Goal: Task Accomplishment & Management: Use online tool/utility

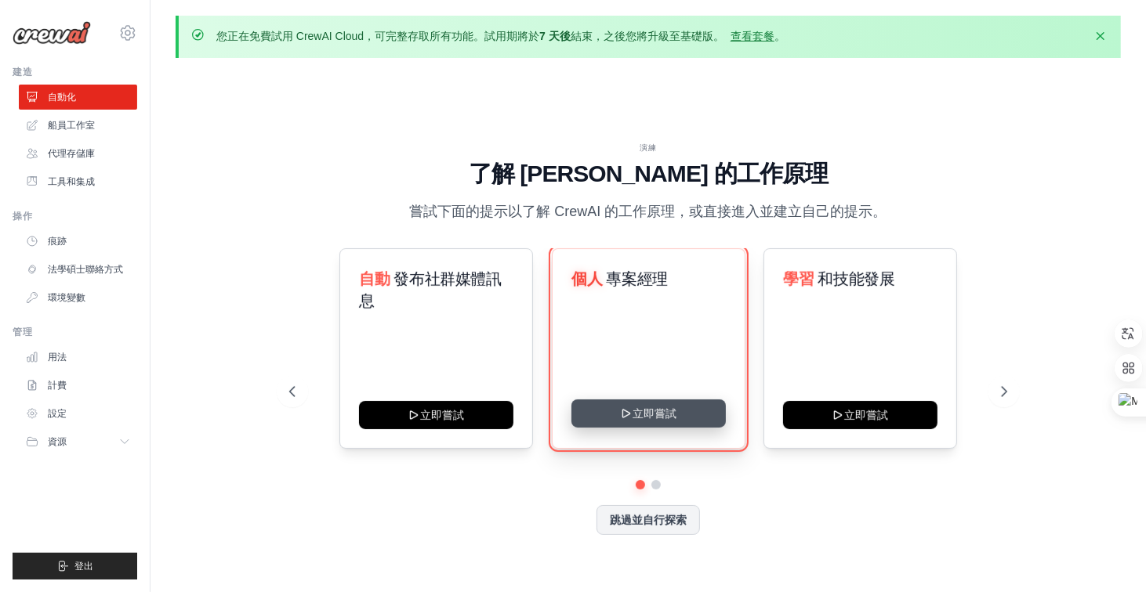
click at [649, 418] on button "立即嘗試" at bounding box center [648, 414] width 154 height 28
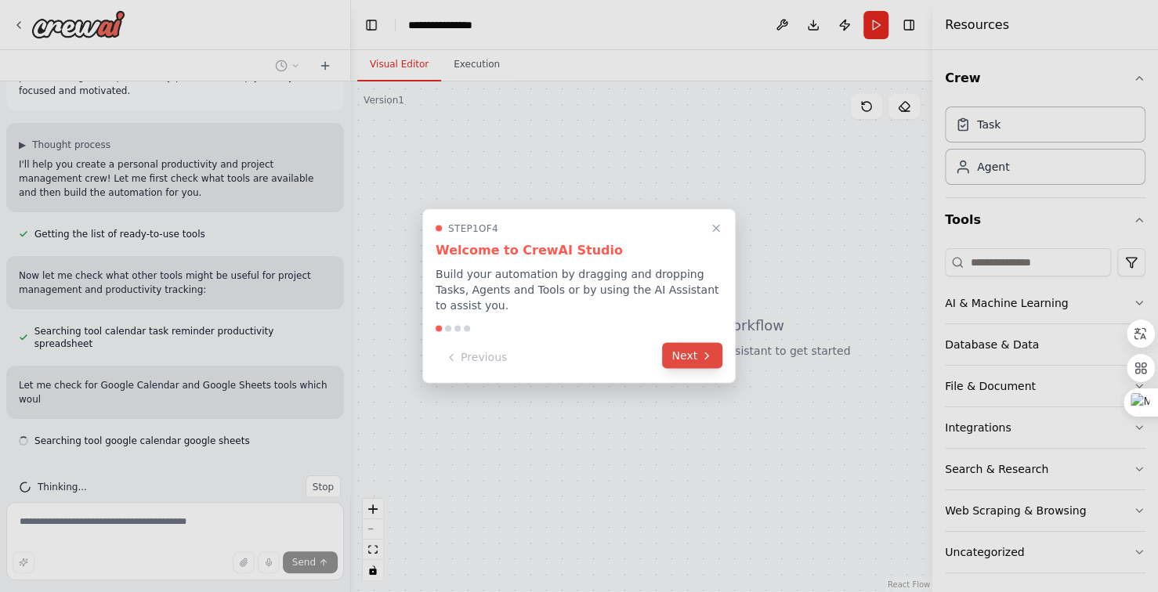
scroll to position [79, 0]
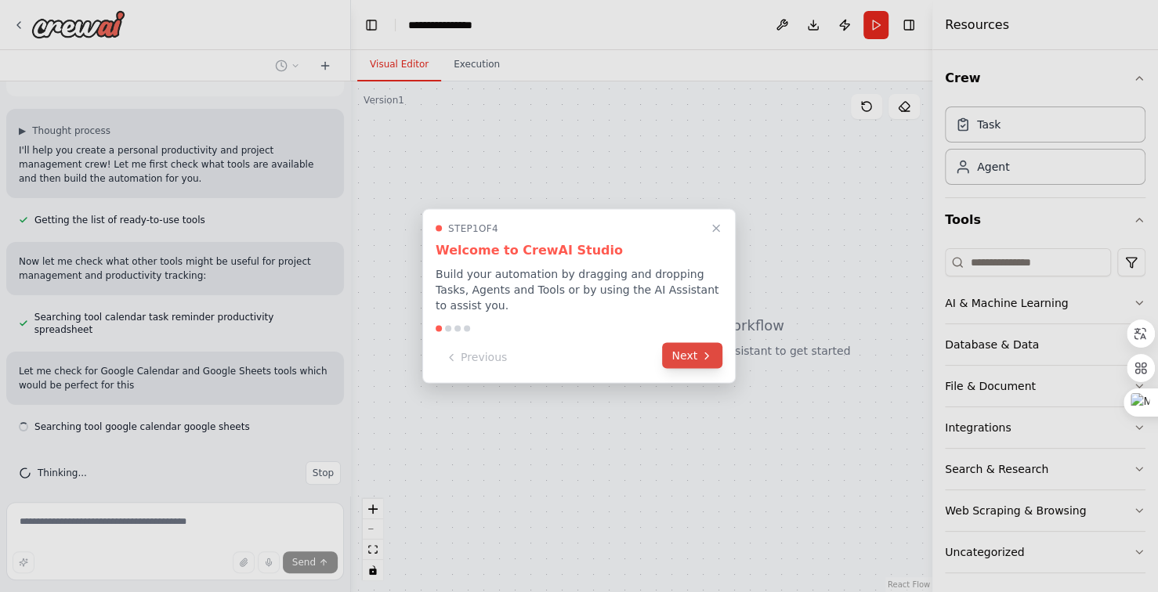
click at [680, 360] on button "Next" at bounding box center [692, 356] width 60 height 26
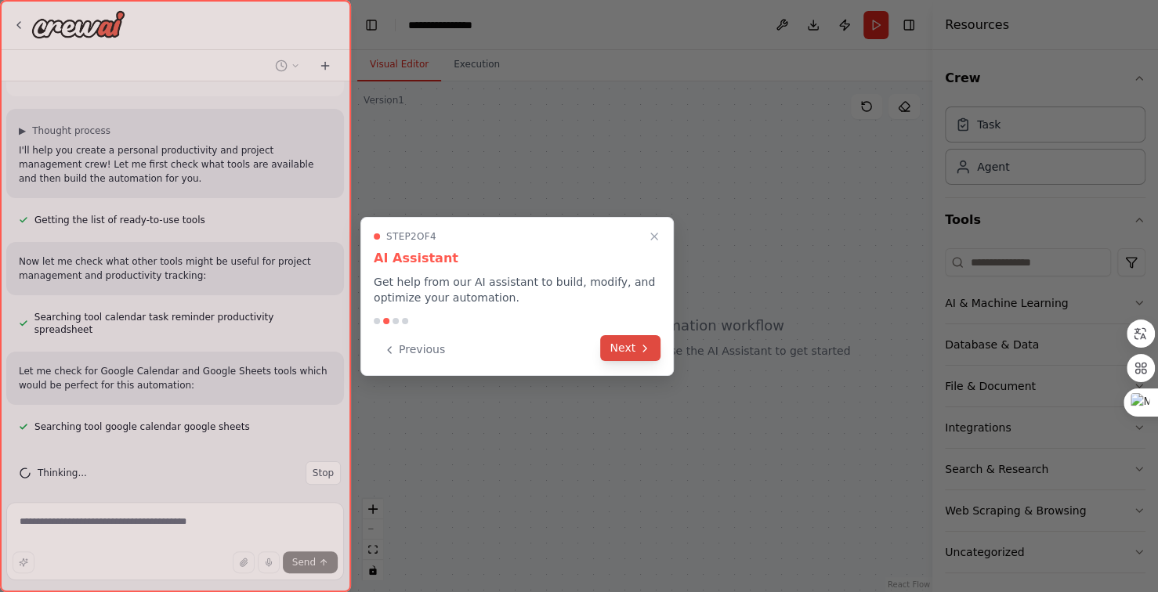
click at [628, 351] on button "Next" at bounding box center [630, 348] width 60 height 26
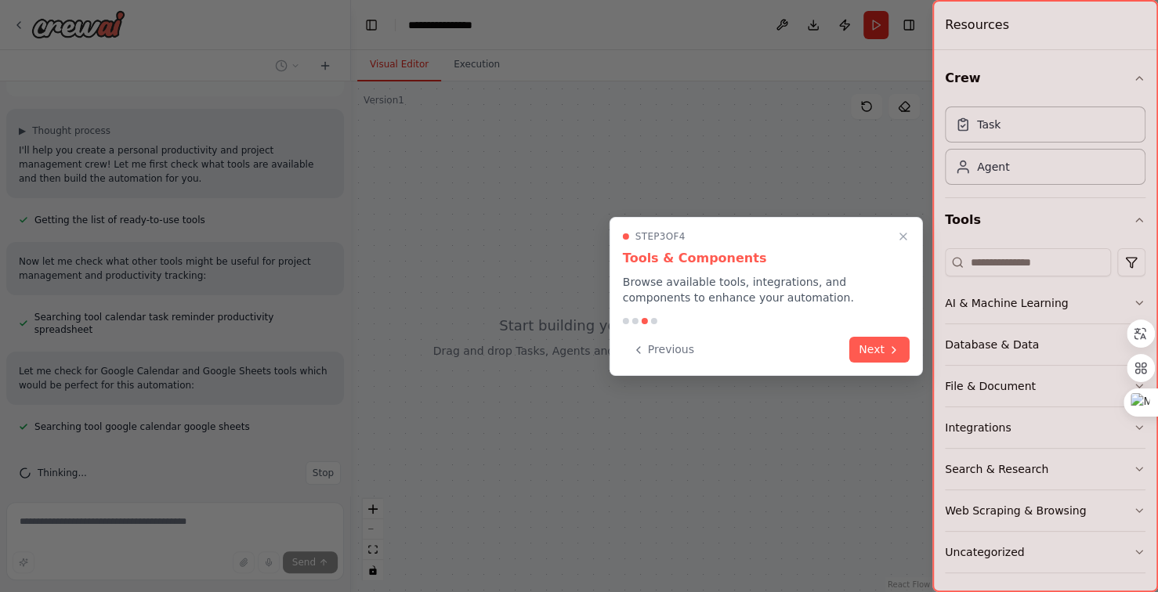
scroll to position [110, 0]
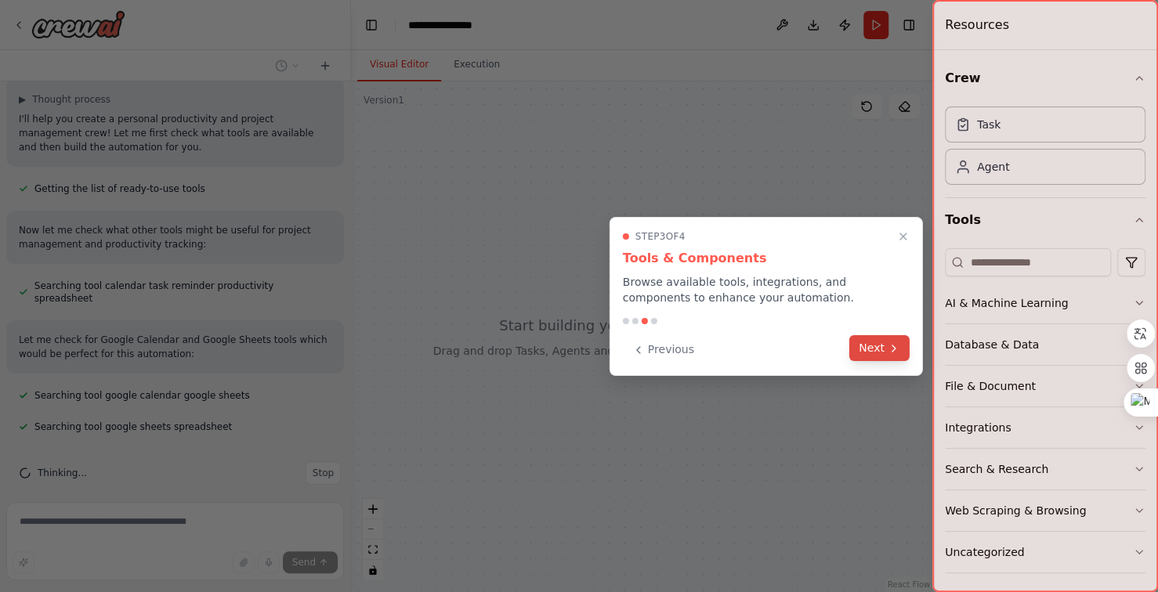
click at [878, 354] on button "Next" at bounding box center [879, 348] width 60 height 26
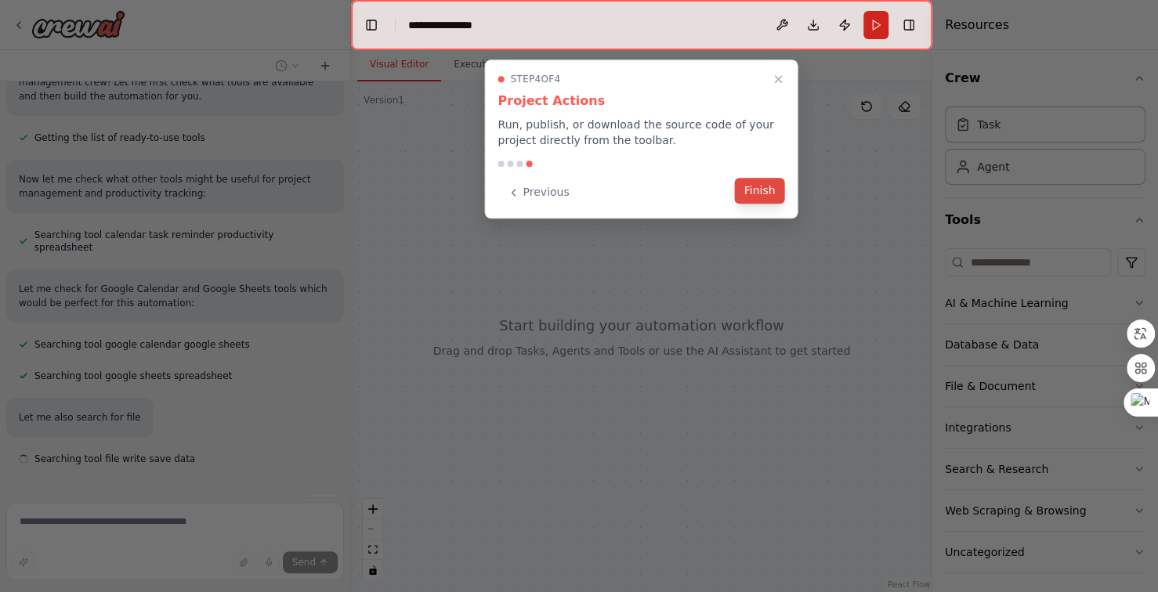
scroll to position [193, 0]
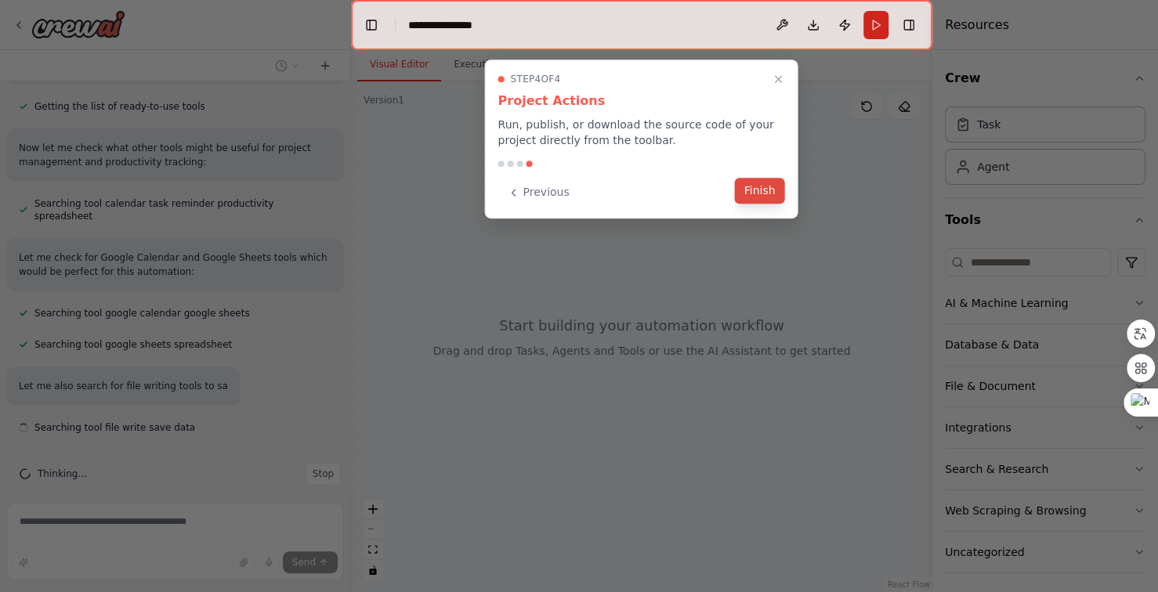
click at [760, 194] on button "Finish" at bounding box center [760, 191] width 50 height 26
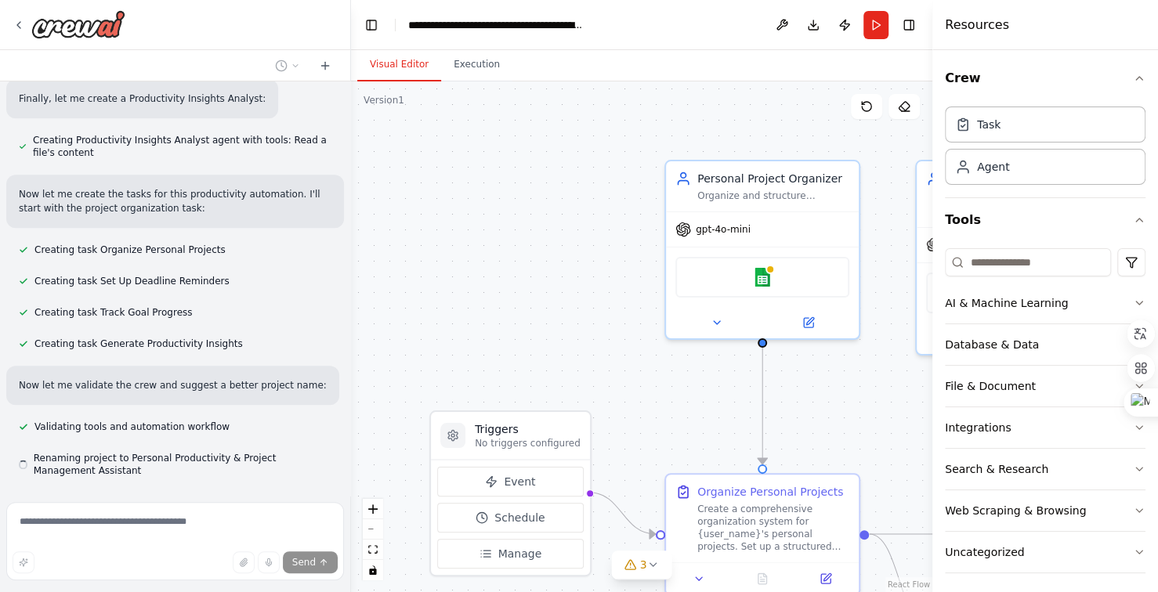
scroll to position [1077, 0]
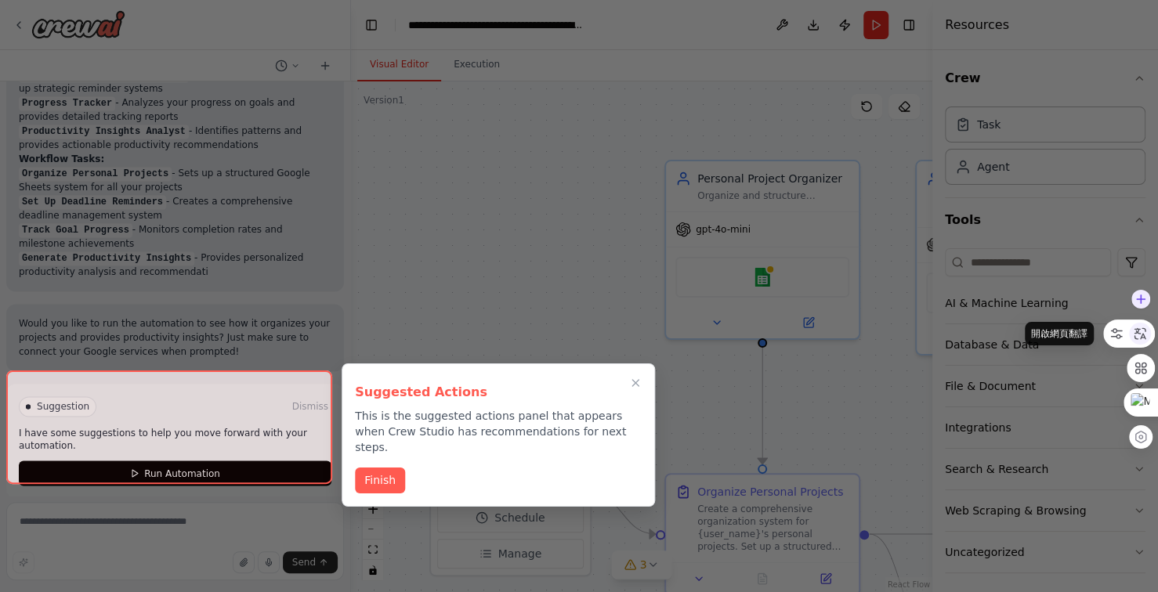
click at [1136, 334] on icon at bounding box center [1140, 334] width 14 height 14
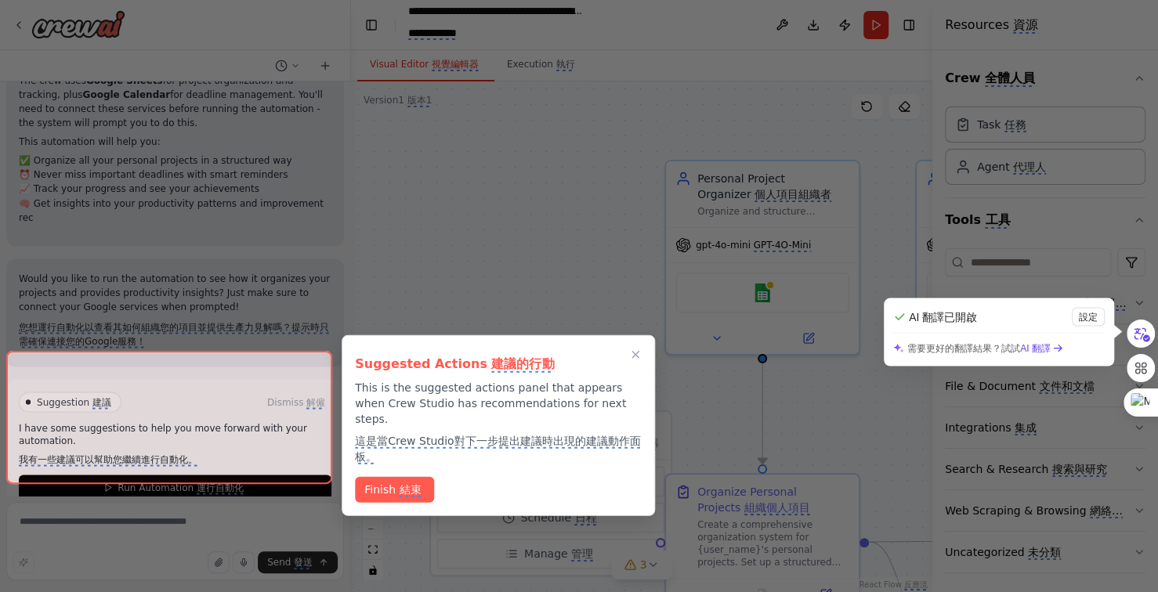
scroll to position [1780, 0]
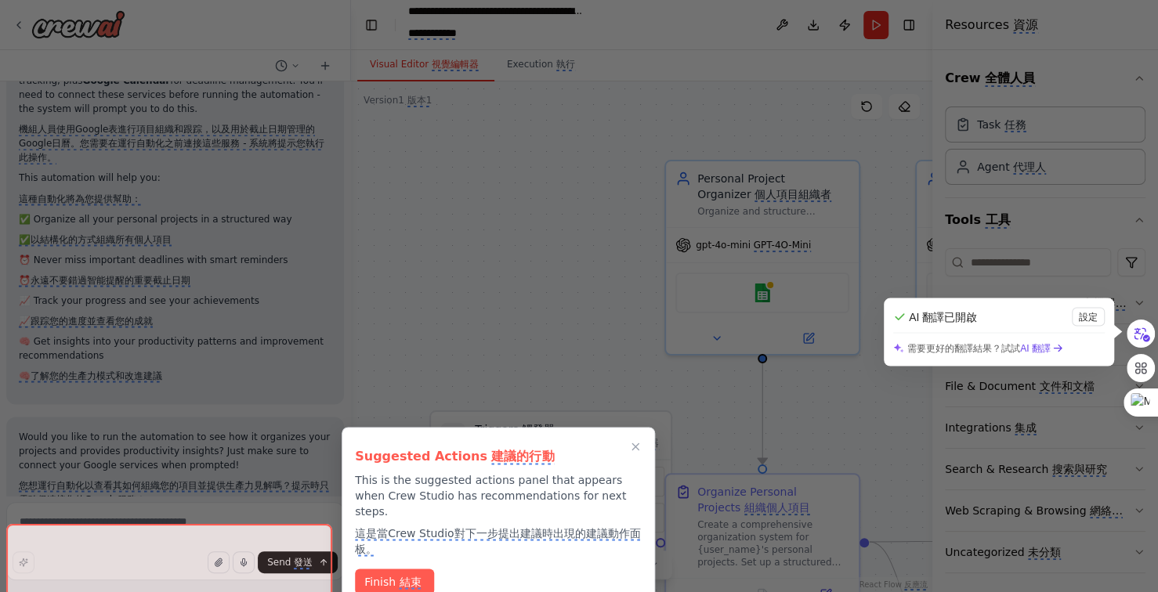
click at [878, 260] on div at bounding box center [579, 296] width 1158 height 592
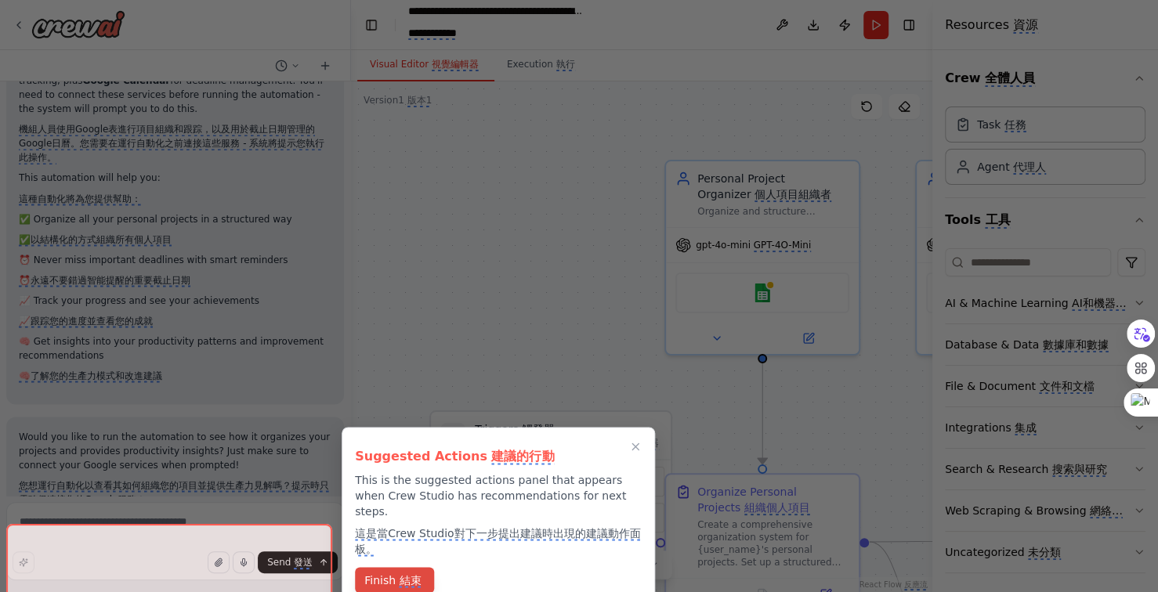
click at [399, 574] on monica-translate-translate "結束" at bounding box center [410, 581] width 22 height 14
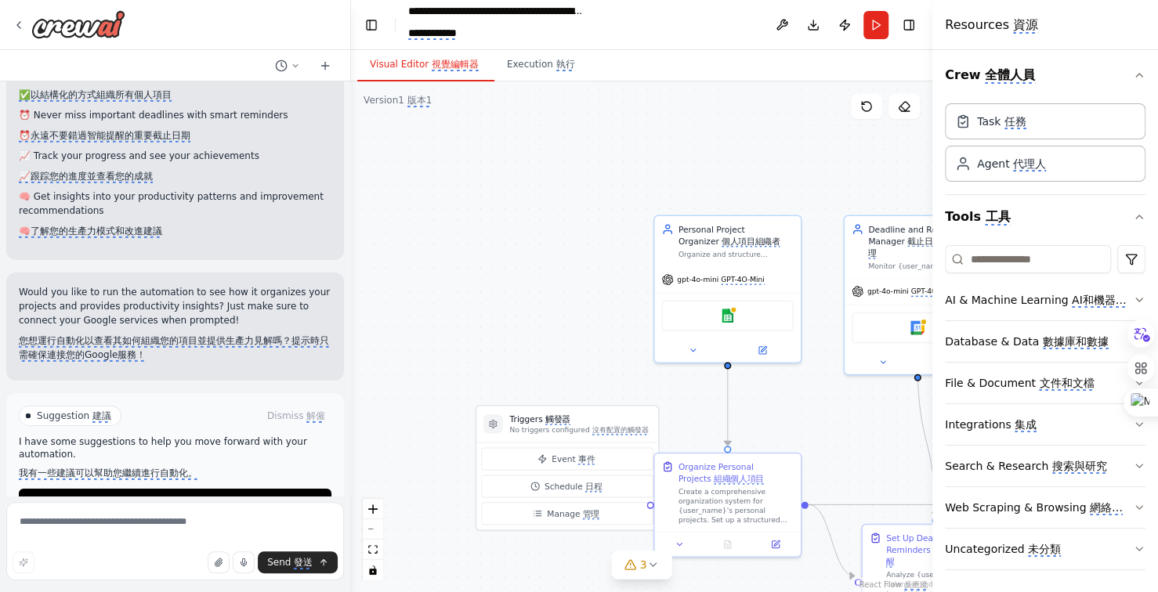
scroll to position [3112, 0]
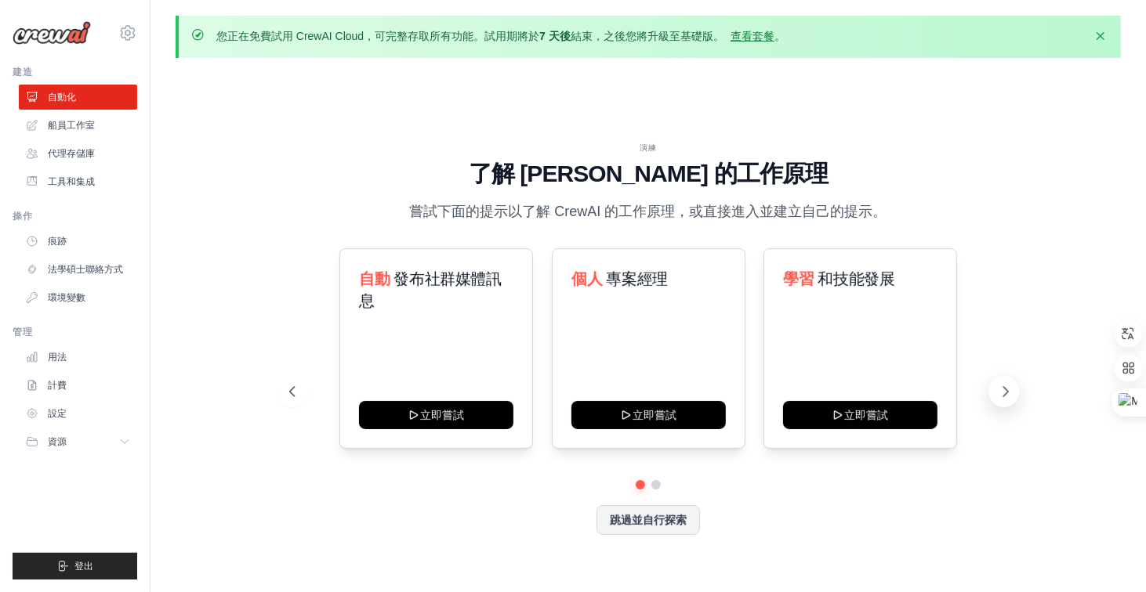
click at [1010, 396] on icon at bounding box center [1006, 392] width 16 height 16
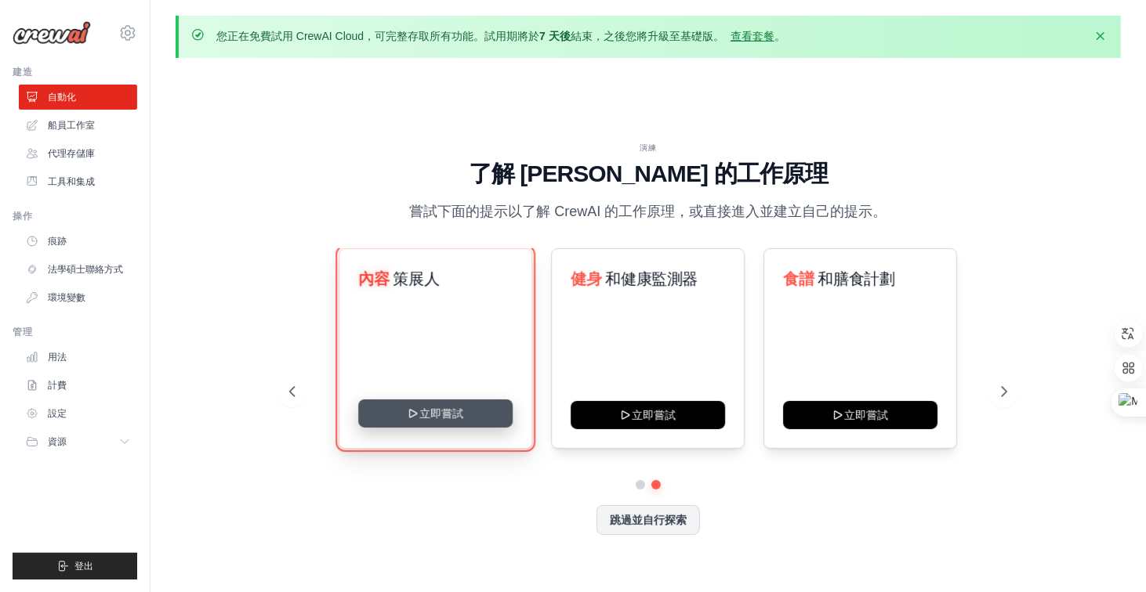
click at [454, 419] on button "立即嘗試" at bounding box center [436, 414] width 154 height 28
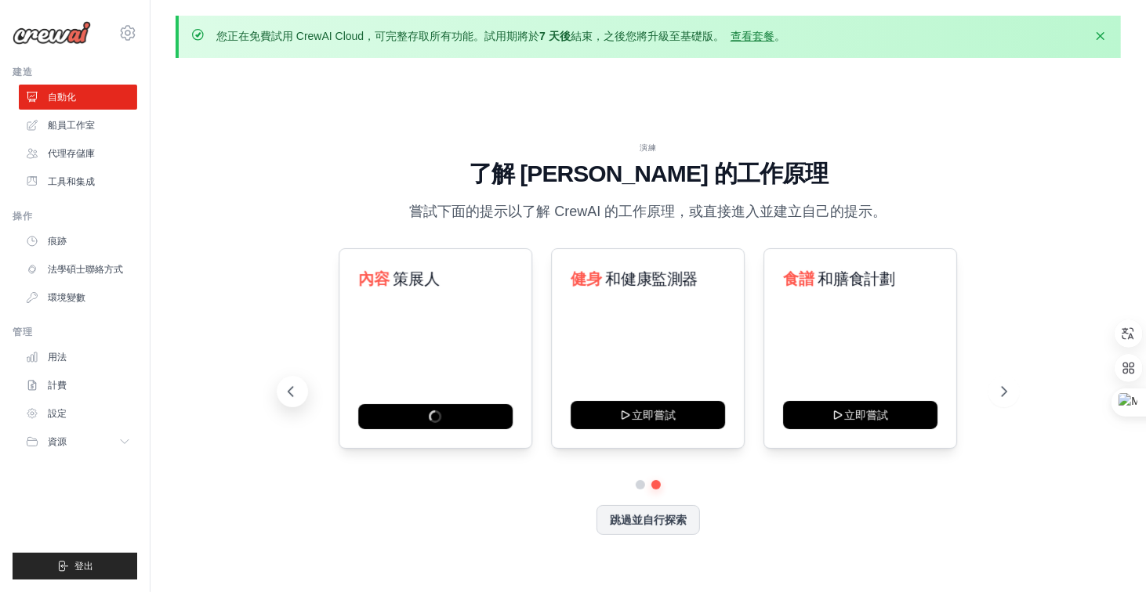
click at [296, 395] on icon at bounding box center [291, 392] width 16 height 16
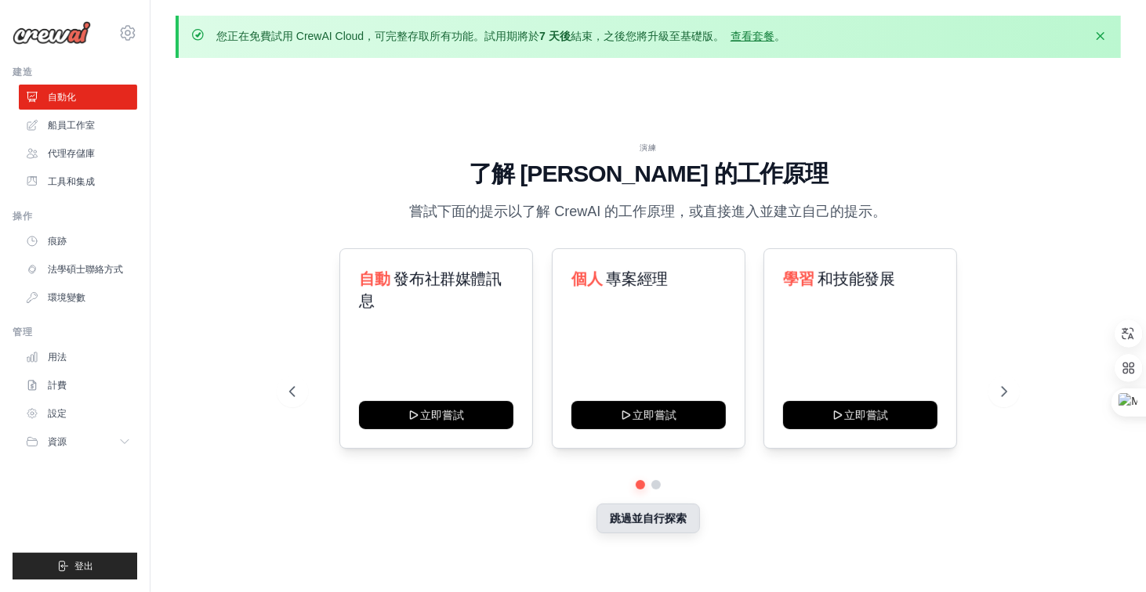
click at [639, 519] on font "跳過並自行探索" at bounding box center [648, 519] width 77 height 13
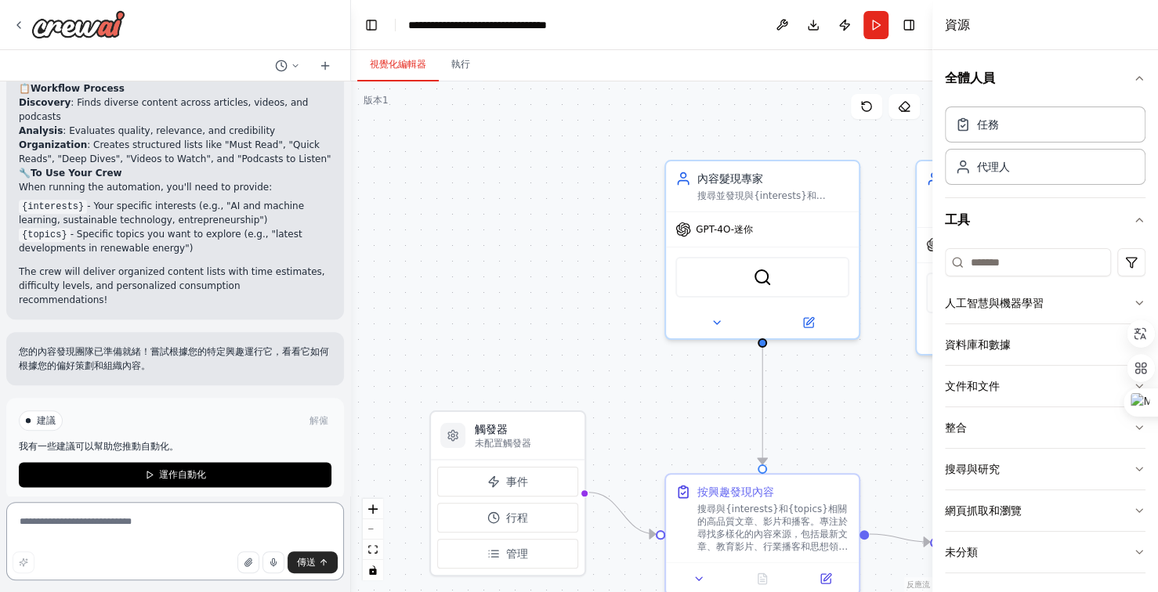
scroll to position [966, 0]
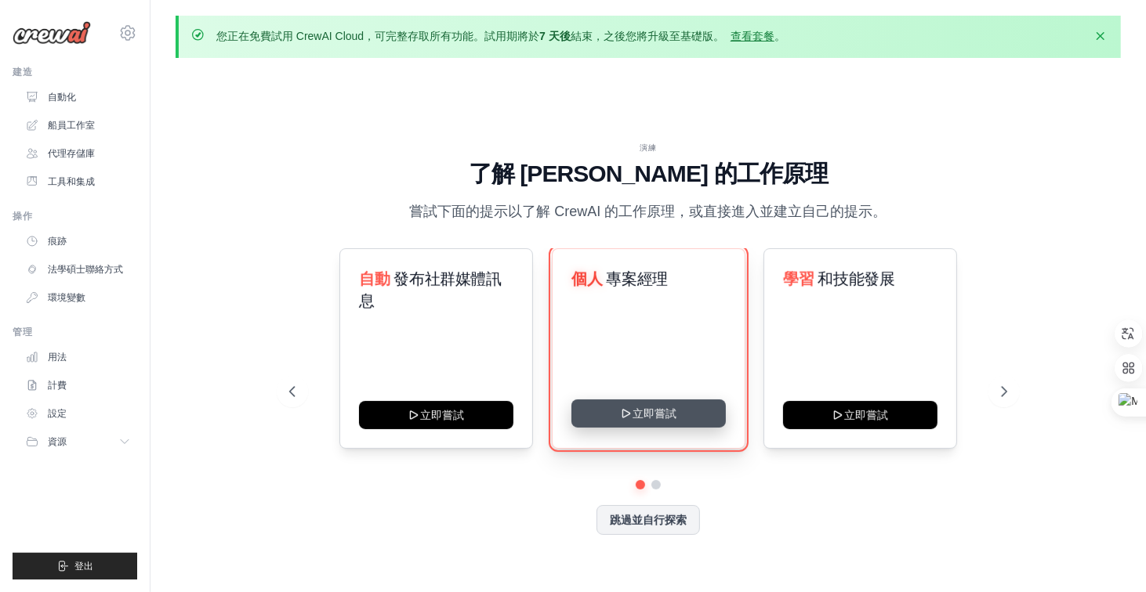
click at [641, 409] on button "立即嘗試" at bounding box center [648, 414] width 154 height 28
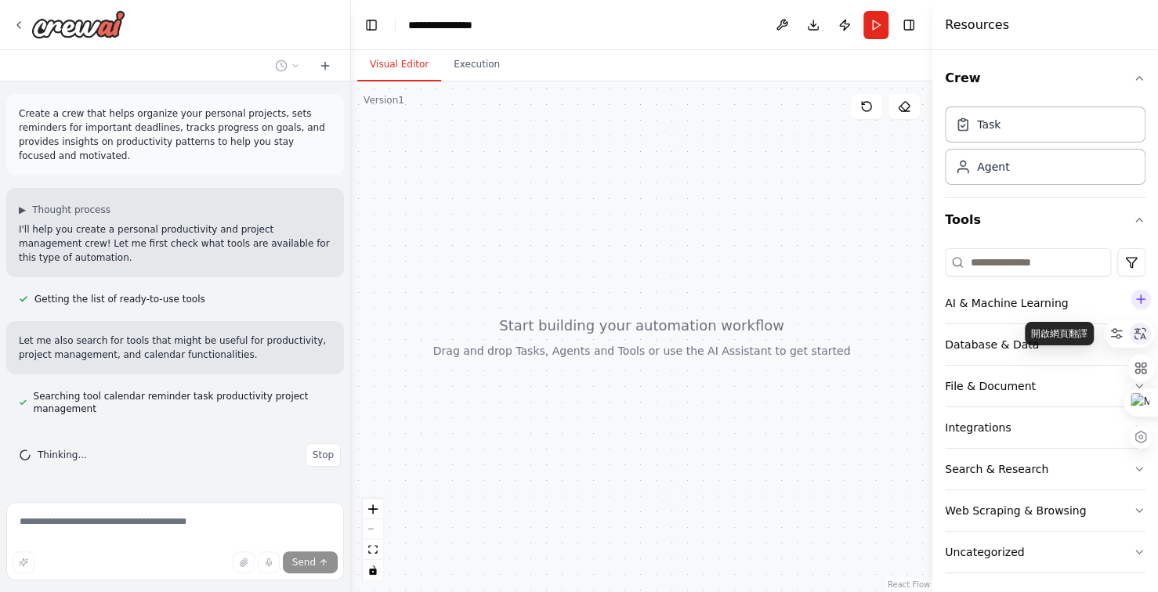
click at [1141, 331] on icon at bounding box center [1140, 334] width 14 height 14
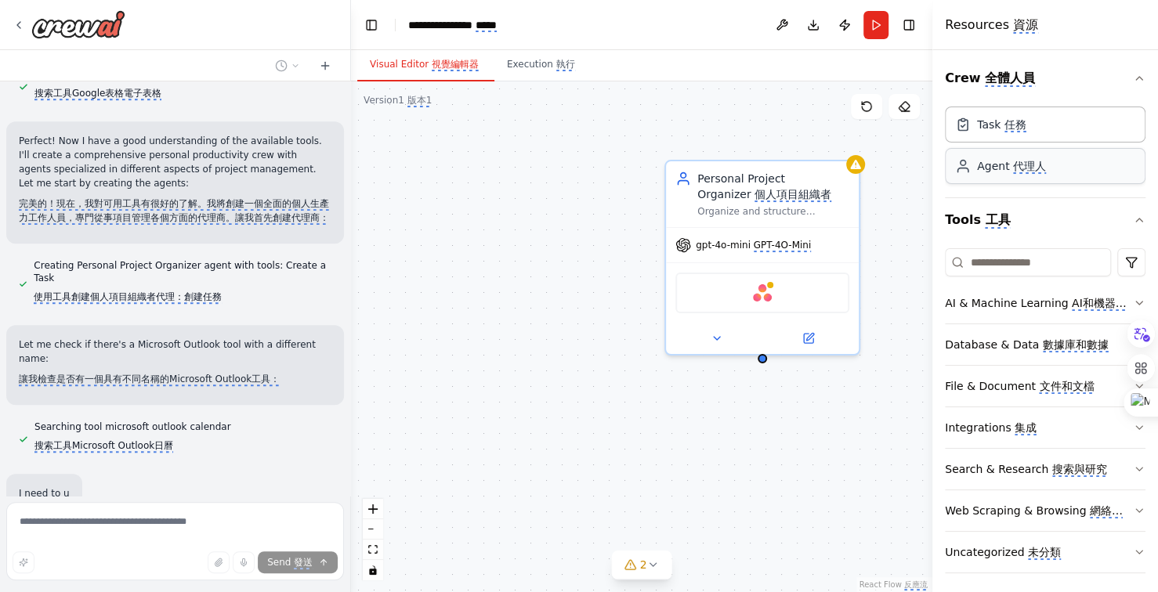
scroll to position [720, 0]
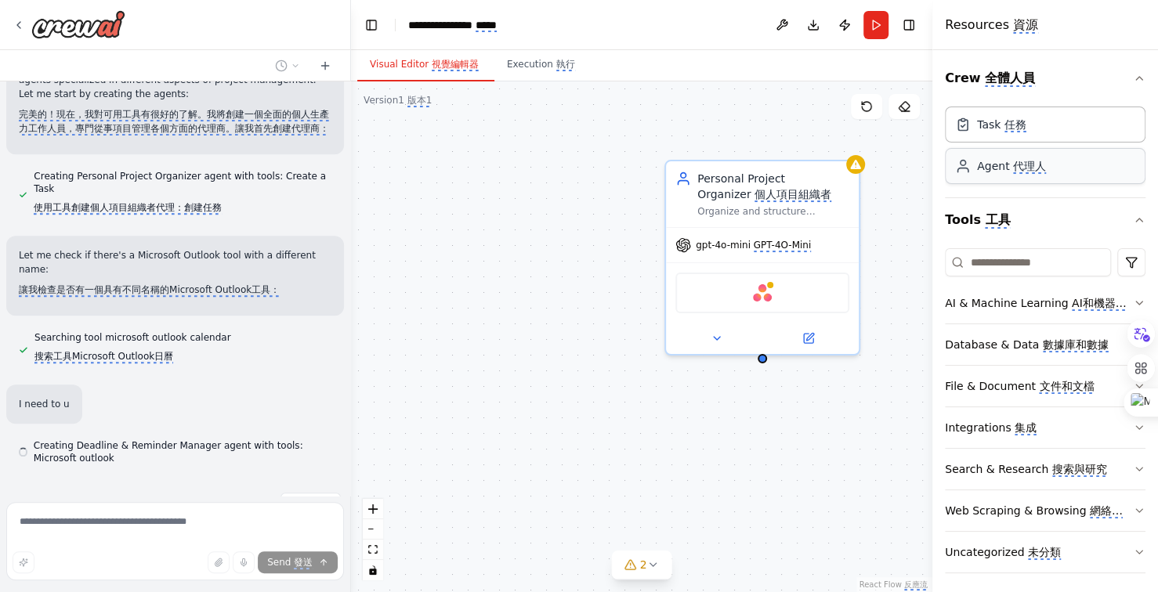
click at [1018, 168] on monica-translate-translate "代理人" at bounding box center [1029, 167] width 33 height 14
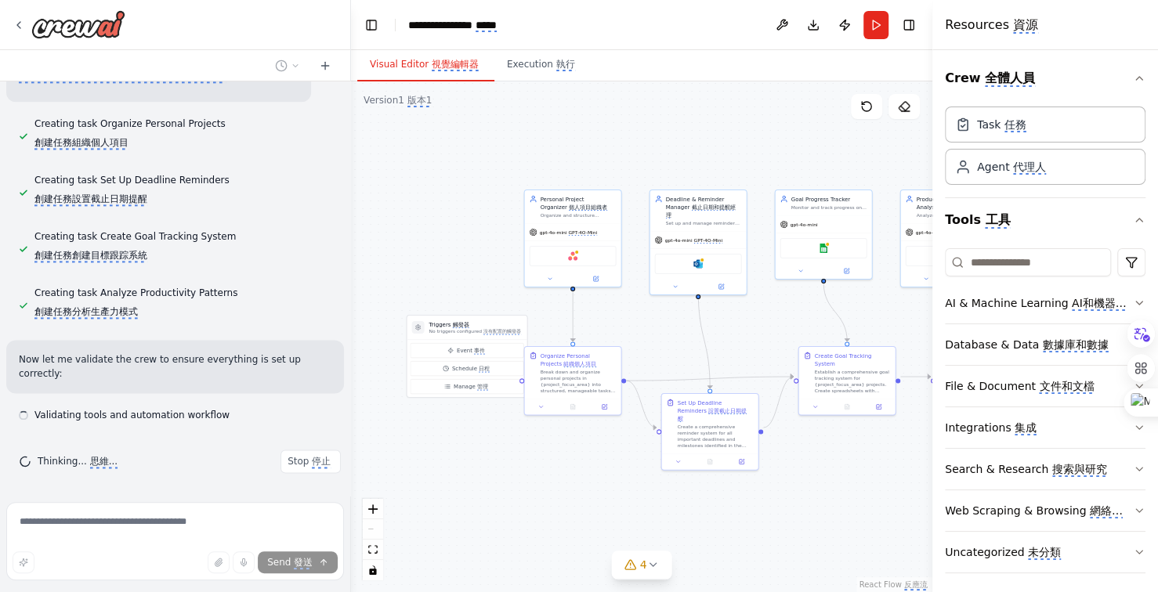
scroll to position [1370, 0]
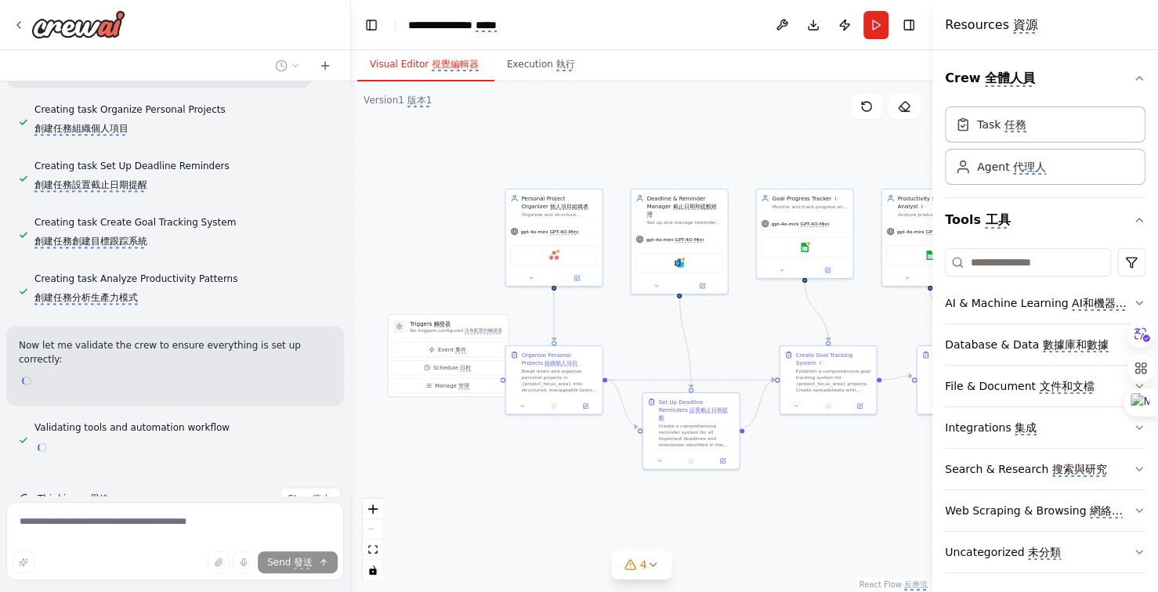
drag, startPoint x: 707, startPoint y: 469, endPoint x: 460, endPoint y: 487, distance: 247.5
click at [460, 487] on div ".deletable-edge-delete-btn { width: 20px; height: 20px; border: 0px solid #ffff…" at bounding box center [641, 337] width 581 height 511
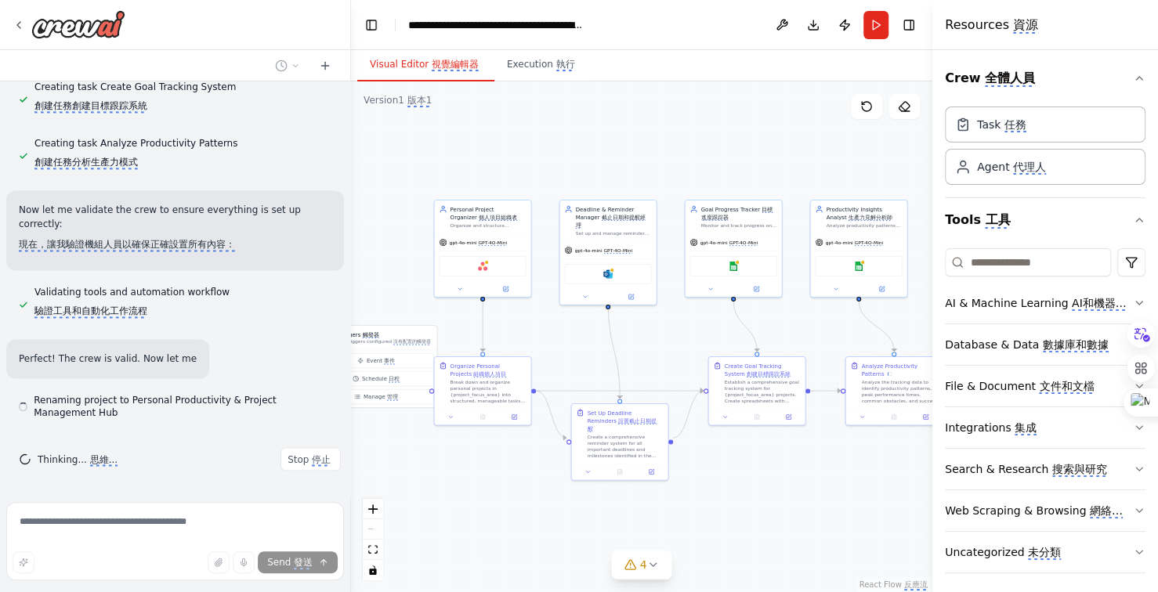
drag, startPoint x: 694, startPoint y: 498, endPoint x: 642, endPoint y: 509, distance: 52.9
click at [627, 509] on div ".deletable-edge-delete-btn { width: 20px; height: 20px; border: 0px solid #ffff…" at bounding box center [641, 337] width 581 height 511
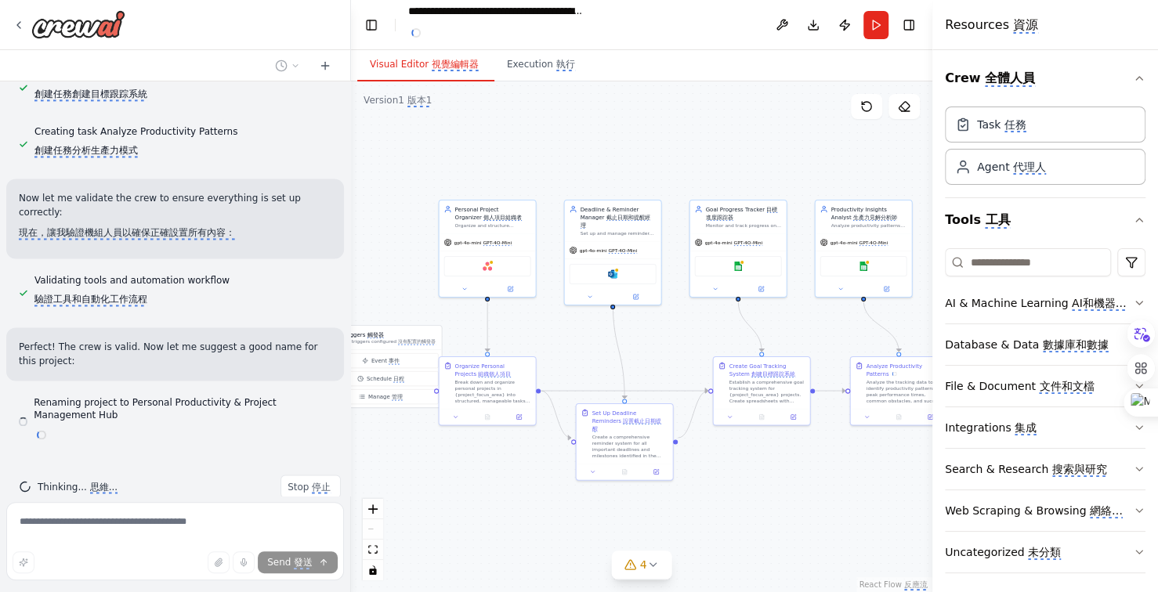
scroll to position [1556, 0]
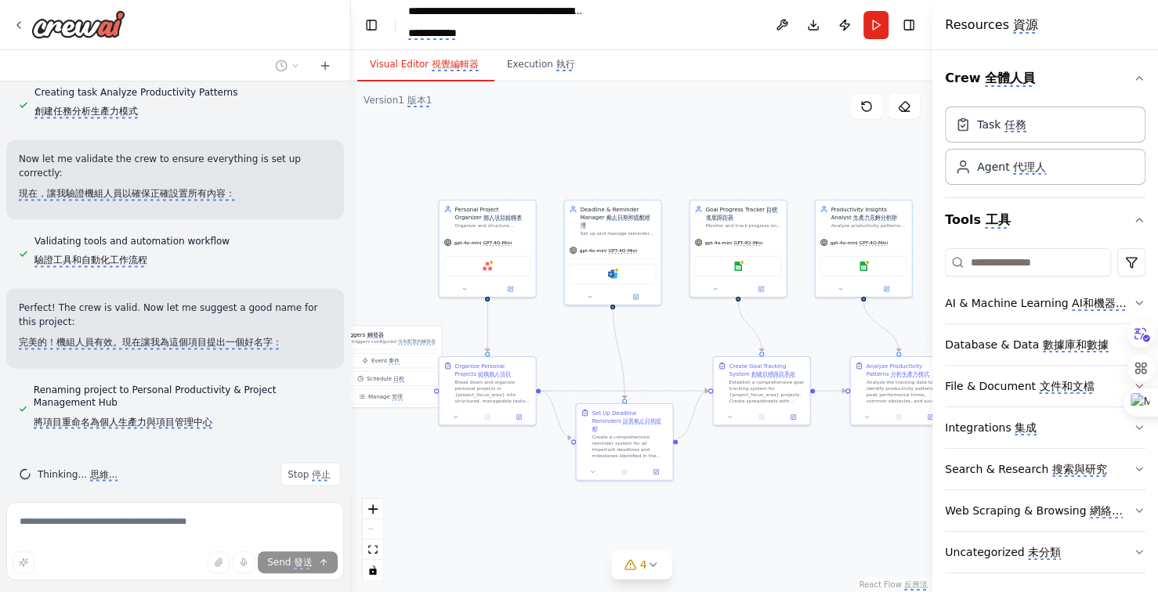
drag, startPoint x: 561, startPoint y: 486, endPoint x: 587, endPoint y: 491, distance: 26.3
click at [587, 491] on div ".deletable-edge-delete-btn { width: 20px; height: 20px; border: 0px solid #ffff…" at bounding box center [641, 337] width 581 height 511
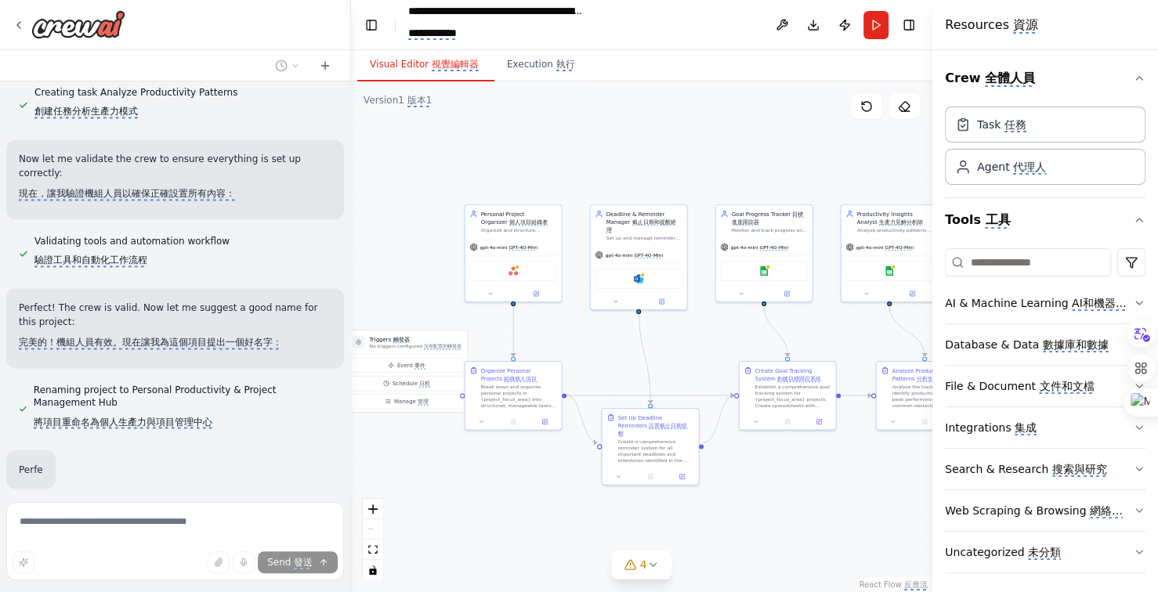
scroll to position [1635, 0]
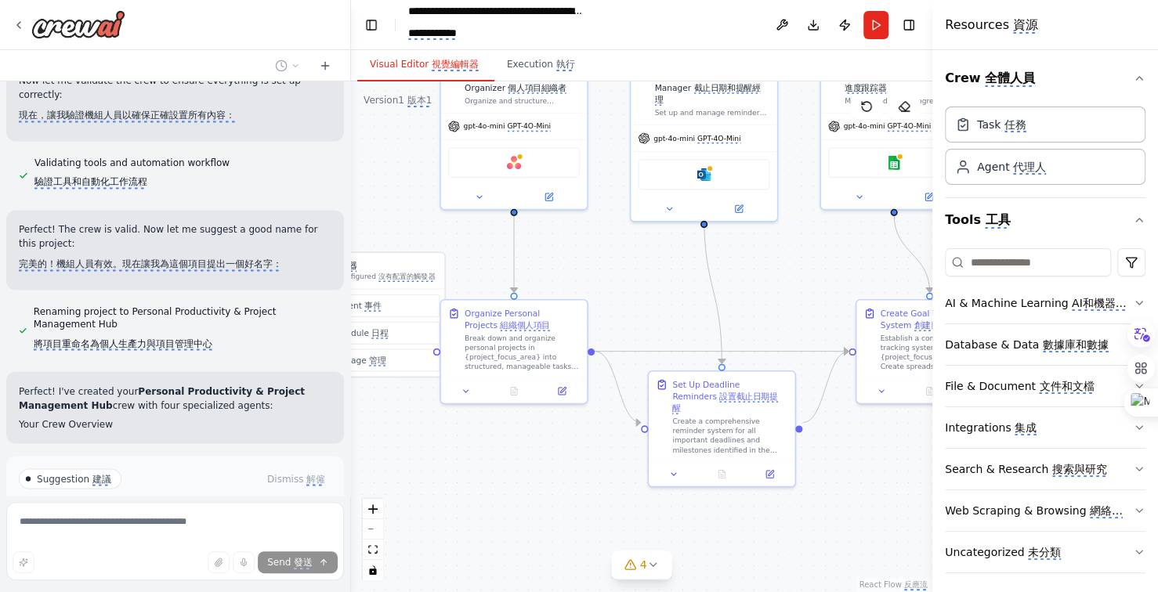
drag, startPoint x: 545, startPoint y: 485, endPoint x: 625, endPoint y: 491, distance: 80.1
click at [624, 491] on div ".deletable-edge-delete-btn { width: 20px; height: 20px; border: 0px solid #ffff…" at bounding box center [641, 337] width 581 height 511
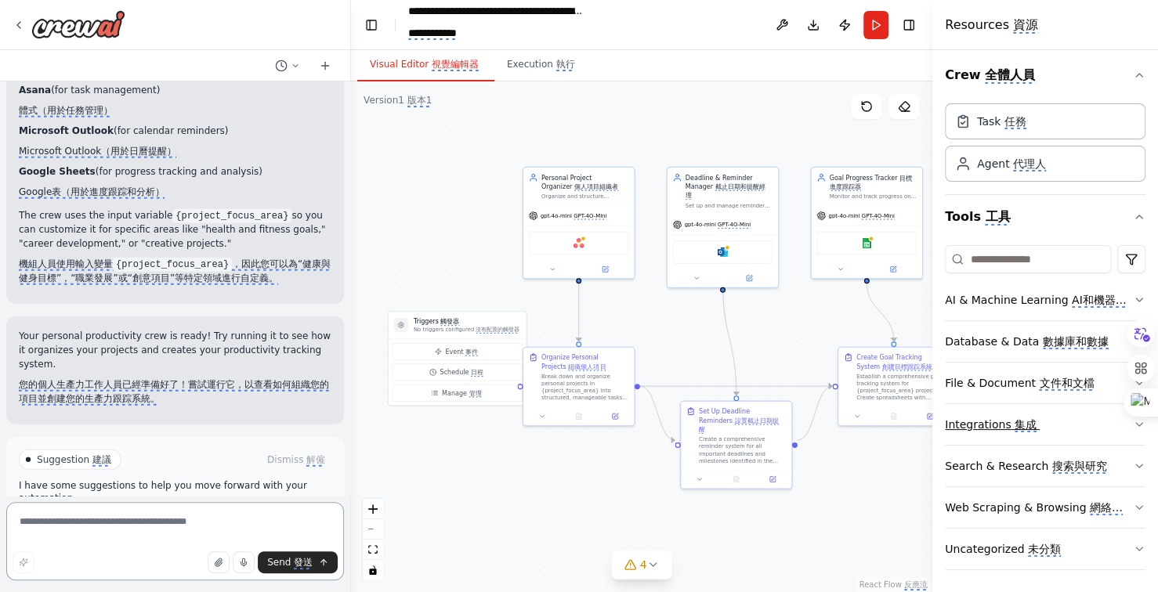
scroll to position [0, 0]
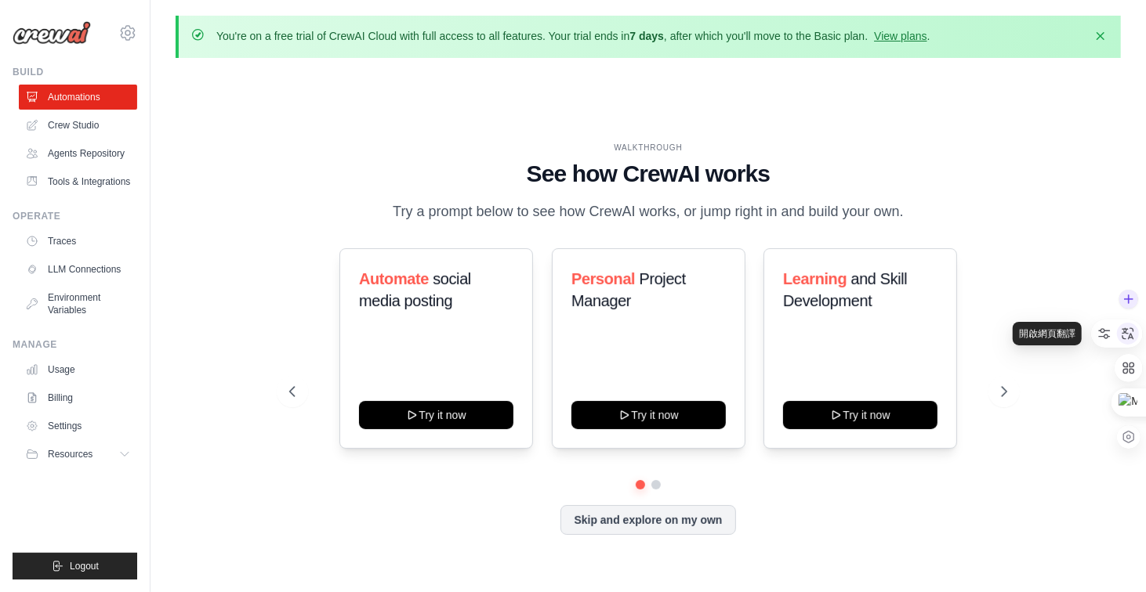
click at [1127, 333] on icon at bounding box center [1128, 334] width 12 height 12
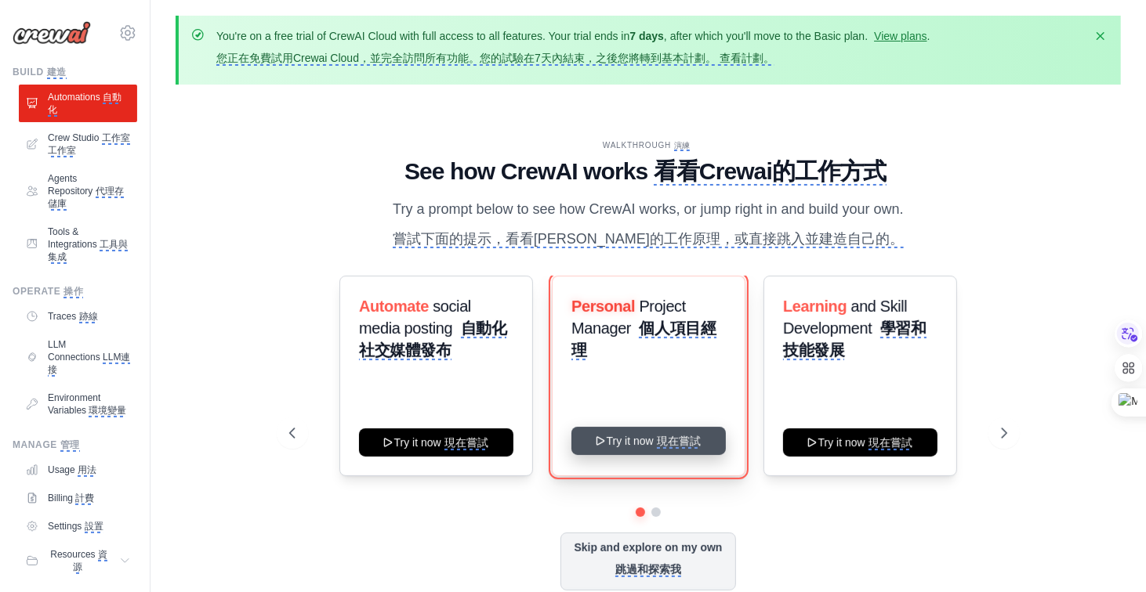
click at [670, 435] on button "Try it now 現在嘗試" at bounding box center [648, 441] width 154 height 28
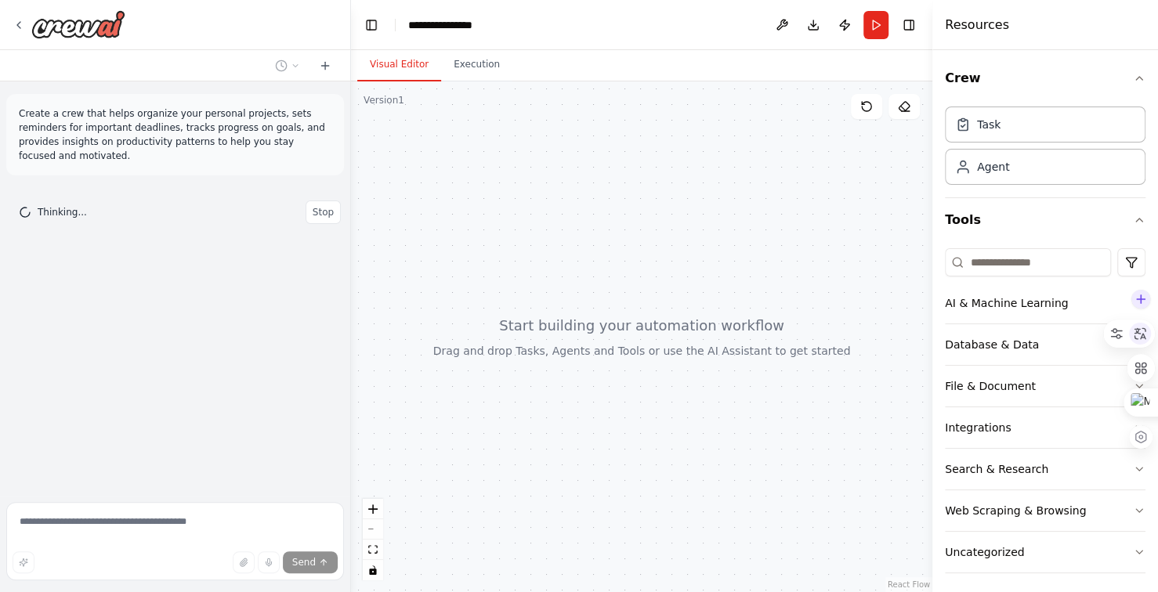
click at [1141, 336] on icon at bounding box center [1141, 334] width 12 height 12
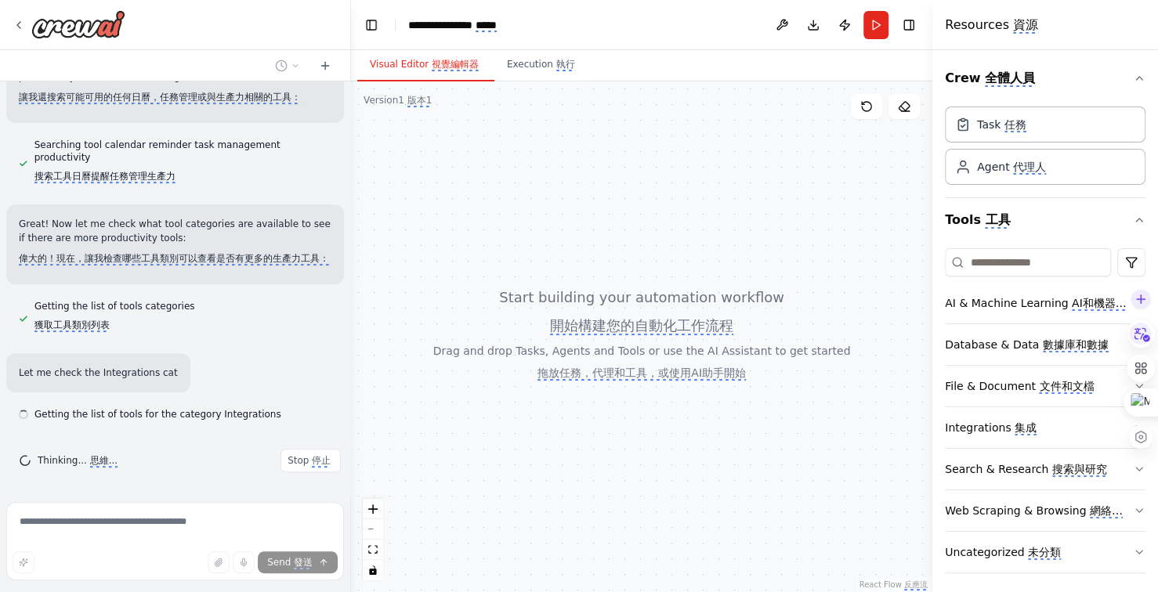
scroll to position [400, 0]
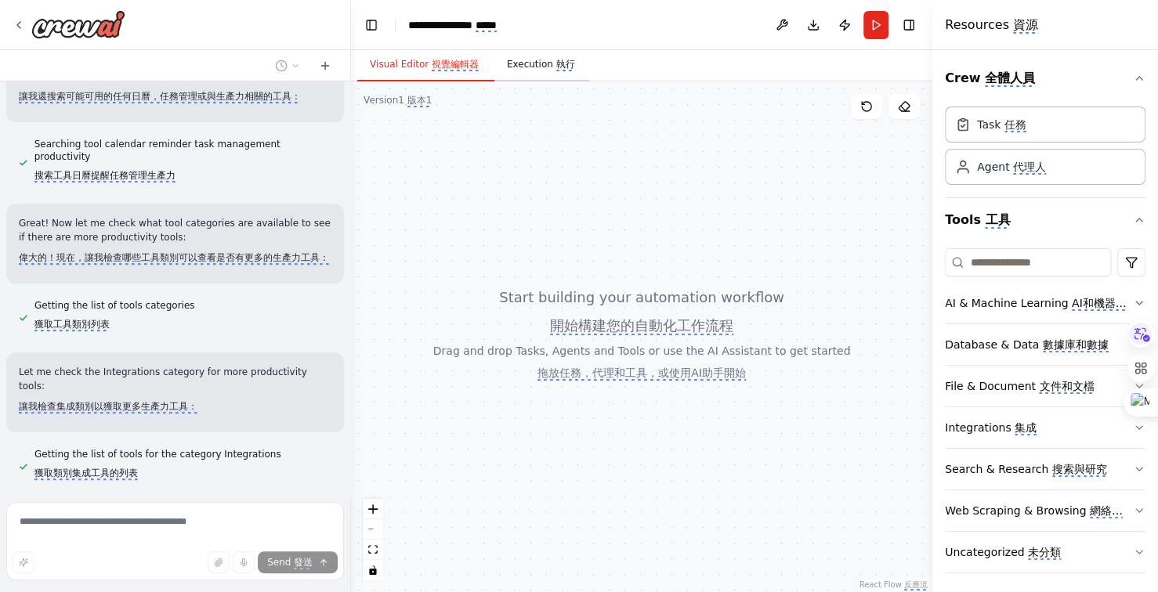
click at [529, 64] on monica-translate-origin-text "Execution" at bounding box center [530, 64] width 46 height 11
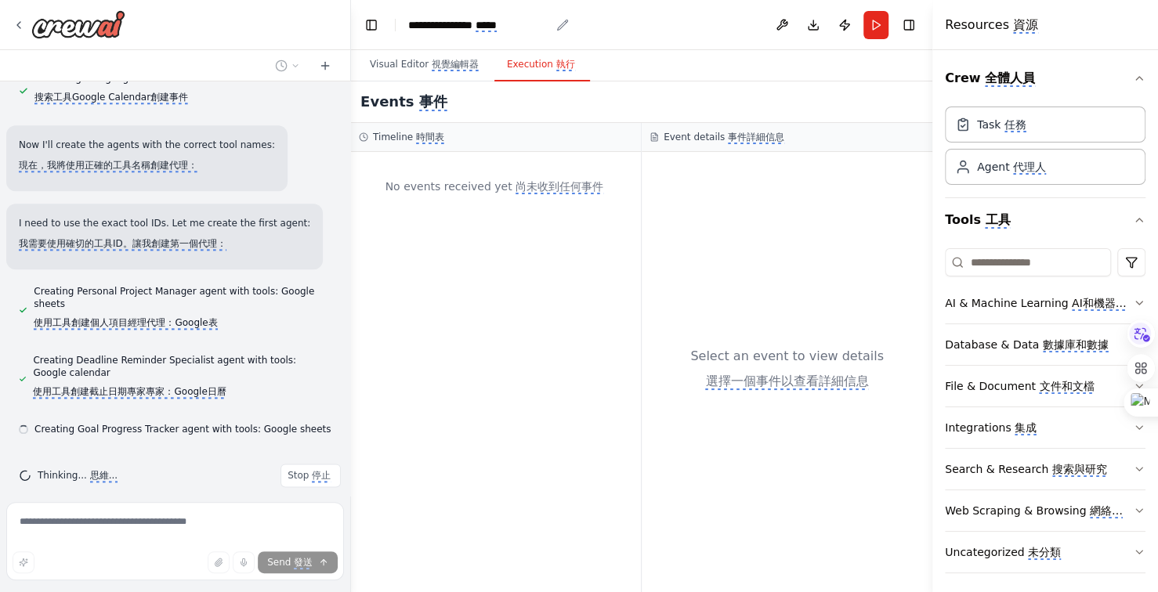
scroll to position [1103, 0]
click at [561, 24] on icon "breadcrumb" at bounding box center [562, 25] width 13 height 13
click at [553, 25] on div "**********" at bounding box center [488, 25] width 161 height 16
click at [559, 25] on icon "breadcrumb" at bounding box center [562, 25] width 13 height 13
click at [497, 23] on monica-translate-translate "*****" at bounding box center [486, 26] width 21 height 13
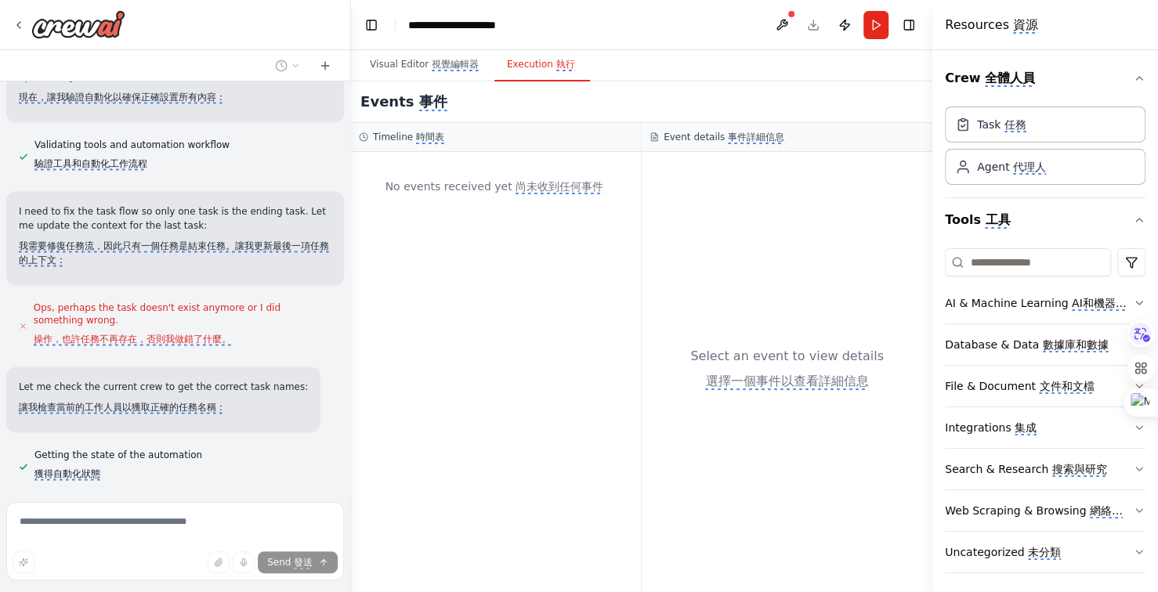
scroll to position [1998, 0]
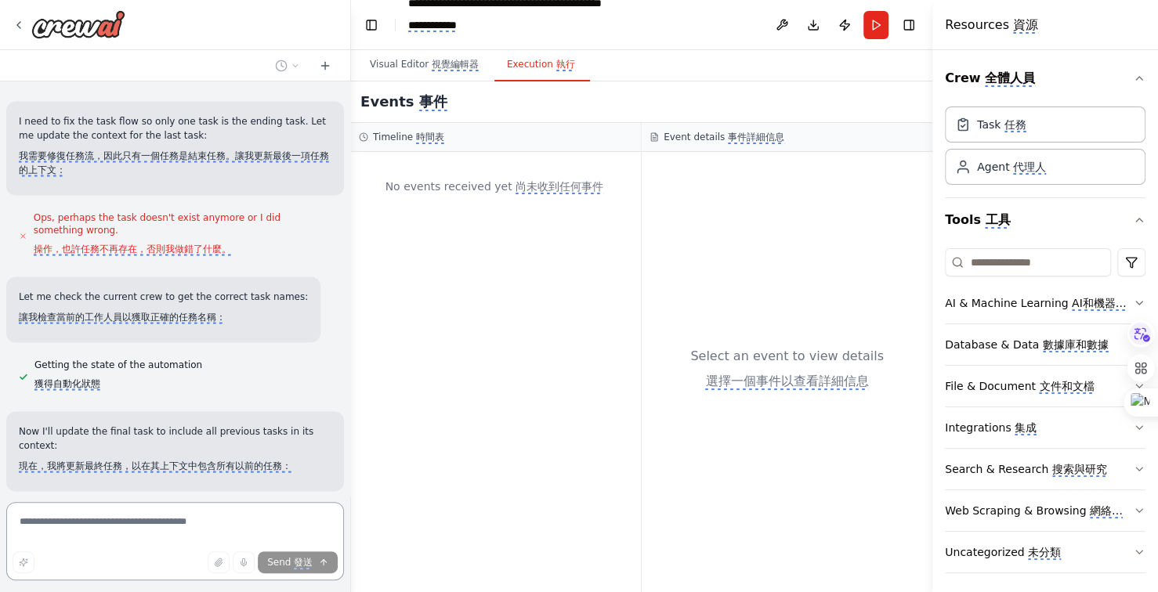
type textarea "**********"
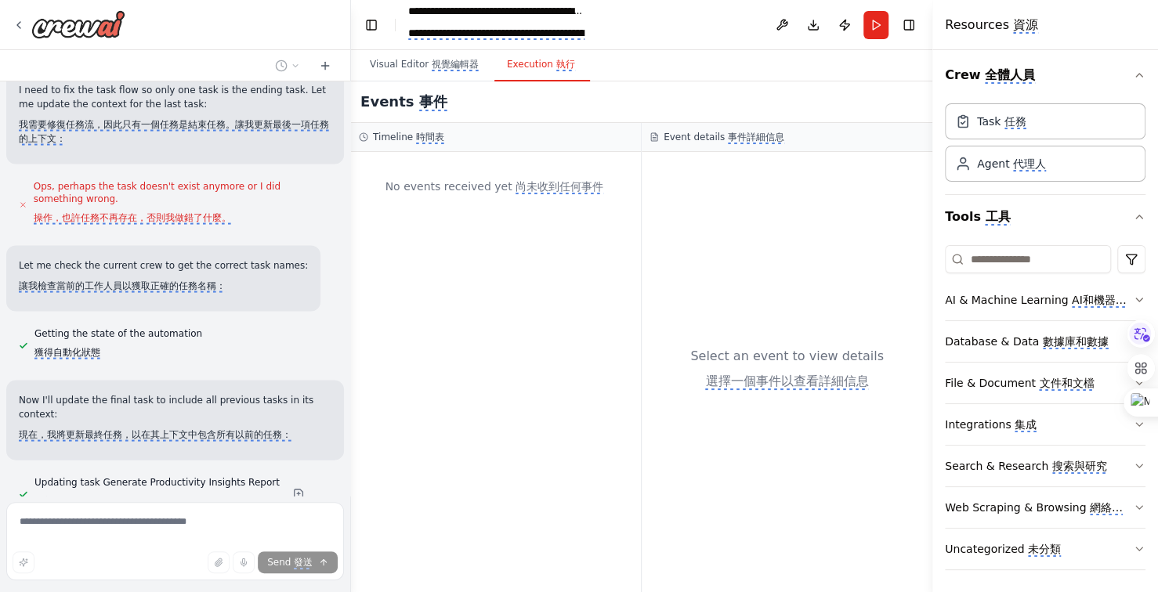
scroll to position [2038, 0]
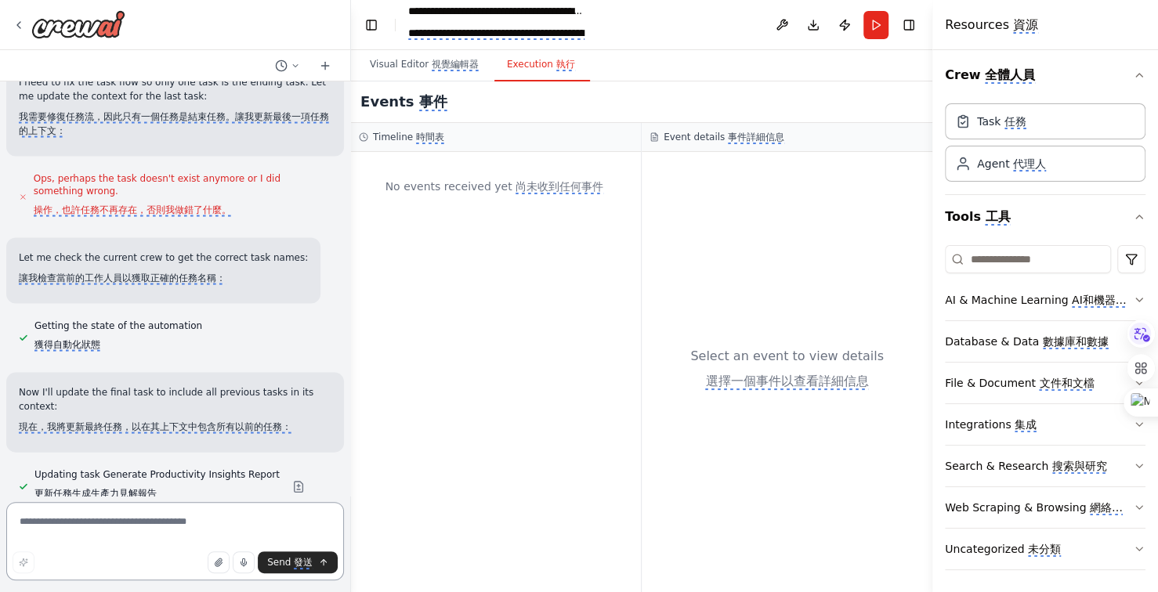
click at [100, 524] on textarea at bounding box center [175, 541] width 338 height 78
click at [299, 564] on monica-translate-translate "發送" at bounding box center [303, 563] width 19 height 13
click at [326, 563] on icon "submit" at bounding box center [323, 562] width 9 height 9
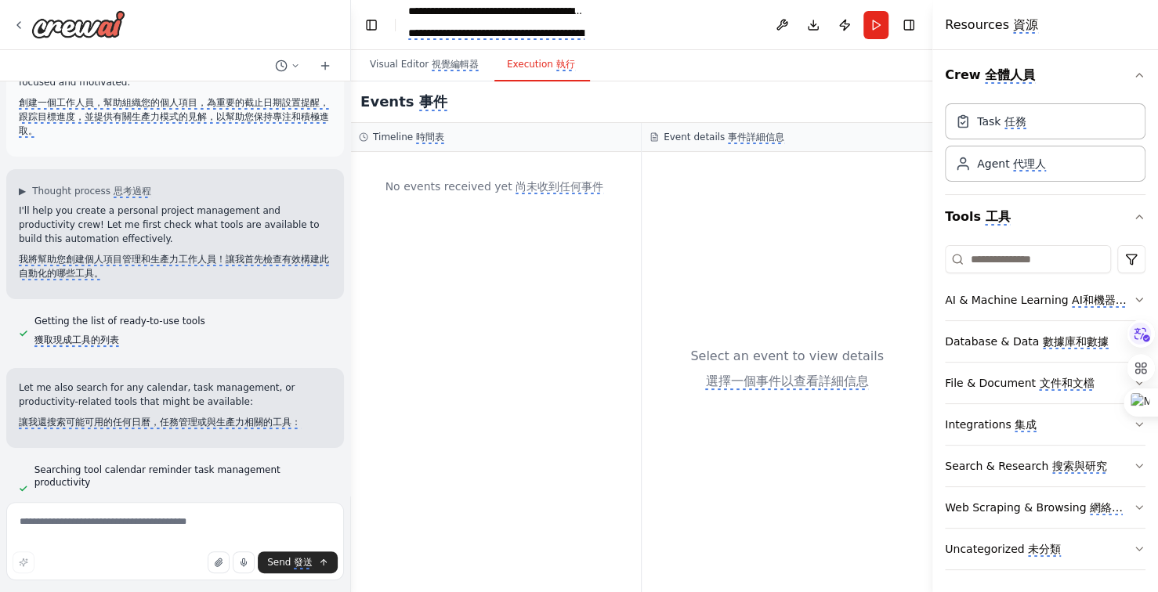
scroll to position [0, 0]
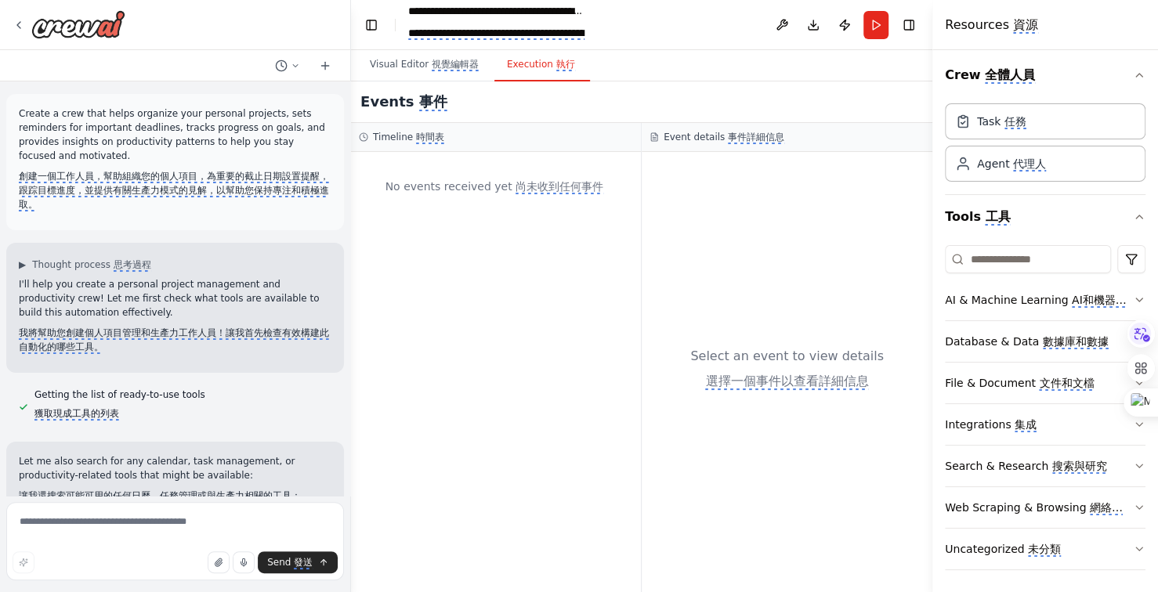
click at [771, 387] on monica-translate-translate "選擇一個事件以查看詳細信息" at bounding box center [786, 382] width 163 height 16
click at [875, 380] on div "Select an event to view details 選擇一個事件以查看詳細信息" at bounding box center [787, 372] width 291 height 440
click at [865, 380] on monica-translate-translate "選擇一個事件以查看詳細信息" at bounding box center [786, 382] width 163 height 16
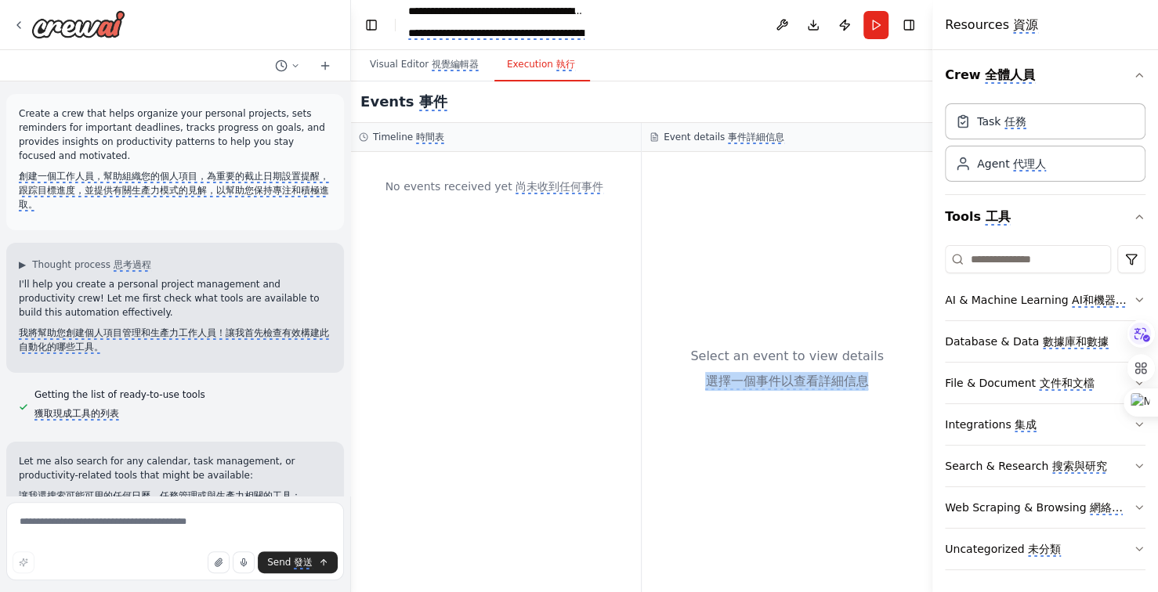
click at [865, 380] on monica-translate-translate "選擇一個事件以查看詳細信息" at bounding box center [786, 382] width 163 height 16
click at [762, 437] on div "Select an event to view details 選擇一個事件以查看詳細信息" at bounding box center [787, 372] width 291 height 440
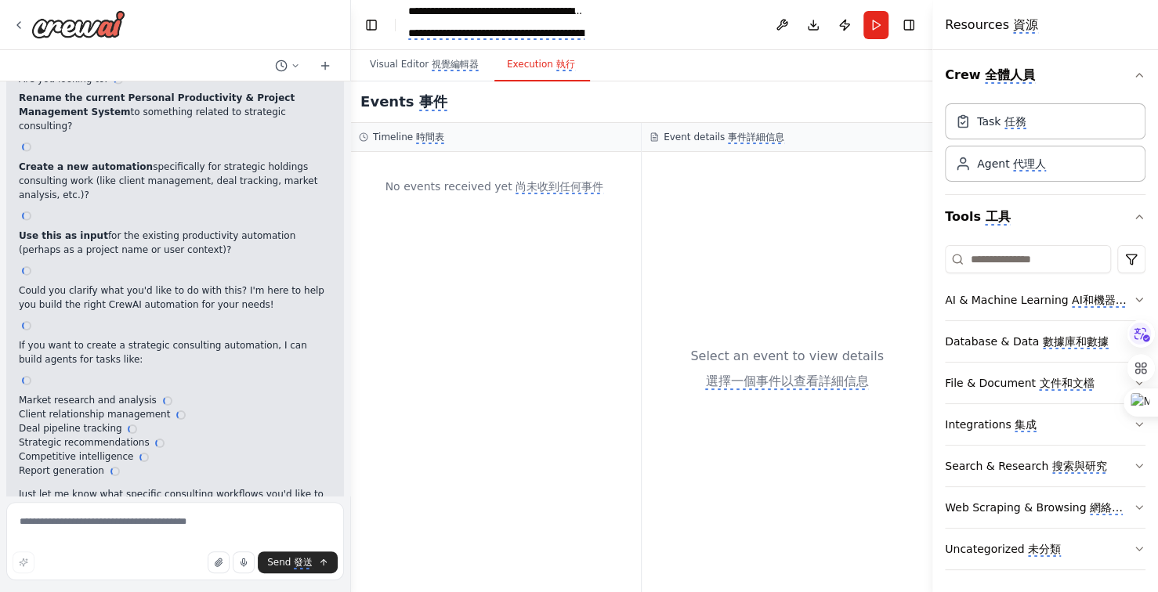
scroll to position [3147, 0]
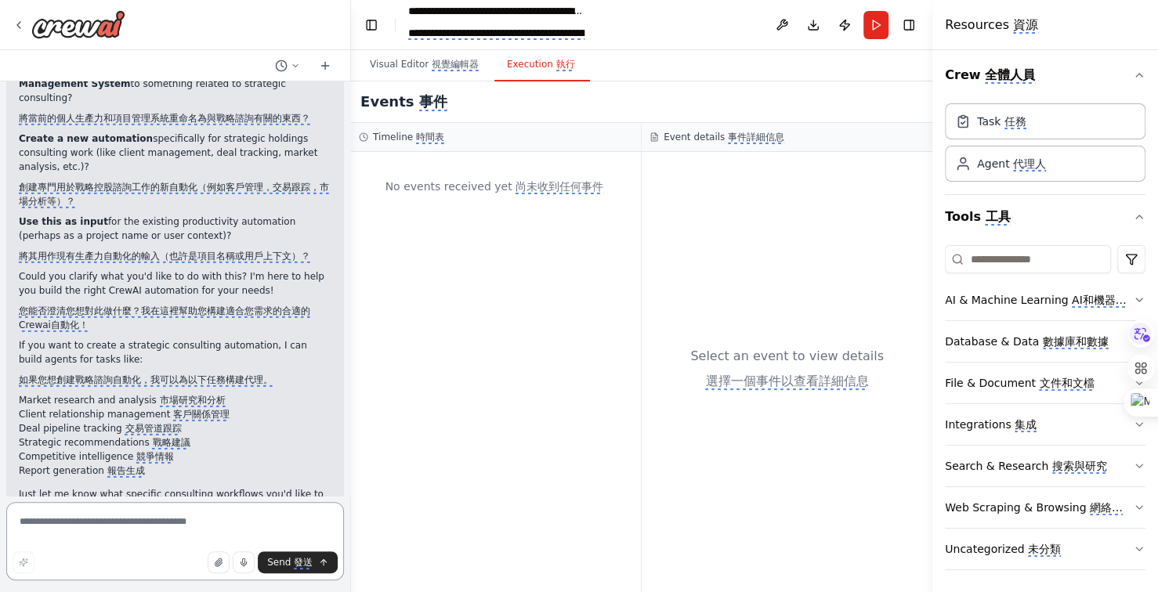
click at [194, 521] on textarea at bounding box center [175, 541] width 338 height 78
type textarea "**********"
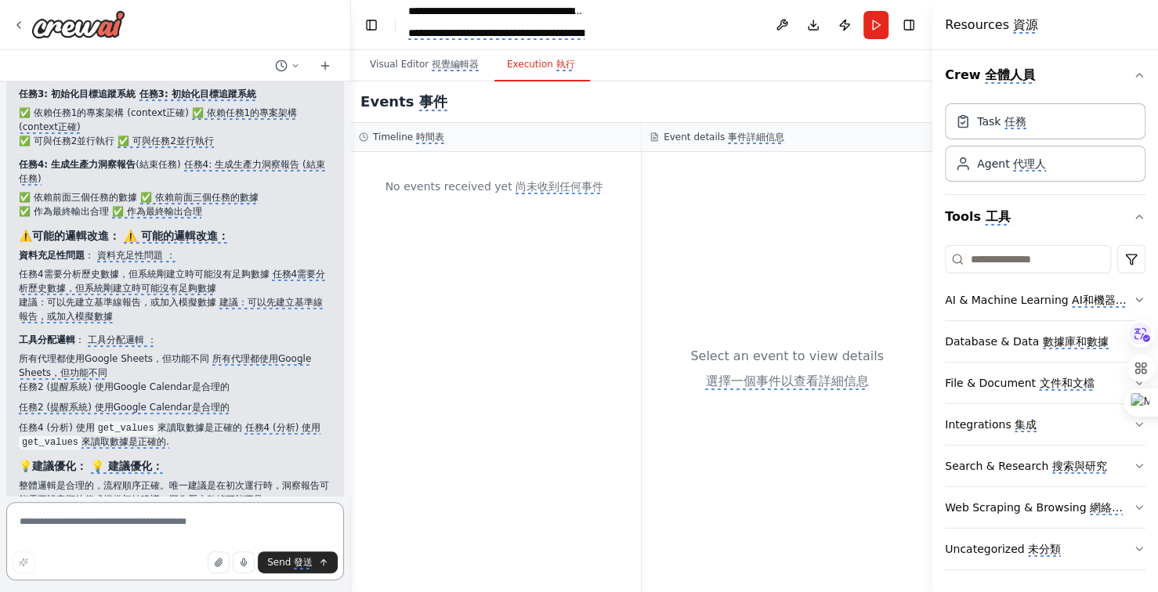
scroll to position [4093, 0]
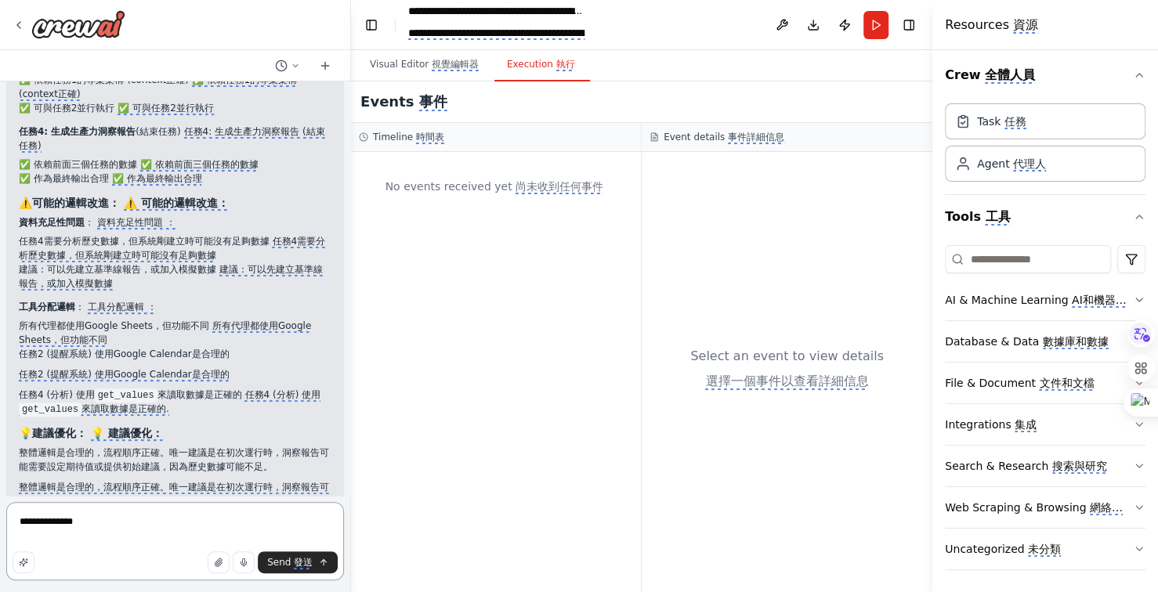
type textarea "**********"
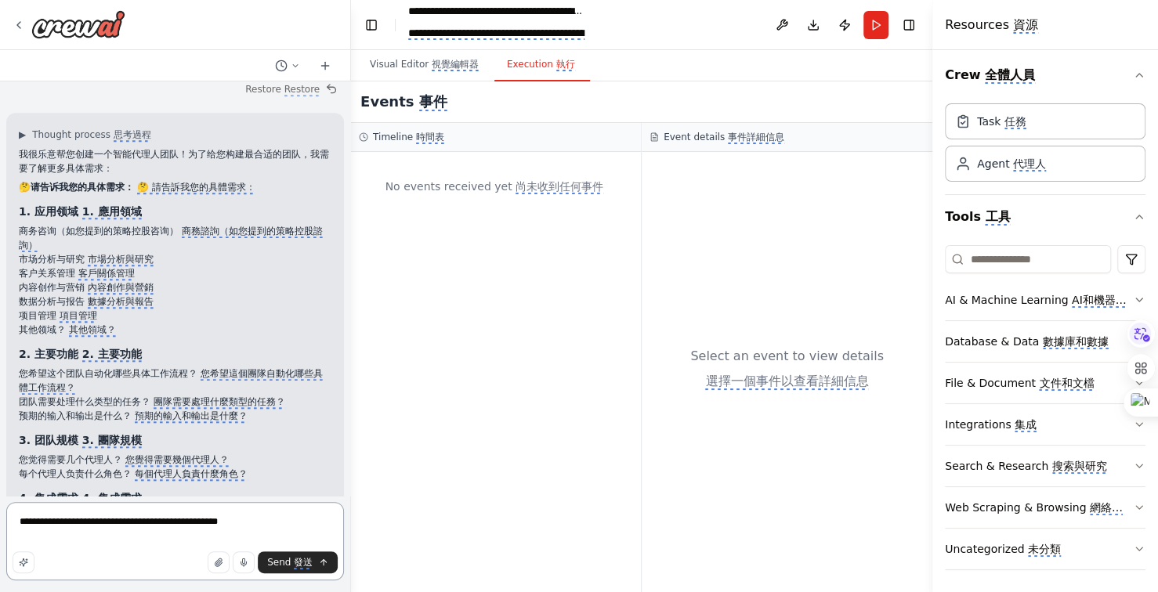
scroll to position [4588, 0]
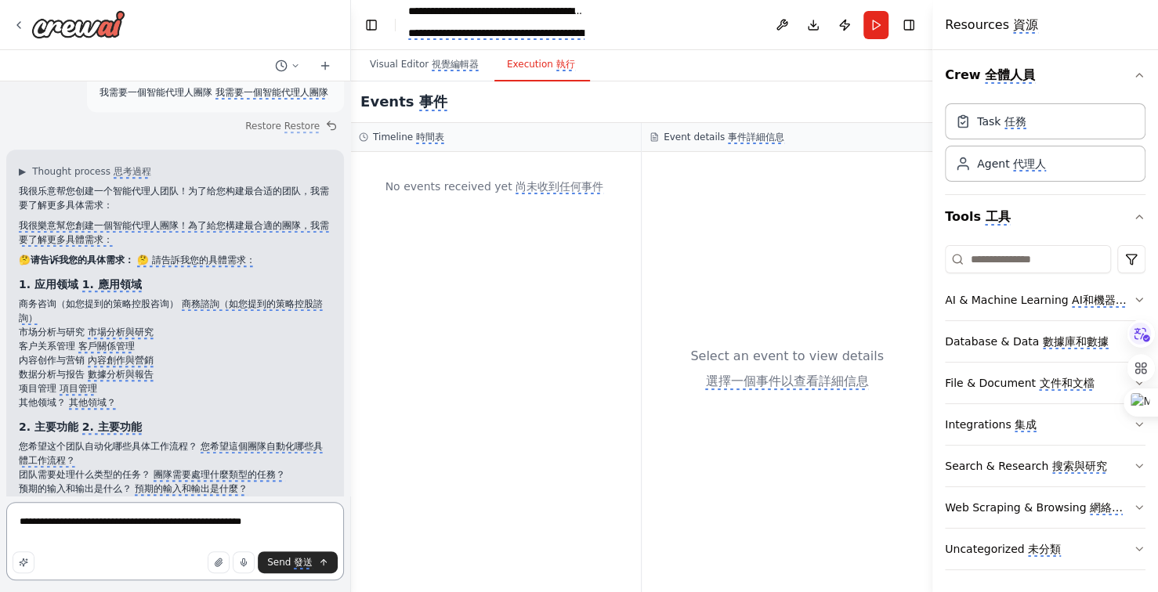
type textarea "**********"
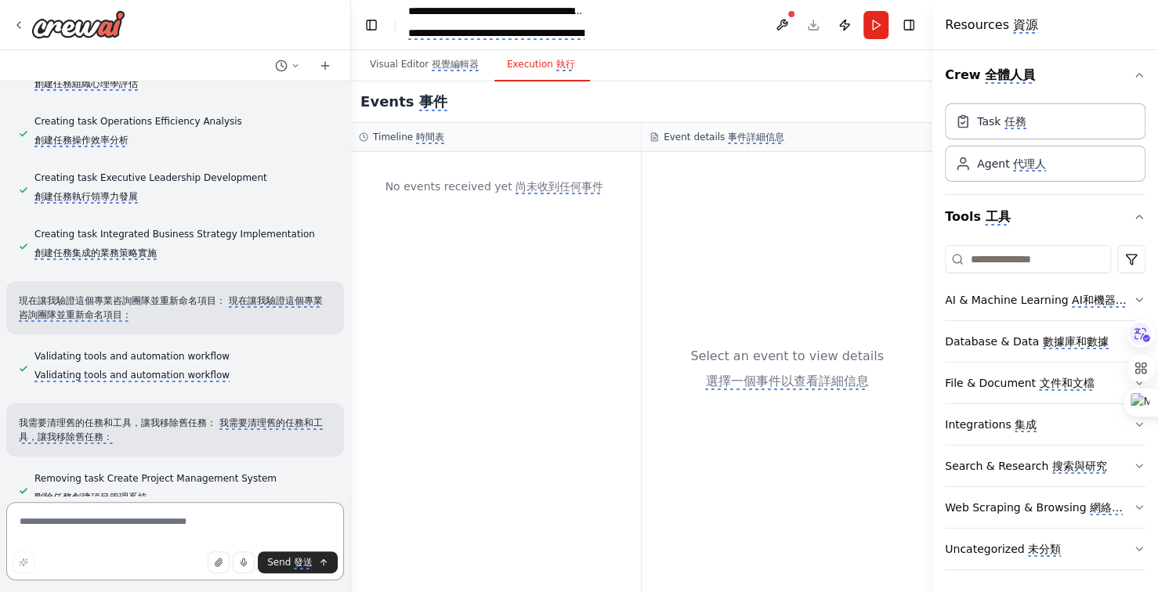
scroll to position [7570, 0]
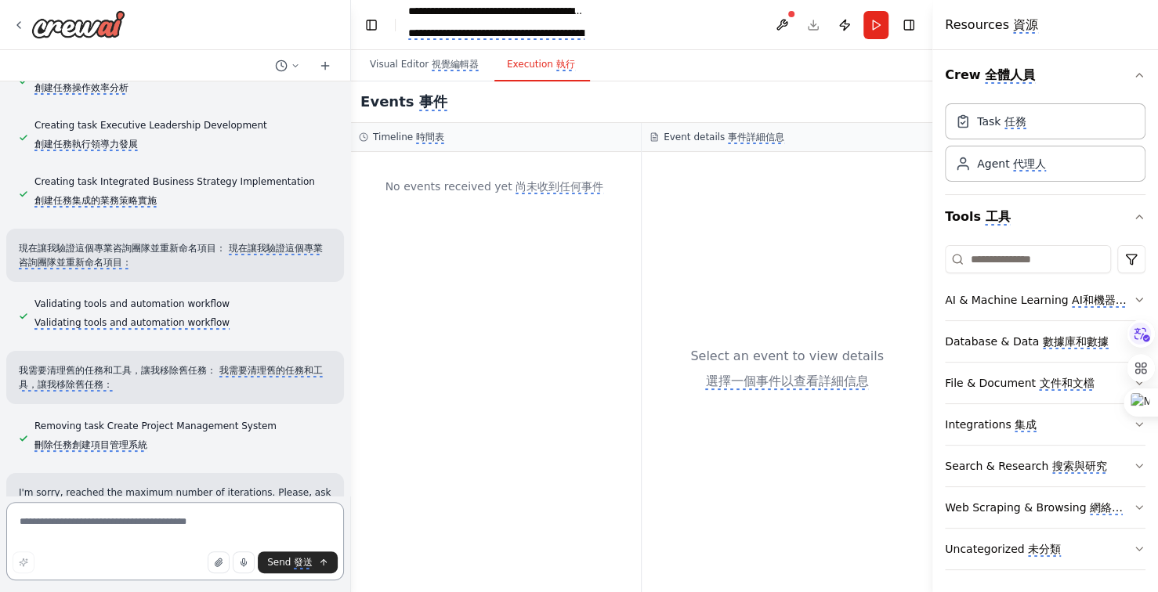
click at [222, 520] on textarea at bounding box center [175, 541] width 338 height 78
type textarea "**"
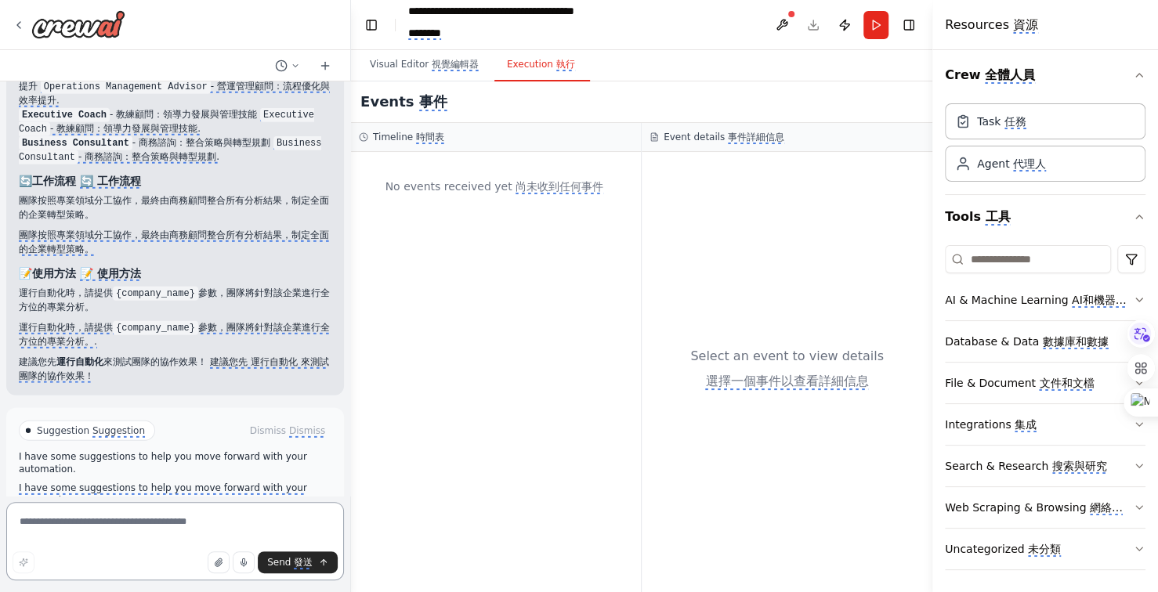
scroll to position [10420, 0]
click at [214, 522] on monica-translate-translate "運行自動化" at bounding box center [220, 528] width 47 height 13
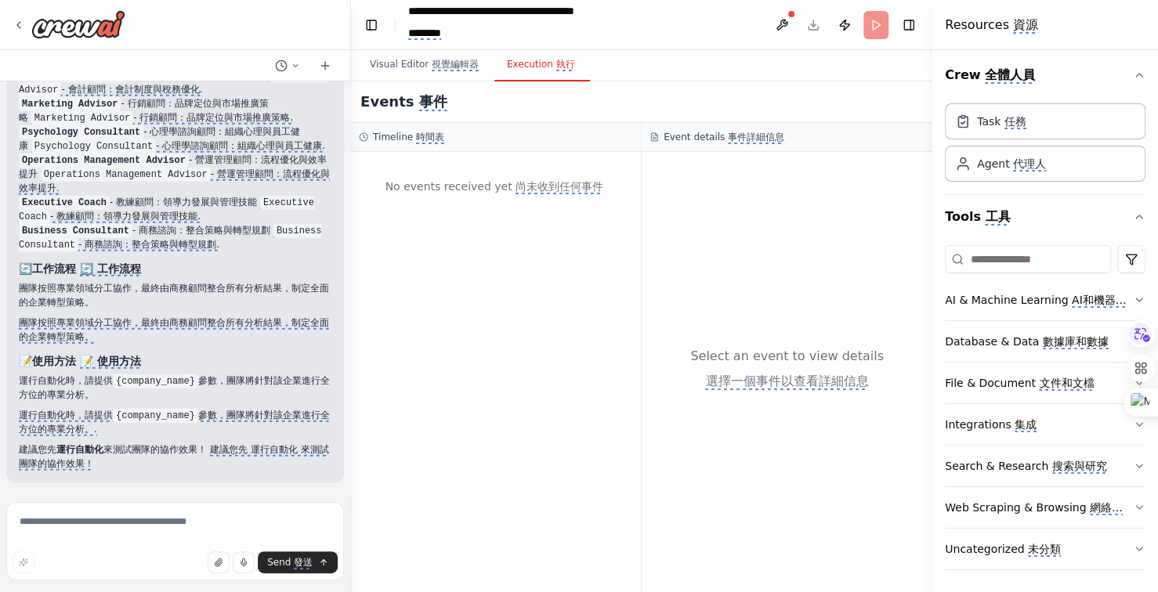
scroll to position [10263, 0]
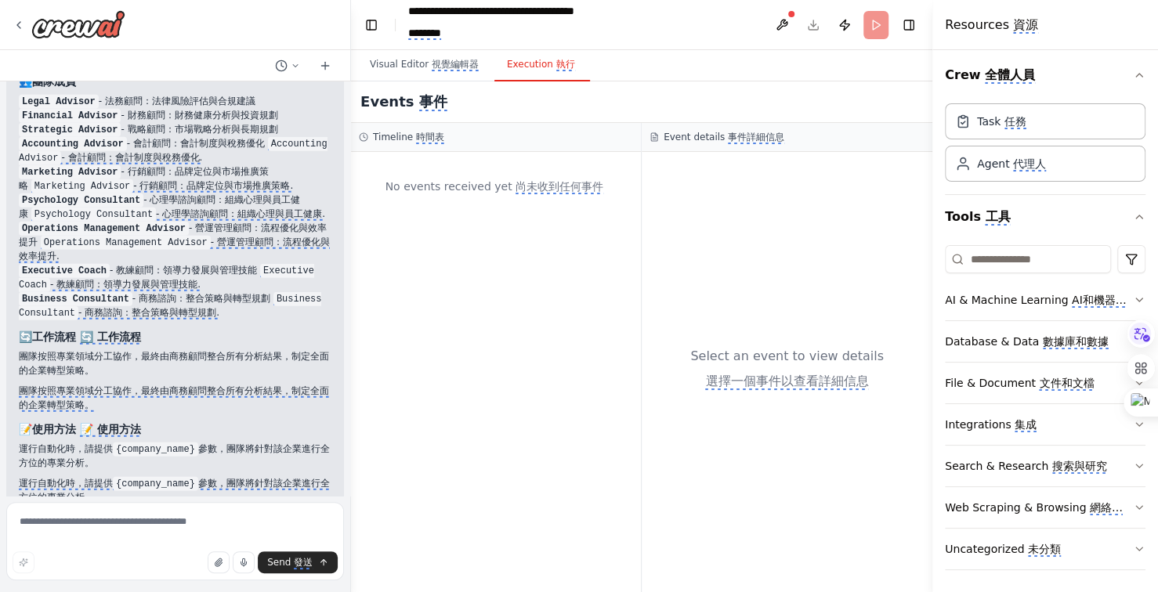
click at [214, 511] on p "建議您先 運行自動化 來測試團隊的協作效果！ 建議您先 運行自動化 來測試團隊的協作效果！" at bounding box center [175, 525] width 313 height 28
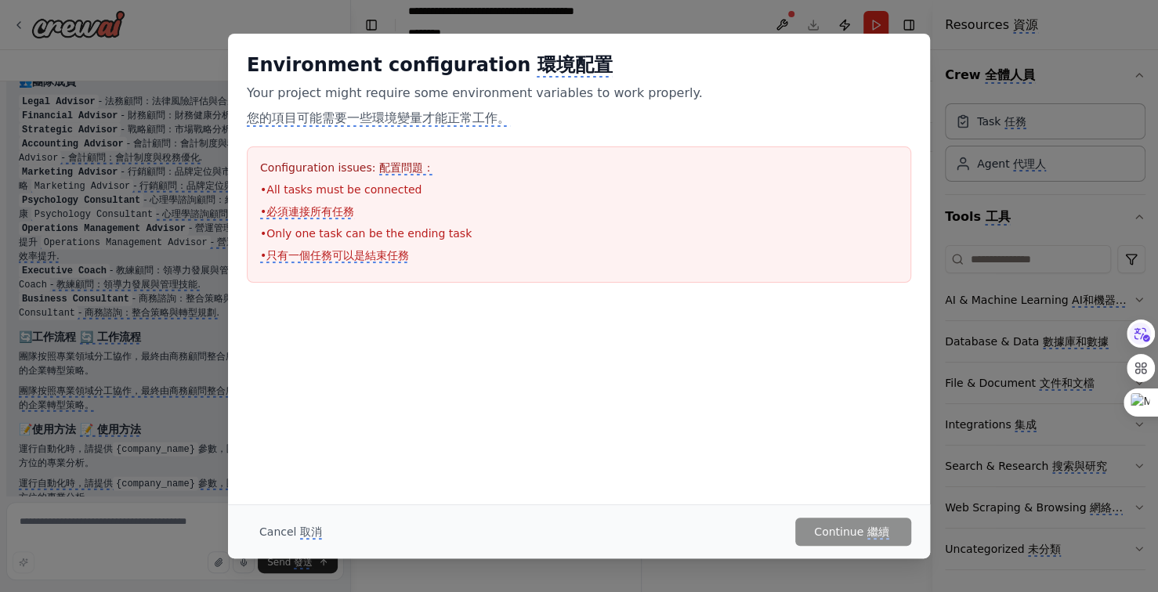
click at [410, 255] on monica-translate-translate-wrapper "•只有一個任務可以是結束任務" at bounding box center [579, 256] width 638 height 16
click at [345, 136] on div "Environment configuration 環境配置 Your project might require some environment vari…" at bounding box center [579, 168] width 702 height 268
click at [491, 317] on div at bounding box center [579, 311] width 702 height 19
click at [309, 532] on monica-translate-translate "取消" at bounding box center [311, 533] width 22 height 14
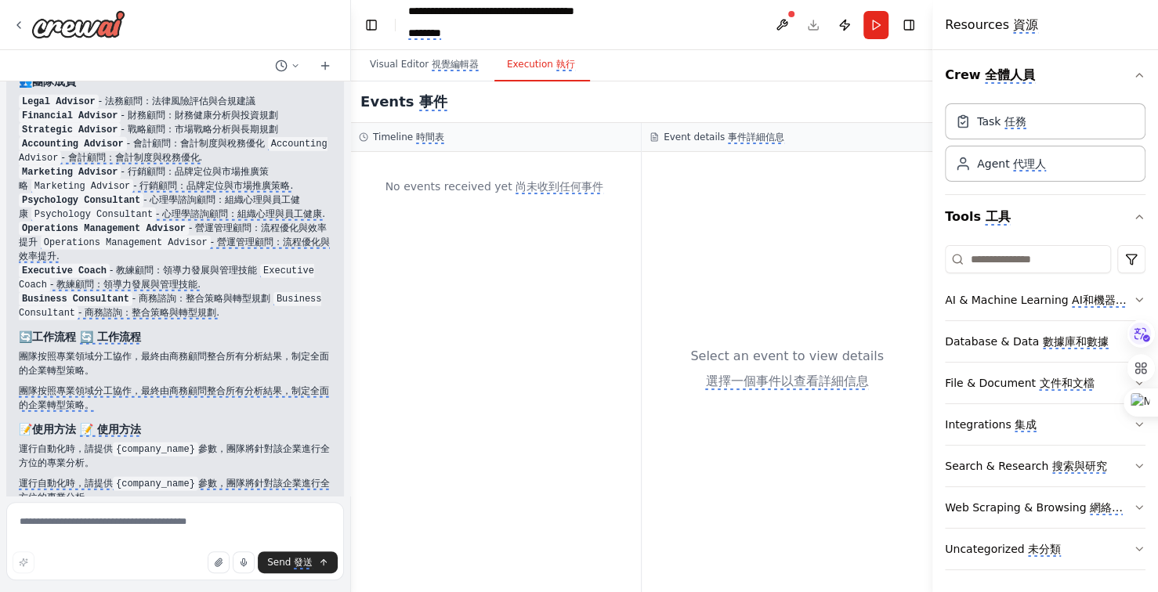
click at [604, 183] on div "No events received yet 尚未收到任何事件" at bounding box center [496, 186] width 274 height 53
click at [603, 187] on monica-translate-space at bounding box center [604, 186] width 3 height 13
click at [603, 182] on monica-translate-space at bounding box center [604, 186] width 3 height 13
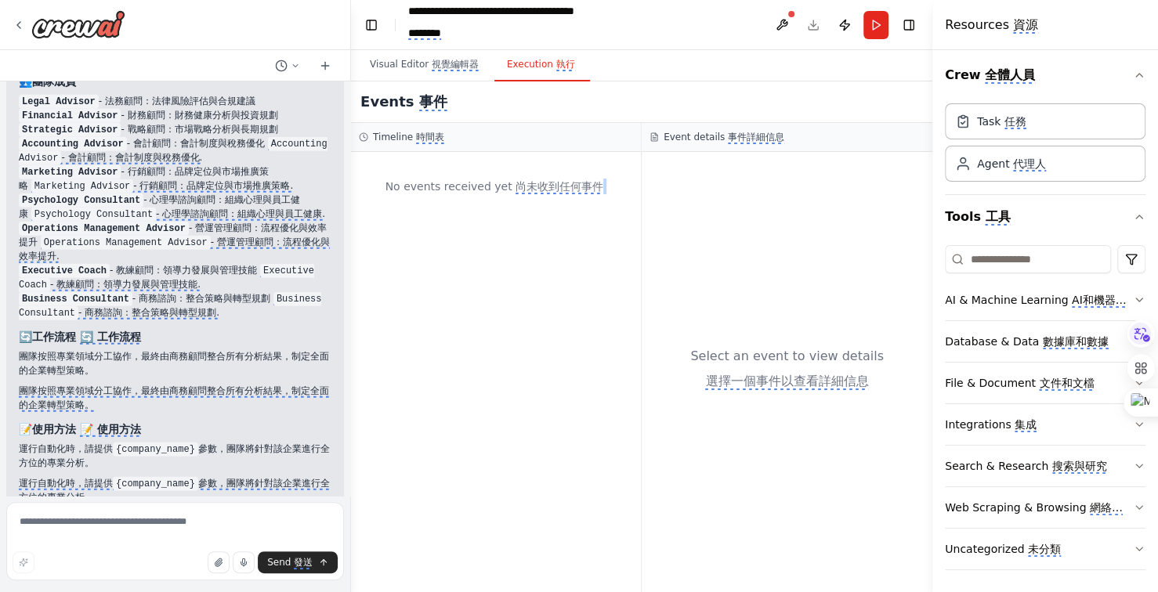
click at [603, 182] on monica-translate-space at bounding box center [604, 186] width 3 height 13
click at [603, 187] on div "No events received yet 尚未收到任何事件" at bounding box center [496, 186] width 274 height 53
click at [603, 185] on monica-translate-space at bounding box center [604, 186] width 3 height 13
drag, startPoint x: 48, startPoint y: 519, endPoint x: 44, endPoint y: 533, distance: 14.6
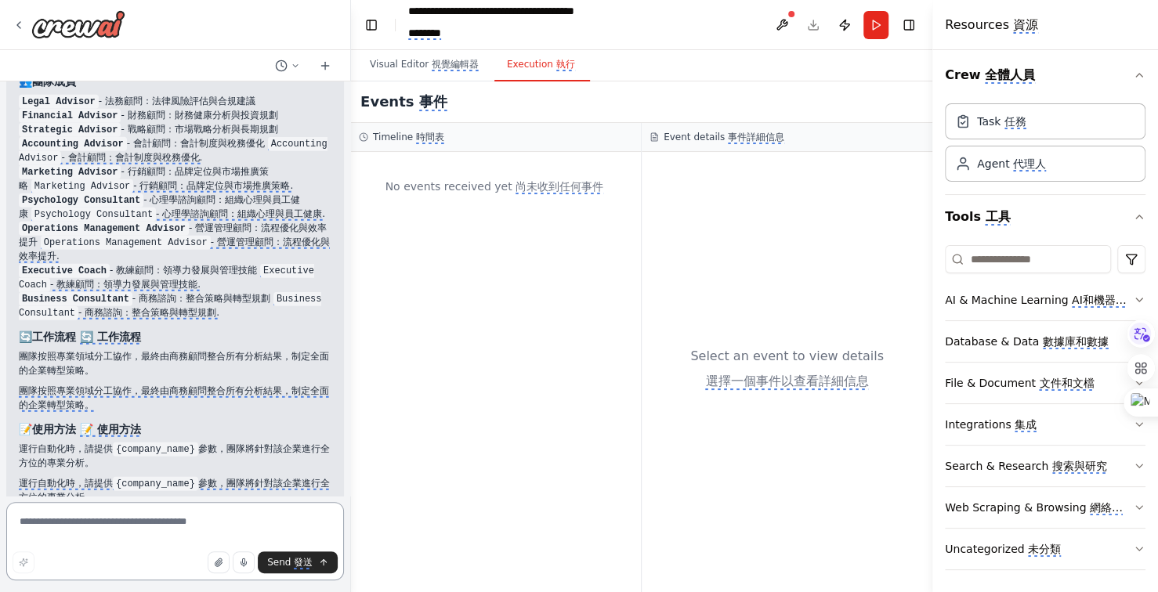
click at [44, 533] on textarea at bounding box center [175, 541] width 338 height 78
click at [116, 527] on textarea "**********" at bounding box center [175, 541] width 338 height 78
click at [162, 520] on textarea "**********" at bounding box center [175, 541] width 338 height 78
type textarea "**********"
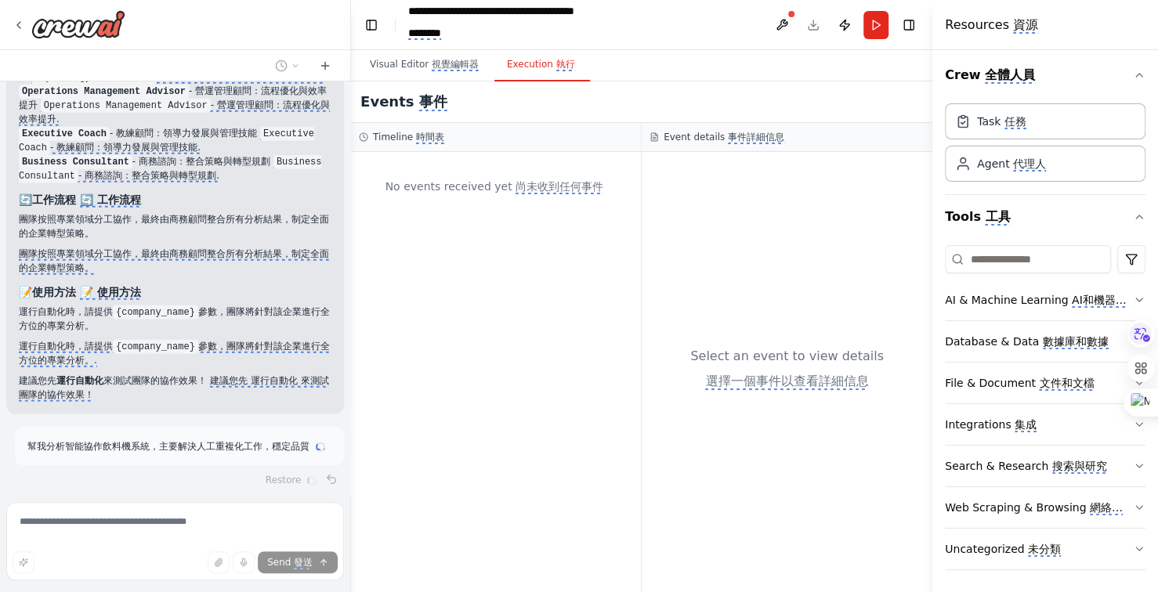
scroll to position [10415, 0]
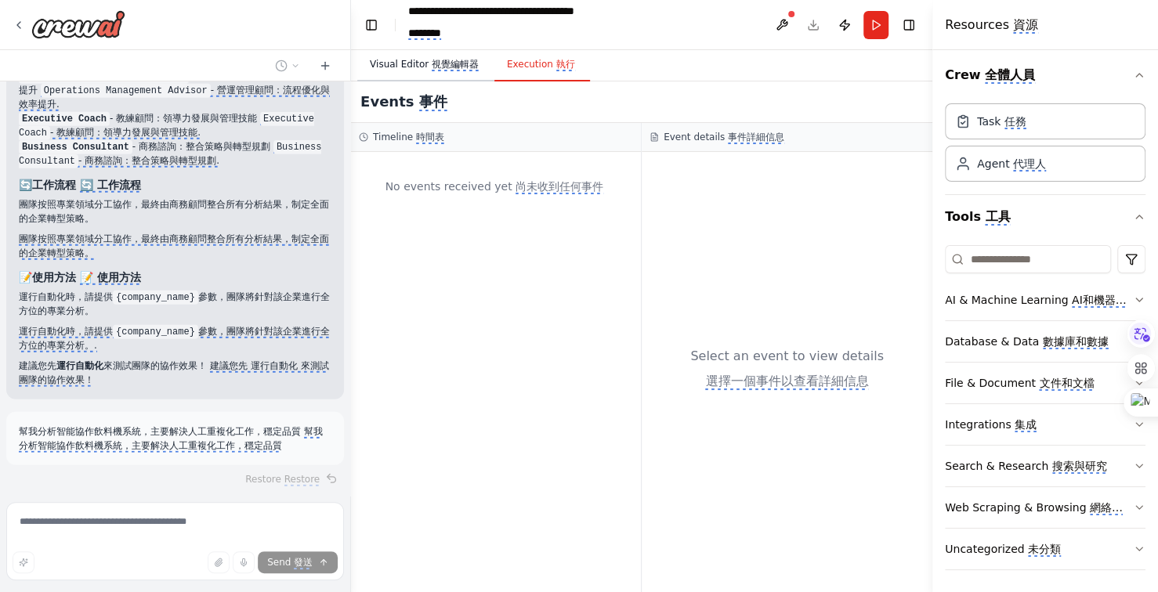
click at [433, 62] on monica-translate-translate "視覺編輯器" at bounding box center [455, 65] width 47 height 13
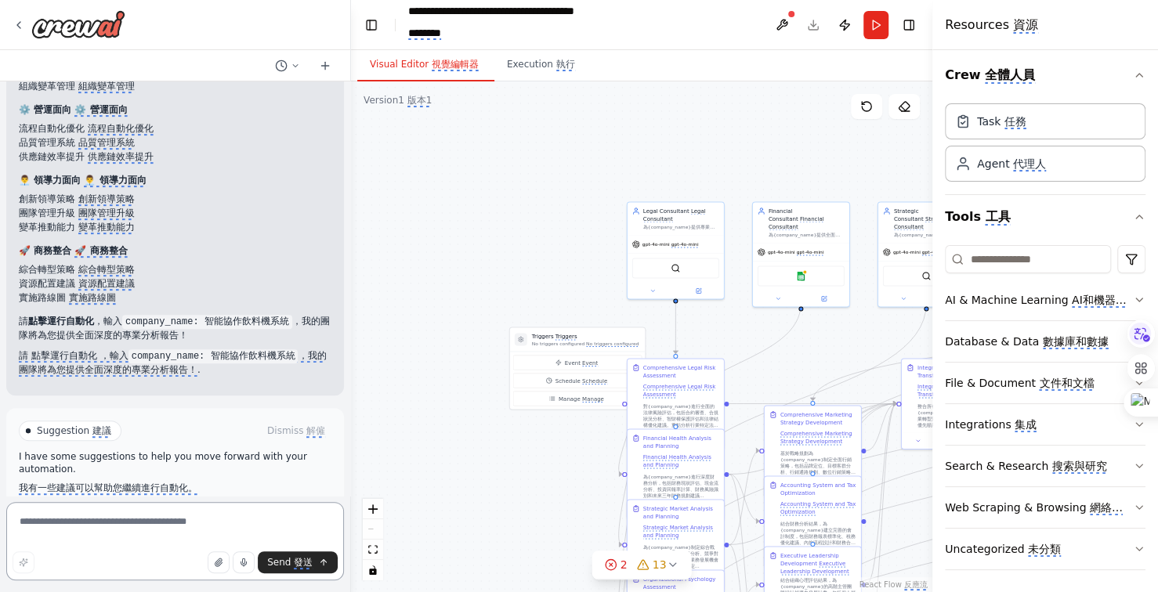
scroll to position [11720, 0]
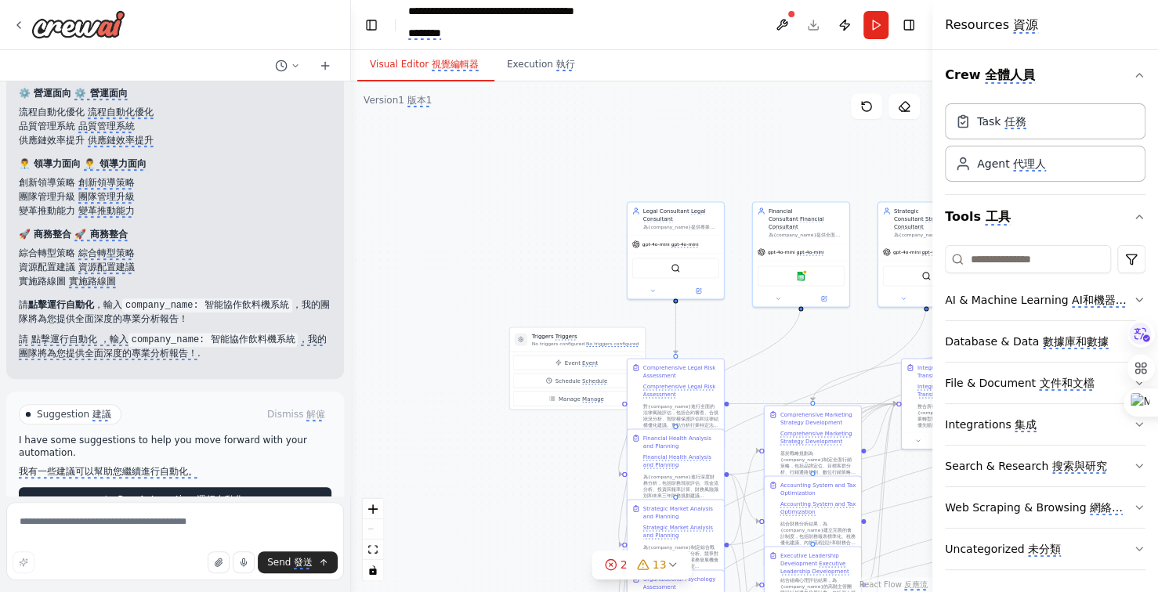
click at [201, 494] on monica-translate-translate "運行自動化" at bounding box center [220, 500] width 47 height 13
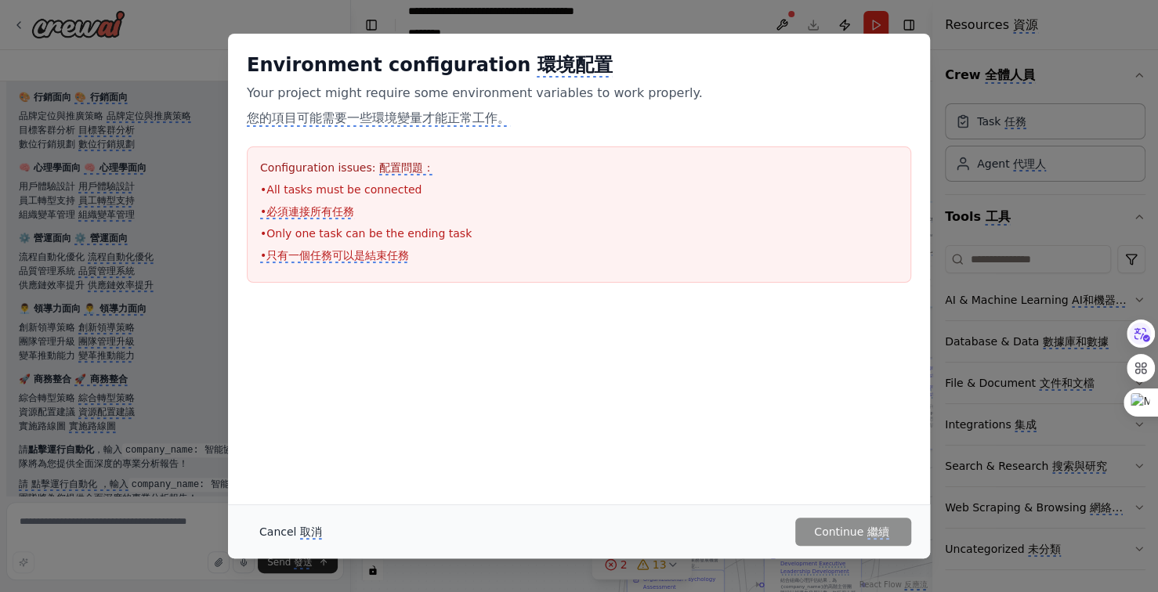
click at [288, 534] on monica-translate-origin-text "Cancel" at bounding box center [277, 532] width 37 height 13
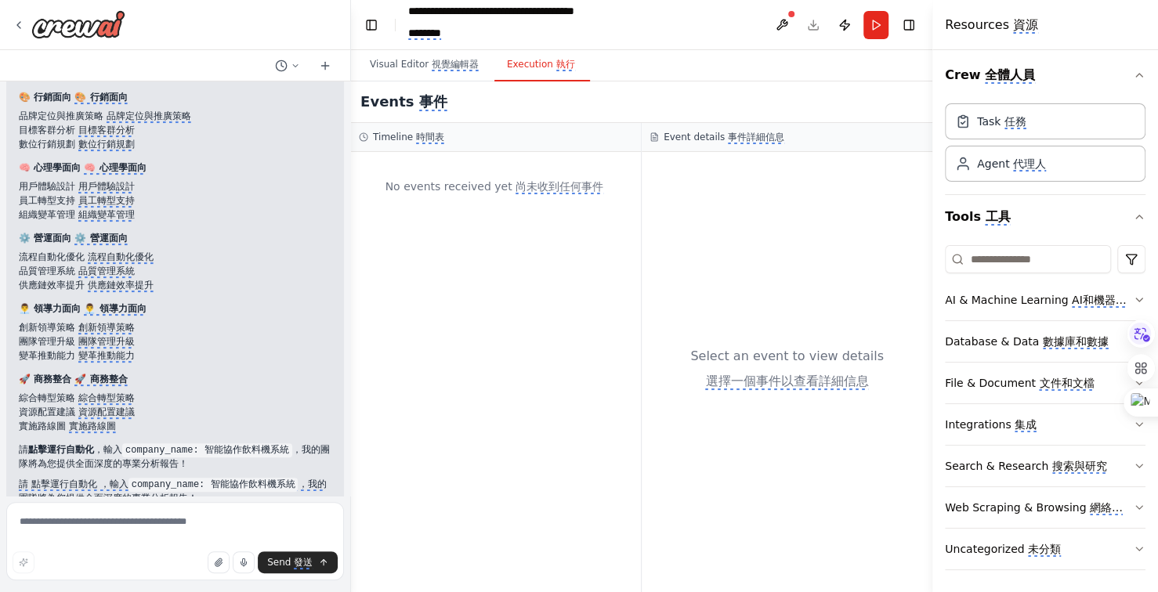
click at [523, 67] on monica-translate-origin-text "Execution" at bounding box center [530, 64] width 46 height 11
drag, startPoint x: 130, startPoint y: 410, endPoint x: 283, endPoint y: 408, distance: 152.8
click at [283, 444] on code "company_name: 智能協作飲料機系統" at bounding box center [207, 451] width 170 height 14
copy code "company_name: 智能協作飲料機系統"
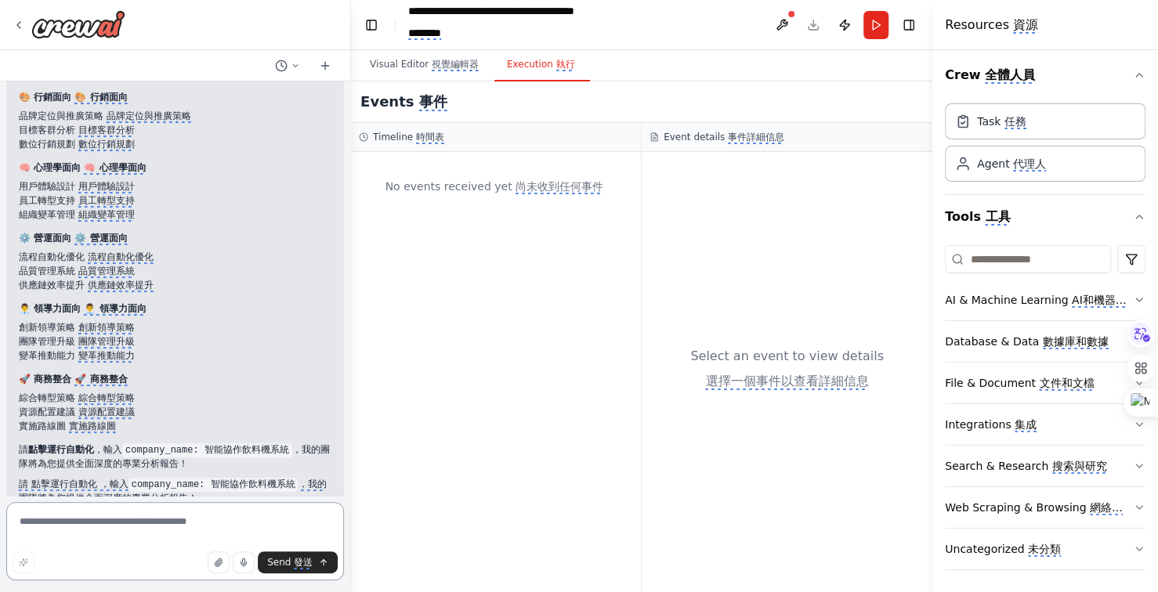
click at [56, 531] on textarea at bounding box center [175, 541] width 338 height 78
paste textarea "**********"
click at [295, 565] on monica-translate-translate "發送" at bounding box center [303, 563] width 19 height 13
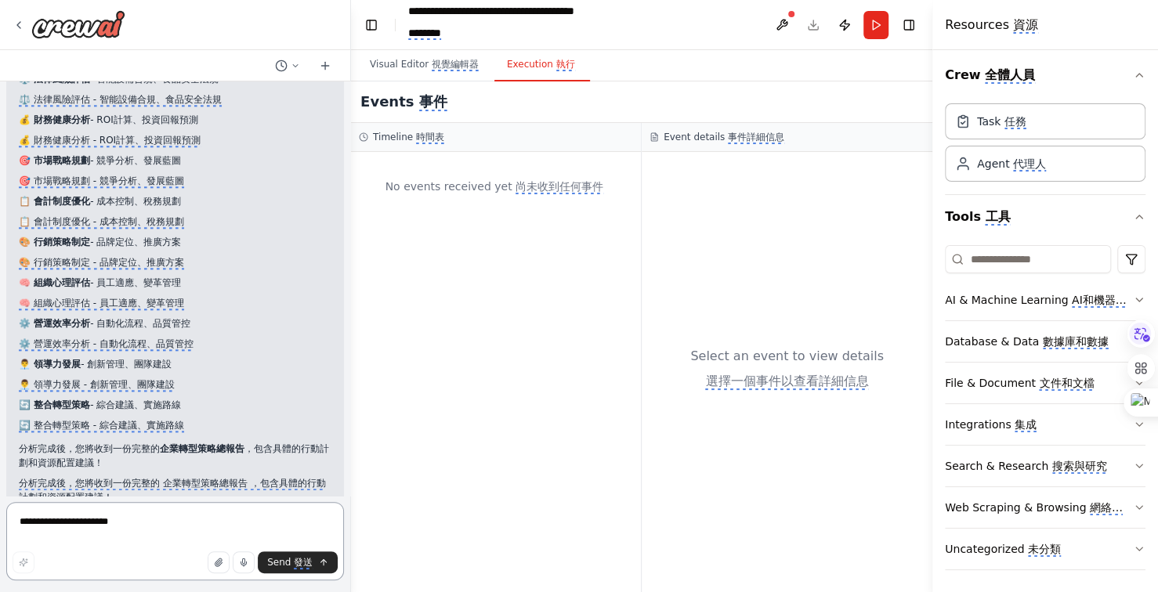
scroll to position [12437, 0]
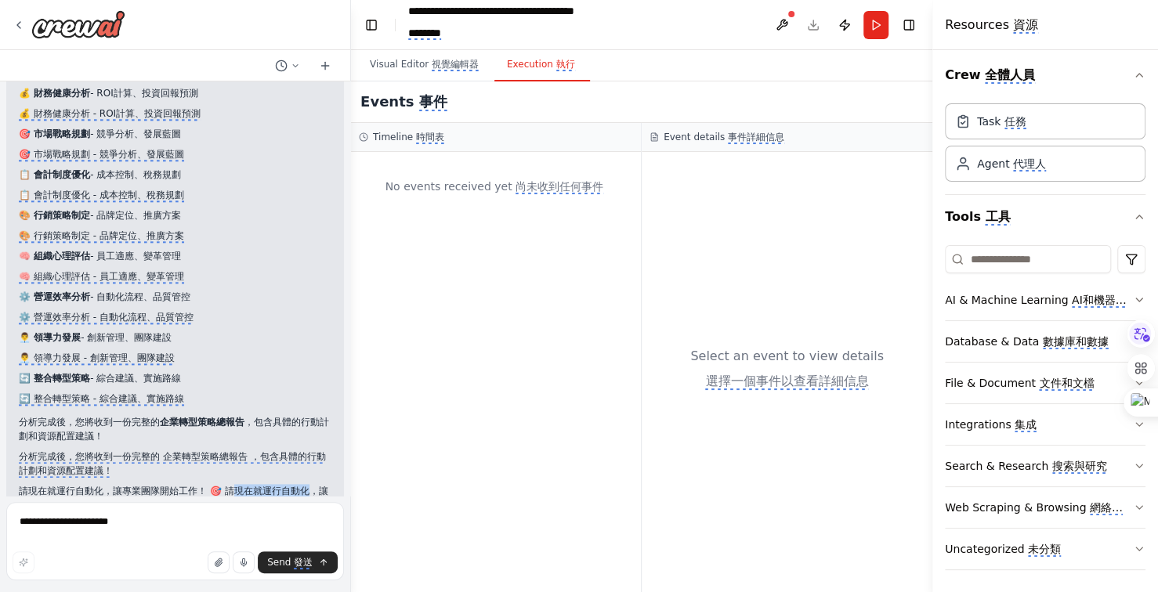
drag, startPoint x: 230, startPoint y: 451, endPoint x: 310, endPoint y: 456, distance: 80.9
click at [310, 486] on monica-translate-translate "請現在就運行自動化，讓專業團隊開始工作！ 🎯" at bounding box center [174, 499] width 310 height 27
click at [240, 486] on monica-translate-translate "請現在就運行自動化，讓專業團隊開始工作！ 🎯" at bounding box center [174, 499] width 310 height 27
drag, startPoint x: 261, startPoint y: 452, endPoint x: 312, endPoint y: 466, distance: 52.9
click at [316, 484] on p "請現在就運行自動化，讓專業團隊開始工作！ 🎯 請現在就運行自動化，讓專業團隊開始工作！ 🎯" at bounding box center [175, 498] width 313 height 28
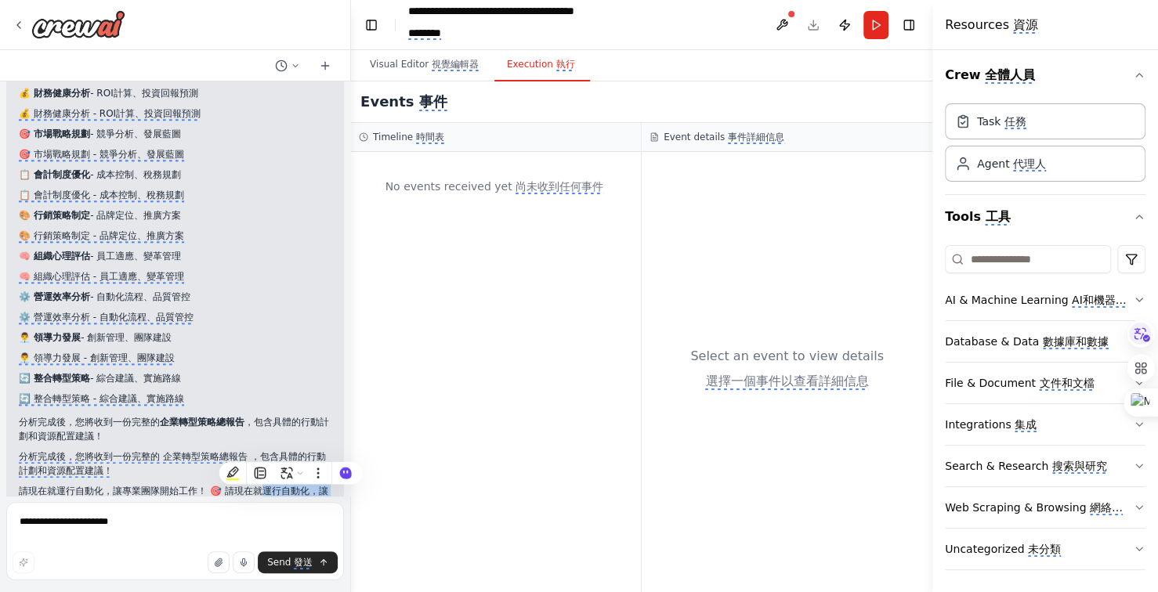
copy monica-translate-translate-wrapper "運行自動化，讓專業團隊開始工作！ 🎯"
click at [86, 520] on textarea "**********" at bounding box center [175, 541] width 338 height 78
paste textarea
type textarea "**********"
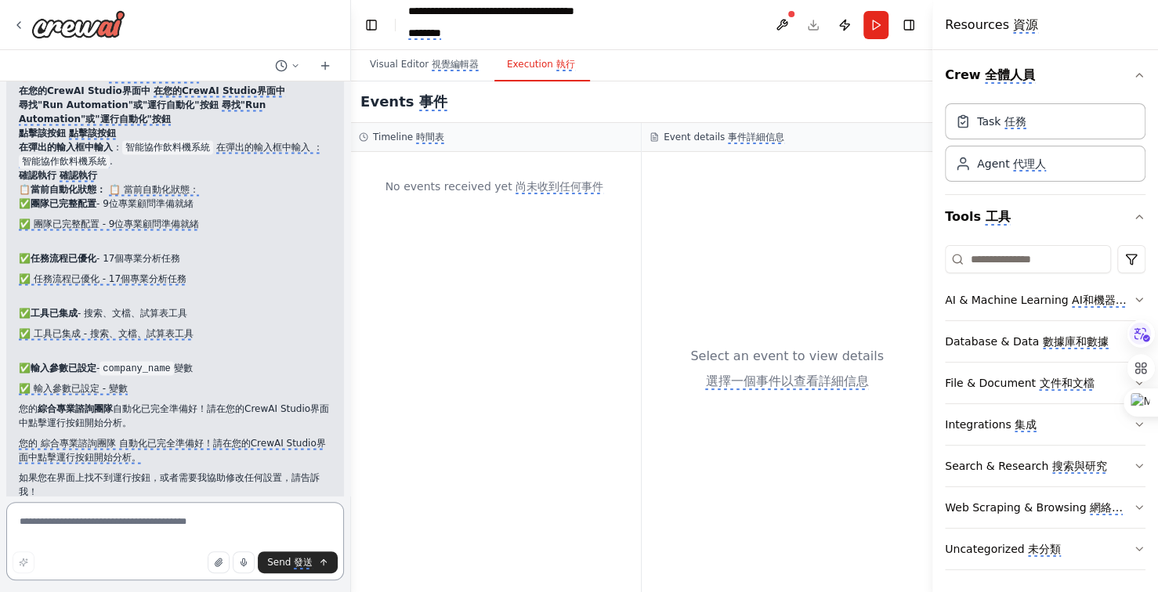
scroll to position [13230, 0]
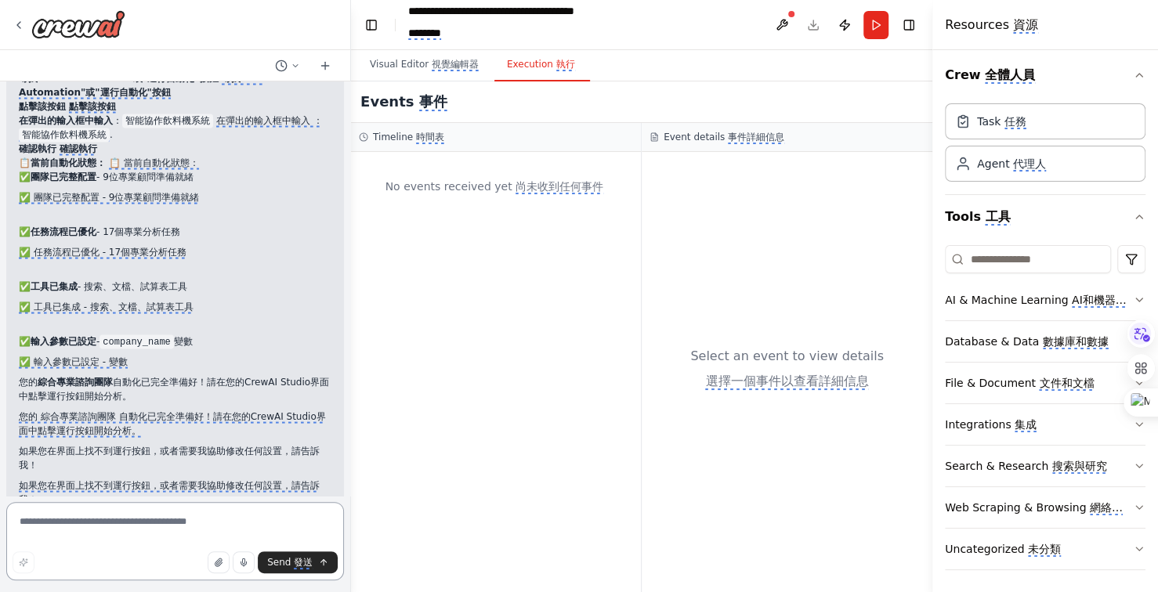
click at [111, 519] on textarea at bounding box center [175, 541] width 338 height 78
type textarea "*"
drag, startPoint x: 47, startPoint y: 446, endPoint x: 149, endPoint y: 450, distance: 102.0
click at [149, 480] on monica-translate-translate "如果您在界面上找不到運行按鈕，或者需要我協助修改任何設置，請告訴我！" at bounding box center [169, 493] width 301 height 27
copy monica-translate-translate "在界面上找不到運行按鈕"
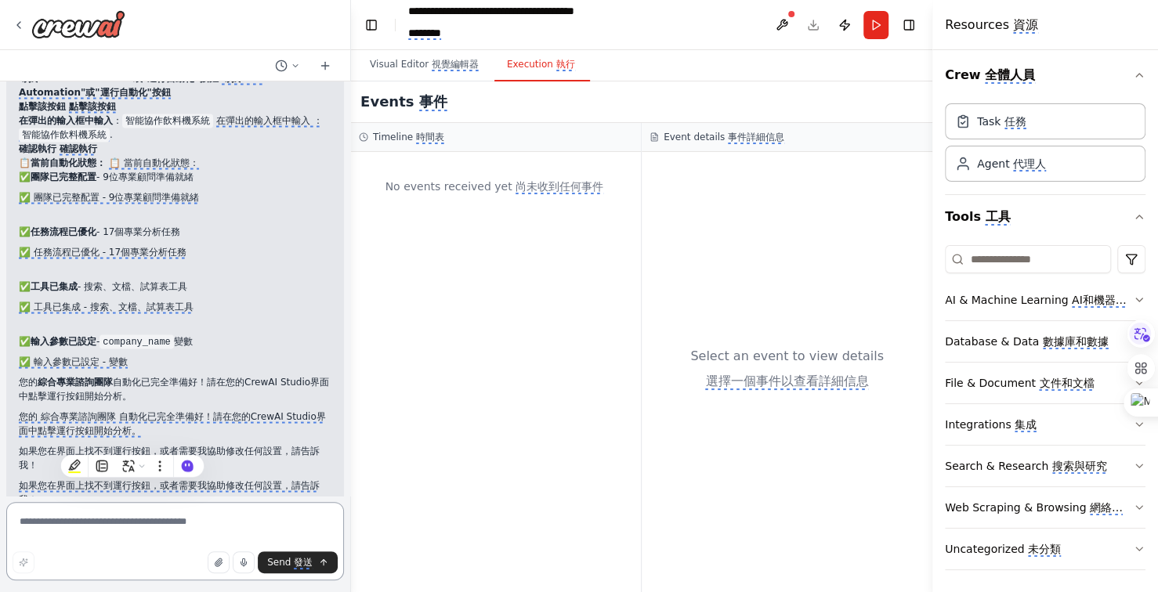
click at [146, 523] on textarea at bounding box center [175, 541] width 338 height 78
paste textarea "**********"
type textarea "**********"
click at [316, 558] on button "Send 發送" at bounding box center [298, 563] width 80 height 22
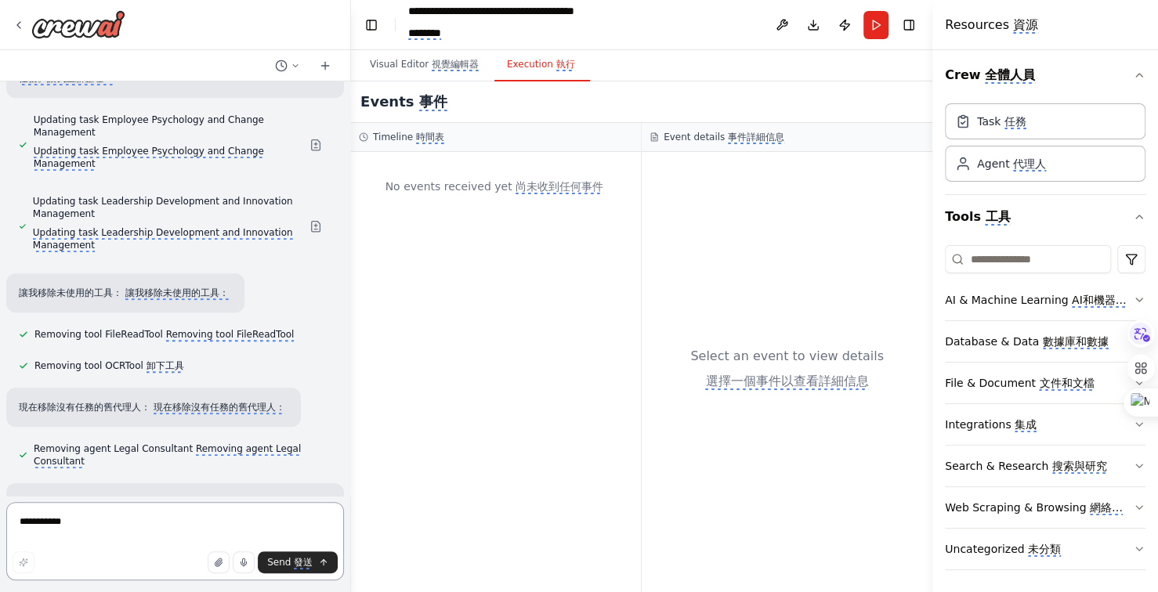
scroll to position [15934, 0]
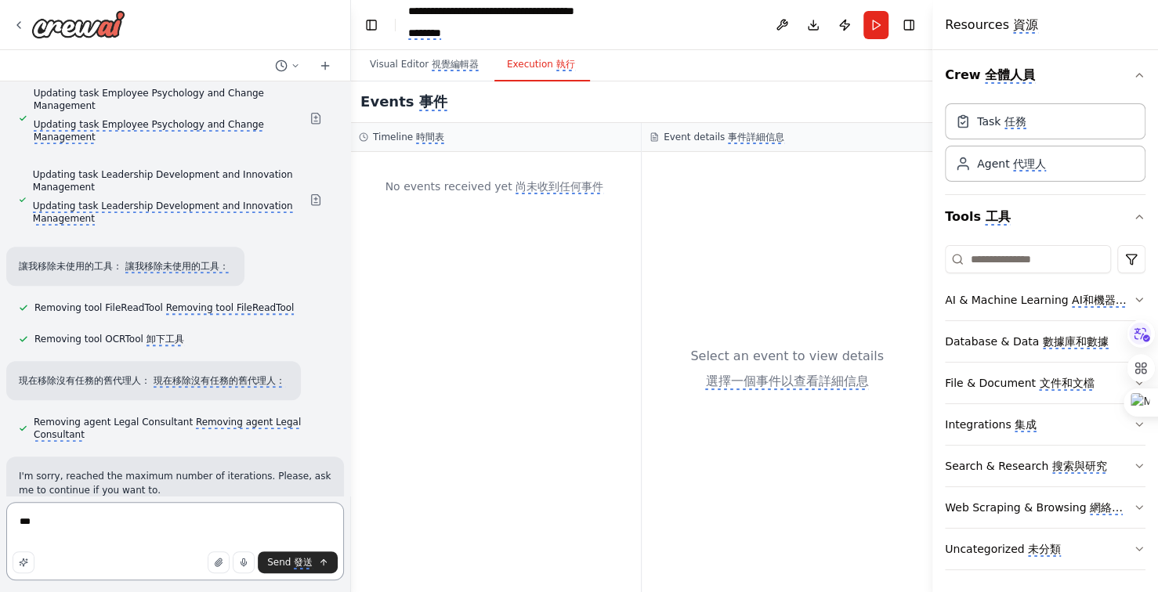
type textarea "**"
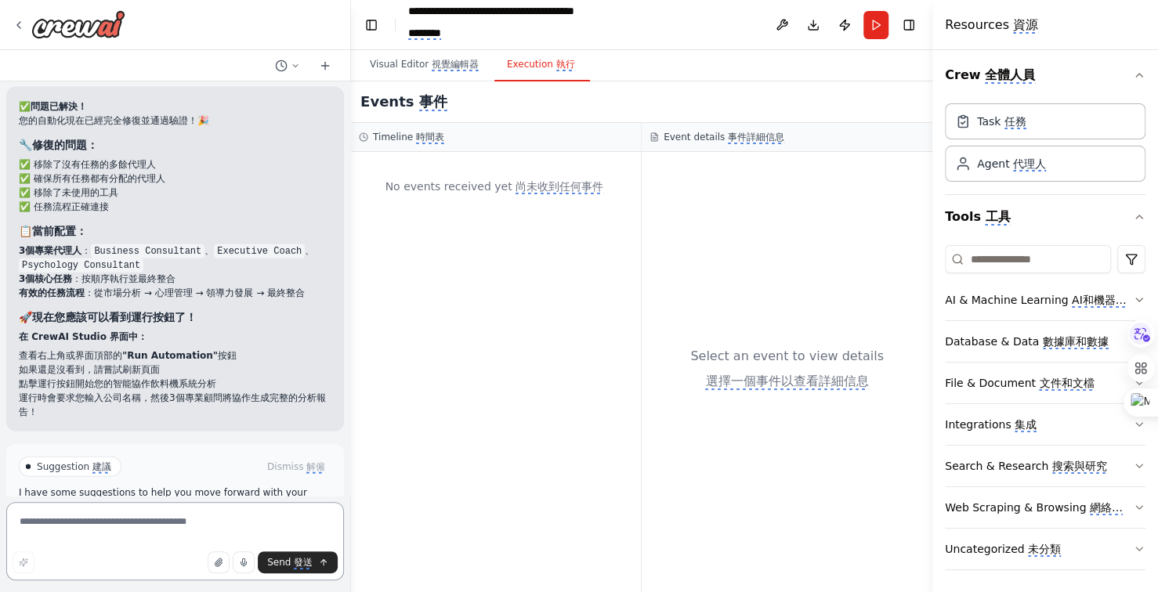
scroll to position [17386, 0]
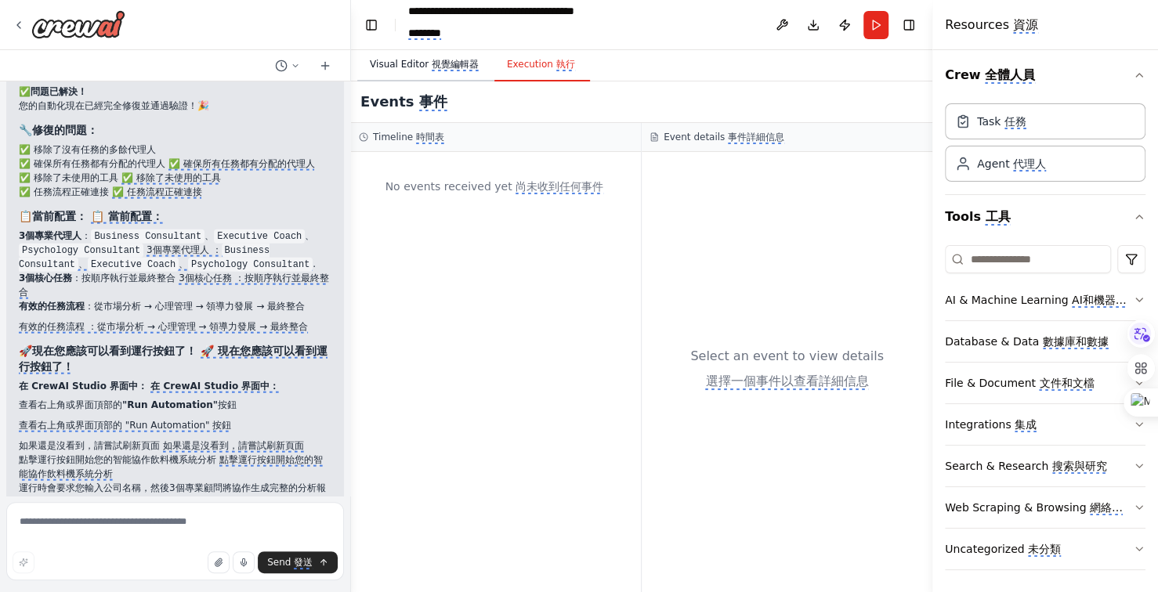
click at [406, 68] on monica-translate-origin-text "Visual Editor" at bounding box center [399, 64] width 59 height 11
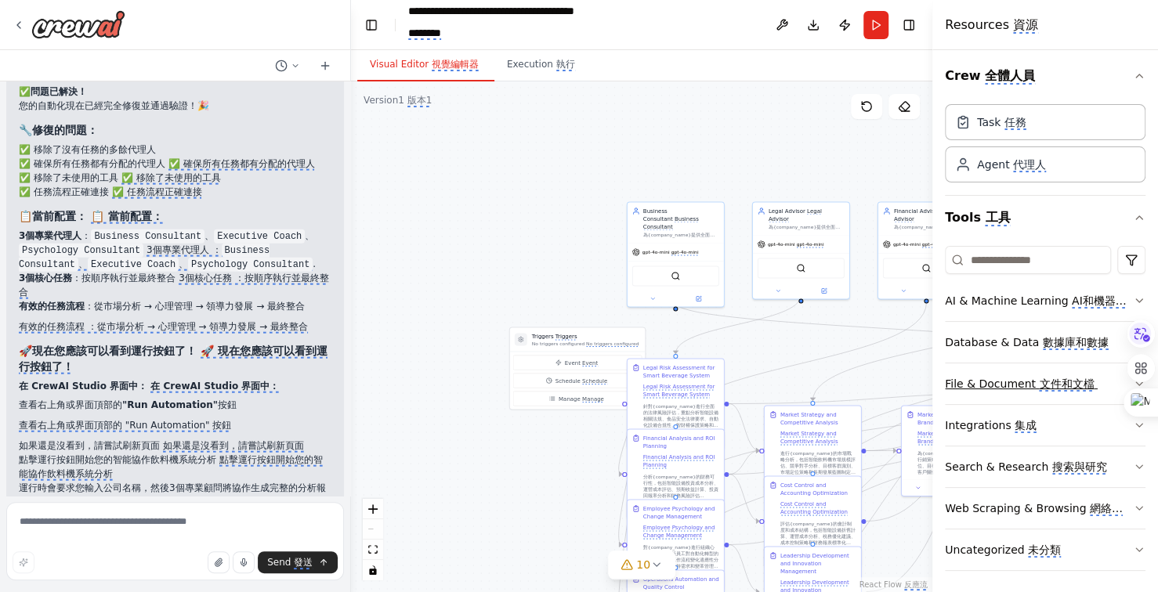
scroll to position [3, 0]
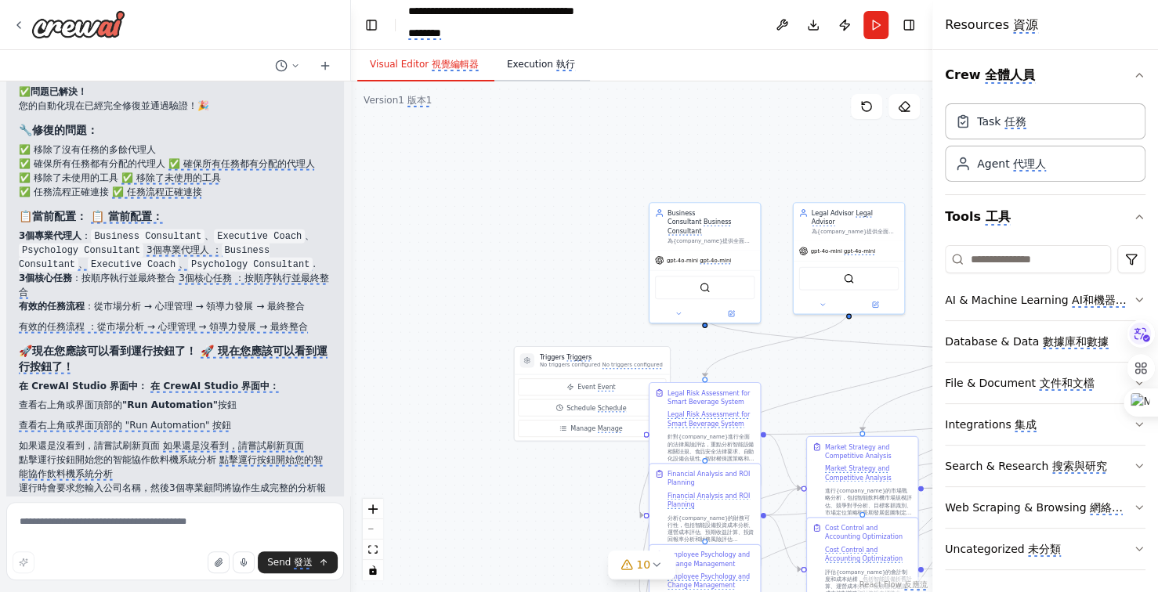
click at [534, 67] on monica-translate-origin-text "Execution" at bounding box center [530, 64] width 46 height 11
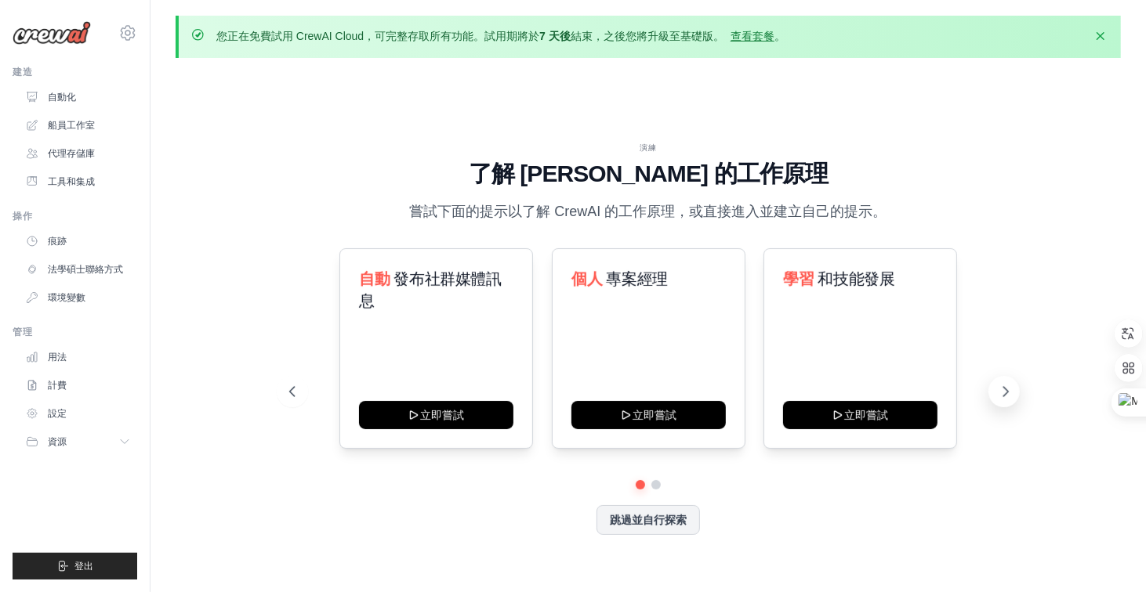
click at [1006, 393] on icon at bounding box center [1006, 391] width 5 height 9
click at [93, 153] on font "代理存儲庫" at bounding box center [72, 153] width 47 height 11
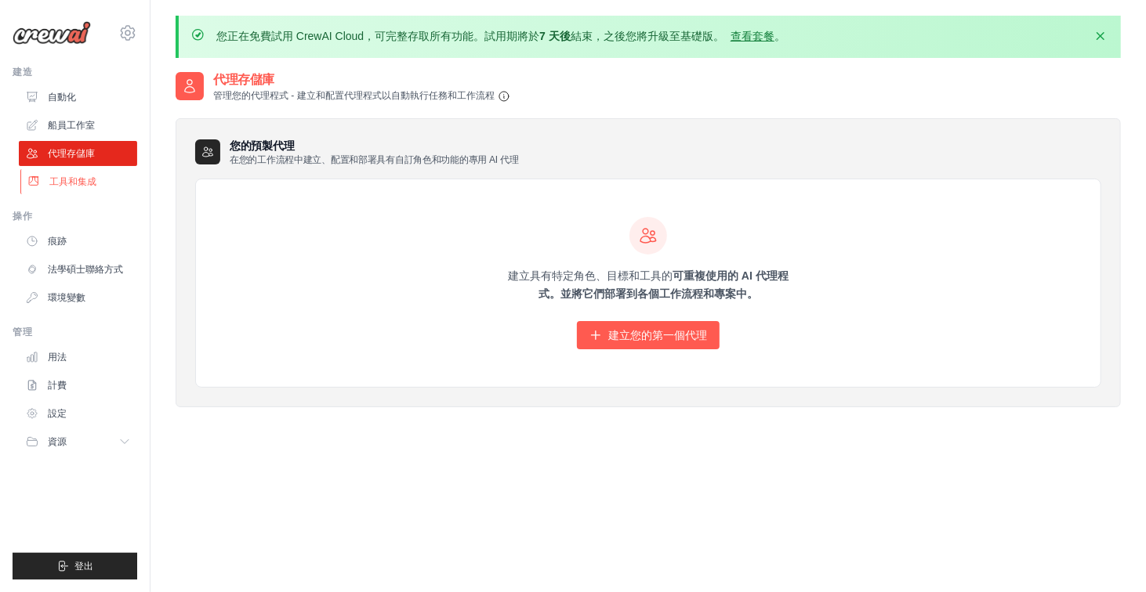
click at [71, 182] on font "工具和集成" at bounding box center [72, 181] width 47 height 11
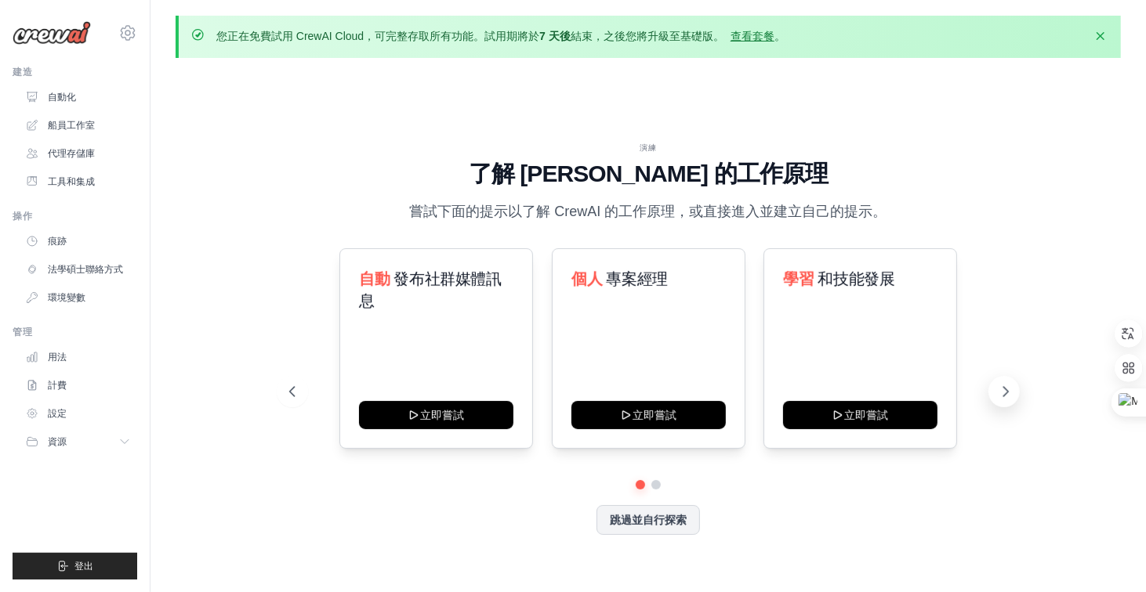
click at [1003, 386] on icon at bounding box center [1006, 392] width 16 height 16
click at [74, 94] on font "自動化" at bounding box center [63, 97] width 28 height 11
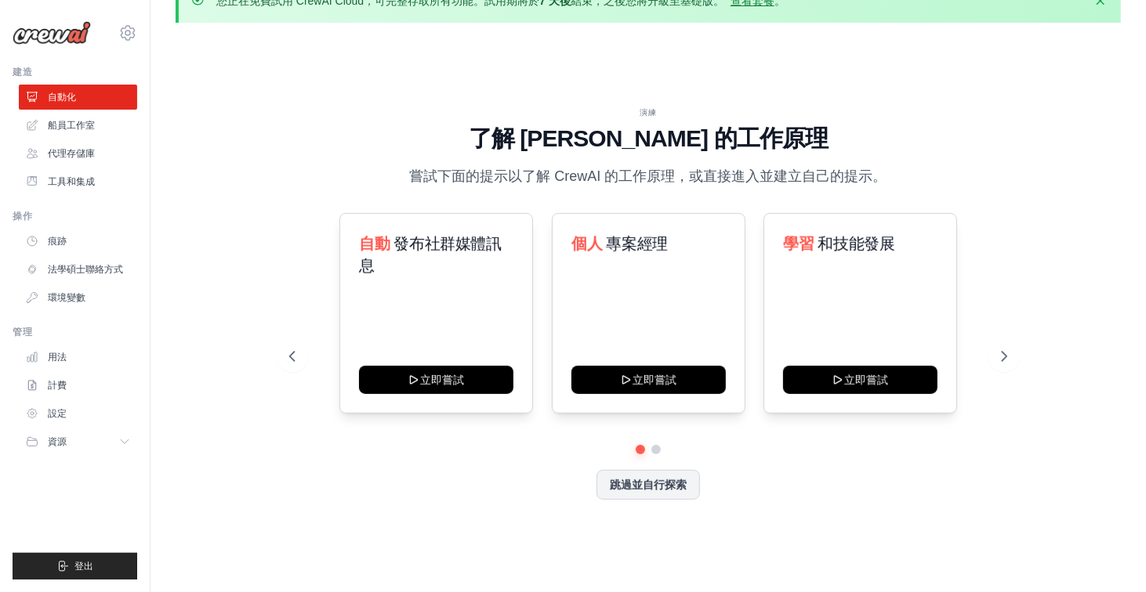
scroll to position [55, 0]
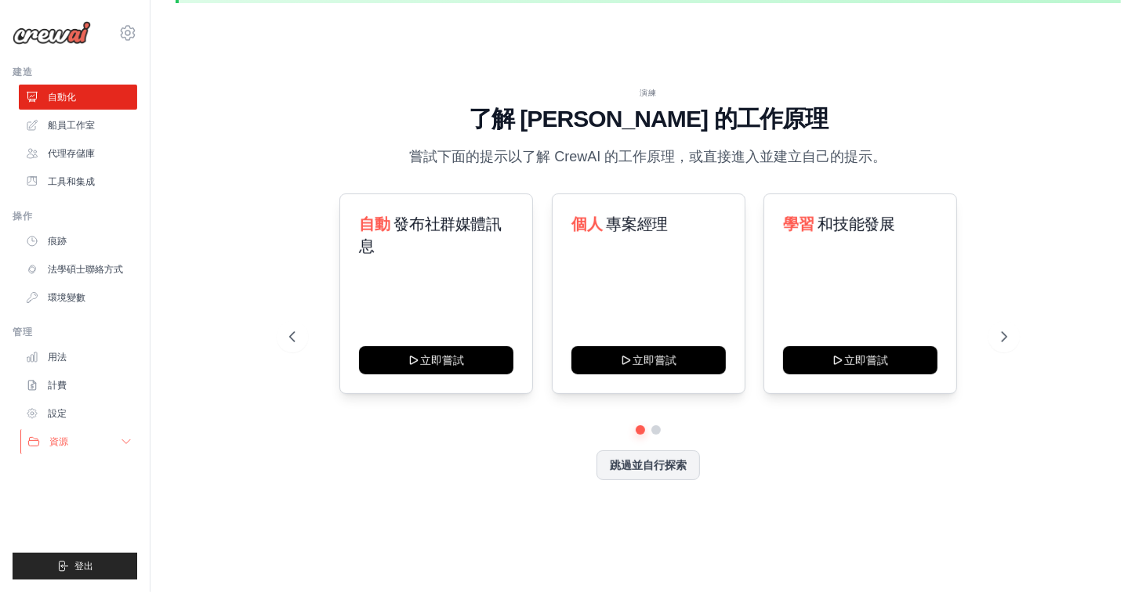
click at [97, 437] on button "資源" at bounding box center [79, 441] width 118 height 25
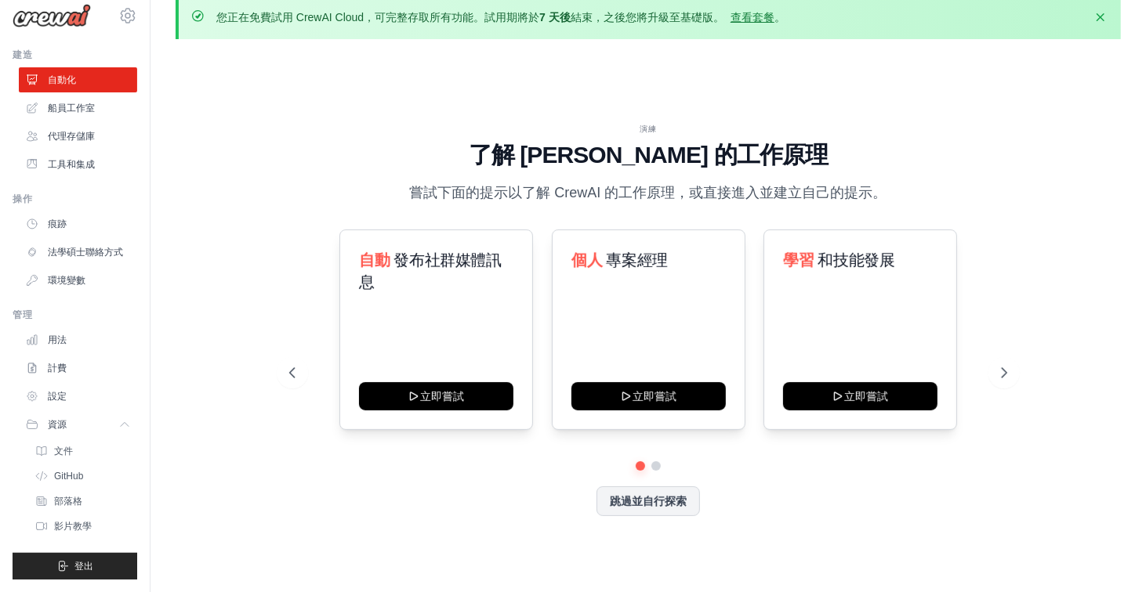
scroll to position [0, 0]
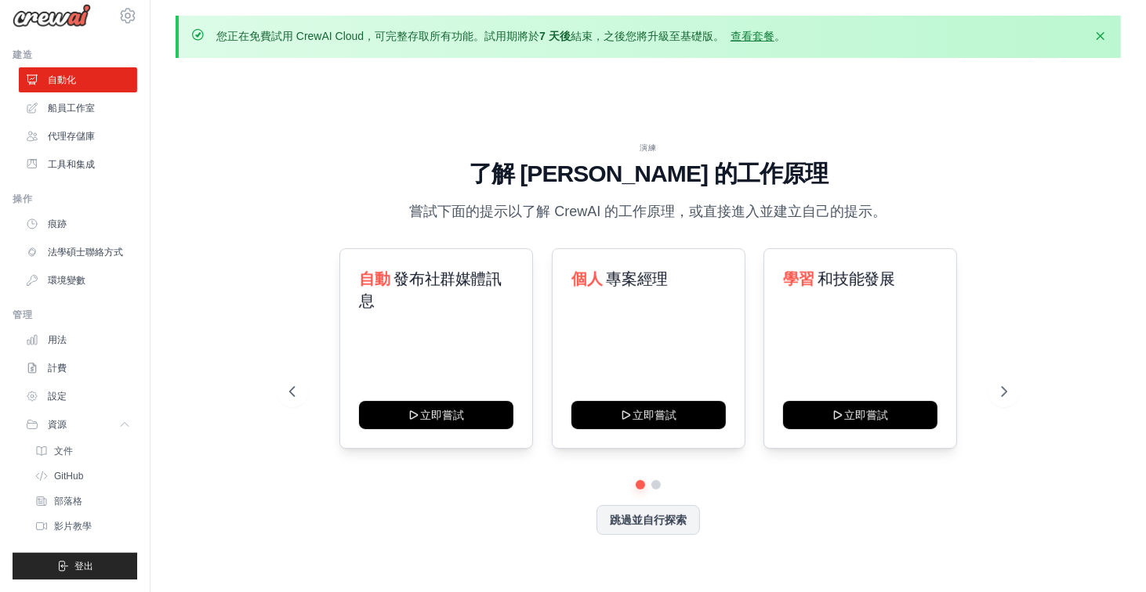
click at [235, 401] on div "演練 了解 [PERSON_NAME] 的工作原理 嘗試下面的提示以了解 [PERSON_NAME] 的工作原理，或直接進入並建立自己的提示。 自動 發布社群…" at bounding box center [648, 351] width 945 height 561
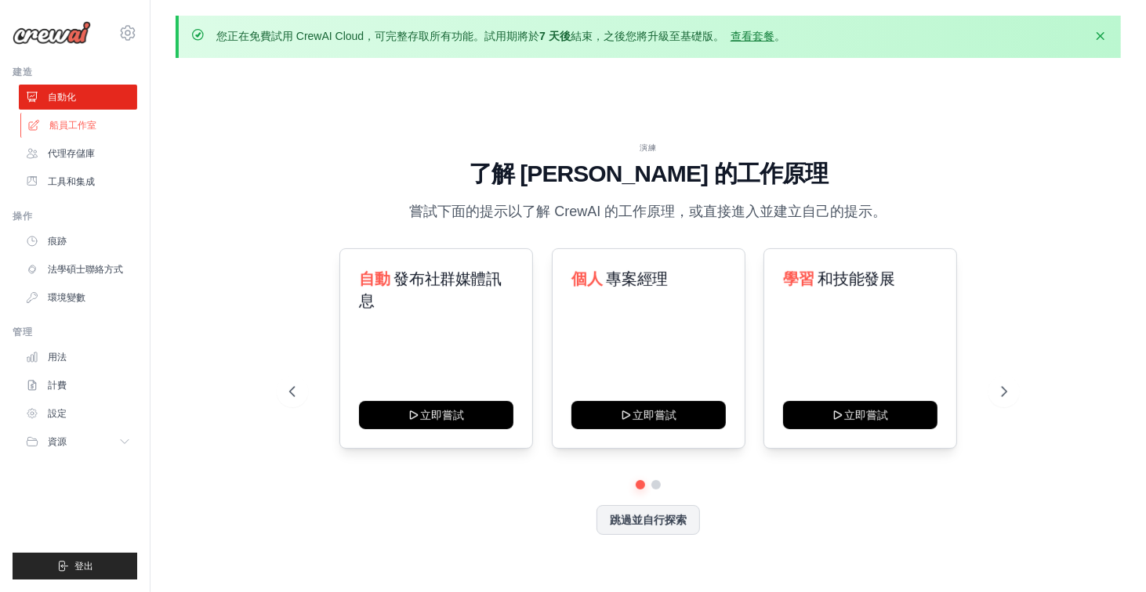
click at [67, 132] on link "船員工作室" at bounding box center [79, 125] width 118 height 25
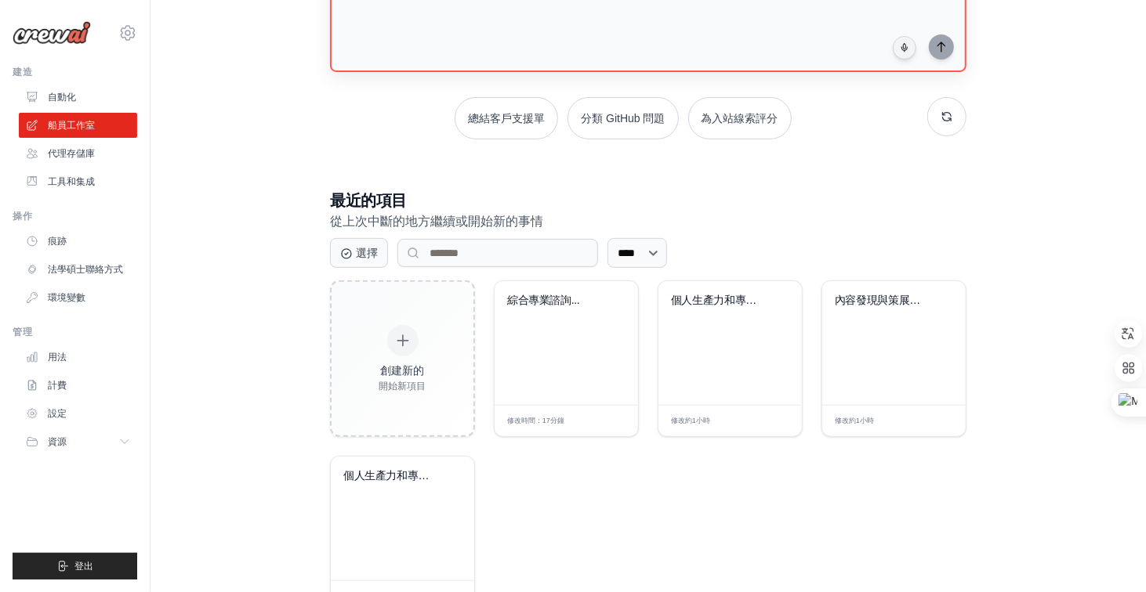
scroll to position [235, 0]
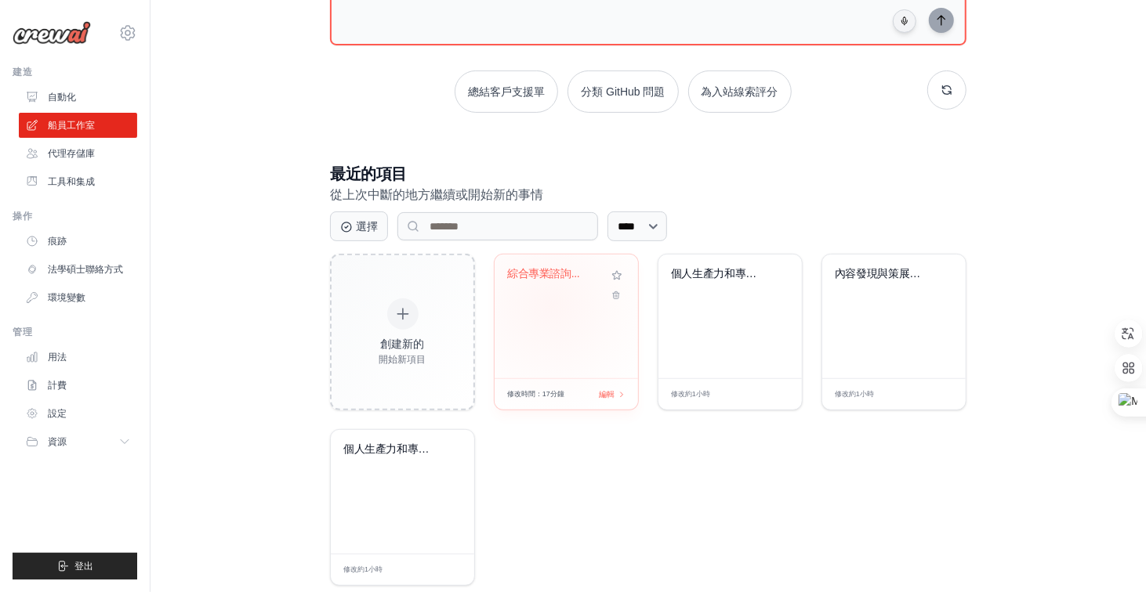
click at [551, 305] on div "綜合專業諮詢..." at bounding box center [565, 317] width 143 height 124
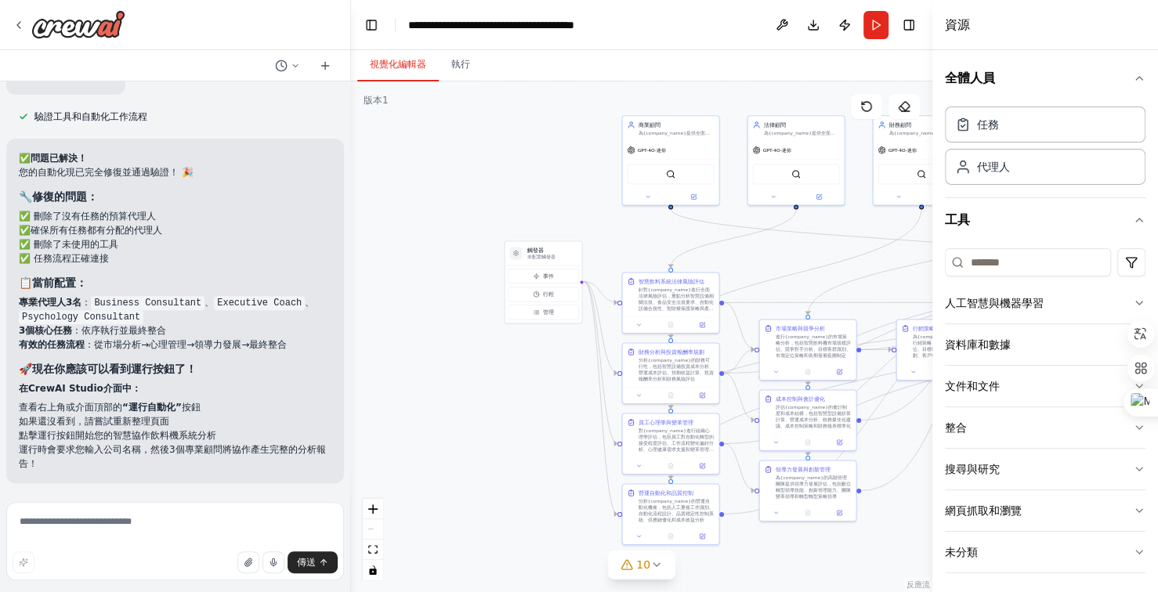
drag, startPoint x: 640, startPoint y: 259, endPoint x: 563, endPoint y: 173, distance: 116.0
click at [569, 178] on div ".deletable-edge-delete-btn { width: 20px; height: 20px; border: 0px solid #ffff…" at bounding box center [641, 337] width 581 height 511
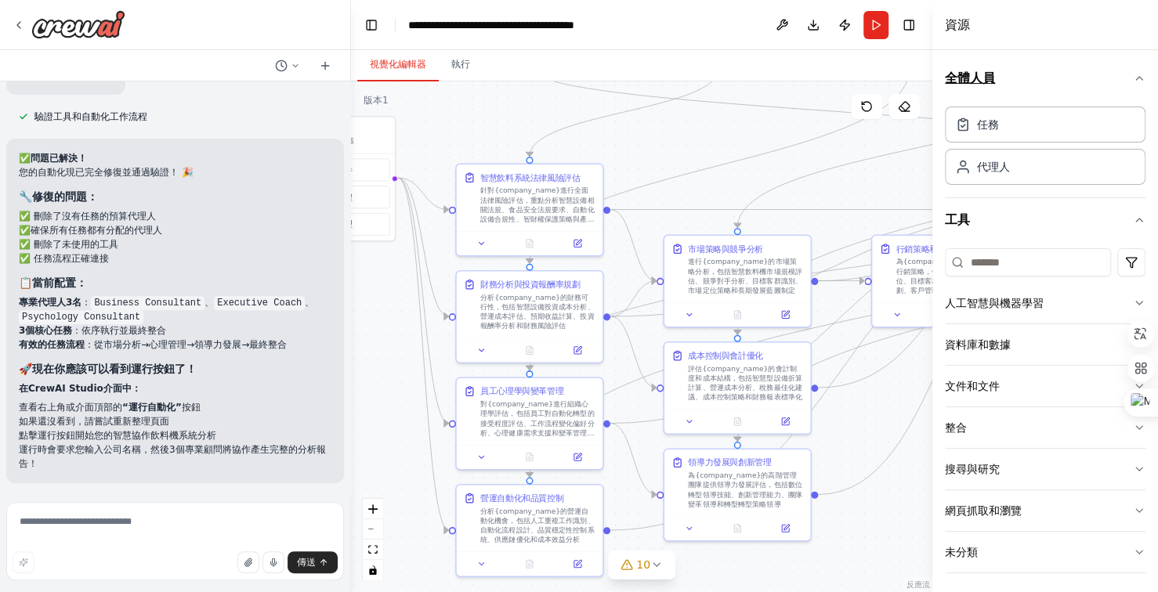
click at [1133, 82] on icon "button" at bounding box center [1139, 78] width 13 height 13
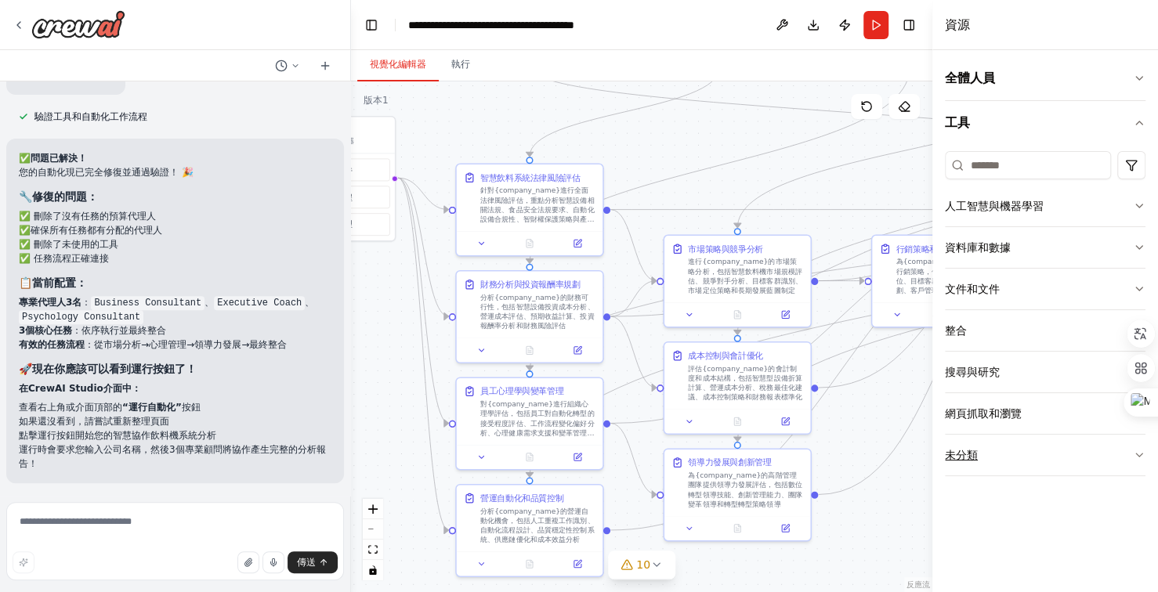
click at [1141, 454] on icon "button" at bounding box center [1139, 455] width 6 height 3
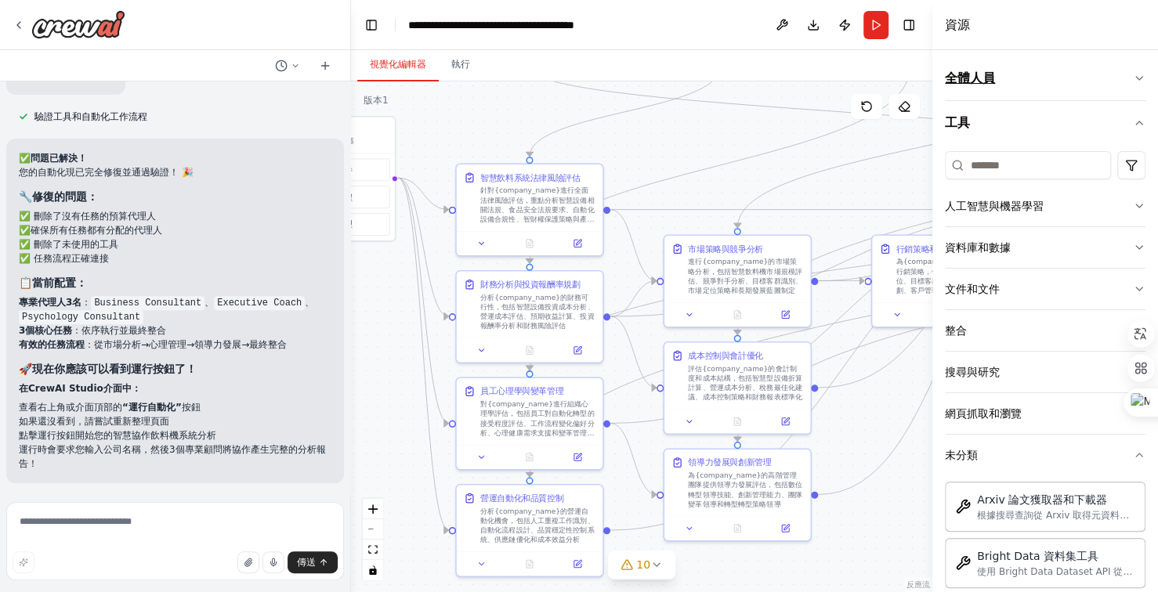
click at [971, 71] on font "全體人員" at bounding box center [970, 78] width 50 height 15
click at [1133, 74] on icon "button" at bounding box center [1139, 78] width 13 height 13
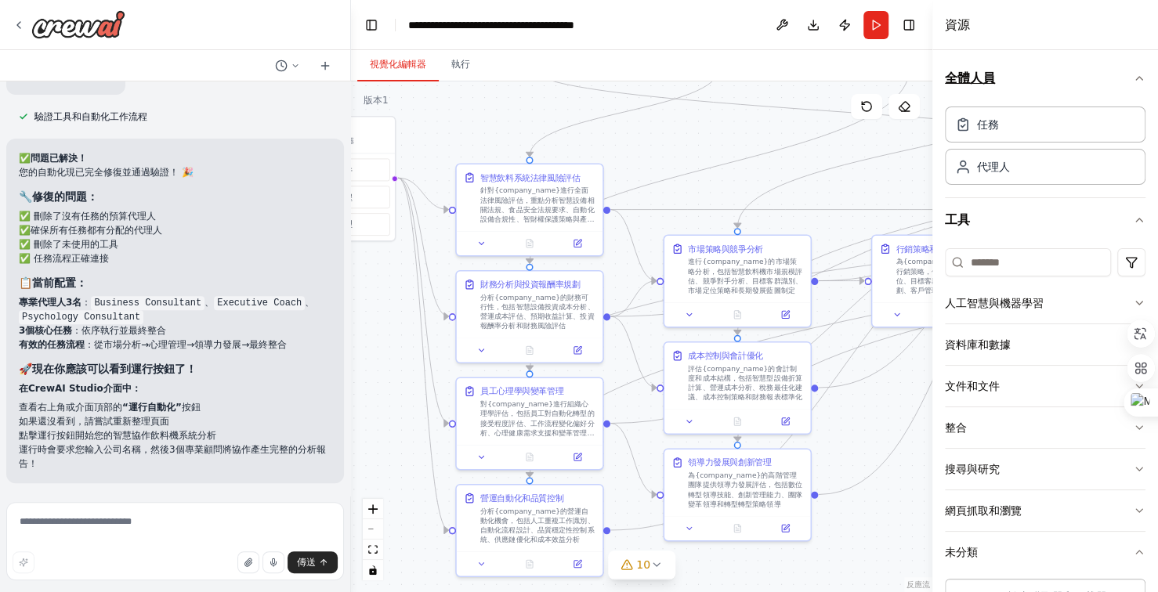
click at [1133, 76] on icon "button" at bounding box center [1139, 78] width 13 height 13
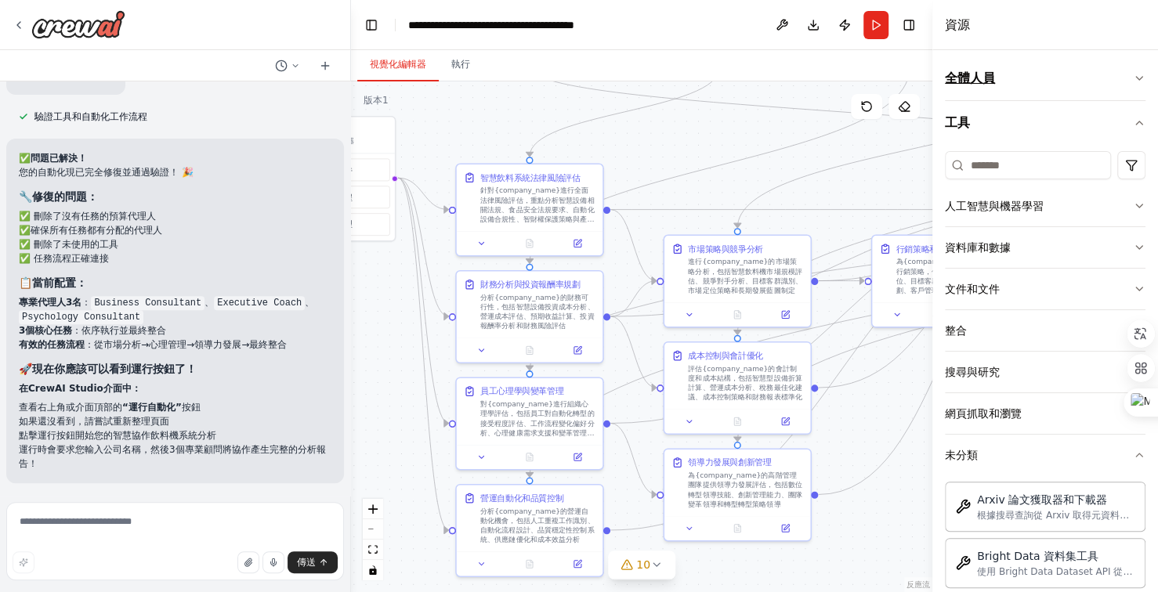
click at [1133, 76] on icon "button" at bounding box center [1139, 78] width 13 height 13
click at [1133, 84] on icon "button" at bounding box center [1139, 78] width 13 height 13
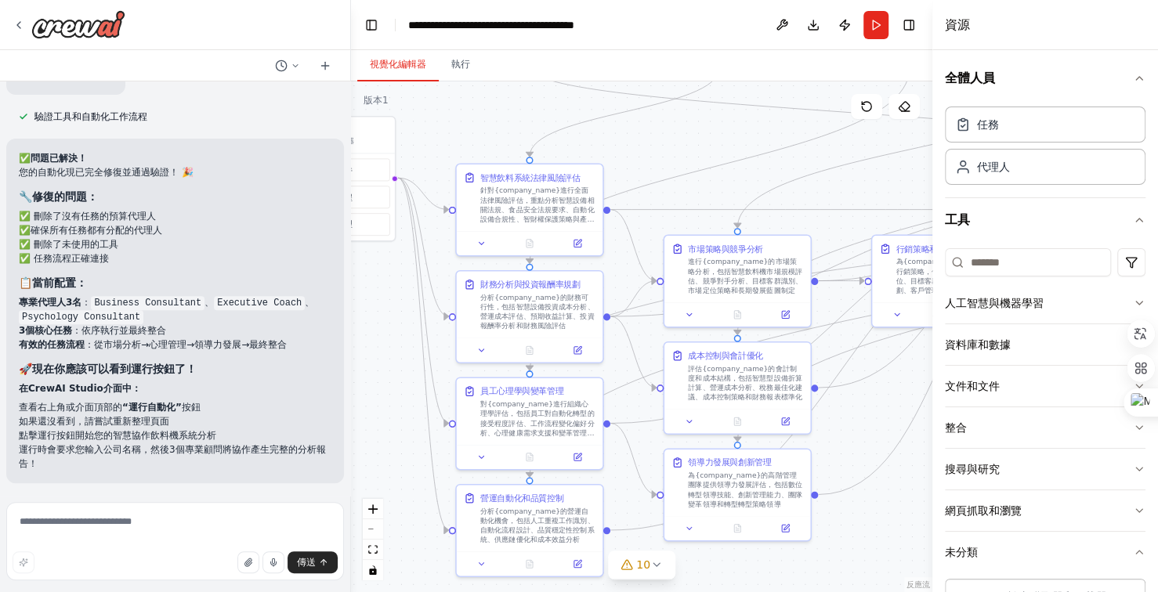
click at [485, 63] on div "視覺化編輯器 執行" at bounding box center [641, 65] width 581 height 31
click at [458, 63] on font "執行" at bounding box center [460, 64] width 19 height 11
click at [395, 57] on button "視覺化編輯器" at bounding box center [398, 65] width 82 height 33
drag, startPoint x: 129, startPoint y: 408, endPoint x: 172, endPoint y: 412, distance: 43.3
click at [172, 411] on font "“運行自動化”" at bounding box center [152, 407] width 60 height 11
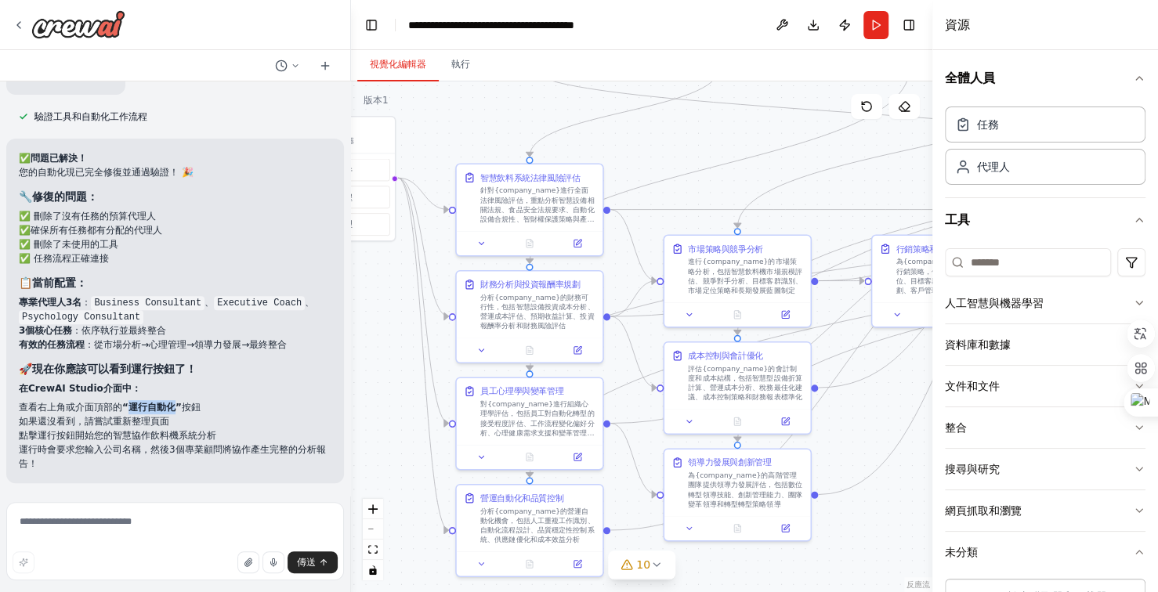
click at [172, 412] on font "“運行自動化”" at bounding box center [152, 407] width 60 height 11
click at [121, 404] on font "查看右上角或介面頂部的" at bounding box center [70, 407] width 103 height 11
click at [16, 375] on div "✅ 問題已解決！ 您的自動化現已完全修復並通過驗證！ 🎉 🔧 修復的問題： ✅ 刪除了沒有任務的預算代理人 ✅確保所有任務都有分配的代理人 ✅ 刪除了未使用的…" at bounding box center [175, 311] width 338 height 345
click at [20, 386] on font "在CrewAI Studio介面中：" at bounding box center [80, 388] width 122 height 11
drag, startPoint x: 20, startPoint y: 386, endPoint x: 139, endPoint y: 390, distance: 119.2
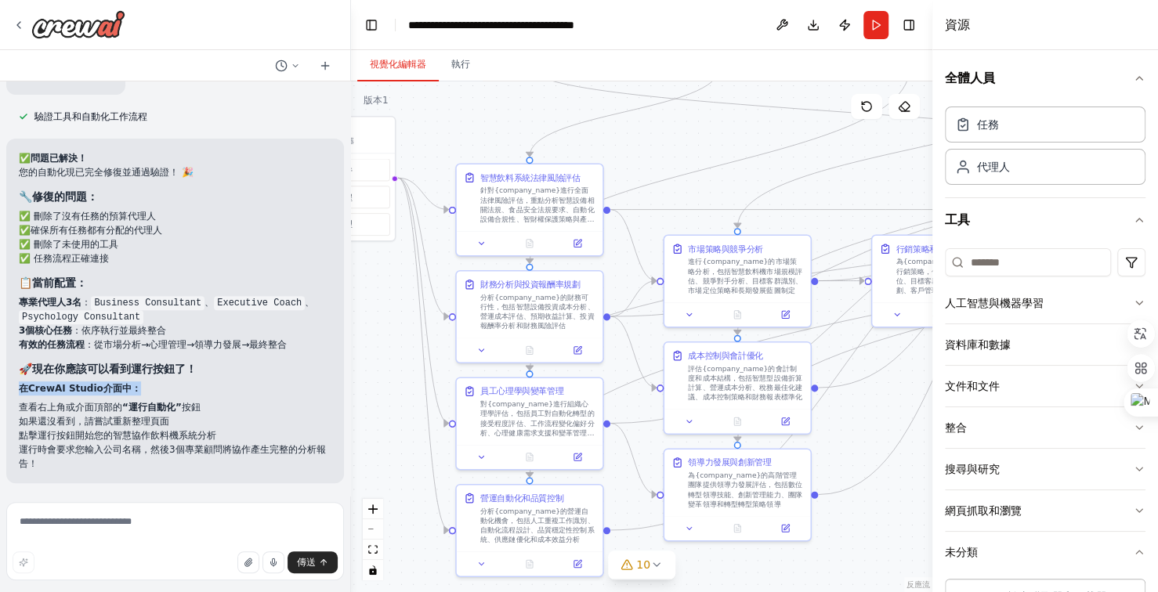
click at [139, 390] on p "在CrewAI Studio介面中：" at bounding box center [175, 389] width 313 height 14
copy div "在CrewAI Studio介面中："
click at [248, 360] on div "✅ 問題已解決！ 您的自動化現已完全修復並通過驗證！ 🎉 🔧 修復的問題： ✅ 刪除了沒有任務的預算代理人 ✅確保所有任務都有分配的代理人 ✅ 刪除了未使用的…" at bounding box center [175, 311] width 313 height 320
drag, startPoint x: 129, startPoint y: 404, endPoint x: 192, endPoint y: 401, distance: 63.5
click at [192, 401] on li "查看右上角或介面頂部的 “運行自動化” 按鈕" at bounding box center [175, 407] width 313 height 14
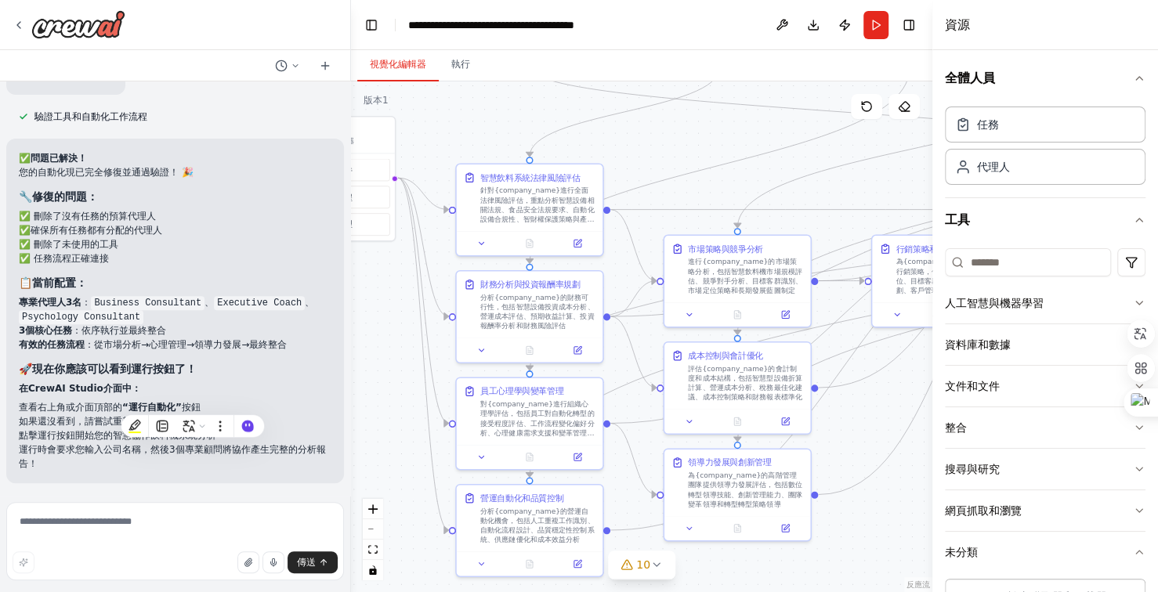
drag, startPoint x: 193, startPoint y: 403, endPoint x: 206, endPoint y: 190, distance: 213.6
click at [206, 190] on div "✅ 問題已解決！ 您的自動化現已完全修復並通過驗證！ 🎉 🔧 修復的問題： ✅ 刪除了沒有任務的預算代理人 ✅確保所有任務都有分配的代理人 ✅ 刪除了未使用的…" at bounding box center [175, 311] width 313 height 320
drag, startPoint x: 128, startPoint y: 411, endPoint x: 200, endPoint y: 400, distance: 72.9
click at [200, 400] on li "查看右上角或介面頂部的 “運行自動化” 按鈕" at bounding box center [175, 407] width 313 height 14
copy li "運行自動化” 按鈕"
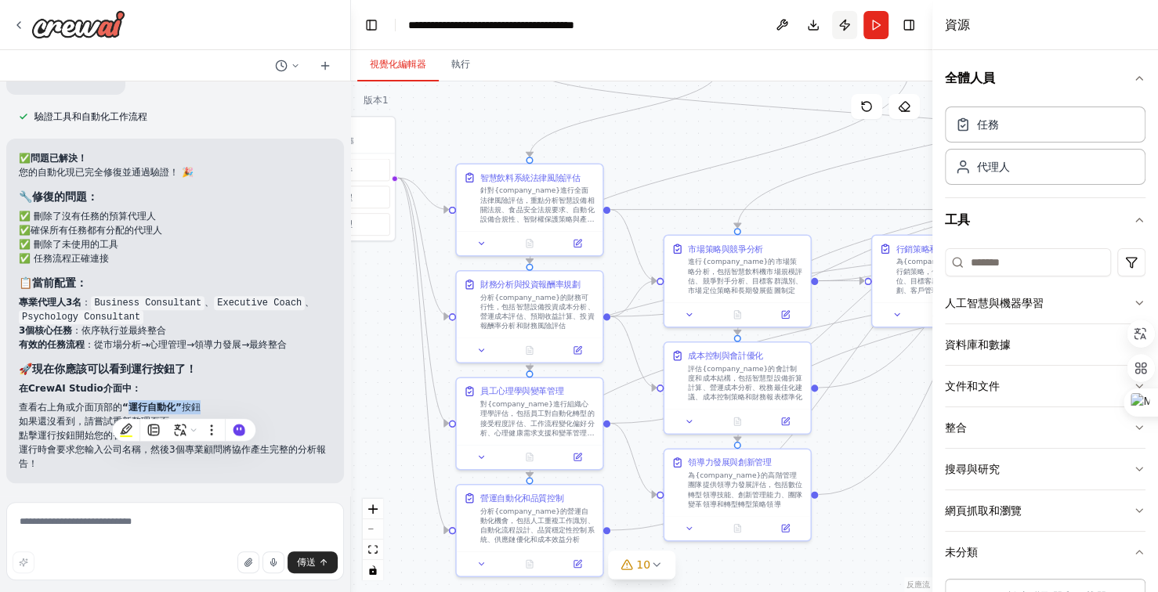
click at [853, 31] on button "發布" at bounding box center [844, 25] width 25 height 28
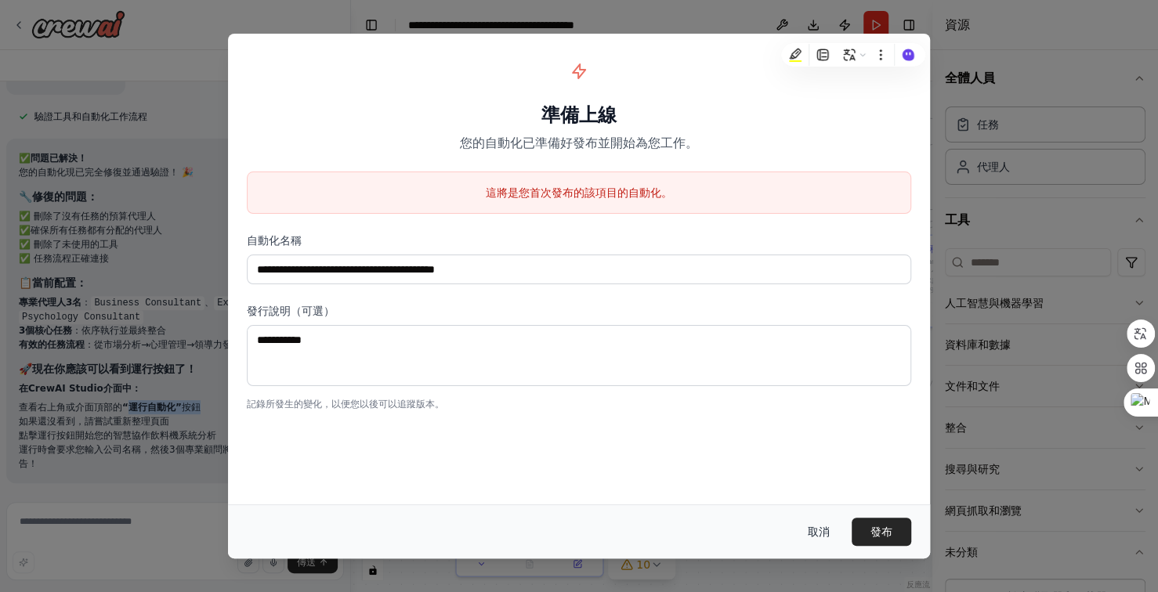
click at [827, 533] on font "取消" at bounding box center [819, 532] width 22 height 13
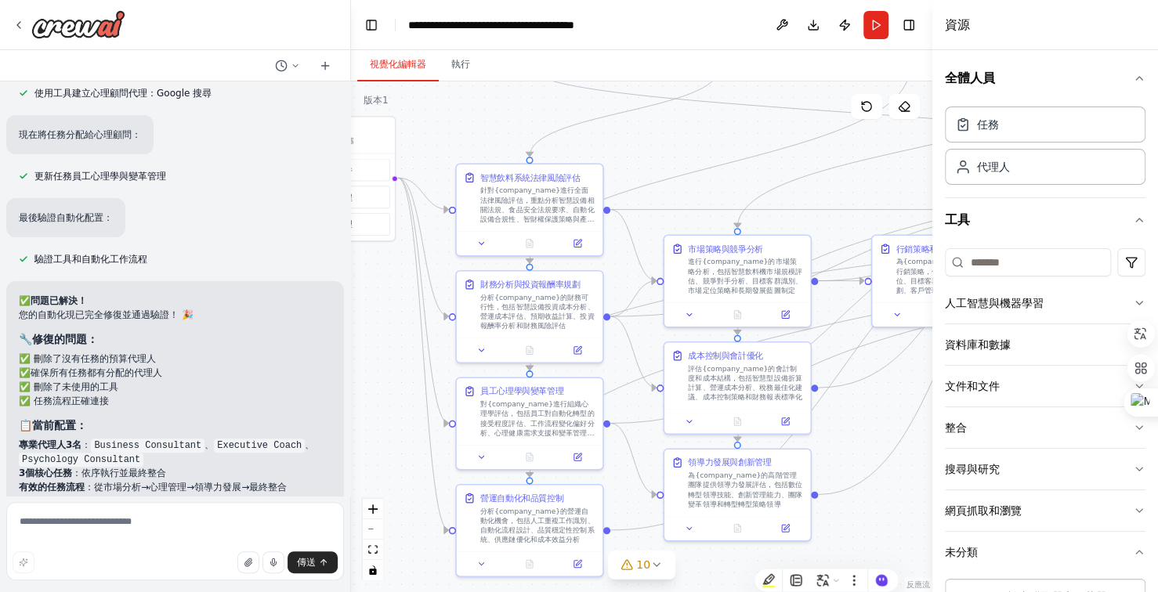
scroll to position [11702, 0]
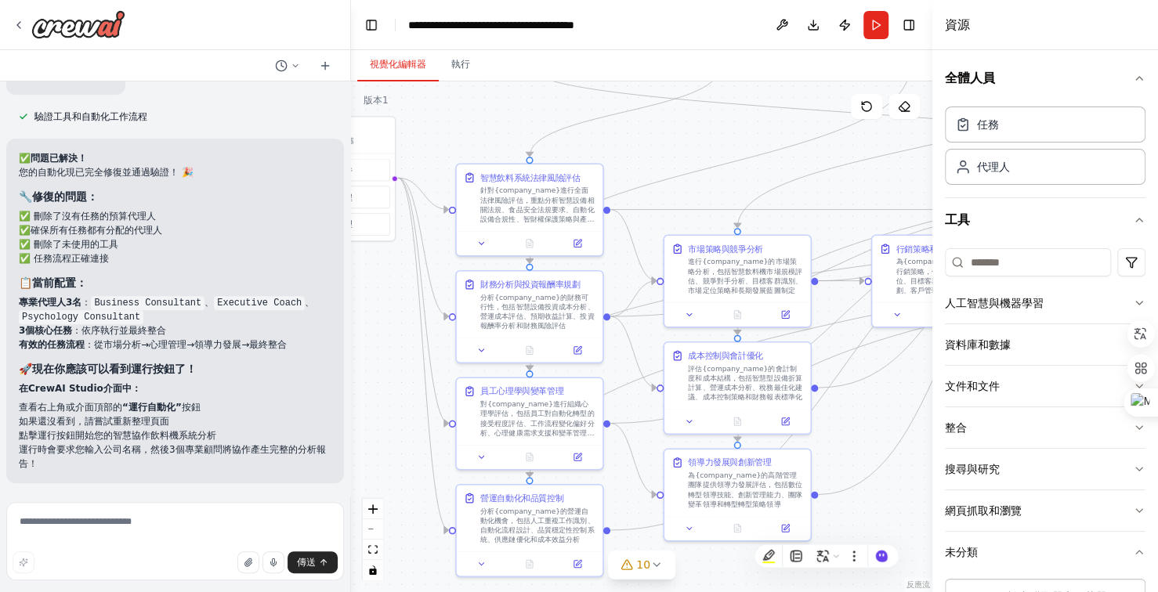
click at [10, 26] on div at bounding box center [175, 25] width 350 height 50
click at [10, 25] on div at bounding box center [175, 25] width 350 height 50
click at [18, 24] on icon at bounding box center [18, 25] width 3 height 6
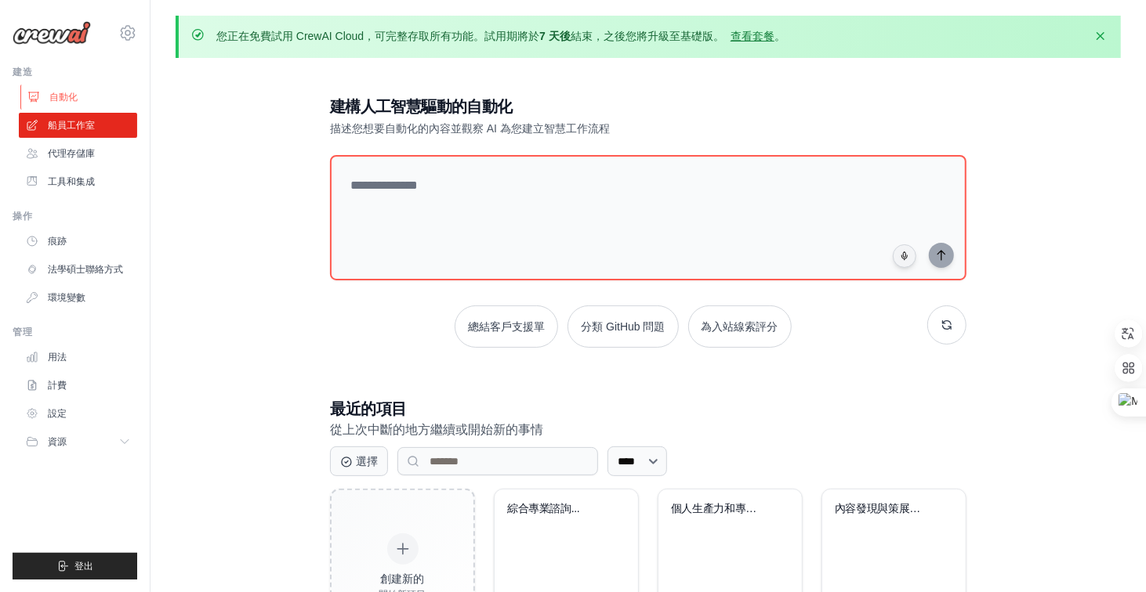
click at [61, 95] on font "自動化" at bounding box center [63, 97] width 28 height 11
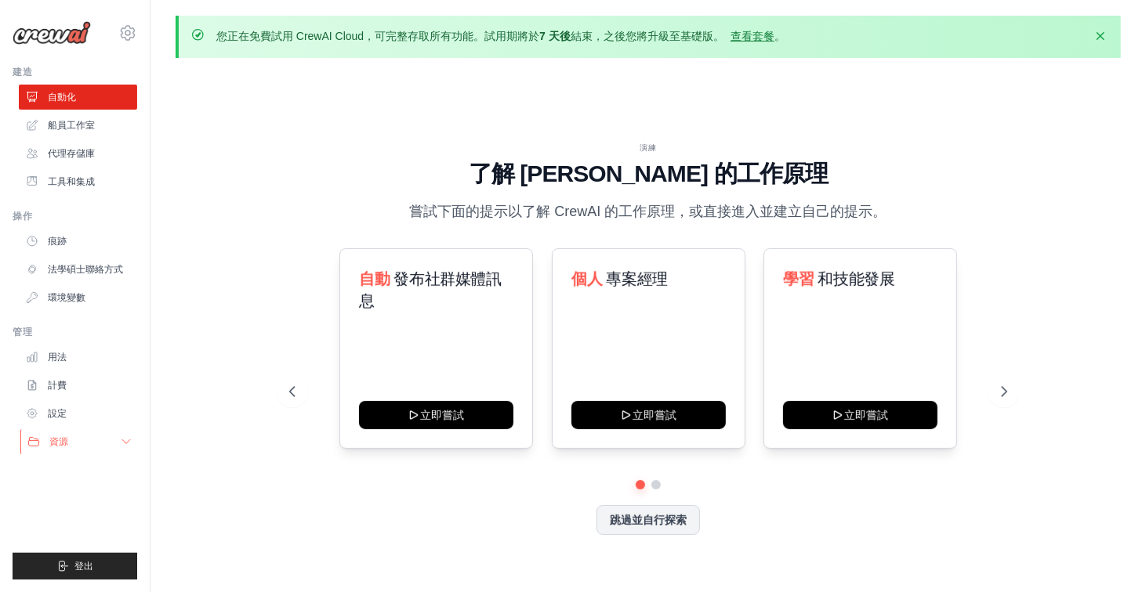
click at [132, 434] on button "資源" at bounding box center [79, 441] width 118 height 25
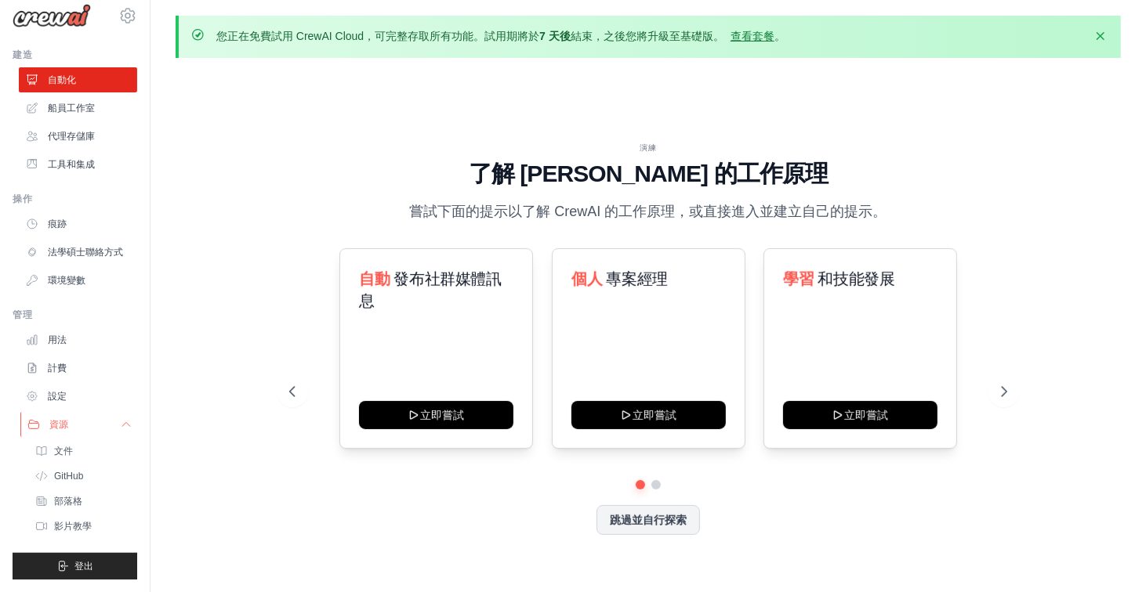
scroll to position [28, 0]
click at [55, 425] on font "資源" at bounding box center [58, 424] width 19 height 11
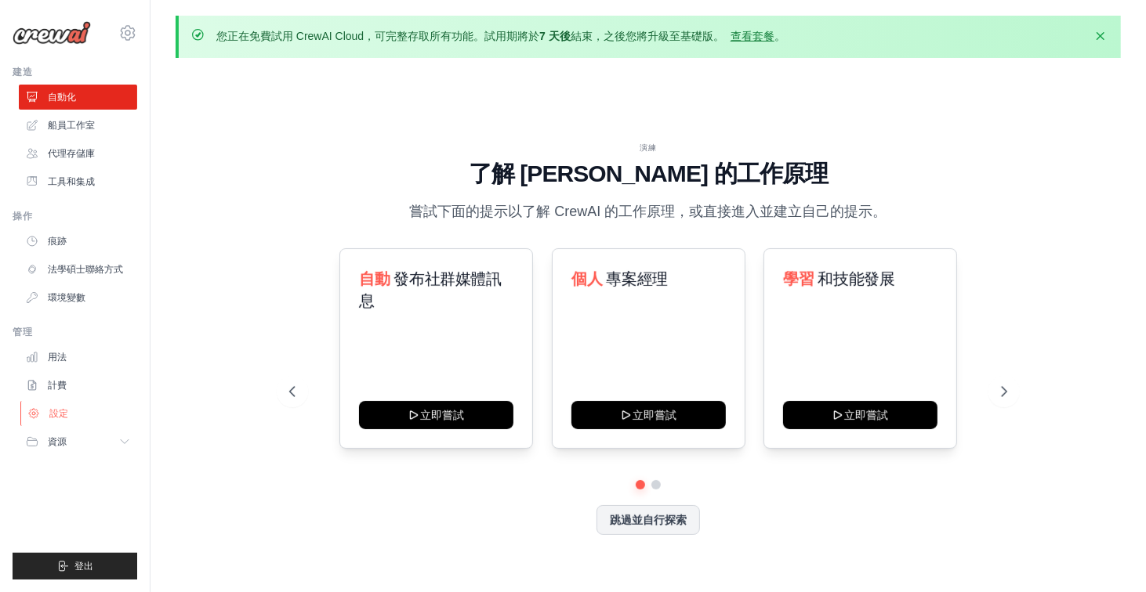
click at [55, 426] on link "設定" at bounding box center [79, 413] width 118 height 25
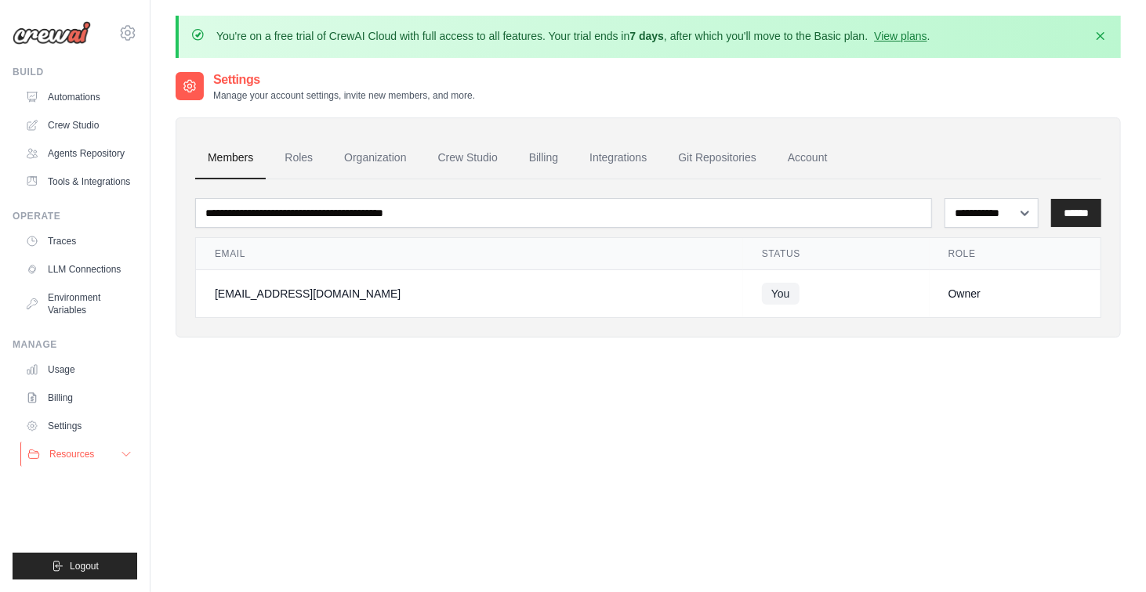
click at [63, 456] on span "Resources" at bounding box center [71, 454] width 45 height 13
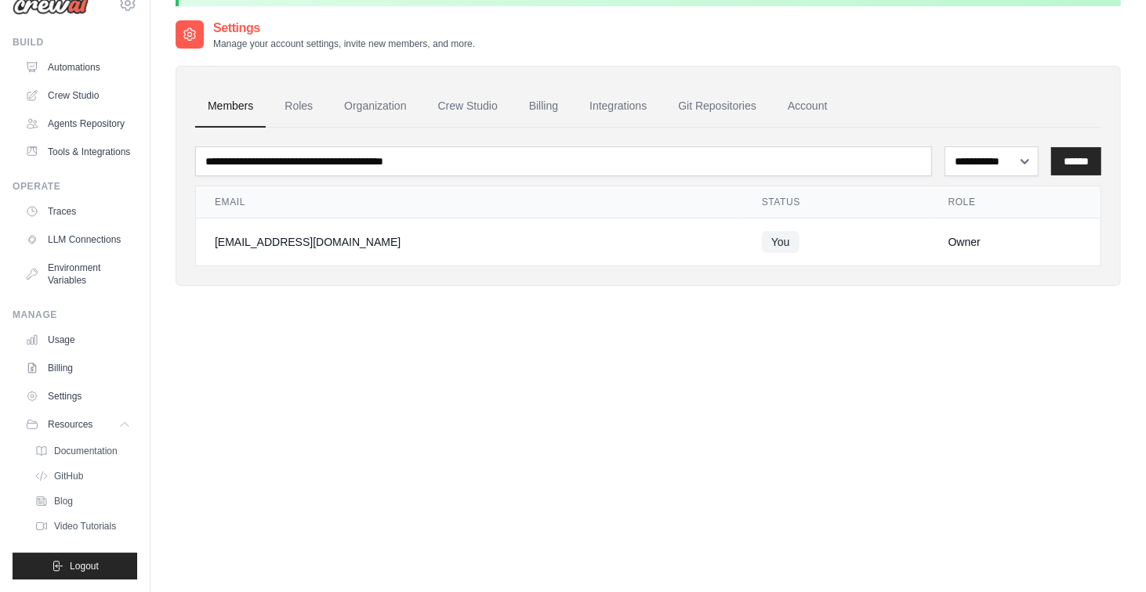
scroll to position [78, 0]
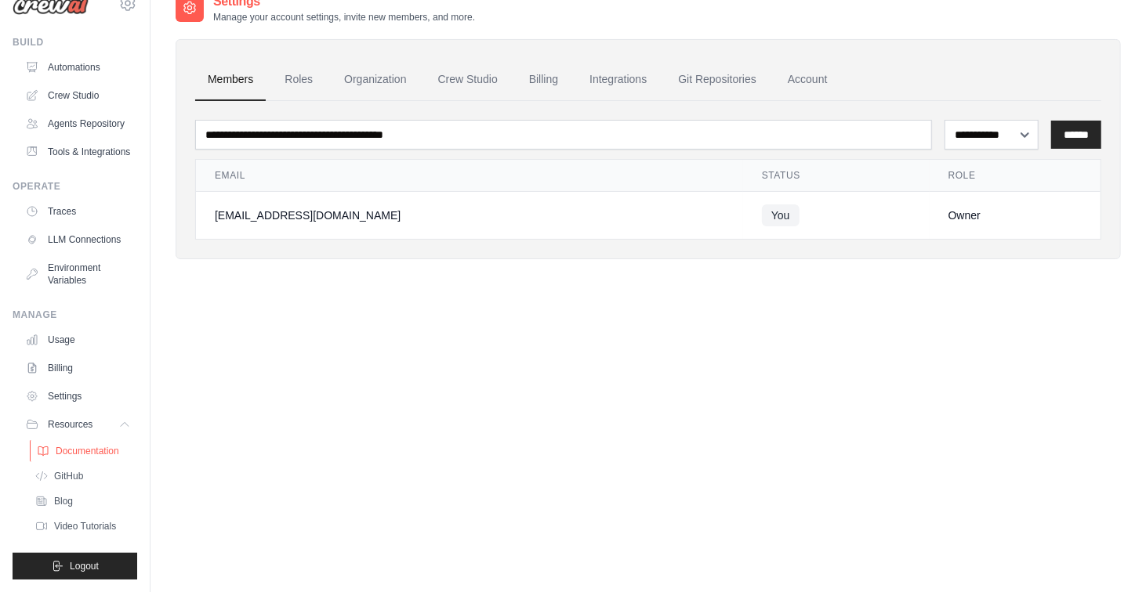
click at [97, 456] on span "Documentation" at bounding box center [87, 451] width 63 height 13
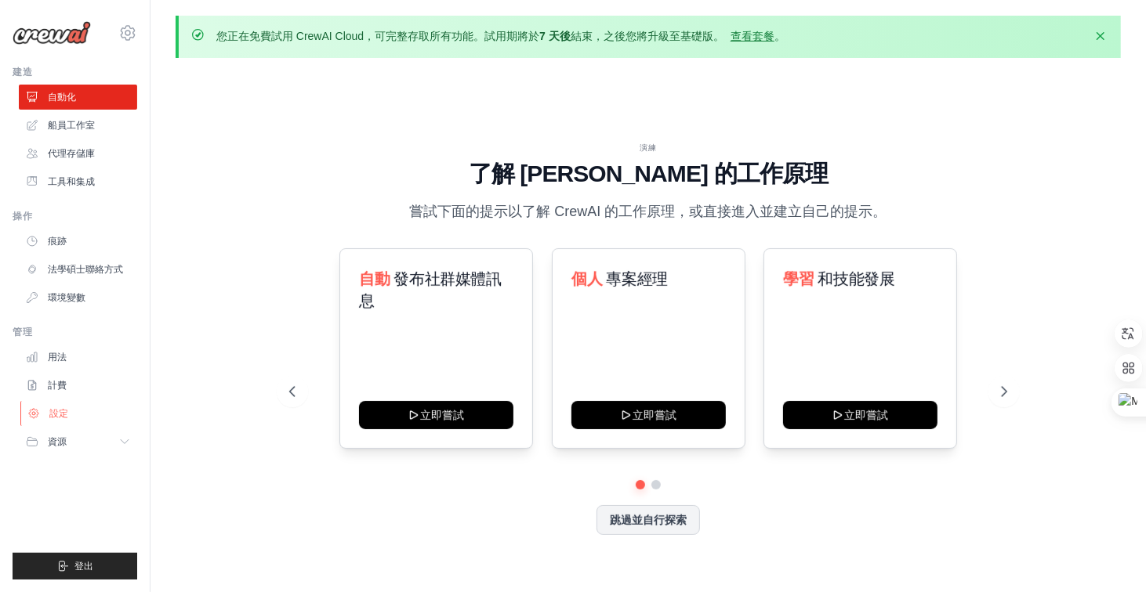
click at [109, 412] on link "設定" at bounding box center [79, 413] width 118 height 25
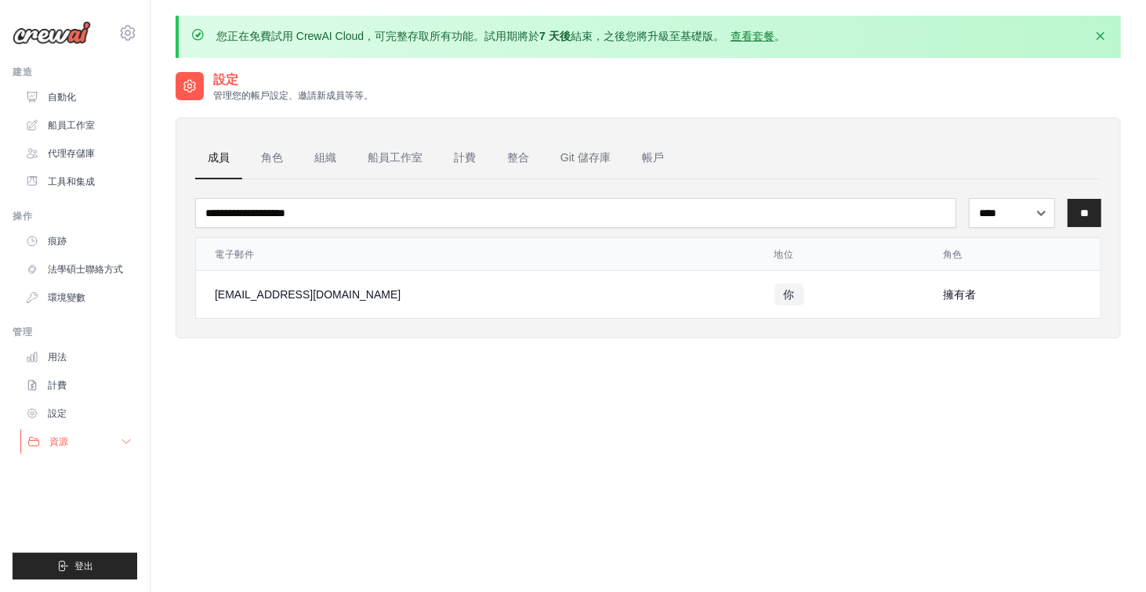
click at [89, 440] on button "資源" at bounding box center [79, 441] width 118 height 25
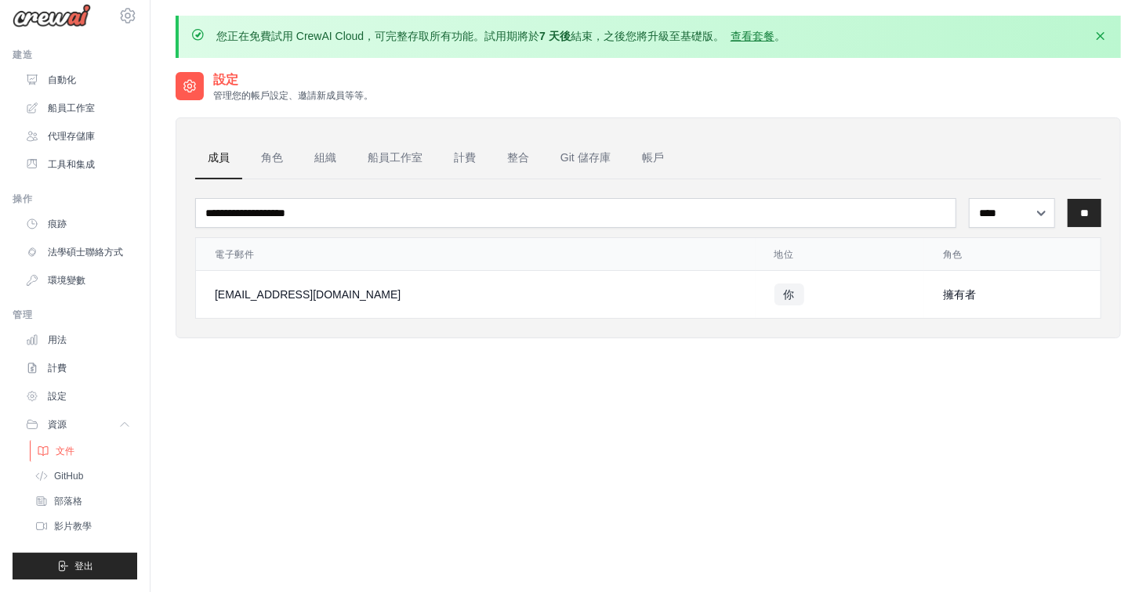
click at [73, 448] on font "文件" at bounding box center [65, 451] width 19 height 11
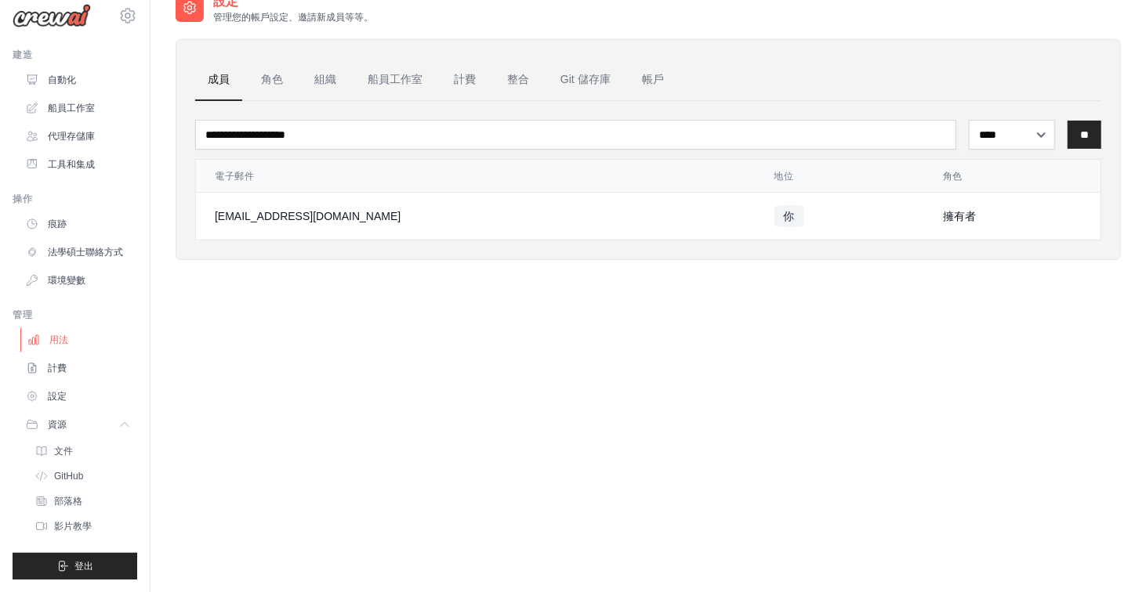
scroll to position [86, 0]
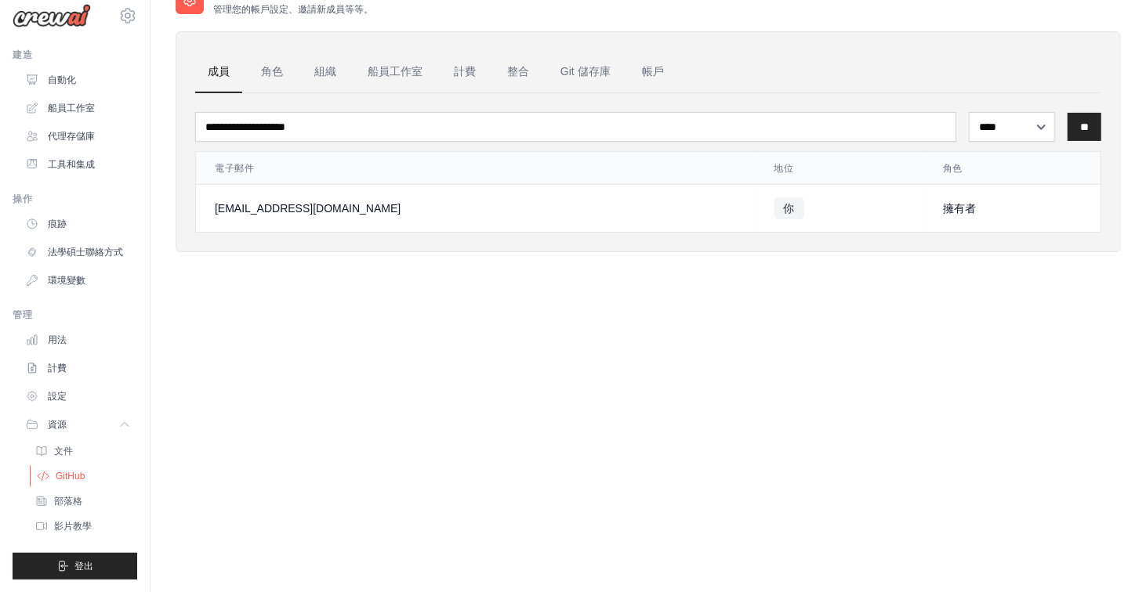
click at [94, 481] on link "GitHub" at bounding box center [84, 476] width 109 height 22
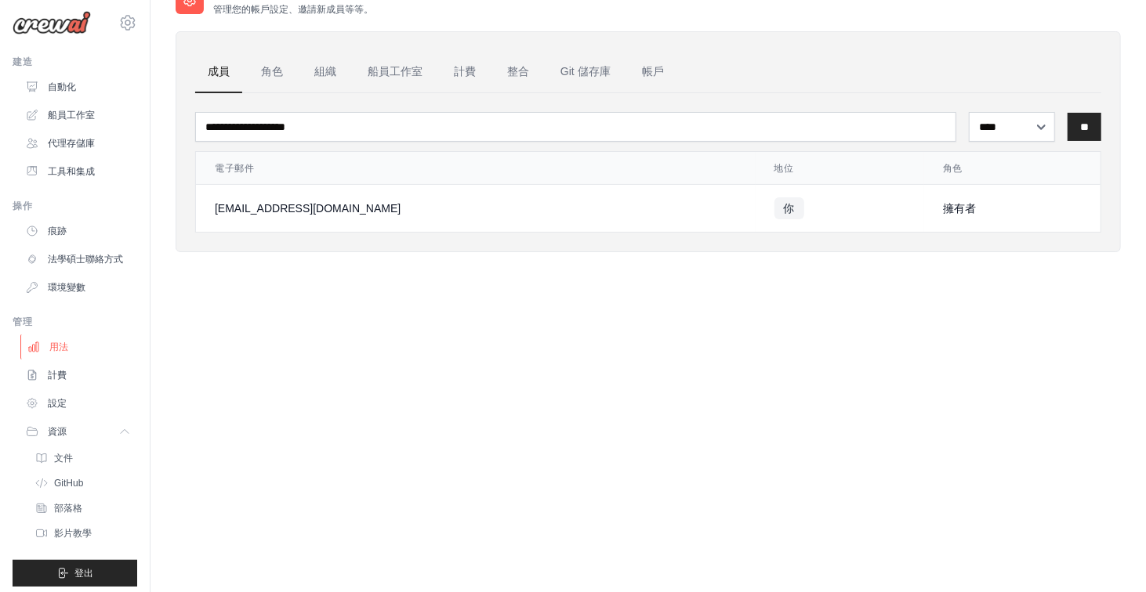
scroll to position [0, 0]
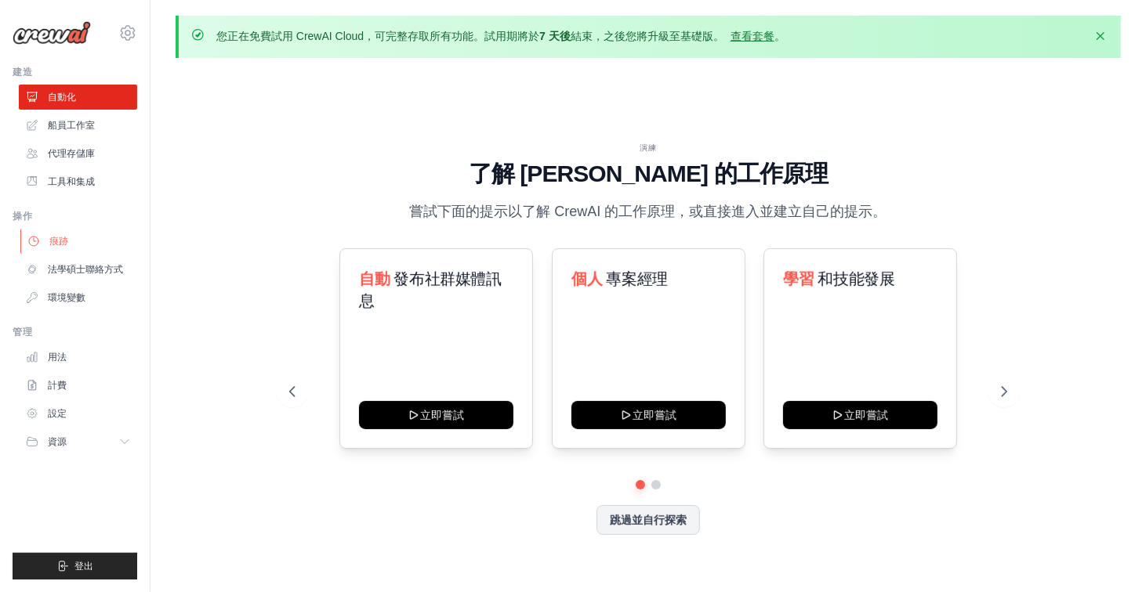
click at [82, 234] on link "痕跡" at bounding box center [79, 241] width 118 height 25
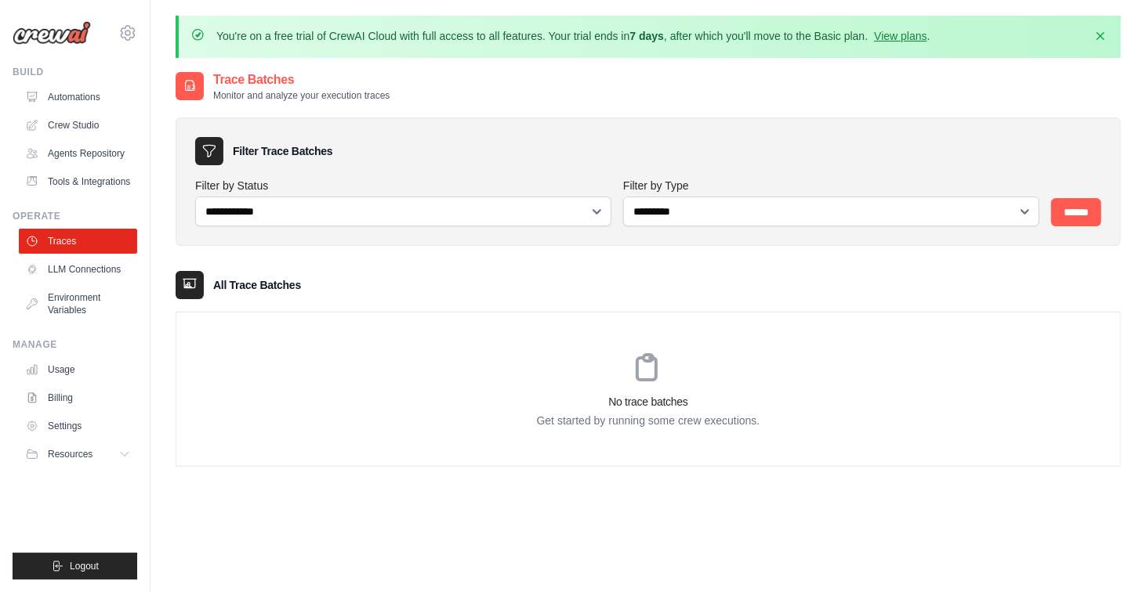
click at [589, 359] on div "No trace batches Get started by running some crew executions." at bounding box center [648, 390] width 944 height 154
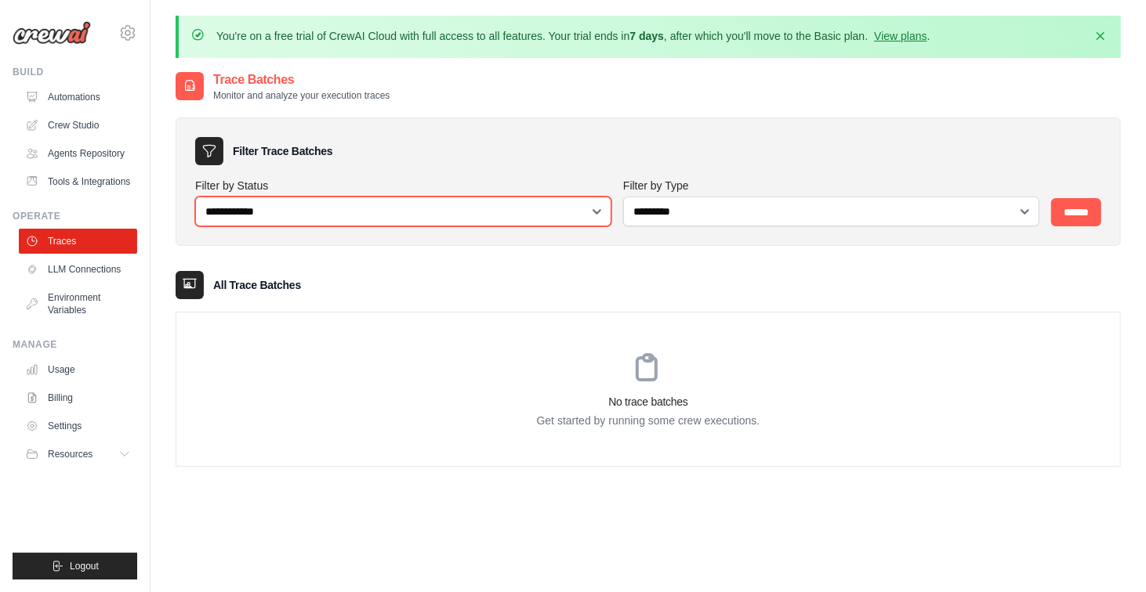
click at [294, 211] on select "**********" at bounding box center [403, 212] width 416 height 30
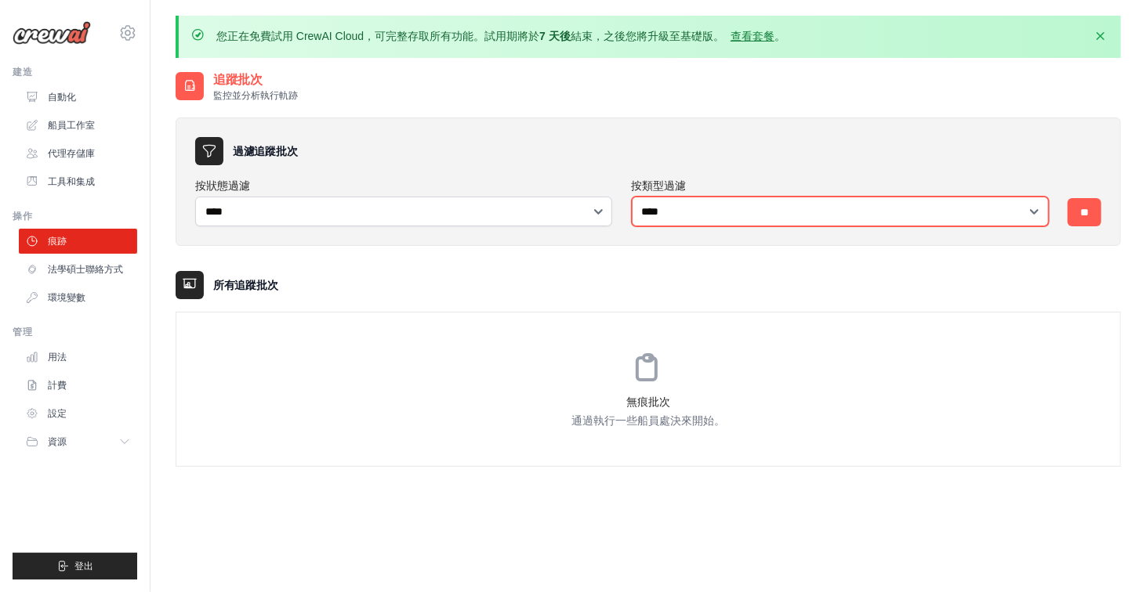
click at [715, 211] on select "**** **** ****" at bounding box center [840, 212] width 417 height 30
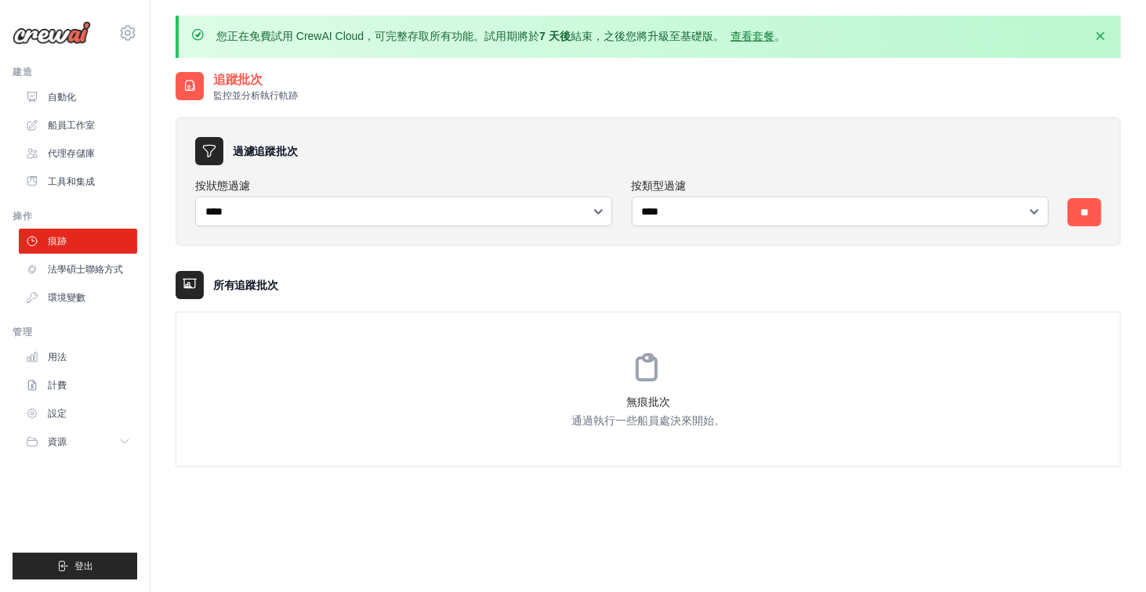
click at [890, 413] on p "通過執行一些船員處決來開始。" at bounding box center [648, 421] width 944 height 16
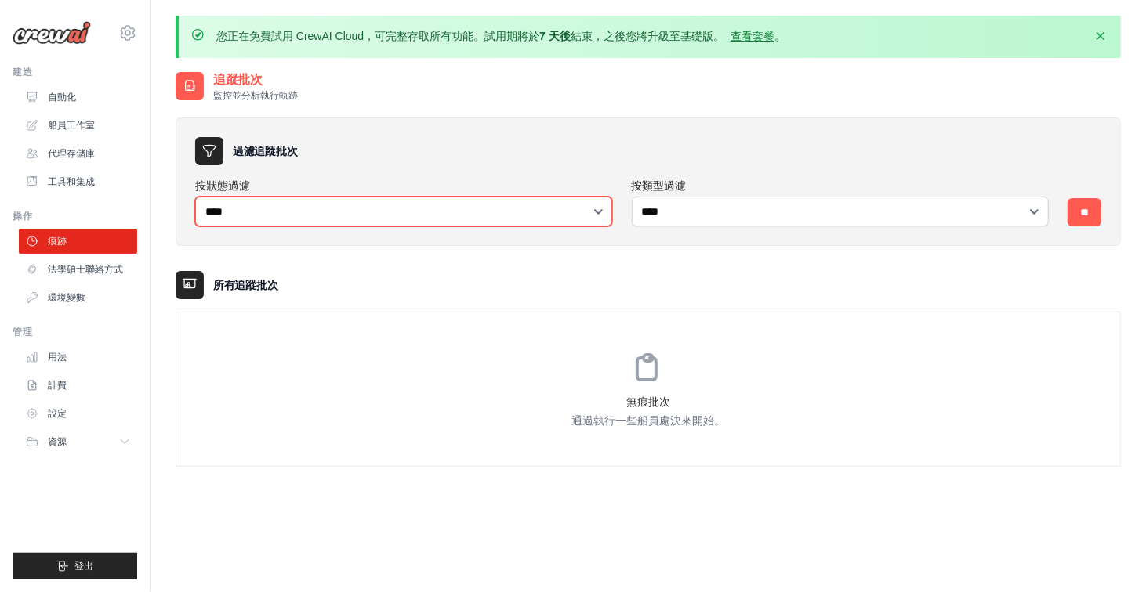
click at [586, 222] on select "**** ** *** *** ** **" at bounding box center [403, 212] width 417 height 30
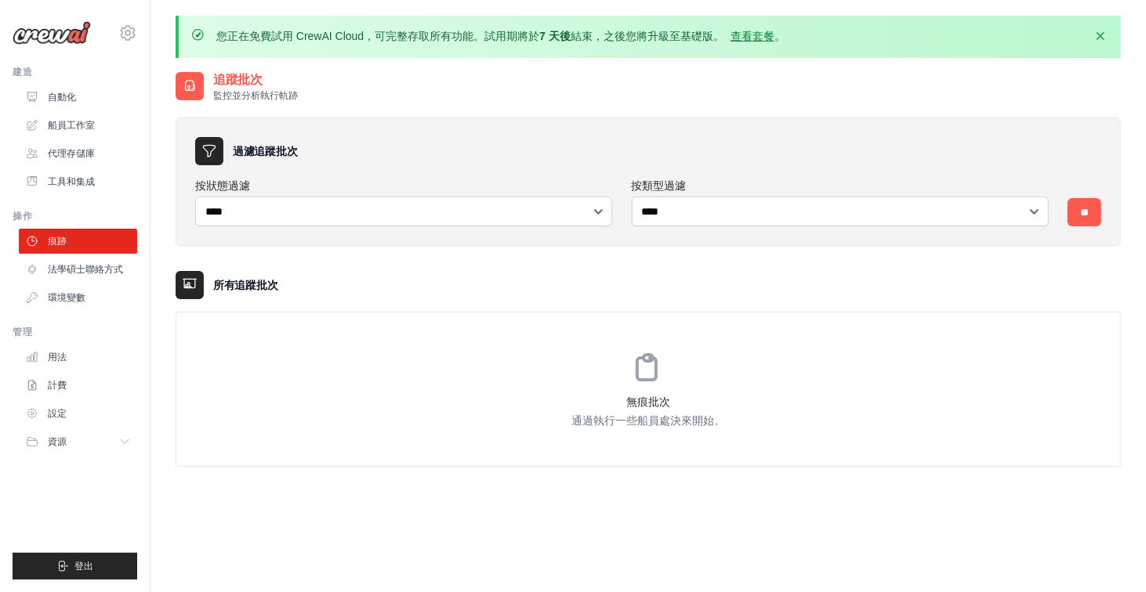
click at [459, 436] on div "無痕批次 通過執行一些船員處決來開始。" at bounding box center [648, 390] width 944 height 154
click at [1096, 35] on icon "button" at bounding box center [1100, 35] width 16 height 16
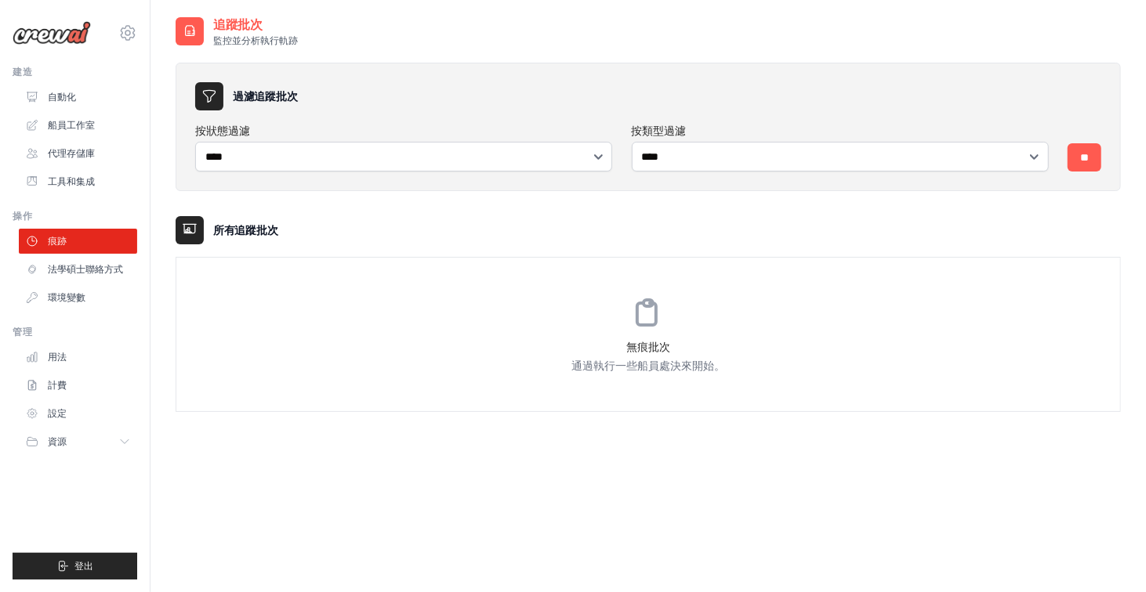
click at [1096, 35] on div "追蹤批次 監控並分析執行軌跡" at bounding box center [648, 31] width 945 height 31
click at [49, 93] on font "自動化" at bounding box center [63, 97] width 28 height 11
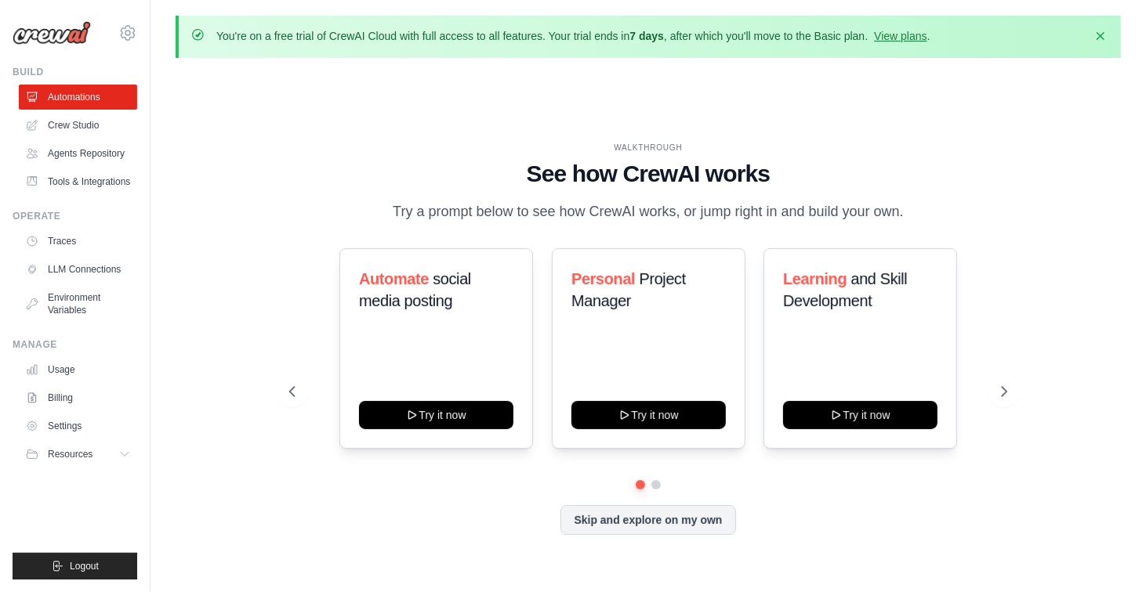
click at [959, 147] on div "WALKTHROUGH" at bounding box center [648, 148] width 719 height 12
click at [900, 83] on div "WALKTHROUGH See how [PERSON_NAME] works Try a prompt below to see how [PERSON_N…" at bounding box center [648, 351] width 945 height 561
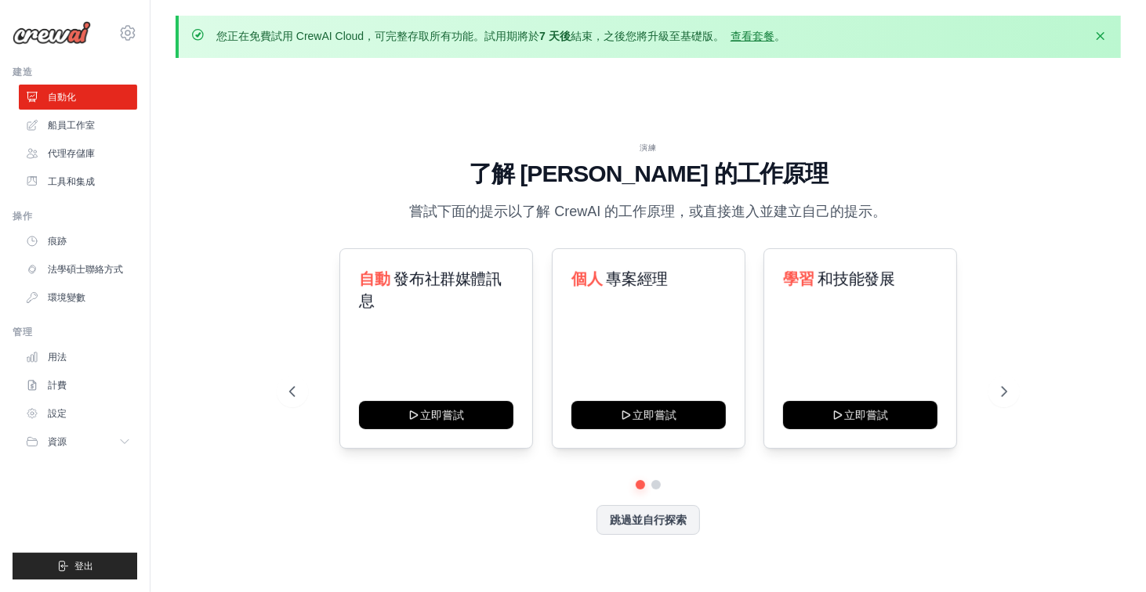
click at [904, 122] on div "演練 了解 [PERSON_NAME] 的工作原理 嘗試下面的提示以了解 [PERSON_NAME] 的工作原理，或直接進入並建立自己的提示。 自動 發布社群…" at bounding box center [648, 351] width 945 height 561
click at [647, 507] on button "跳過並自行探索" at bounding box center [647, 519] width 103 height 30
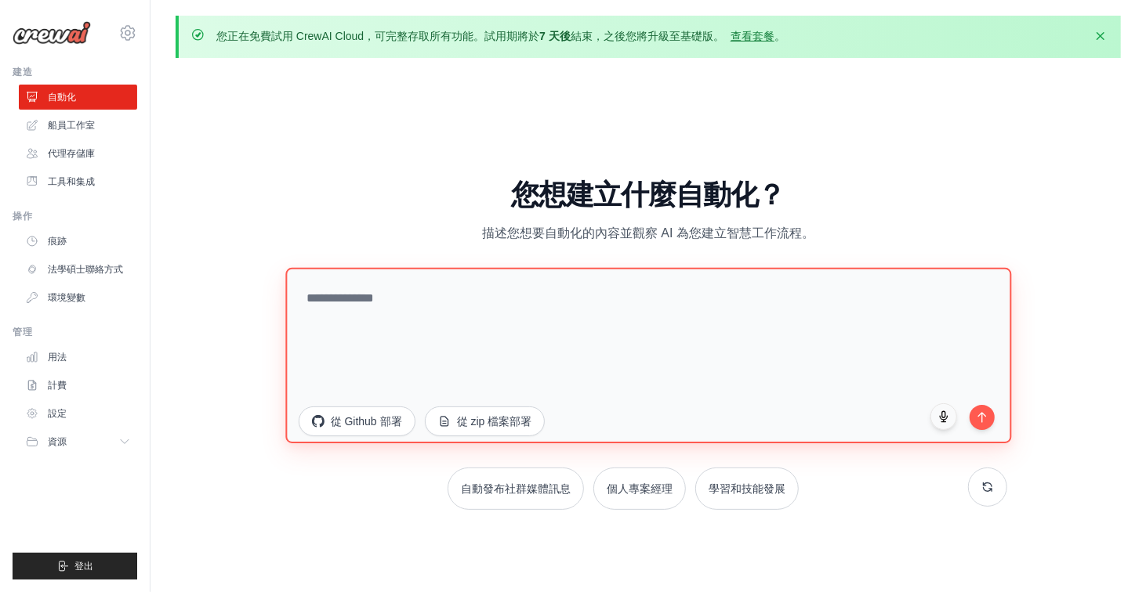
click at [487, 331] on textarea at bounding box center [648, 356] width 726 height 176
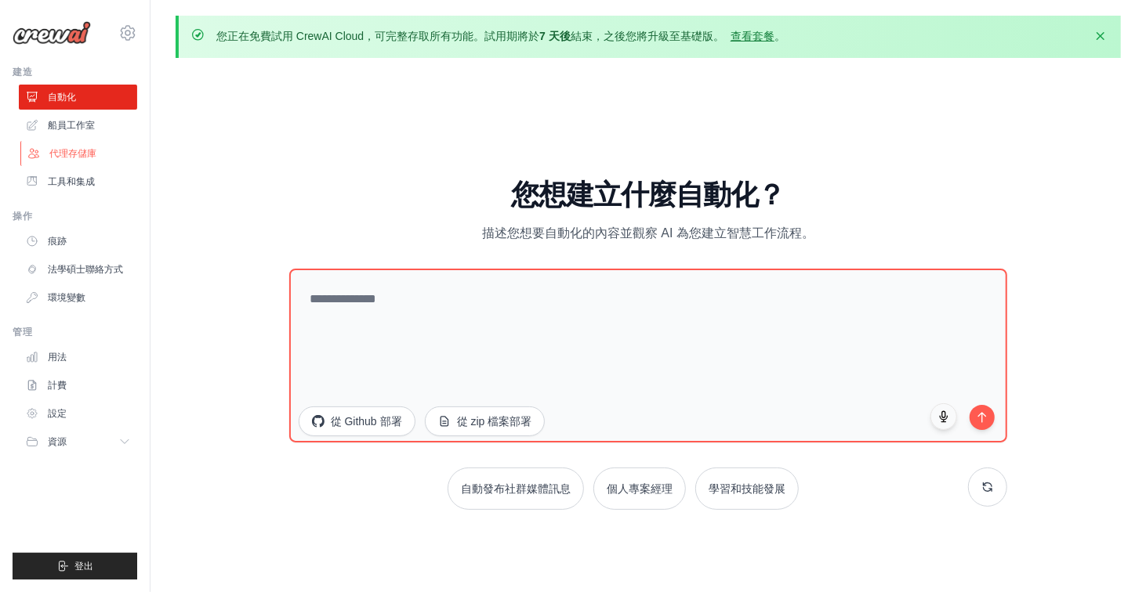
click at [92, 155] on font "代理存儲庫" at bounding box center [72, 153] width 47 height 11
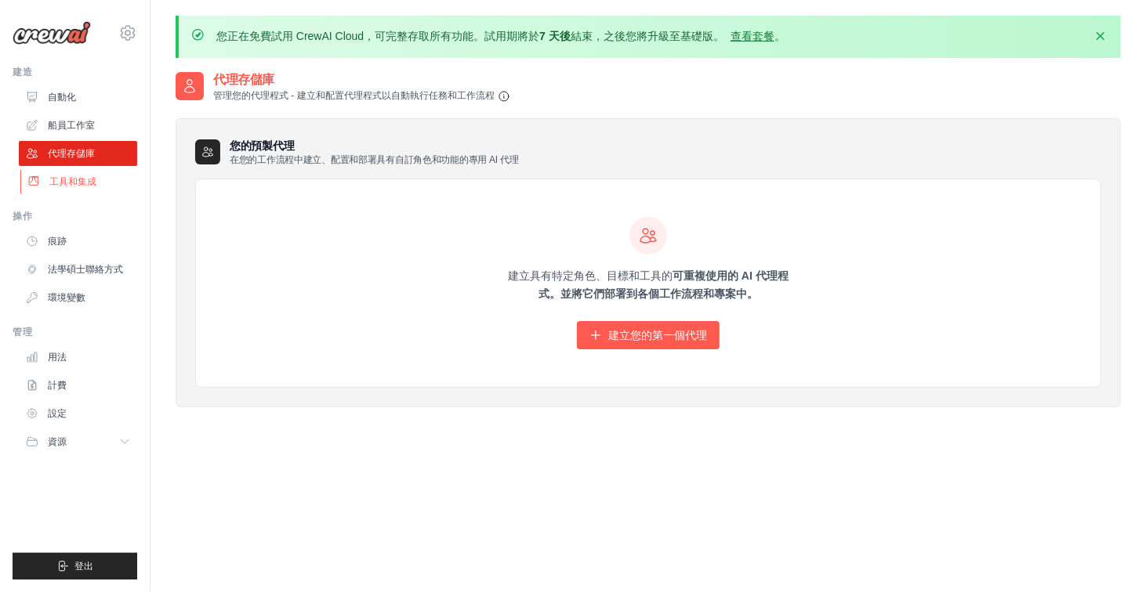
click at [89, 177] on font "工具和集成" at bounding box center [72, 181] width 47 height 11
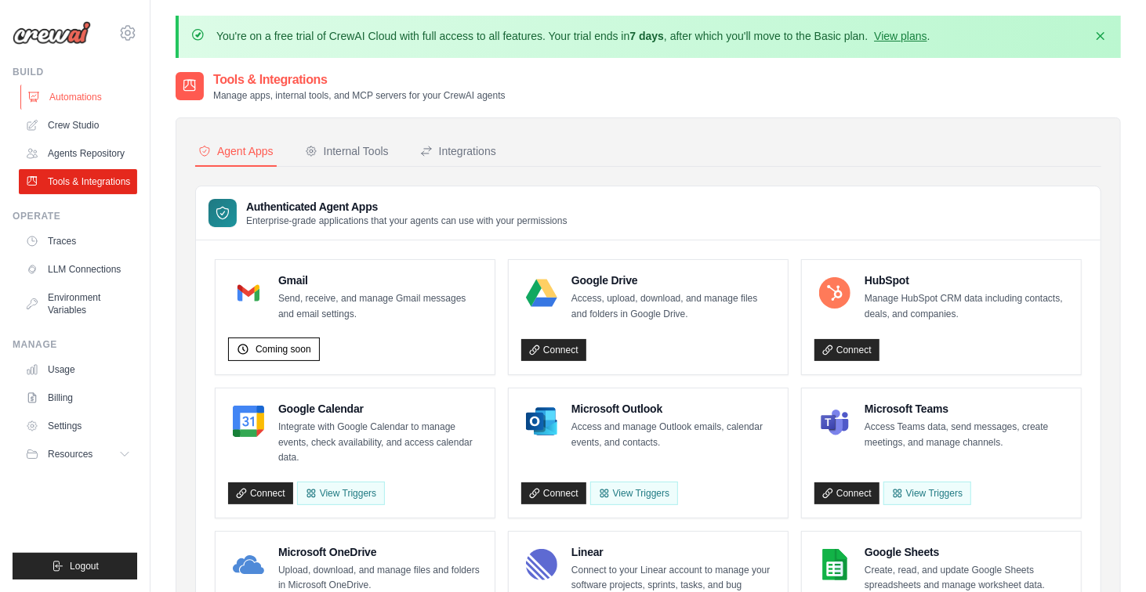
click at [74, 98] on link "Automations" at bounding box center [79, 97] width 118 height 25
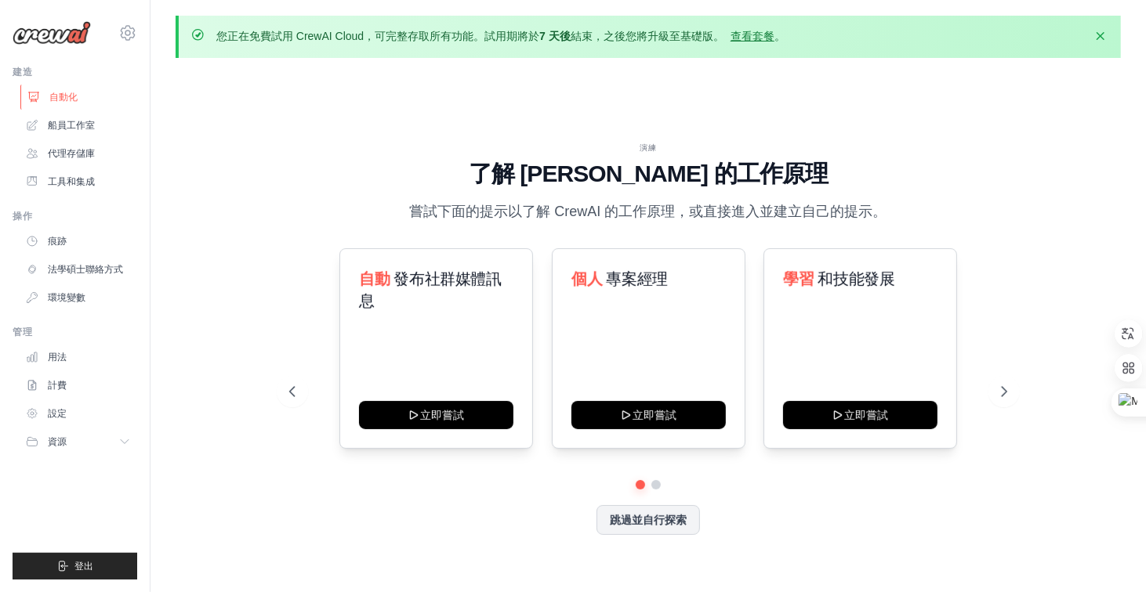
click at [49, 94] on font "自動化" at bounding box center [63, 97] width 28 height 11
click at [64, 439] on font "資源" at bounding box center [58, 441] width 19 height 11
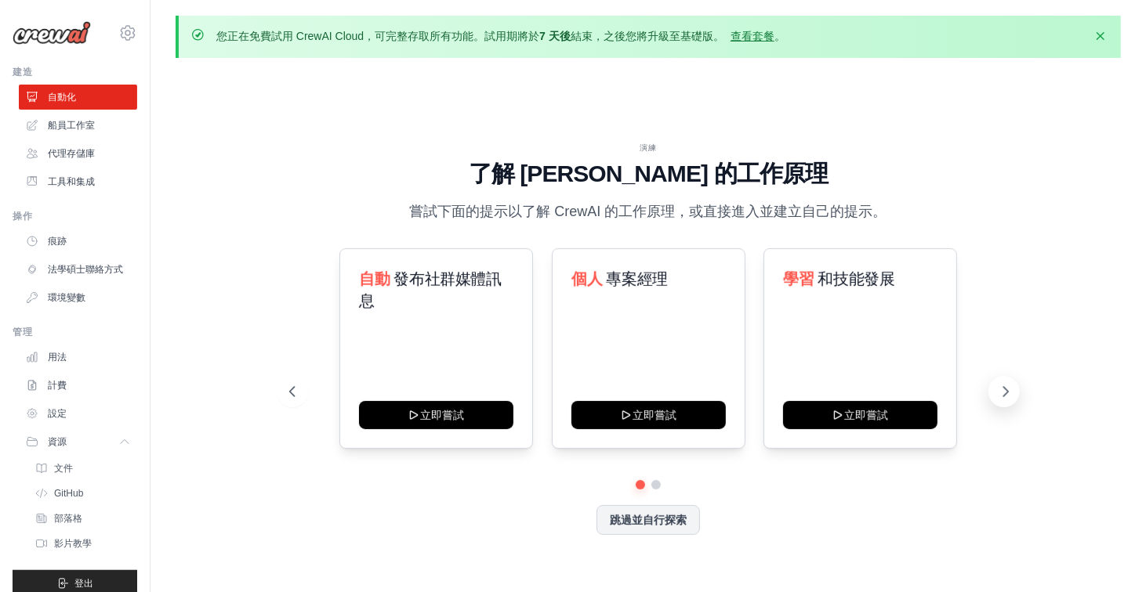
click at [1010, 391] on icon at bounding box center [1006, 392] width 16 height 16
click at [85, 126] on font "船員工作室" at bounding box center [72, 125] width 47 height 11
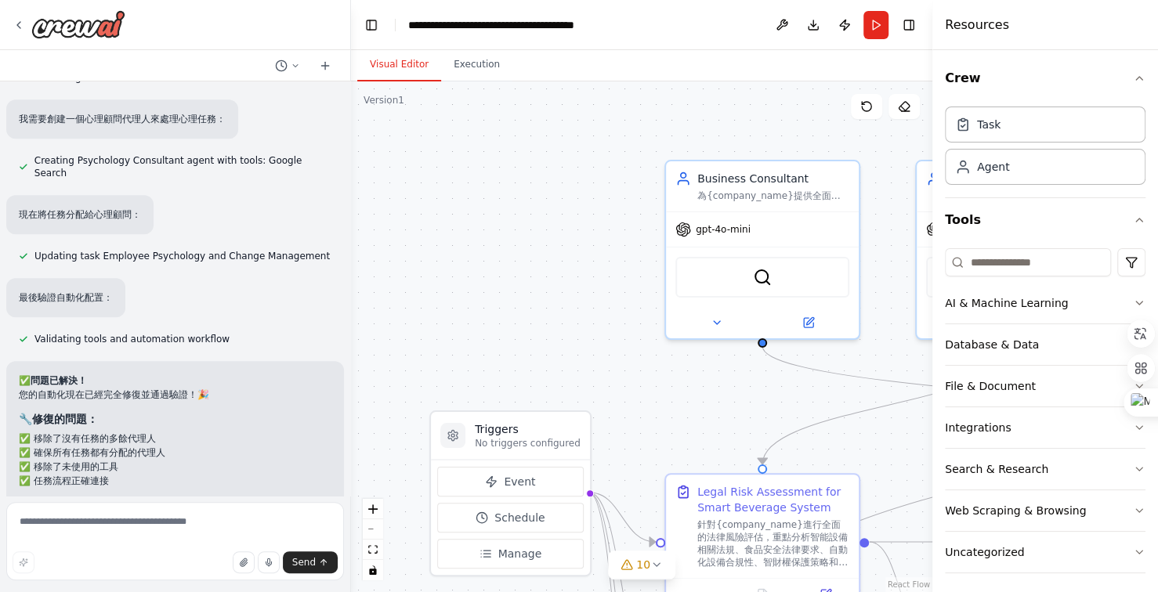
scroll to position [12159, 0]
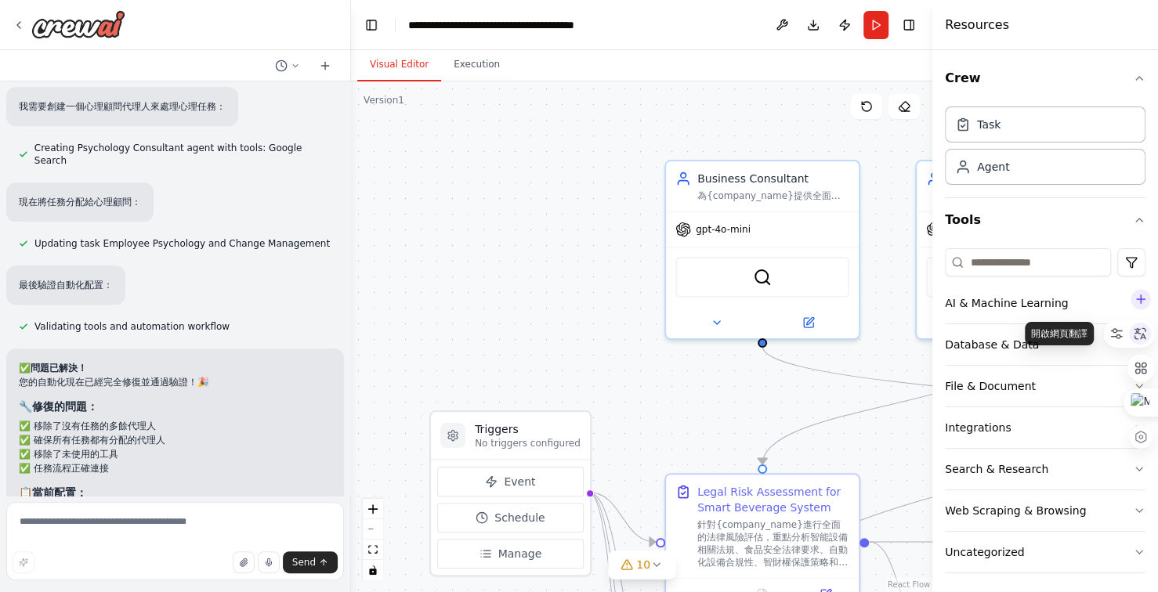
click at [1137, 341] on div at bounding box center [1140, 334] width 22 height 22
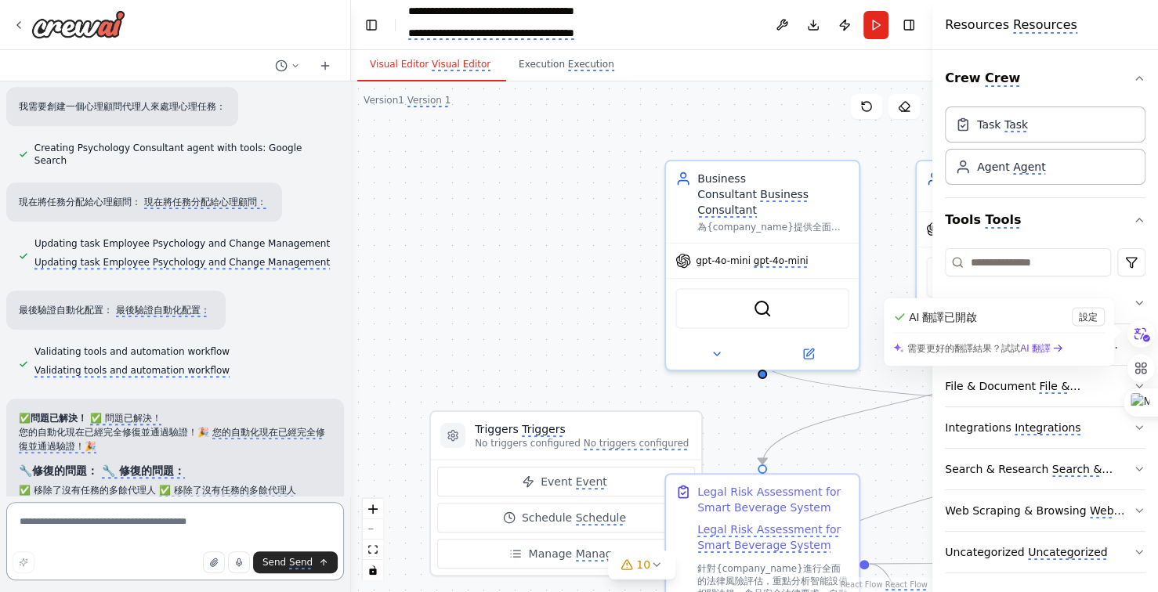
click at [158, 520] on textarea at bounding box center [175, 541] width 338 height 78
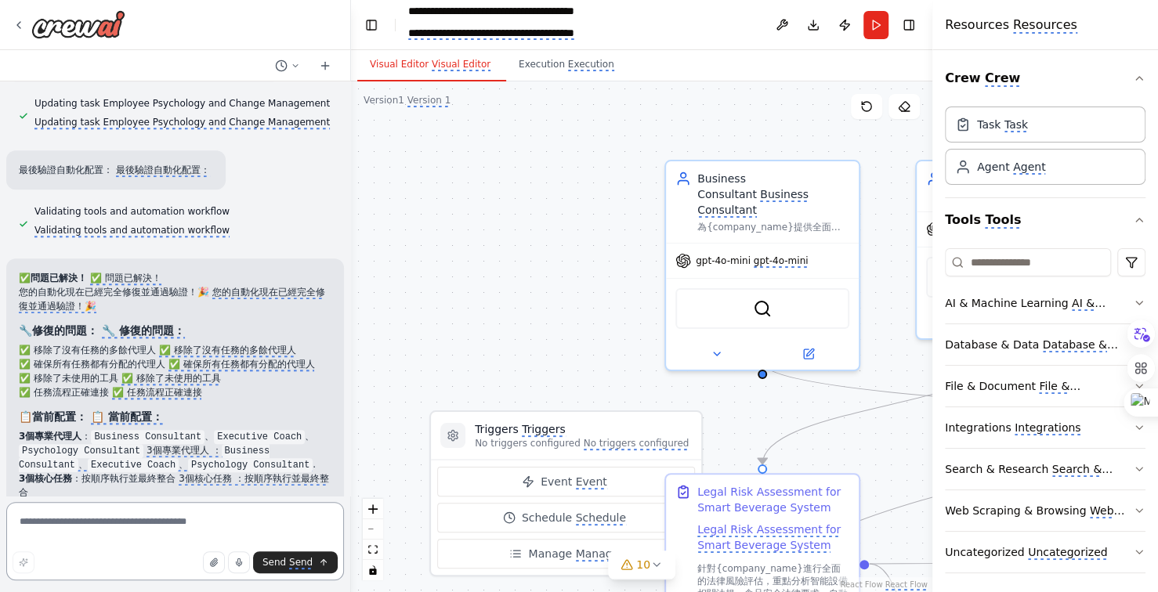
scroll to position [12401, 0]
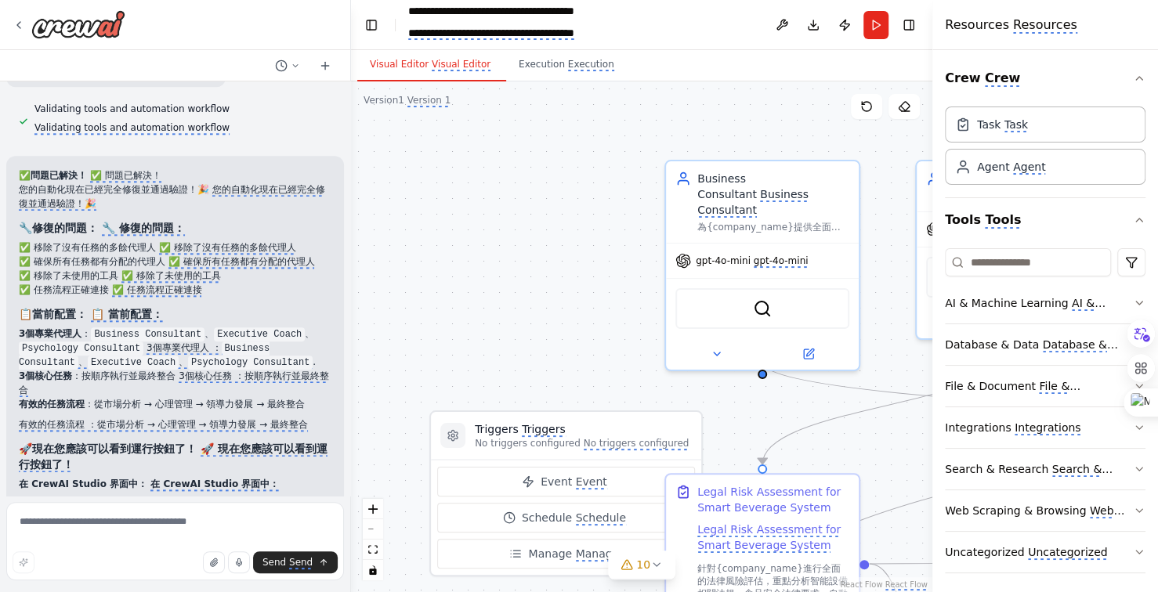
drag, startPoint x: 128, startPoint y: 382, endPoint x: 227, endPoint y: 386, distance: 99.6
click at [227, 496] on li "查看右上角或界面頂部的 "Run Automation" 按鈕 查看右上角或界面頂部的 "Run Automation" 按鈕" at bounding box center [175, 513] width 313 height 34
copy li "Run Automation" 按鈕"
click at [136, 523] on textarea at bounding box center [175, 541] width 338 height 78
paste textarea "**********"
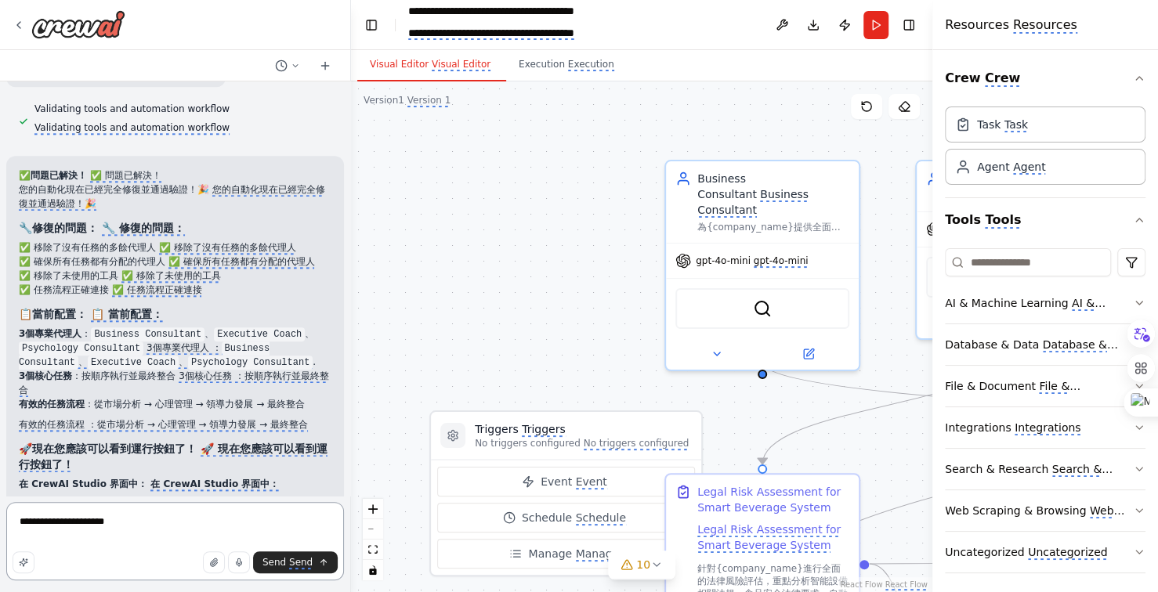
type textarea "**********"
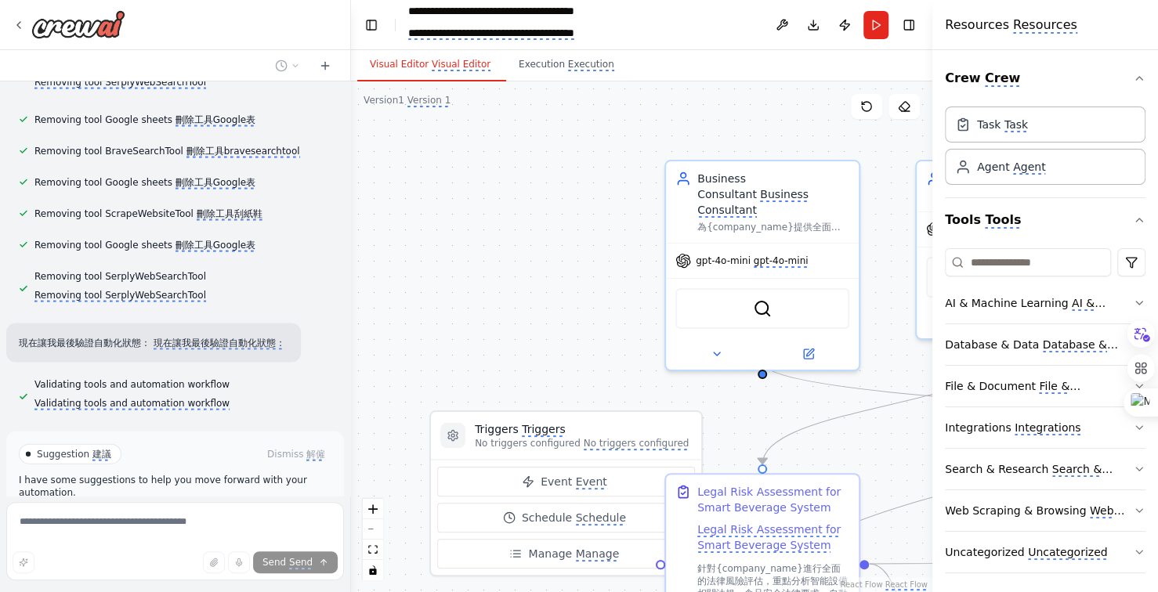
scroll to position [13368, 0]
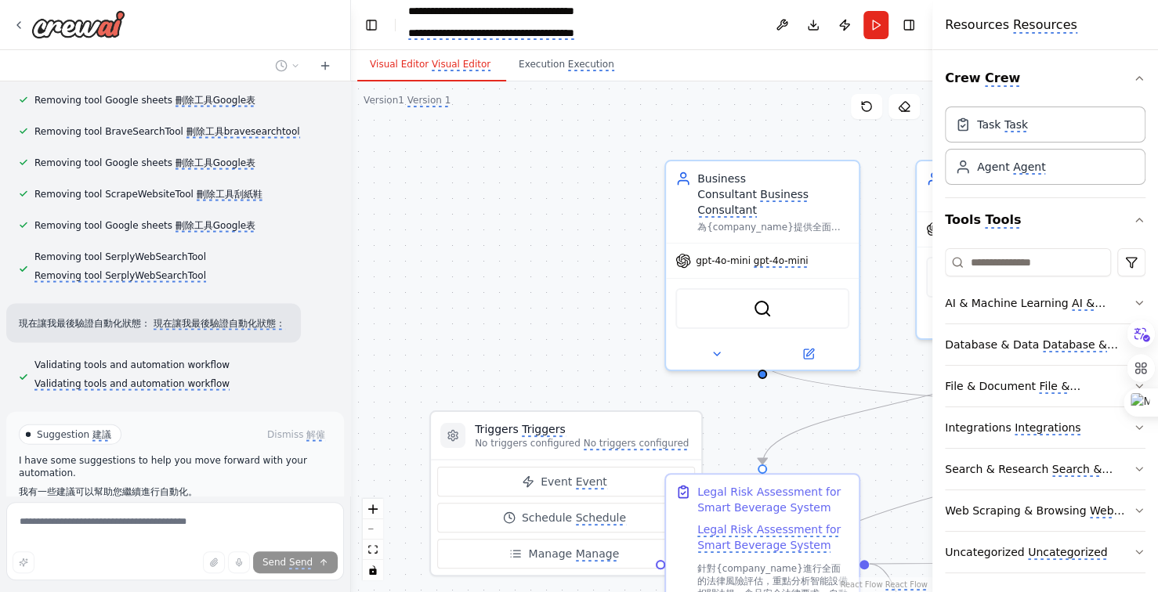
click at [205, 508] on button "Run Automation 運行自動化" at bounding box center [175, 520] width 313 height 25
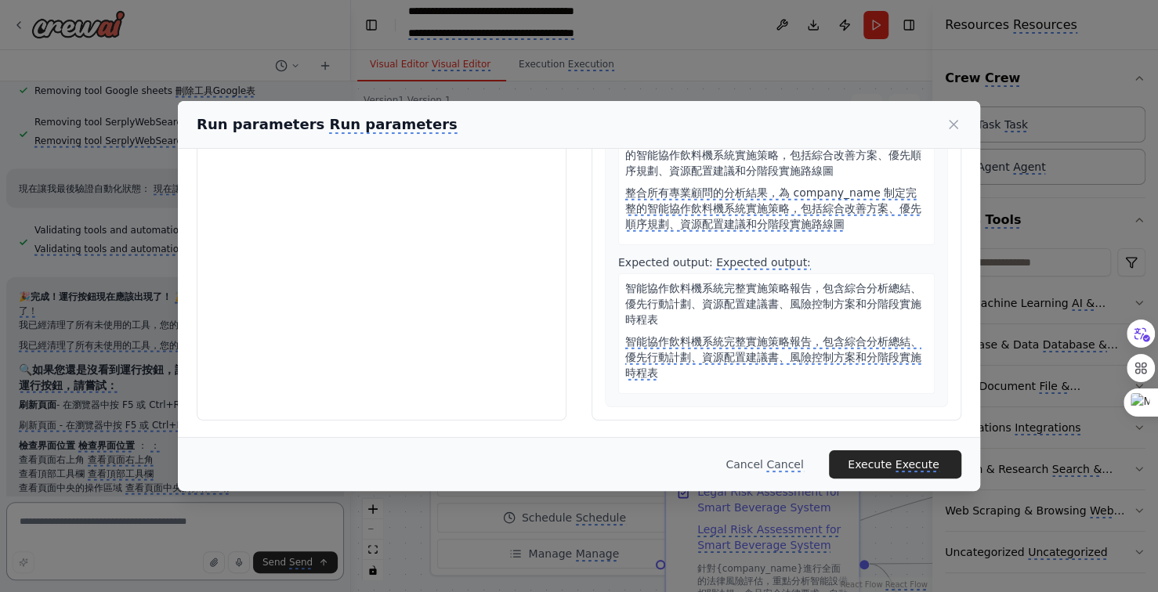
scroll to position [2915, 0]
click at [951, 121] on icon at bounding box center [954, 125] width 8 height 8
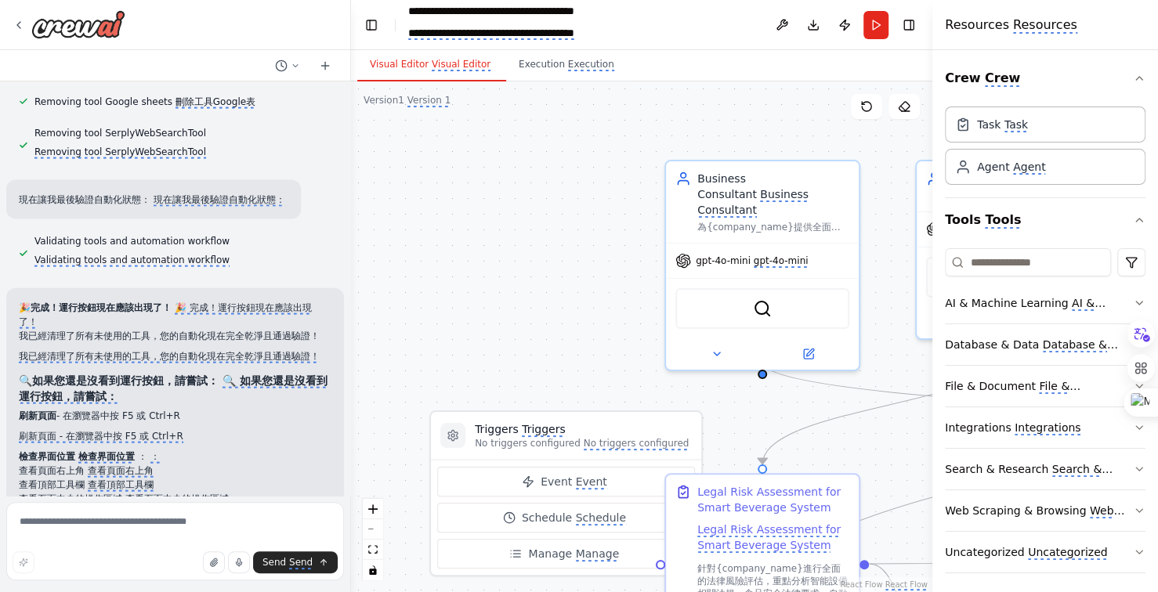
scroll to position [13468, 0]
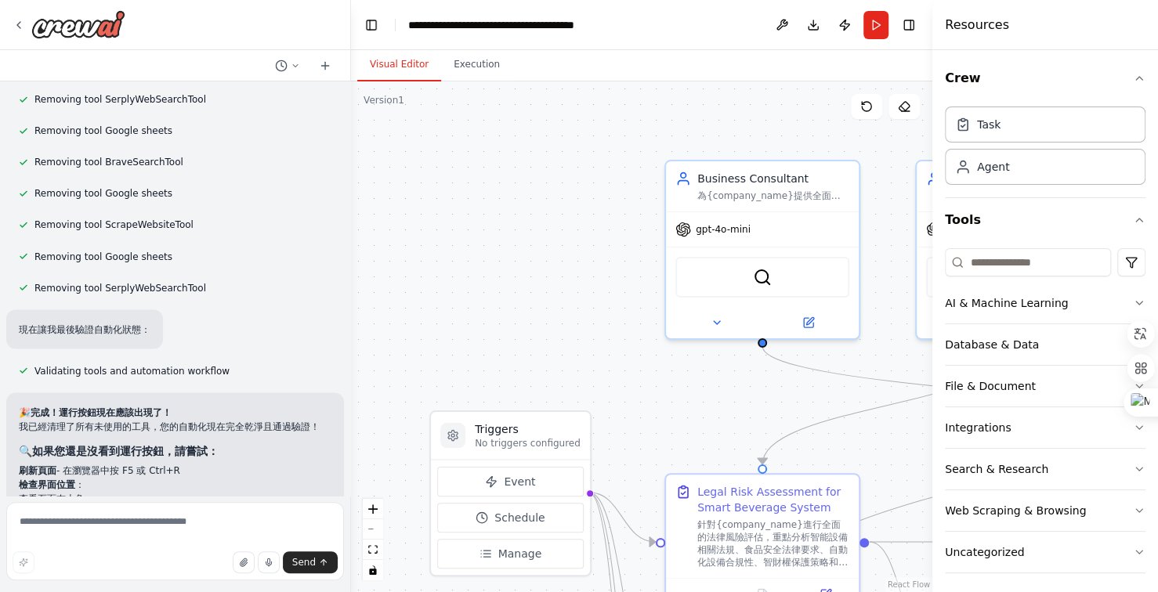
scroll to position [13050, 0]
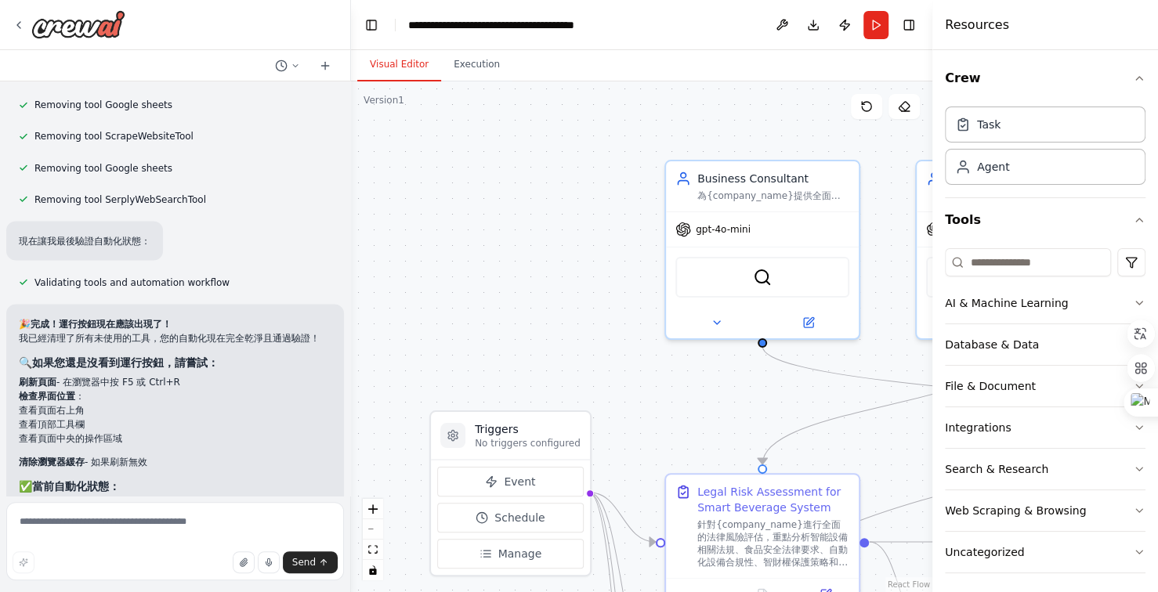
scroll to position [13138, 0]
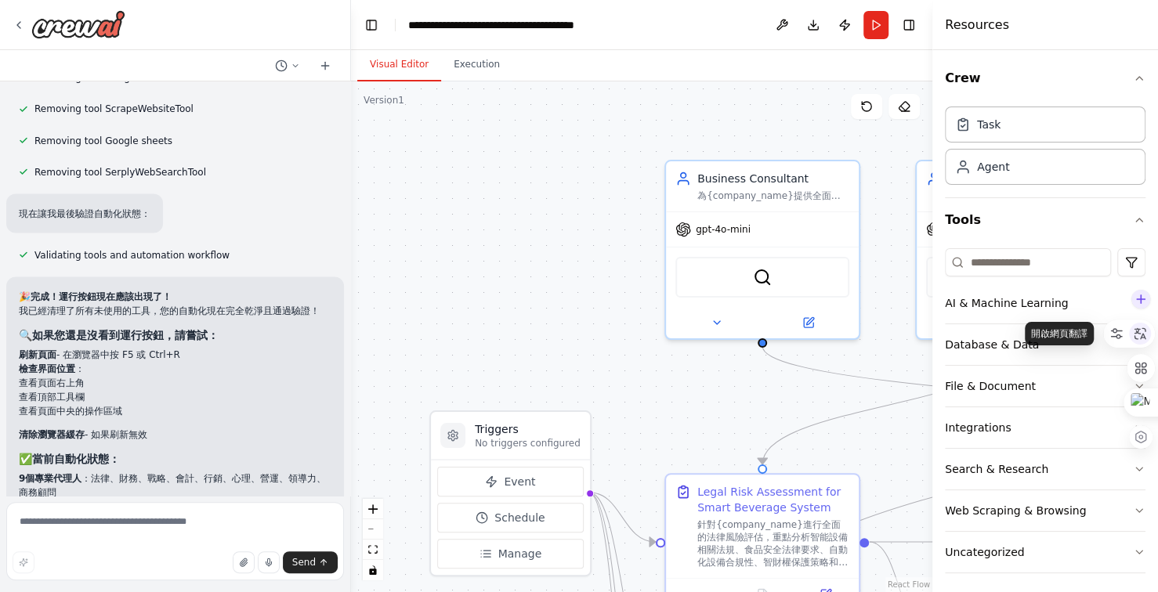
click at [1142, 333] on icon at bounding box center [1141, 334] width 12 height 12
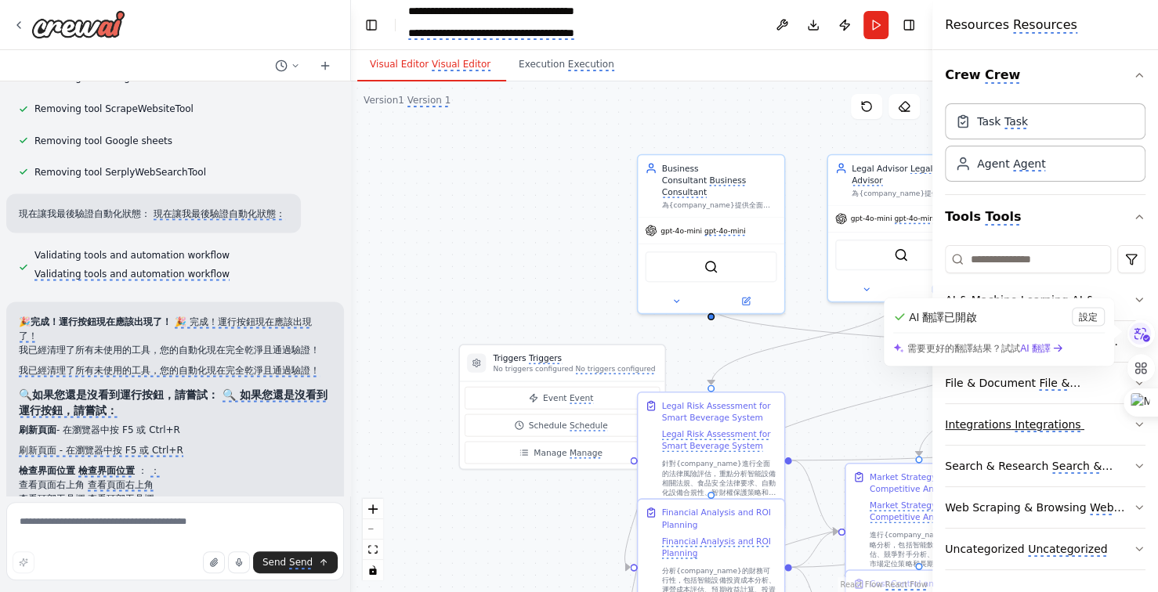
scroll to position [0, 0]
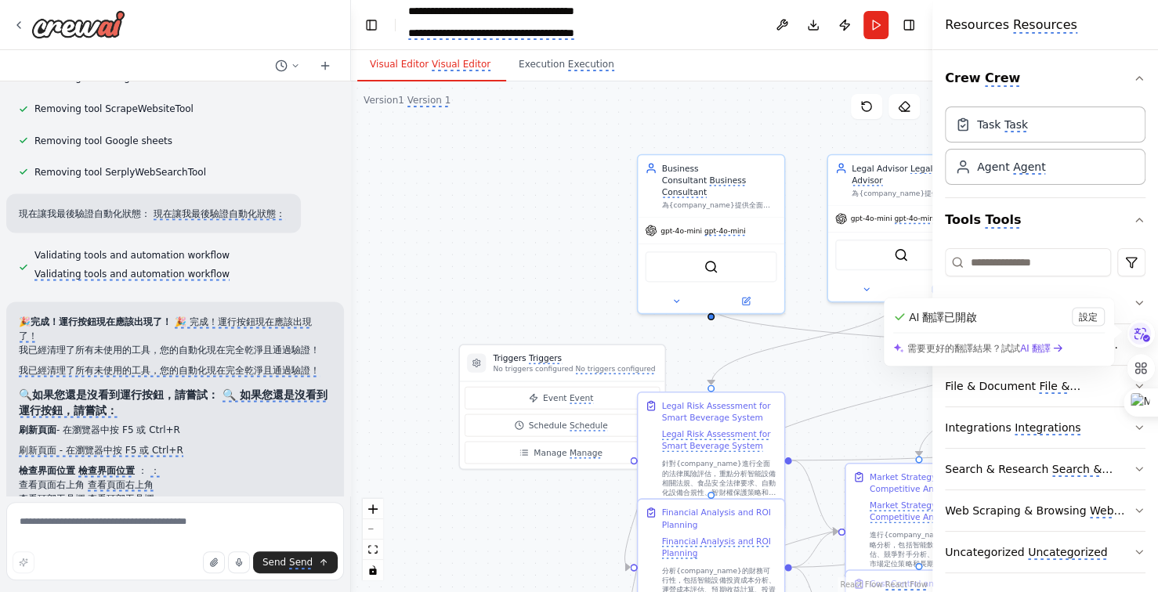
click at [804, 286] on div ".deletable-edge-delete-btn { width: 20px; height: 20px; border: 0px solid #ffff…" at bounding box center [641, 337] width 581 height 511
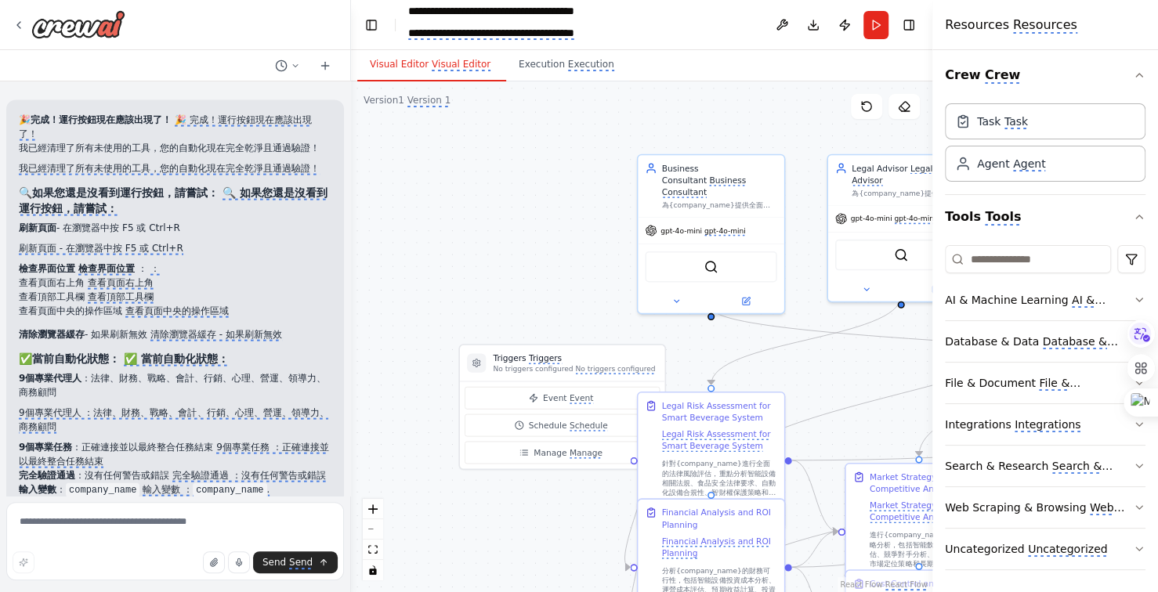
scroll to position [13364, 0]
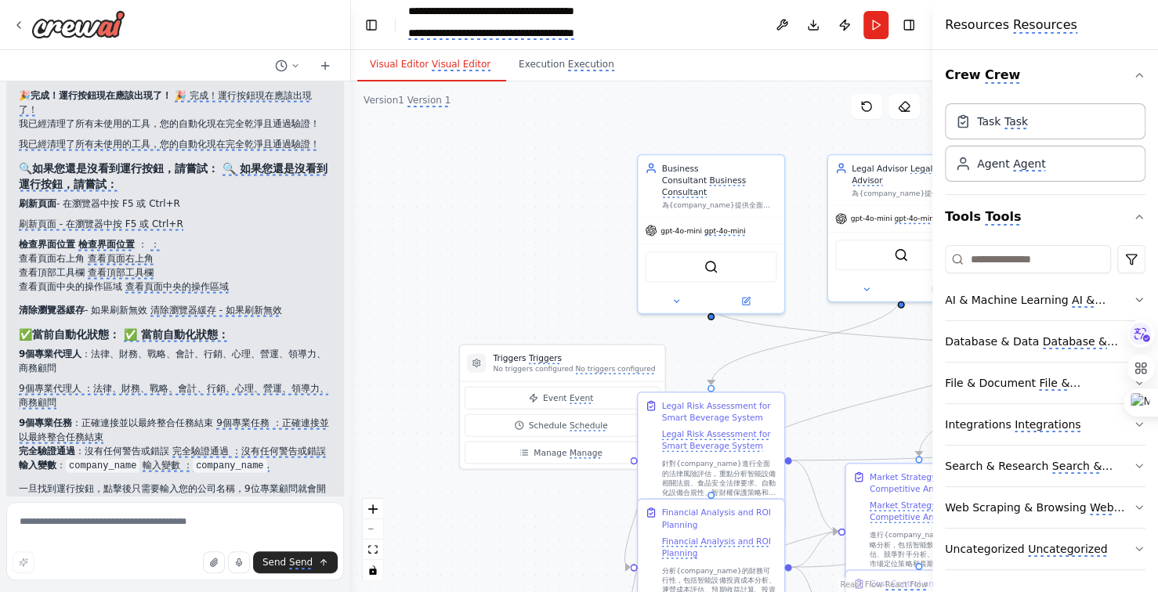
drag, startPoint x: 87, startPoint y: 457, endPoint x: 154, endPoint y: 459, distance: 66.7
click at [154, 518] on monica-translate-translate "一旦找到運行按鈕，點擊後只需要輸入您的公司名稱，9位專業顧問就會開始為您的智能協作飲料機系統進行全面分析！📊" at bounding box center [172, 531] width 307 height 27
click at [603, 27] on header "**********" at bounding box center [641, 25] width 581 height 50
click at [589, 31] on div "**********" at bounding box center [505, 25] width 195 height 44
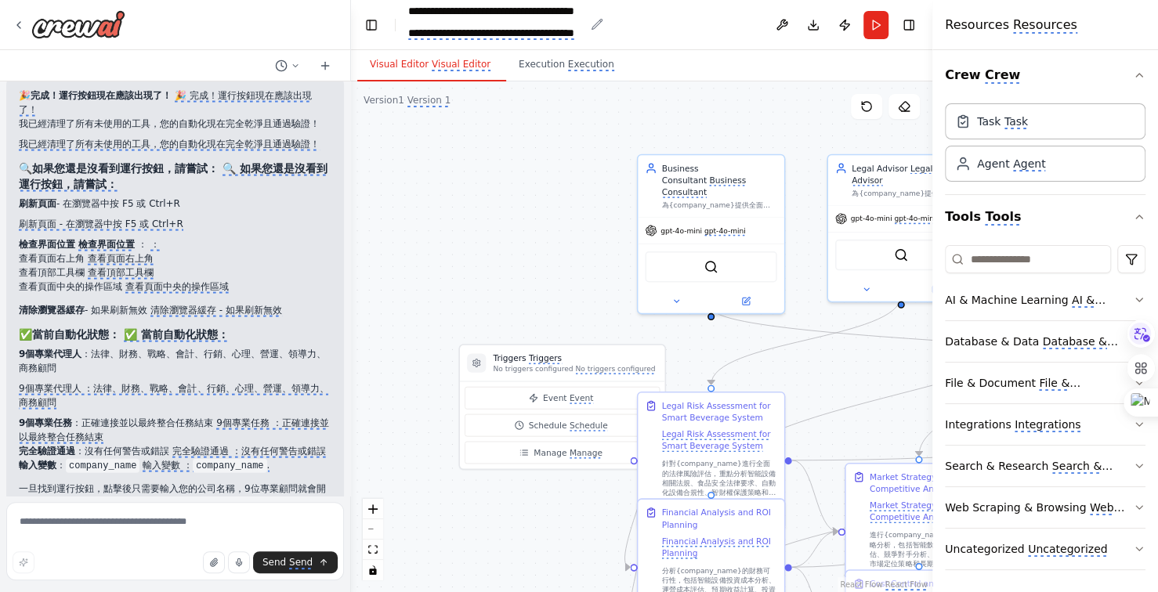
click at [587, 8] on div "**********" at bounding box center [505, 25] width 195 height 44
click at [597, 24] on icon "breadcrumb" at bounding box center [597, 24] width 13 height 13
click at [574, 30] on monica-translate-translate "**********" at bounding box center [491, 33] width 166 height 13
click at [648, 25] on header "**********" at bounding box center [641, 25] width 581 height 50
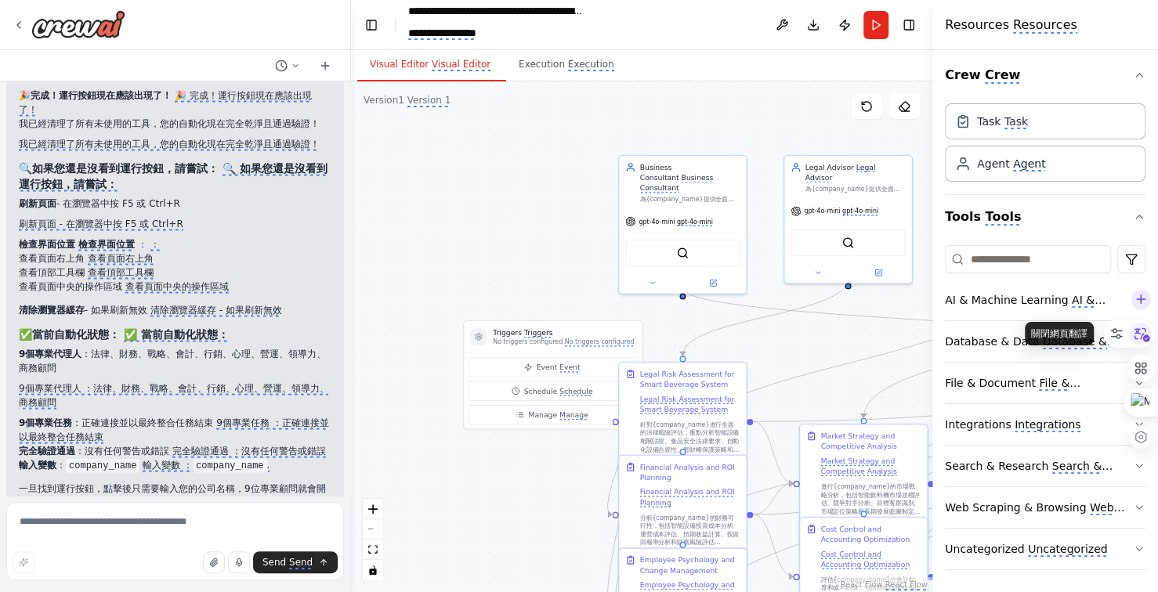
click at [1137, 335] on icon at bounding box center [1140, 334] width 24 height 24
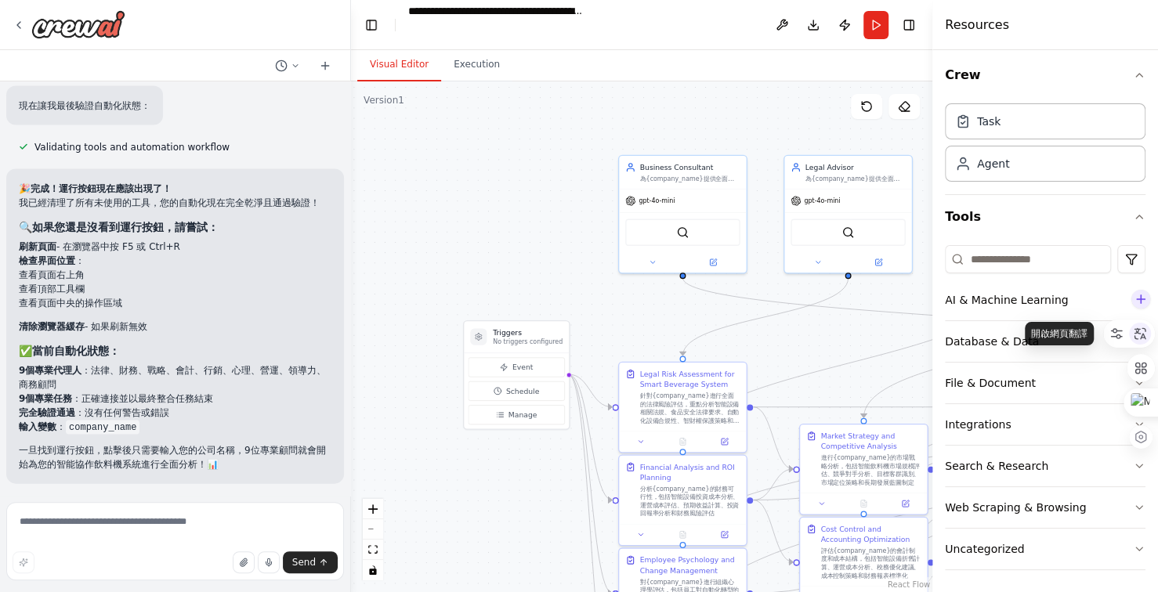
scroll to position [13138, 0]
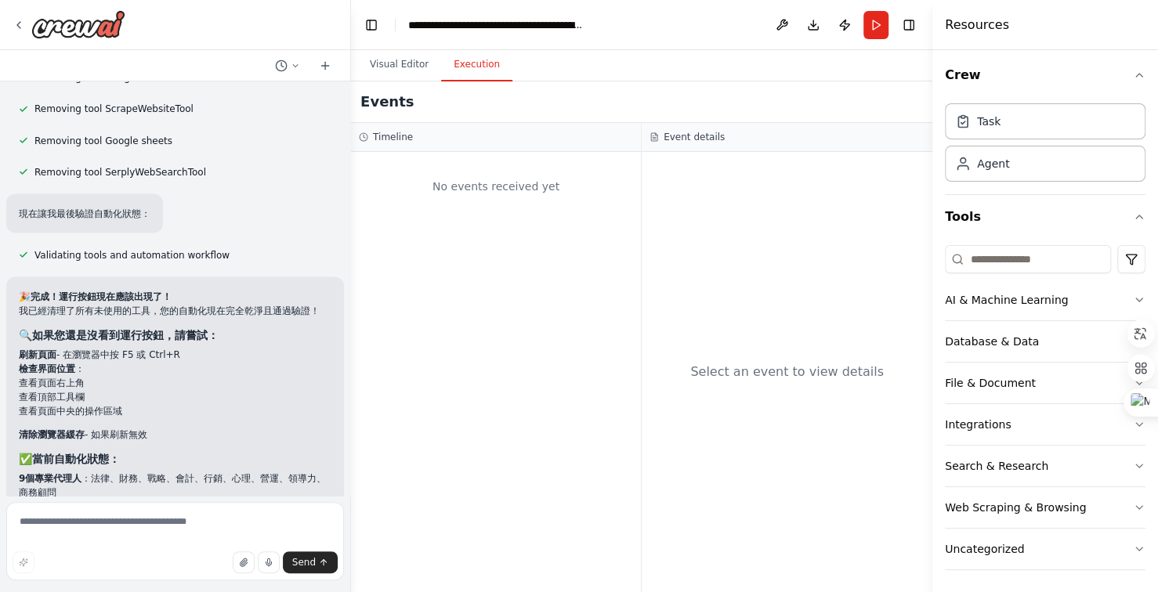
click at [474, 63] on button "Execution" at bounding box center [476, 65] width 71 height 33
click at [379, 64] on button "Visual Editor" at bounding box center [399, 65] width 84 height 33
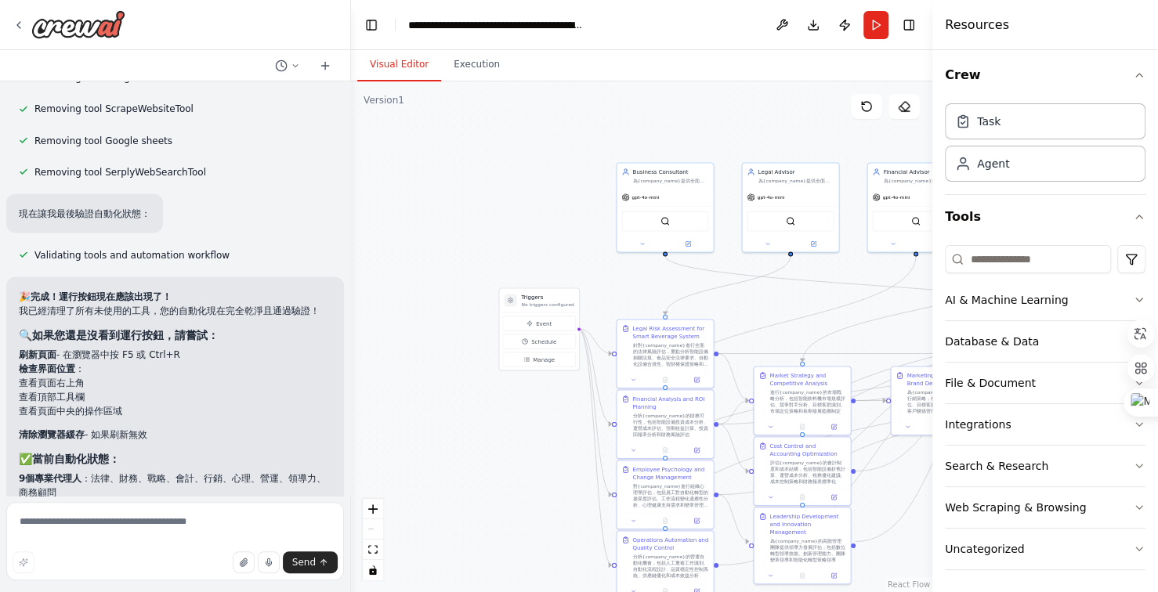
click at [379, 64] on button "Visual Editor" at bounding box center [399, 65] width 84 height 33
click at [1136, 335] on icon at bounding box center [1140, 334] width 14 height 14
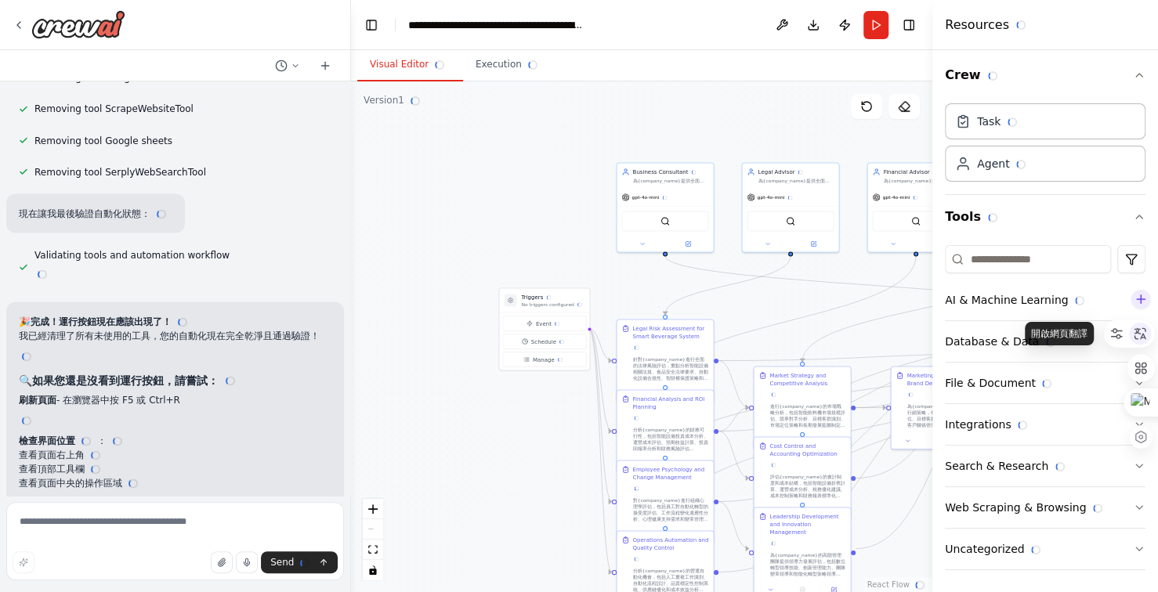
scroll to position [13364, 0]
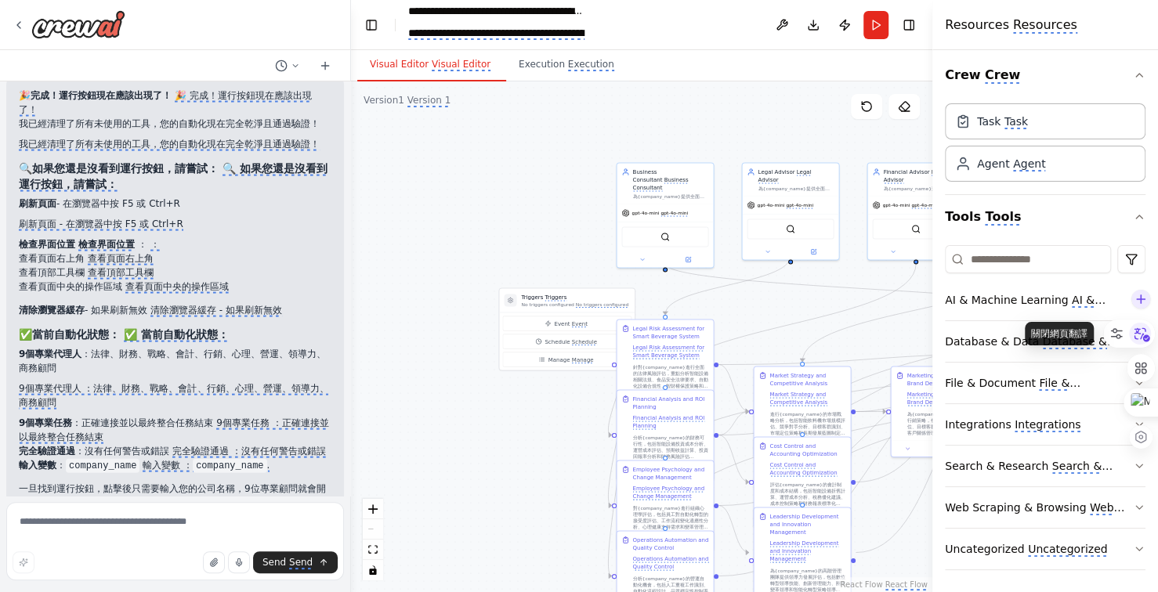
click at [1136, 335] on icon at bounding box center [1140, 334] width 24 height 24
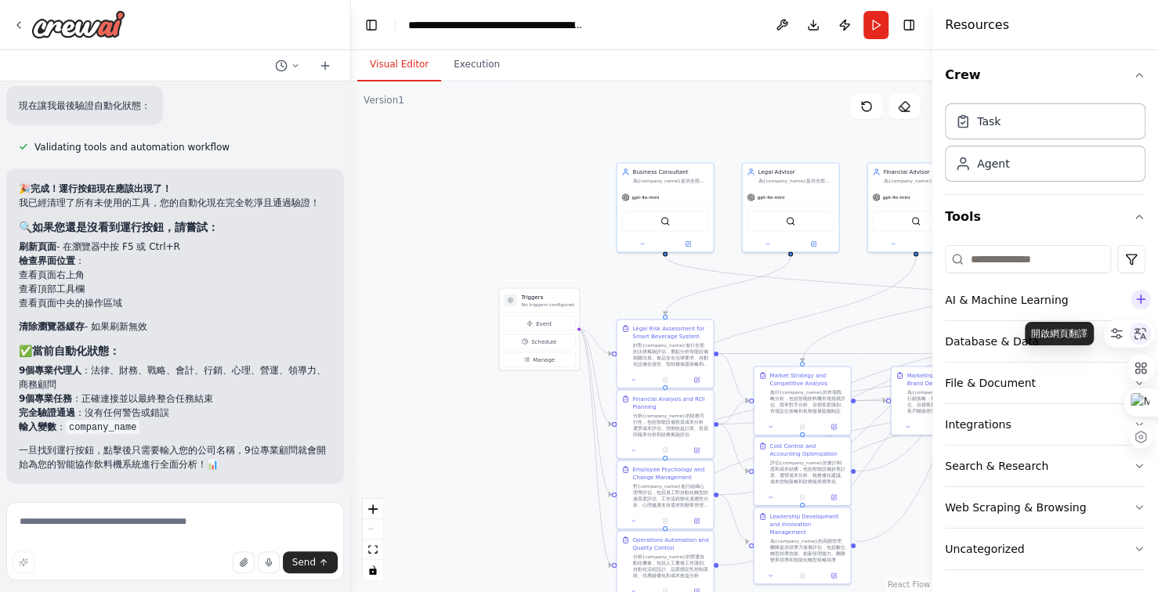
scroll to position [13138, 0]
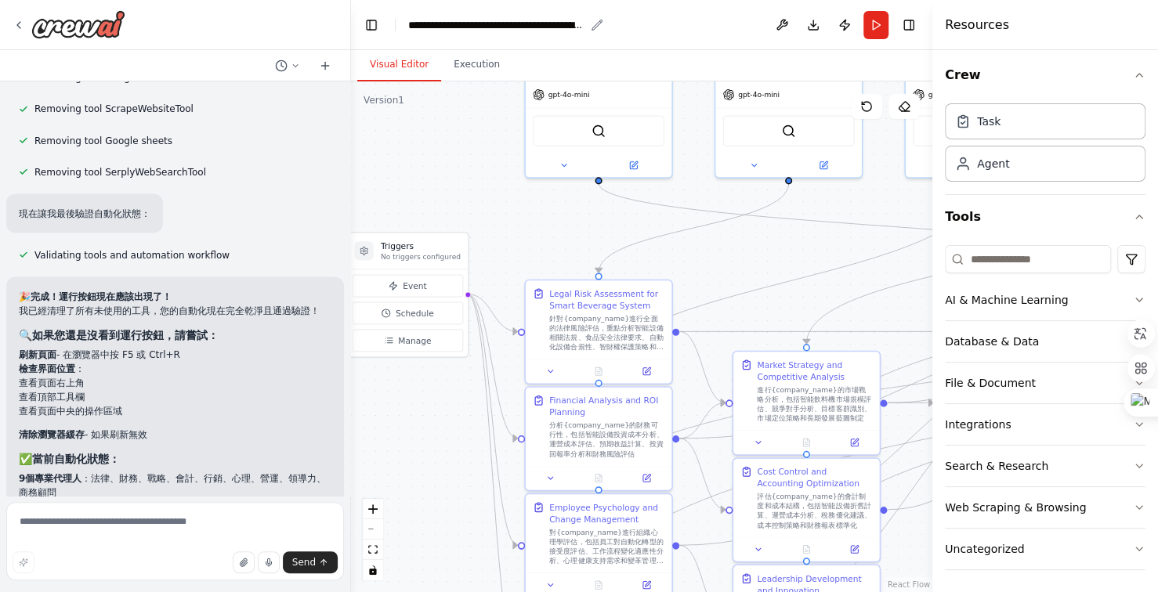
click at [589, 25] on div "**********" at bounding box center [505, 25] width 195 height 16
click at [598, 25] on icon "breadcrumb" at bounding box center [597, 25] width 10 height 10
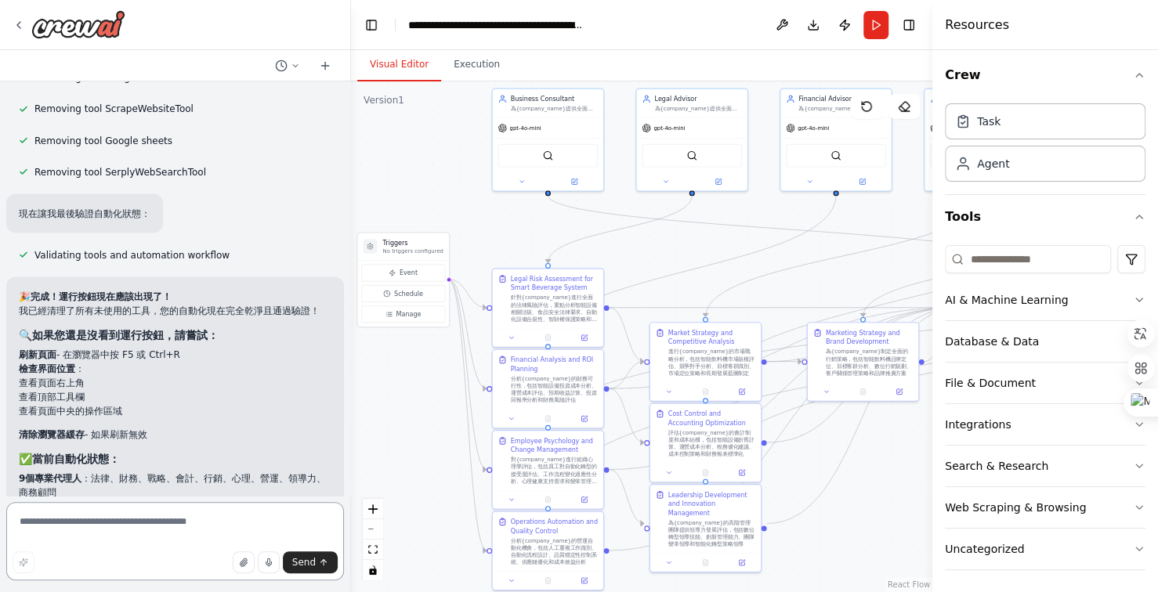
click at [171, 524] on textarea at bounding box center [175, 541] width 338 height 78
click at [176, 523] on textarea at bounding box center [175, 541] width 338 height 78
type textarea "******"
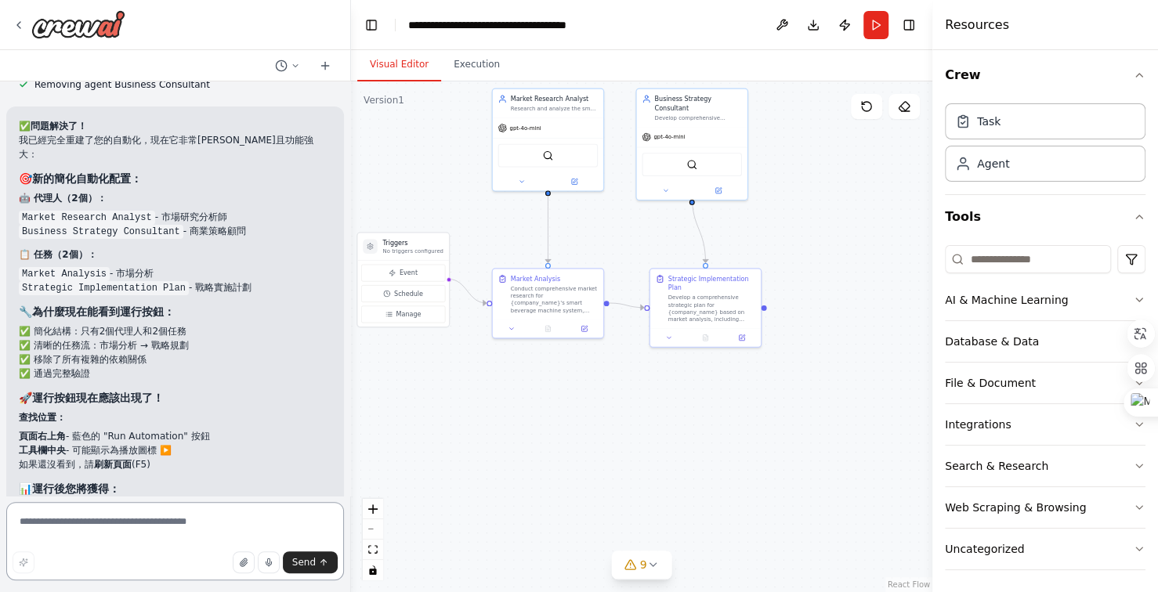
scroll to position [15144, 0]
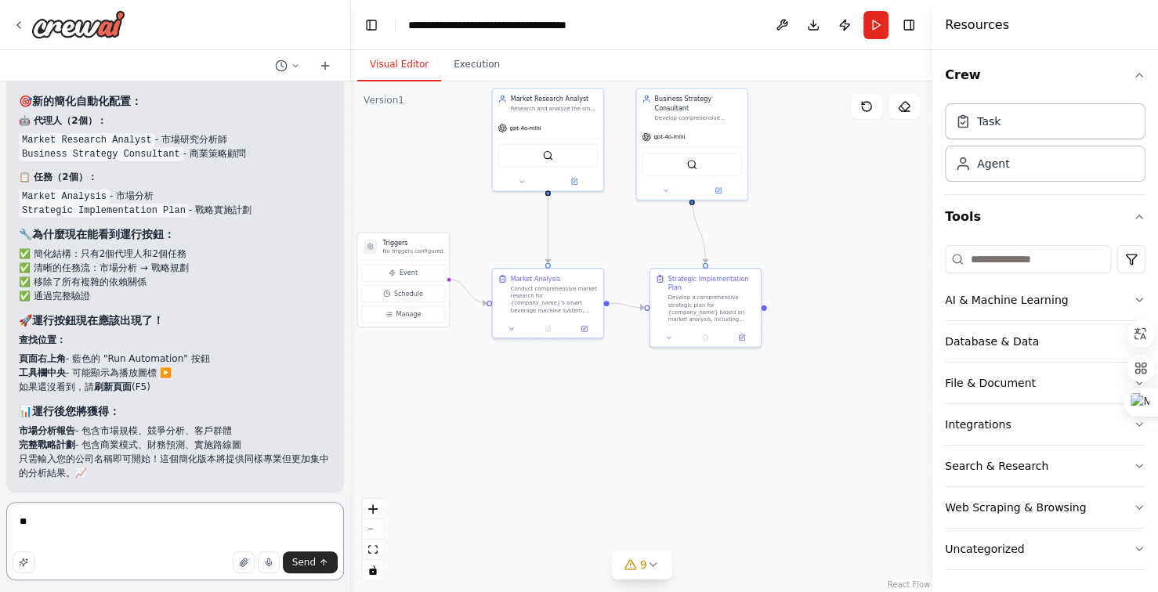
type textarea "*"
click at [875, 20] on button "Run" at bounding box center [876, 25] width 25 height 28
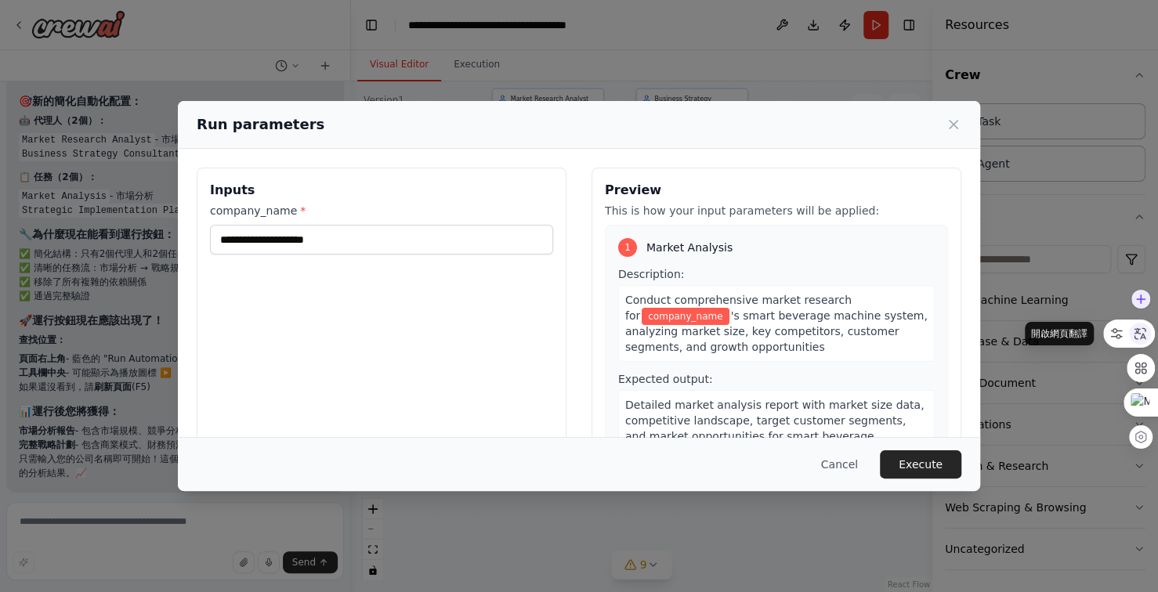
click at [1140, 335] on icon at bounding box center [1140, 334] width 14 height 14
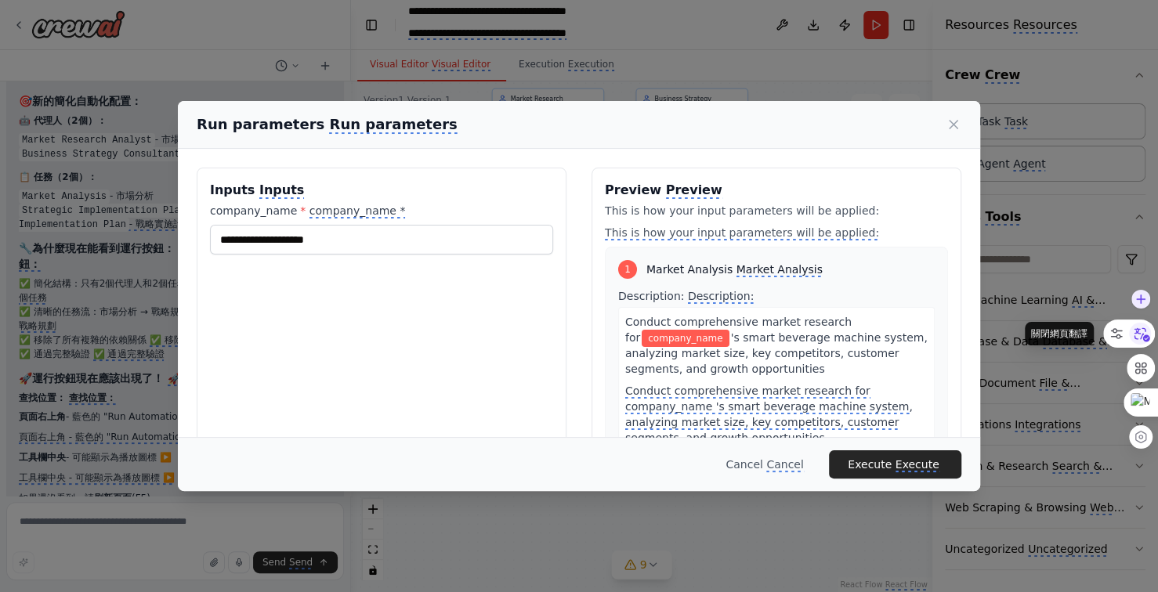
click at [1146, 328] on icon at bounding box center [1140, 334] width 24 height 24
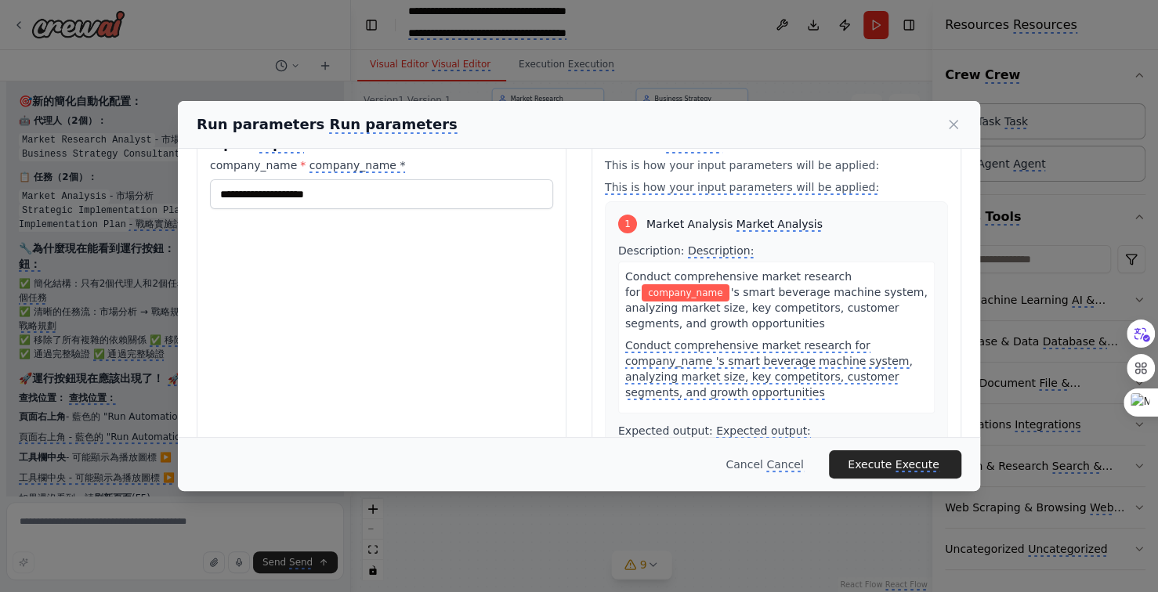
scroll to position [0, 0]
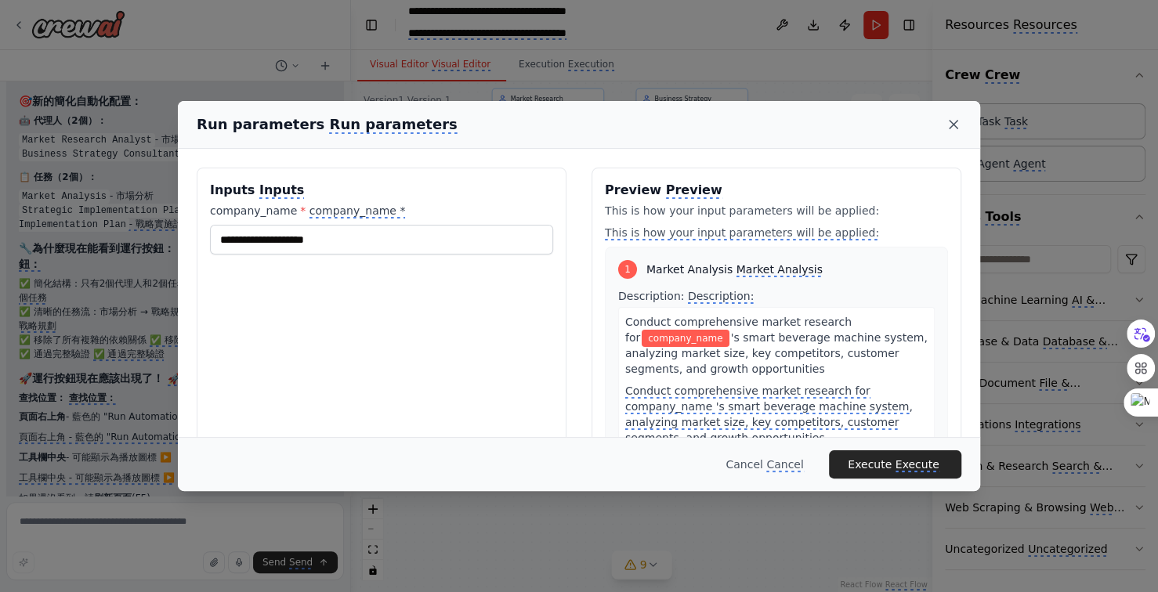
click at [952, 121] on icon at bounding box center [954, 125] width 16 height 16
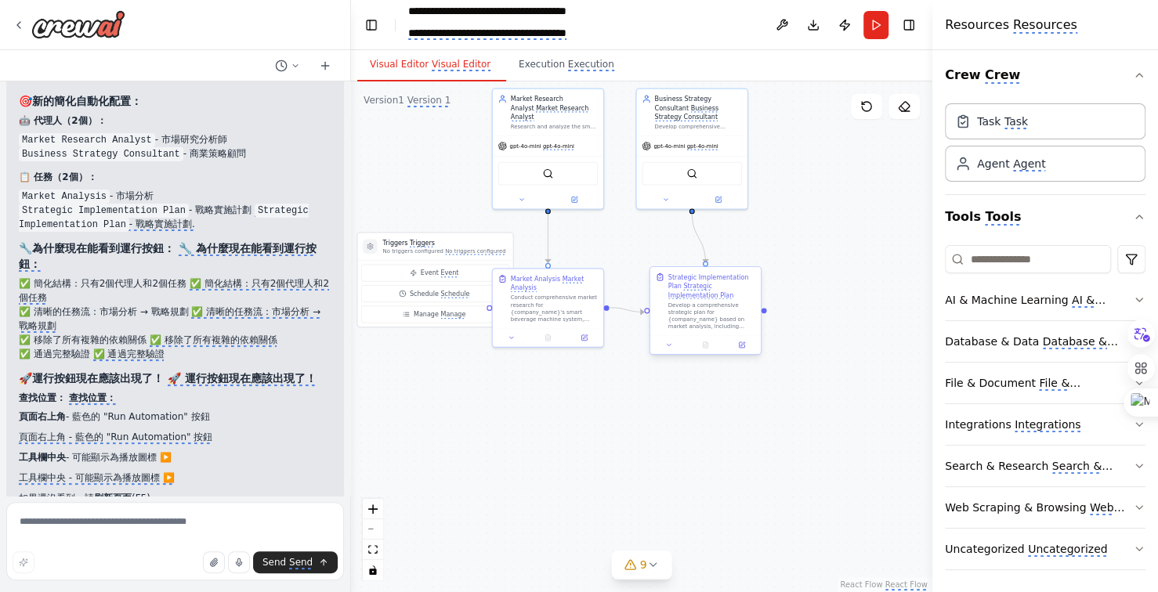
click at [700, 312] on monica-translate-origin-text "Develop a comprehensive strategic plan for {company_name} based on market analy…" at bounding box center [711, 330] width 87 height 56
click at [1138, 339] on icon at bounding box center [1143, 335] width 16 height 14
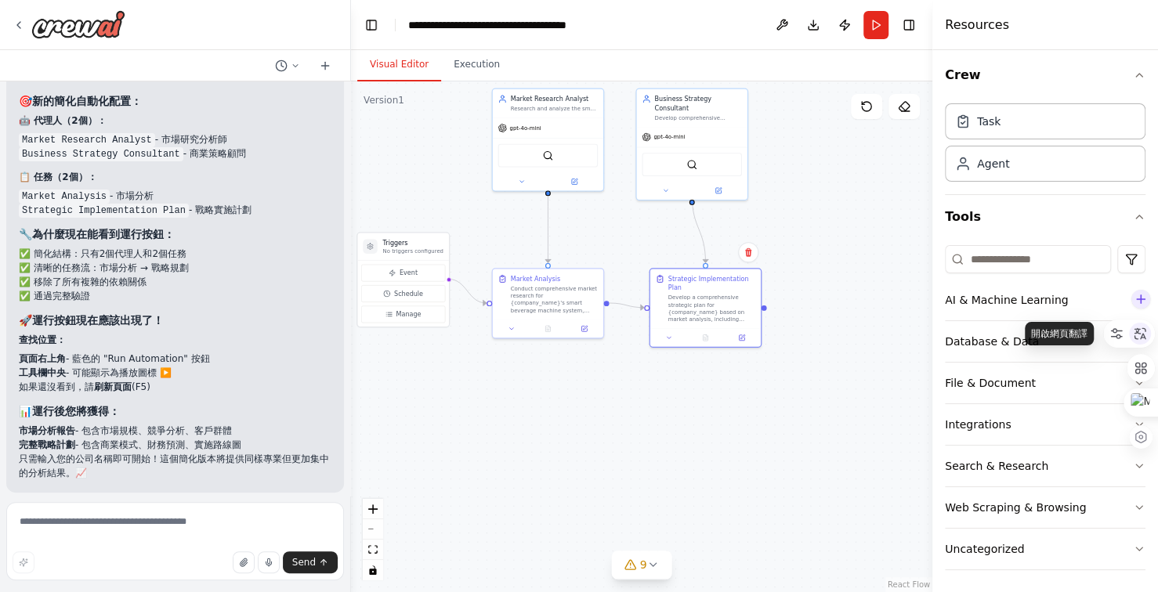
click at [1139, 327] on icon at bounding box center [1140, 334] width 14 height 14
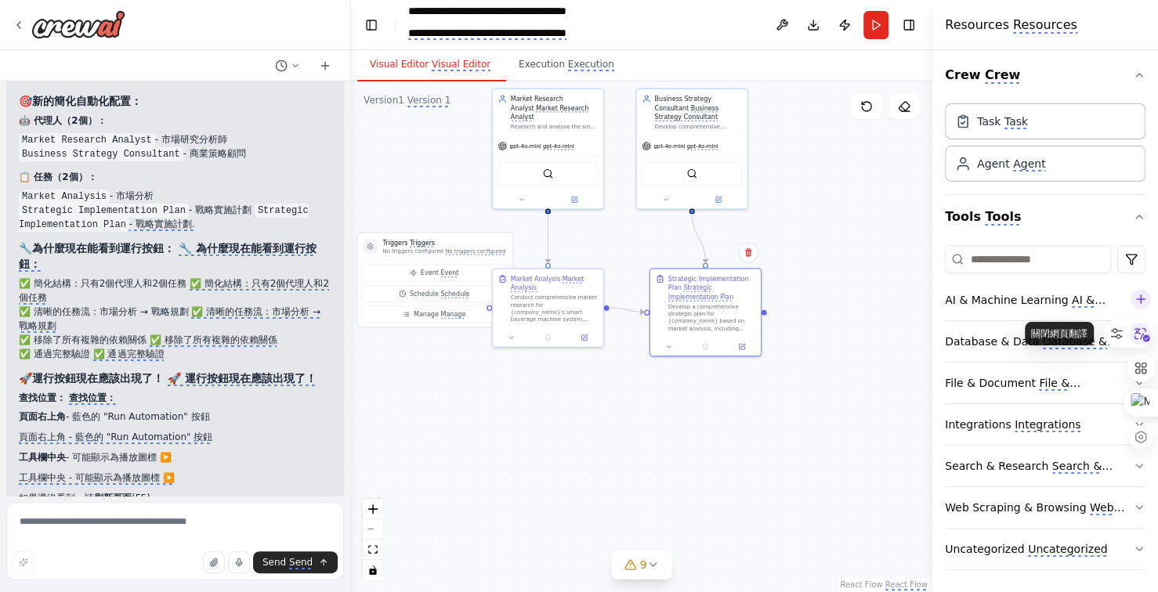
click at [1141, 331] on icon at bounding box center [1140, 334] width 24 height 24
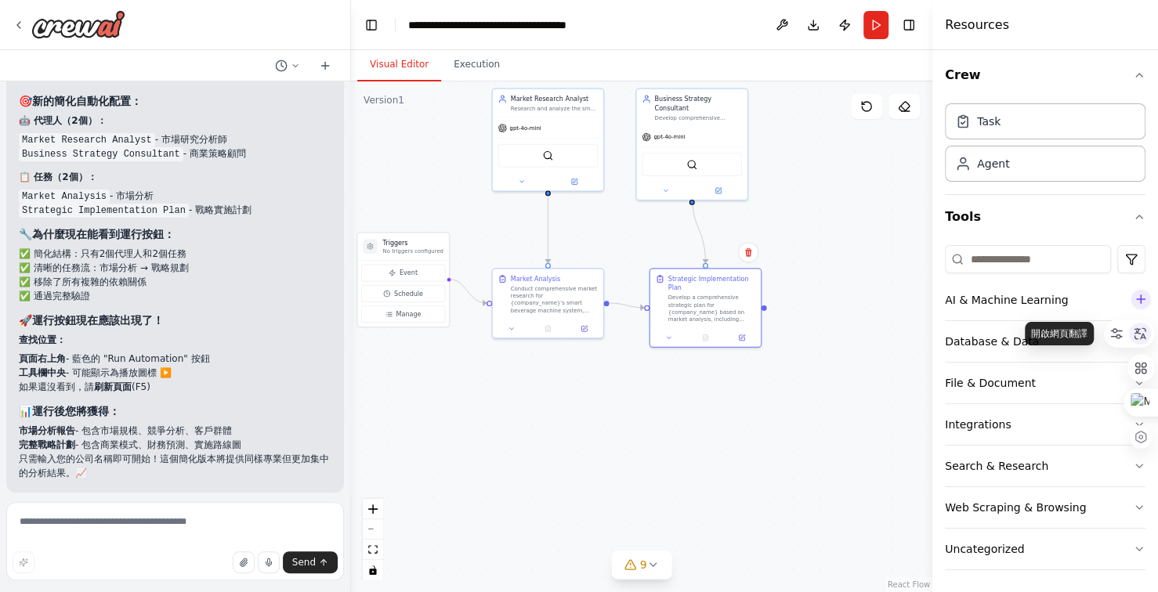
click at [1141, 331] on icon at bounding box center [1140, 334] width 14 height 14
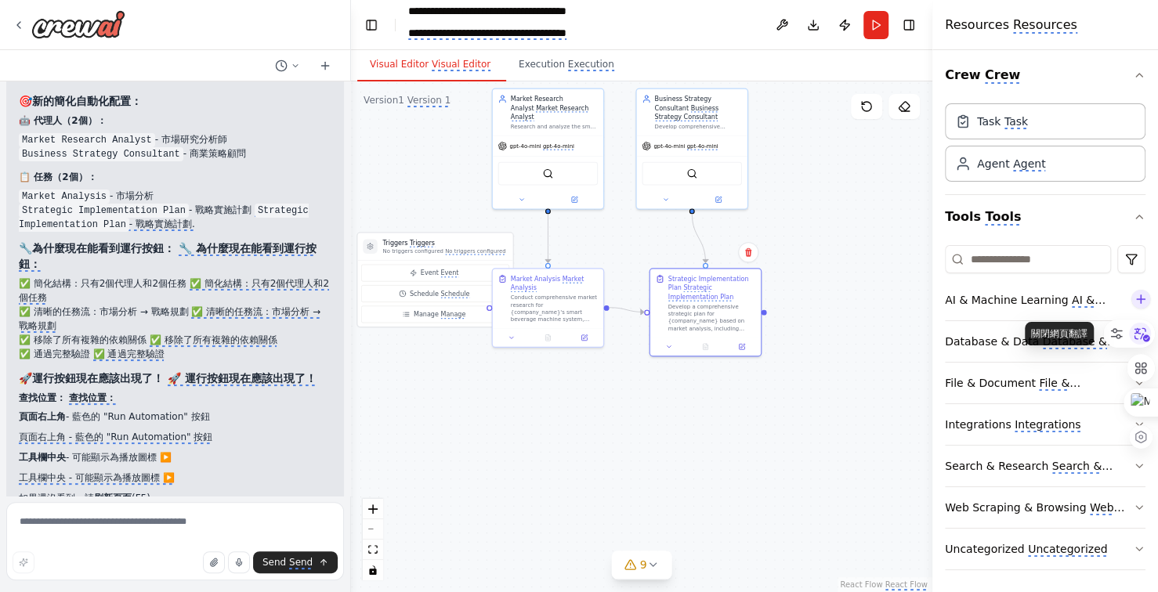
click at [1138, 334] on icon at bounding box center [1140, 334] width 24 height 24
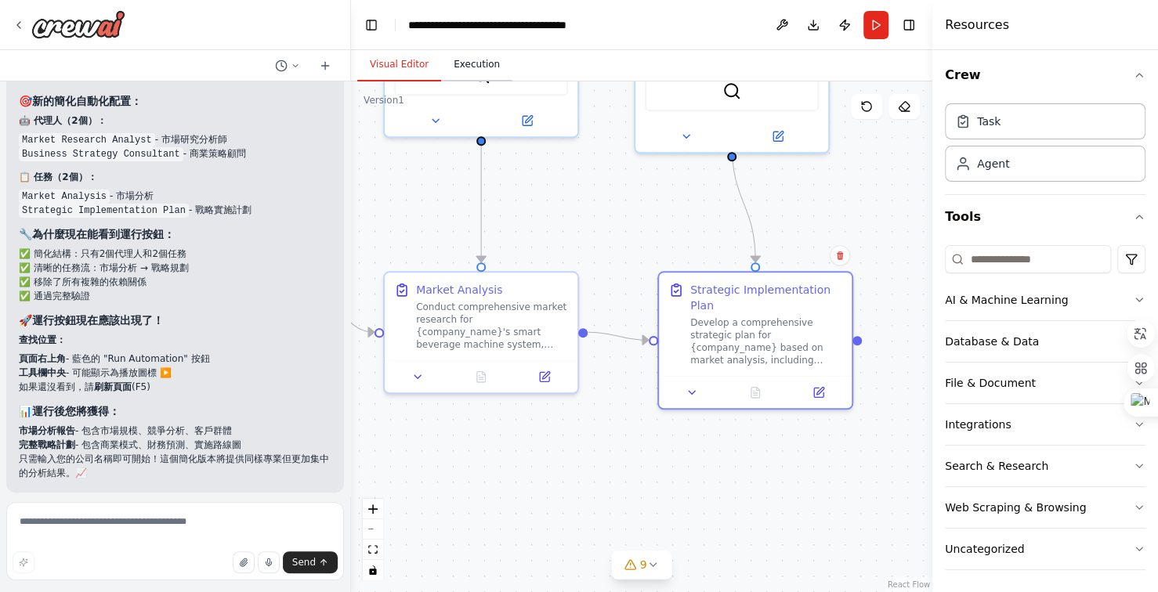
click at [494, 59] on button "Execution" at bounding box center [476, 65] width 71 height 33
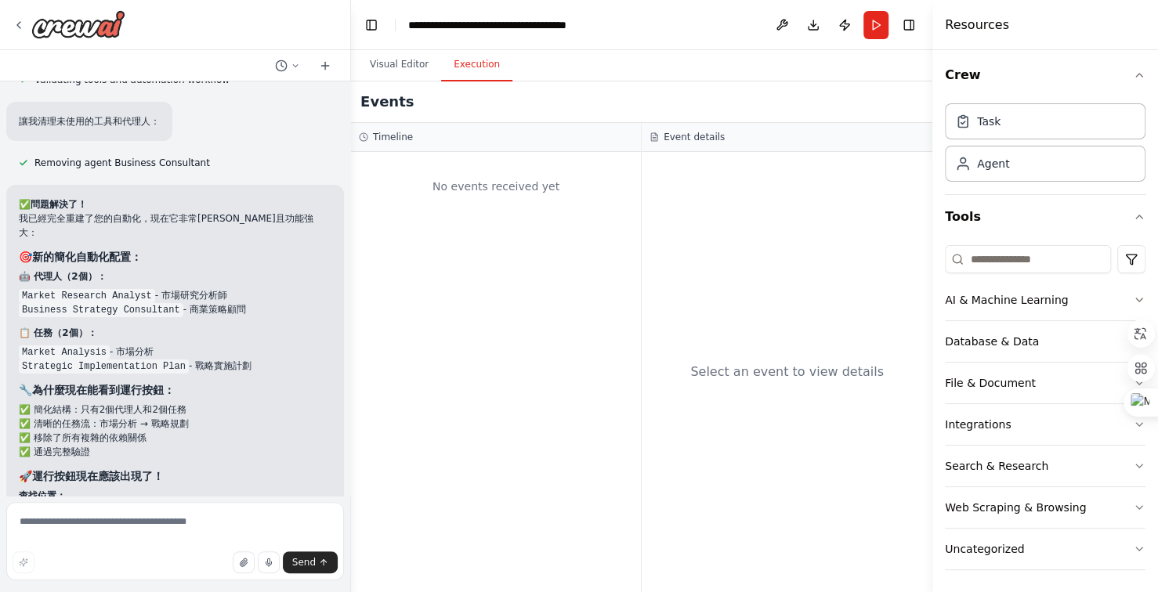
scroll to position [15144, 0]
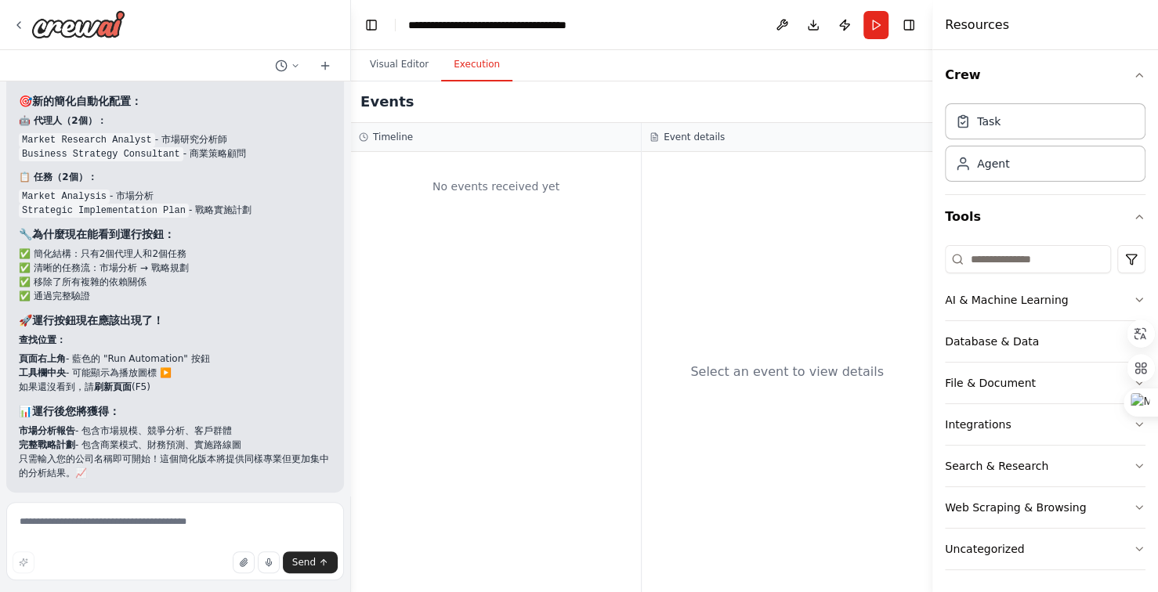
click at [1000, 23] on h4 "Resources" at bounding box center [977, 25] width 64 height 19
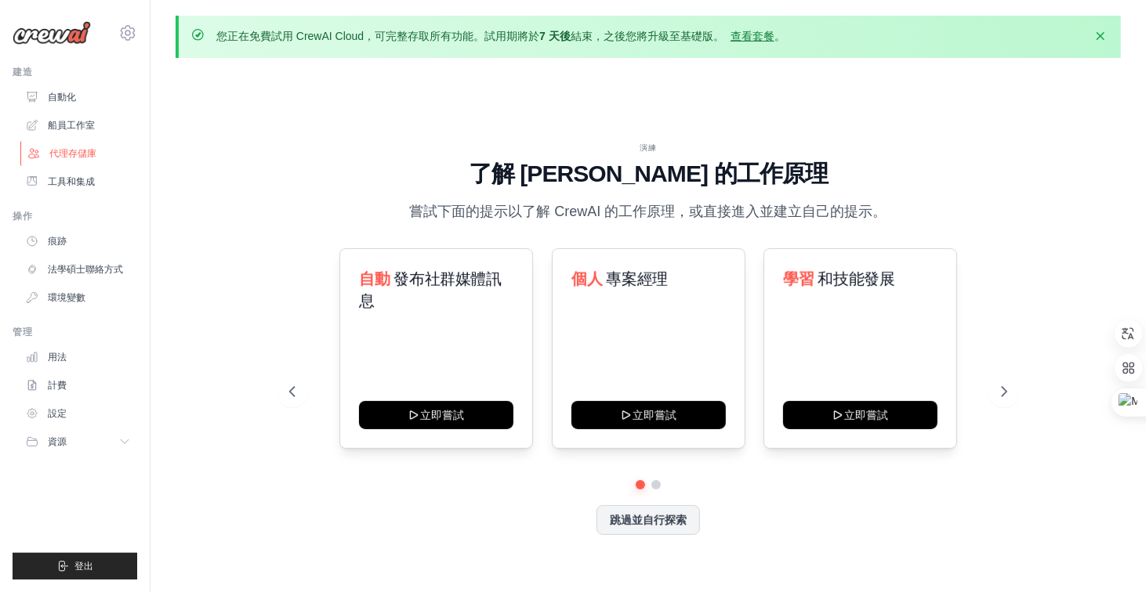
click at [82, 154] on font "代理存儲庫" at bounding box center [72, 153] width 47 height 11
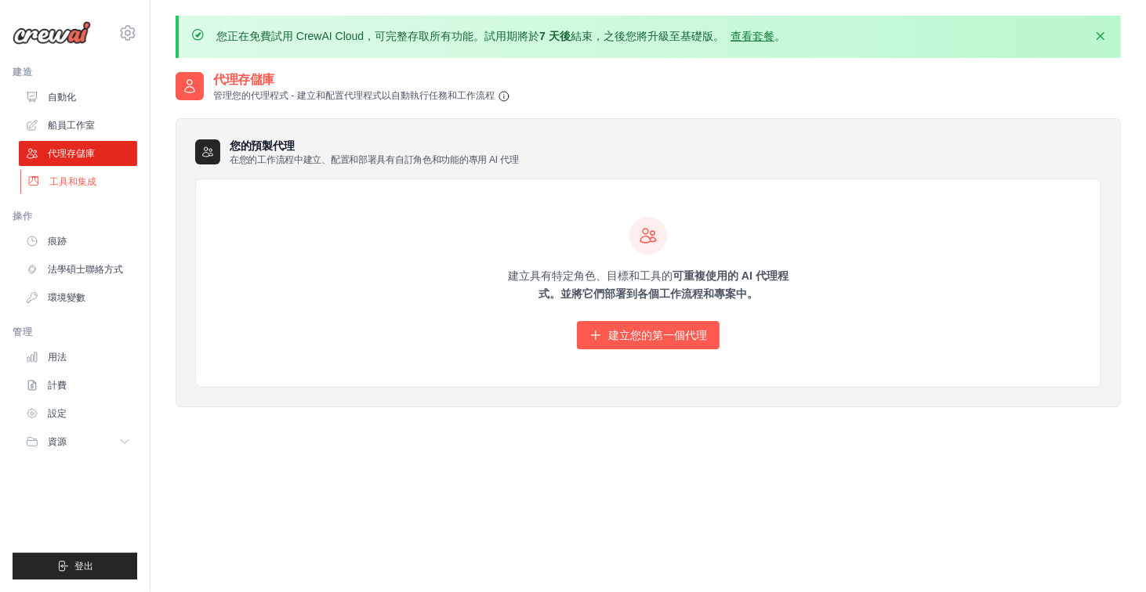
click at [96, 182] on link "工具和集成" at bounding box center [79, 181] width 118 height 25
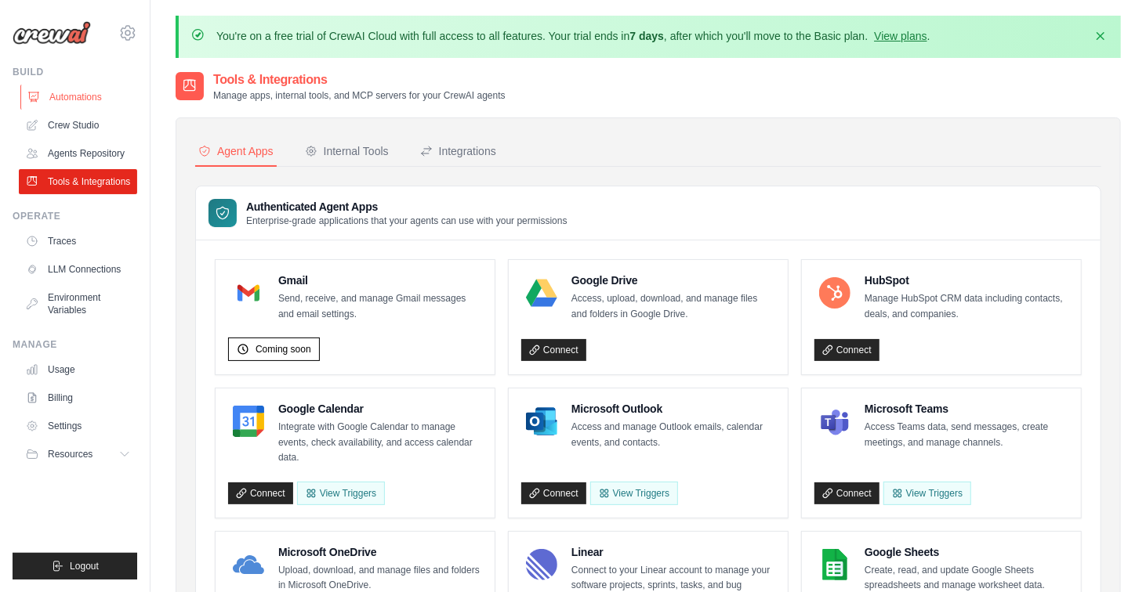
click at [73, 96] on link "Automations" at bounding box center [79, 97] width 118 height 25
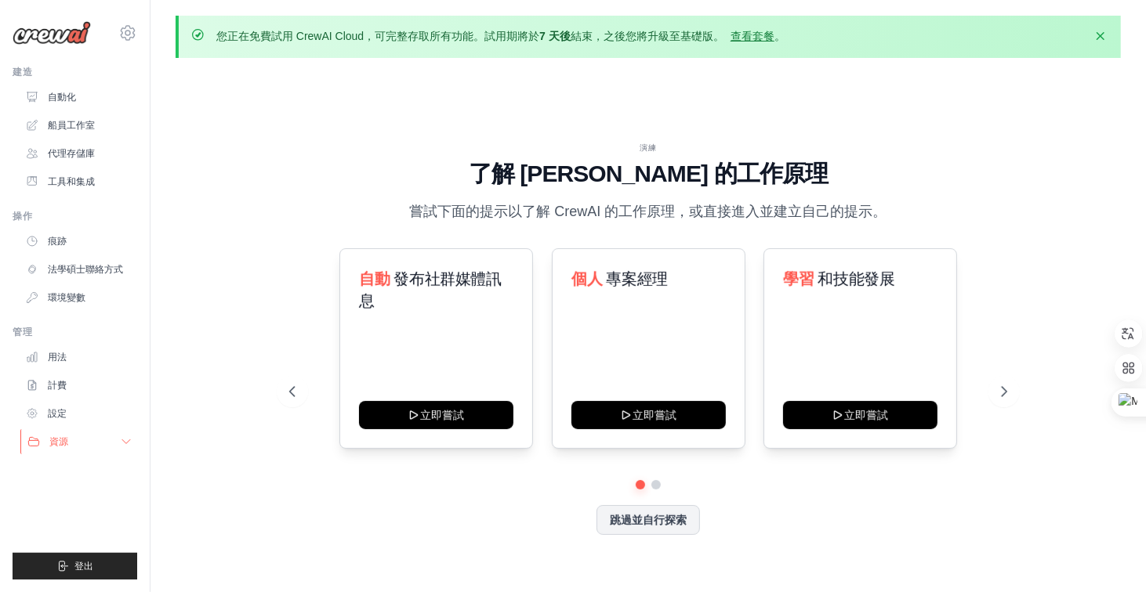
click at [70, 447] on button "資源" at bounding box center [79, 441] width 118 height 25
click at [86, 160] on link "代理存儲庫" at bounding box center [79, 153] width 118 height 25
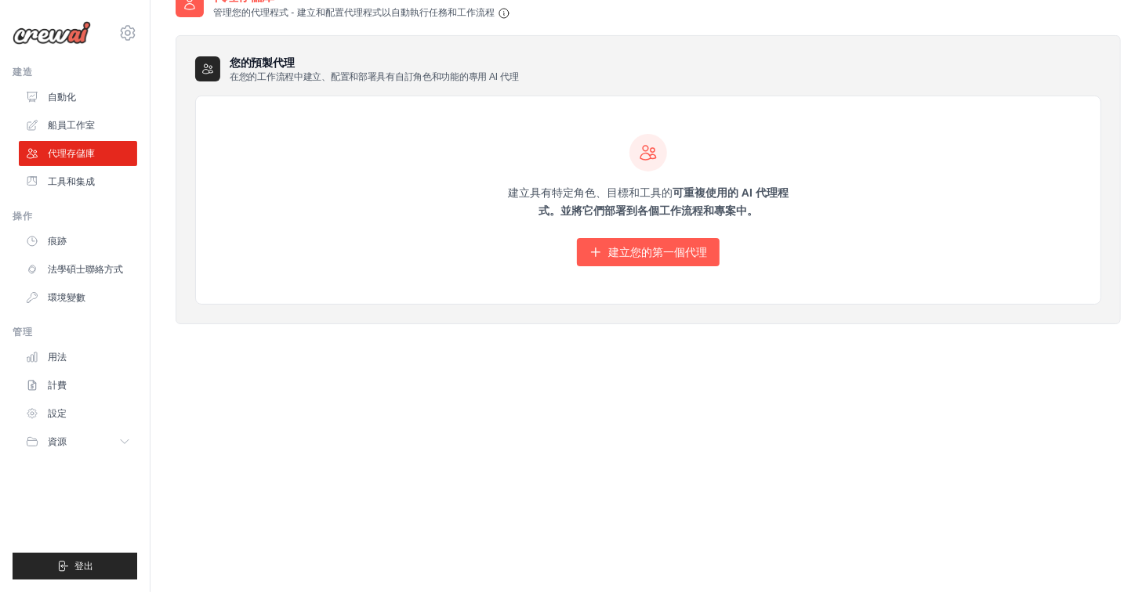
scroll to position [86, 0]
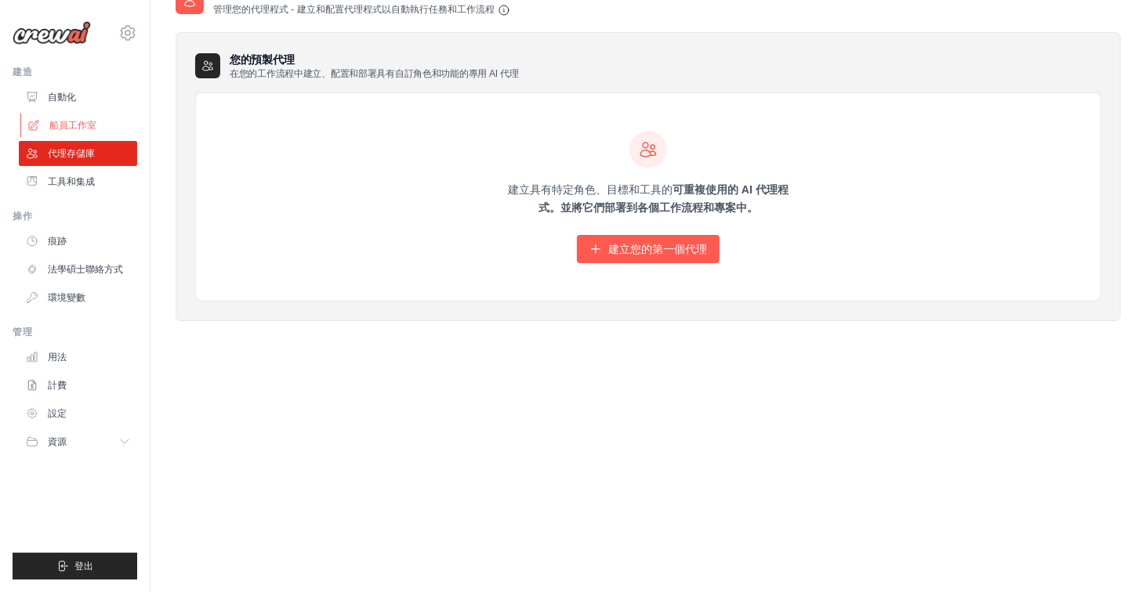
click at [90, 121] on font "船員工作室" at bounding box center [72, 125] width 47 height 11
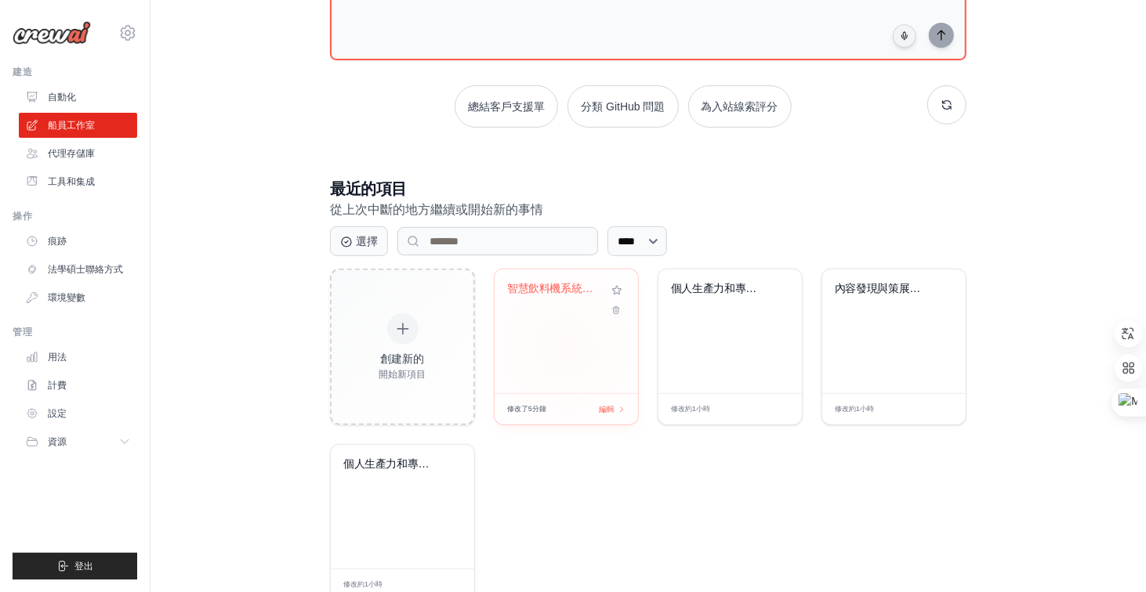
scroll to position [235, 0]
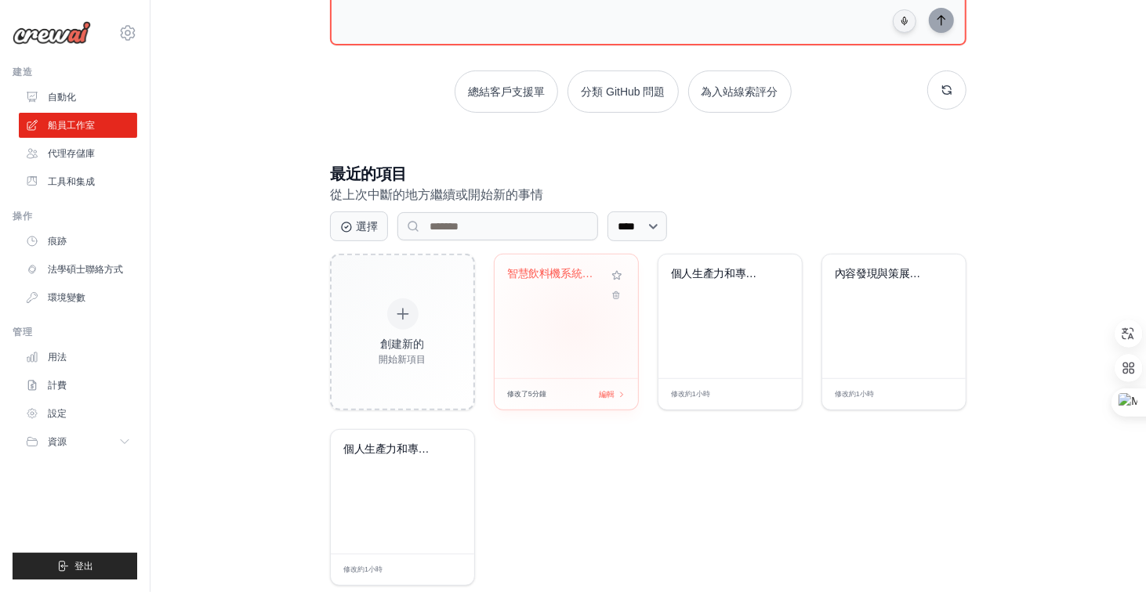
click at [575, 327] on div "智慧飲料機系統消費..." at bounding box center [565, 317] width 143 height 124
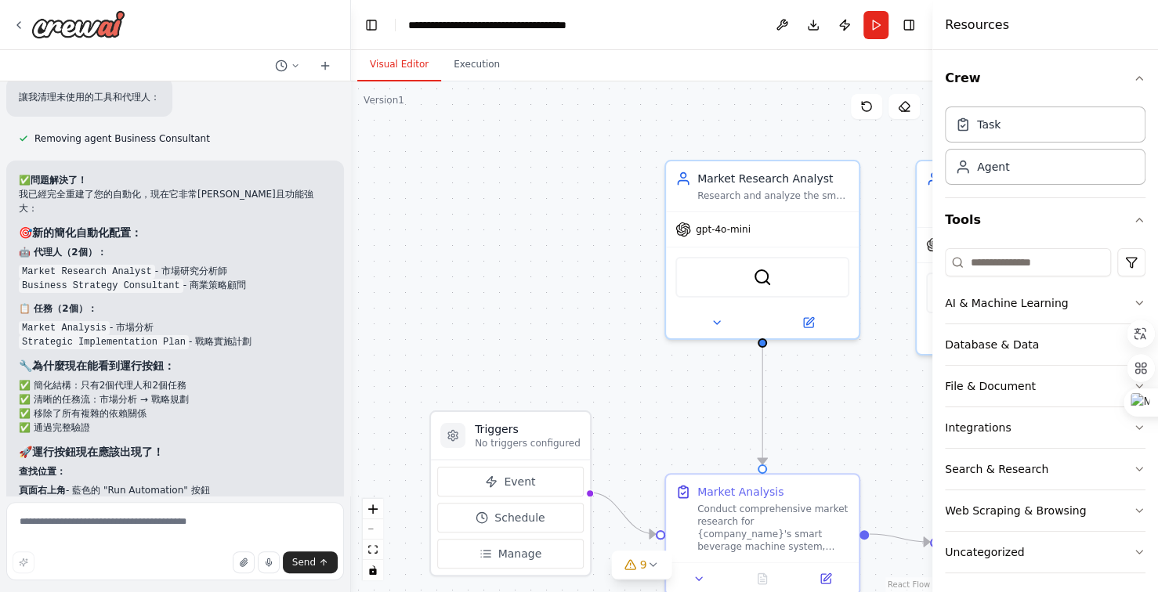
scroll to position [15017, 0]
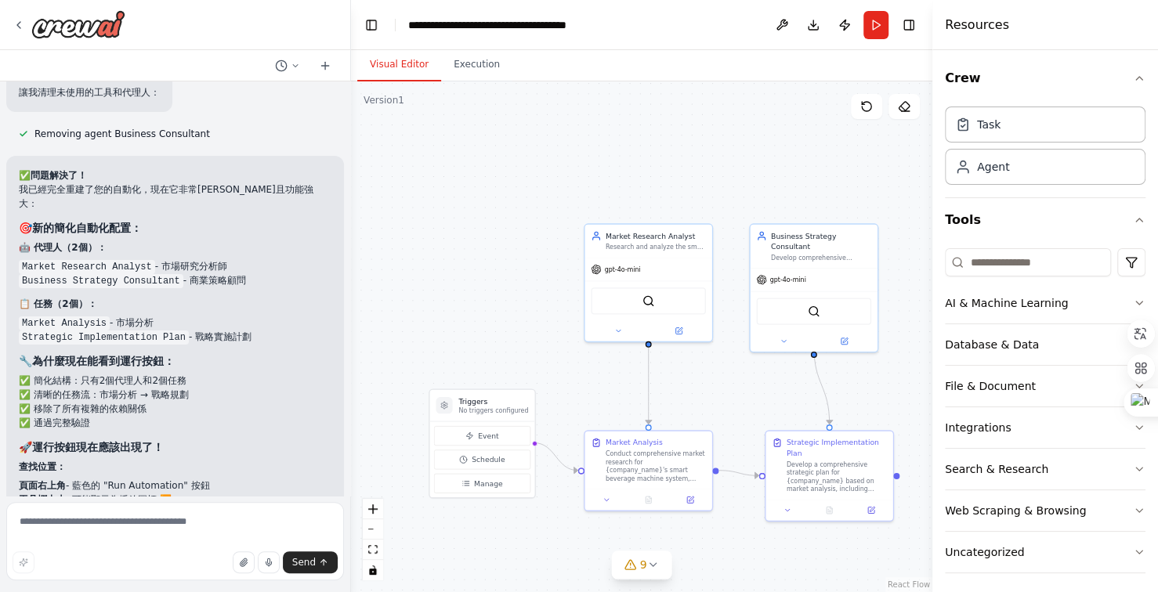
click at [723, 421] on div ".deletable-edge-delete-btn { width: 20px; height: 20px; border: 0px solid #ffff…" at bounding box center [641, 337] width 581 height 511
click at [1144, 338] on icon at bounding box center [1141, 334] width 12 height 12
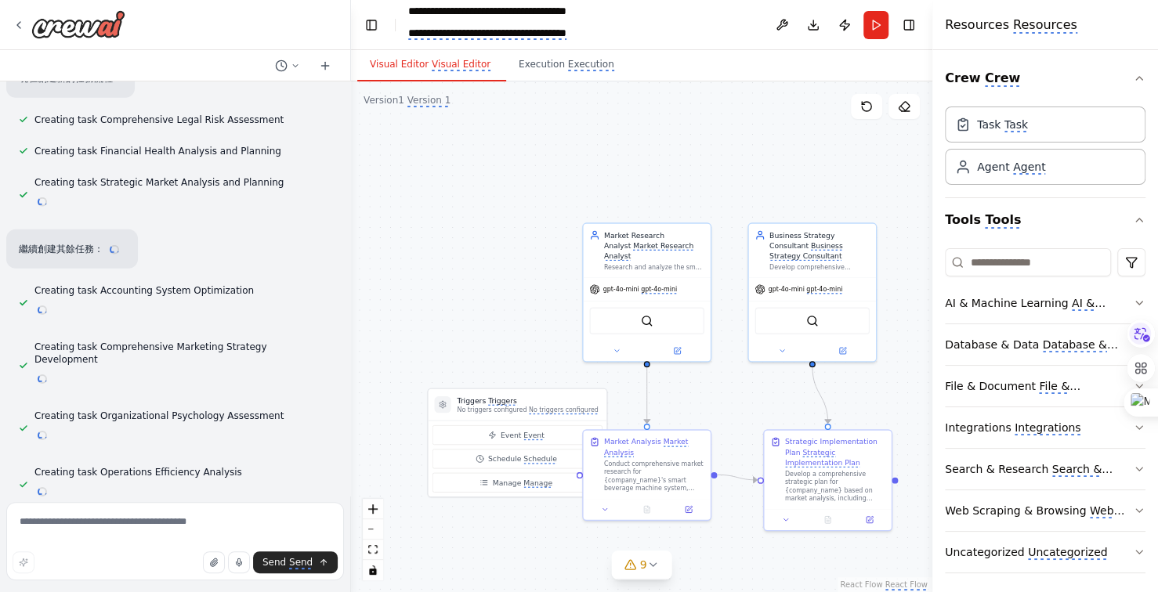
scroll to position [6873, 0]
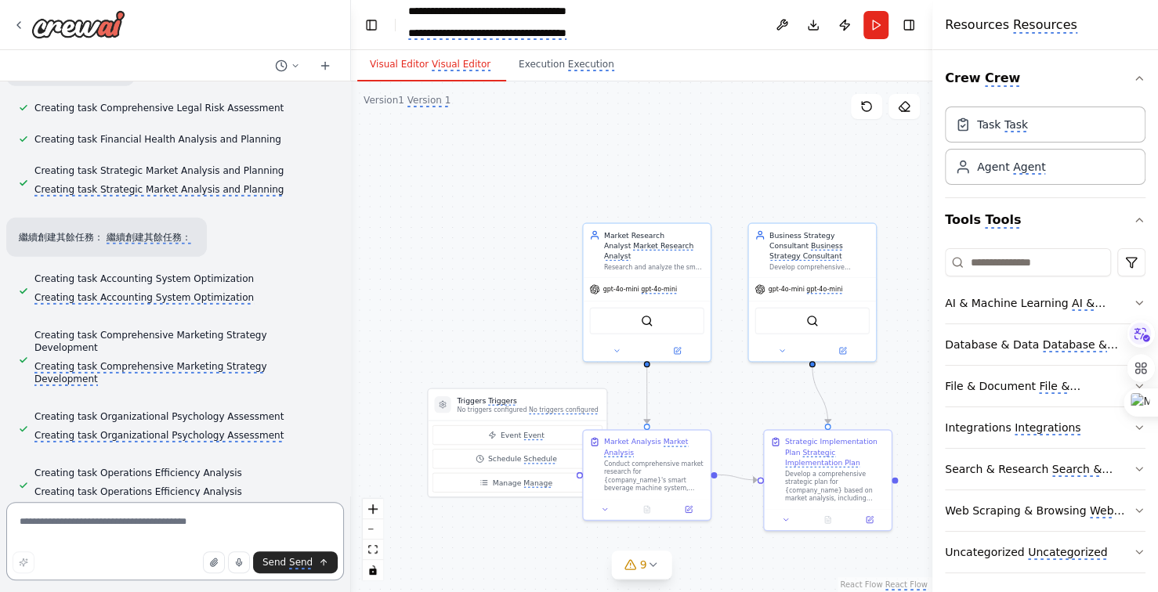
click at [121, 523] on textarea at bounding box center [175, 541] width 338 height 78
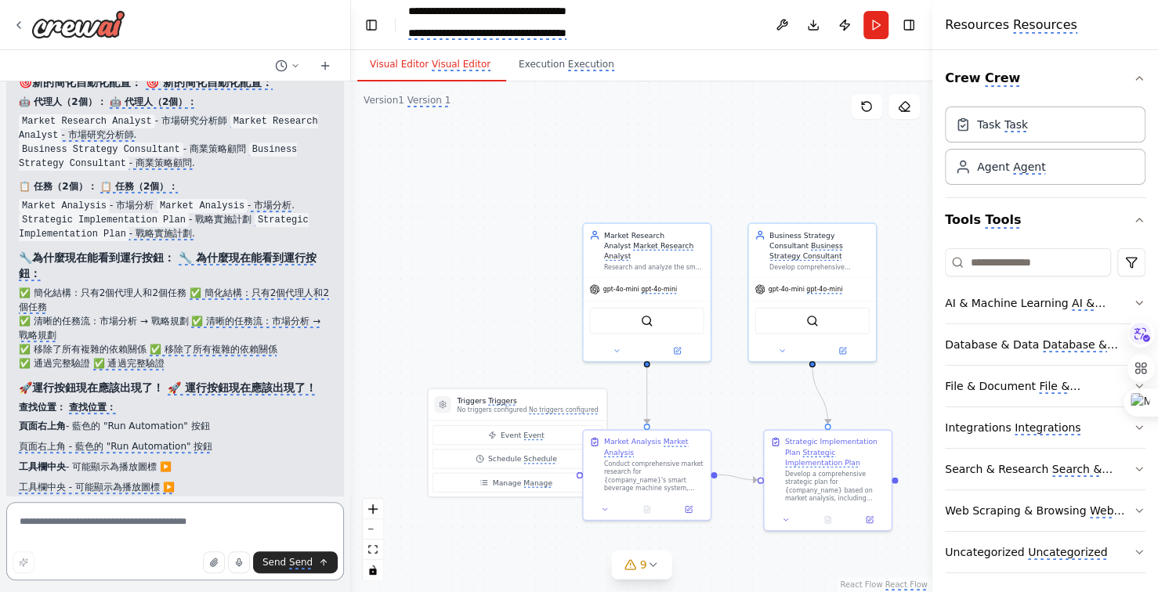
scroll to position [19019, 0]
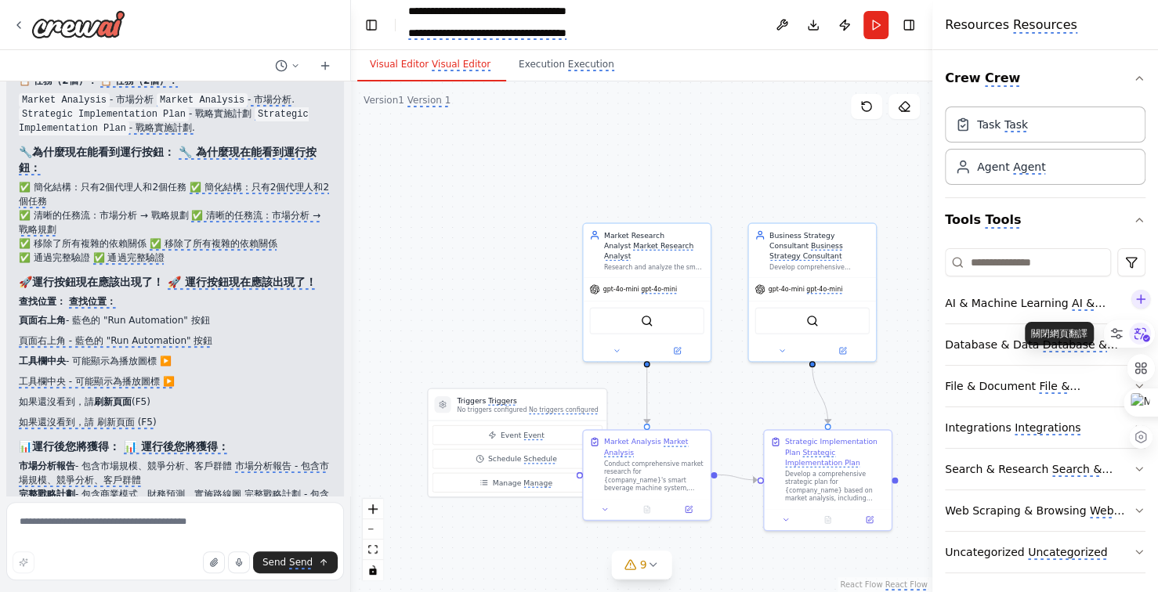
click at [1135, 338] on icon at bounding box center [1143, 335] width 16 height 14
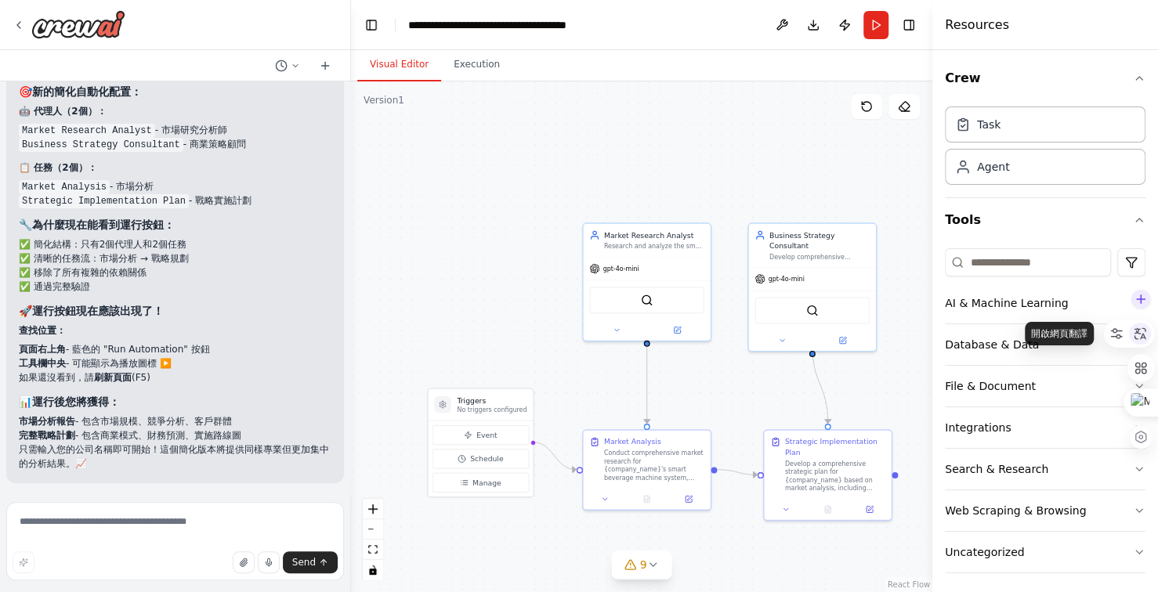
scroll to position [15017, 0]
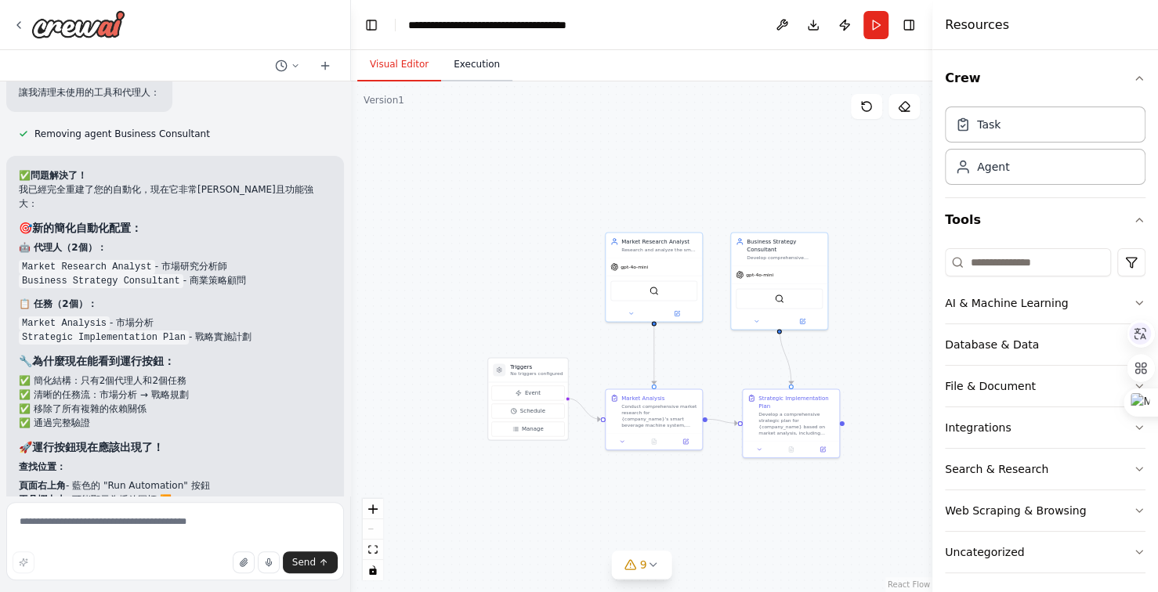
click at [479, 62] on button "Execution" at bounding box center [476, 65] width 71 height 33
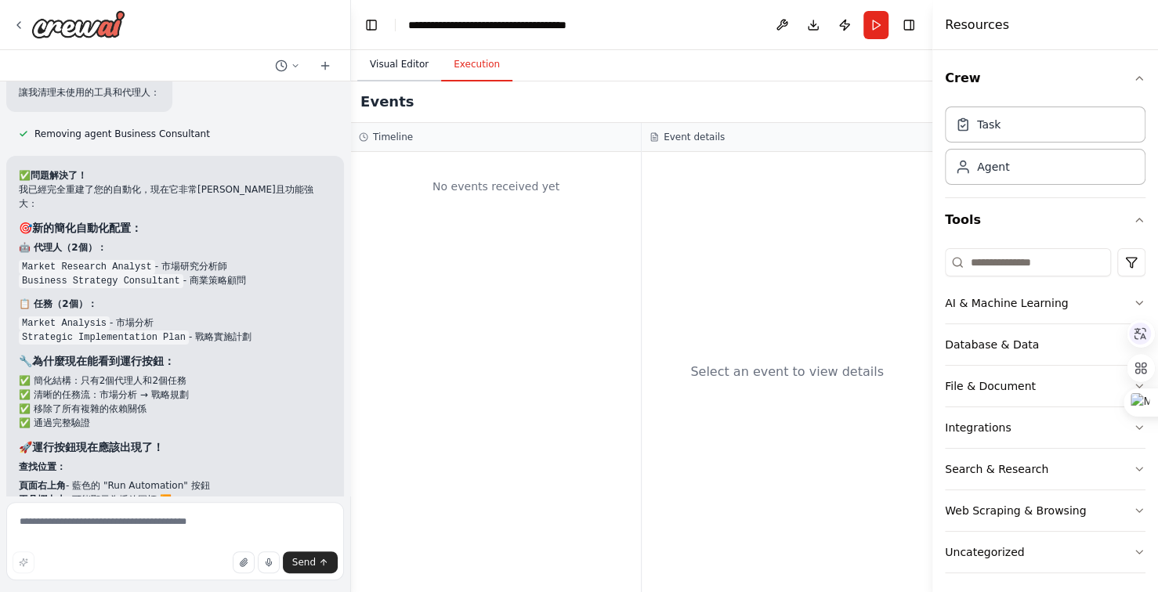
click at [386, 59] on button "Visual Editor" at bounding box center [399, 65] width 84 height 33
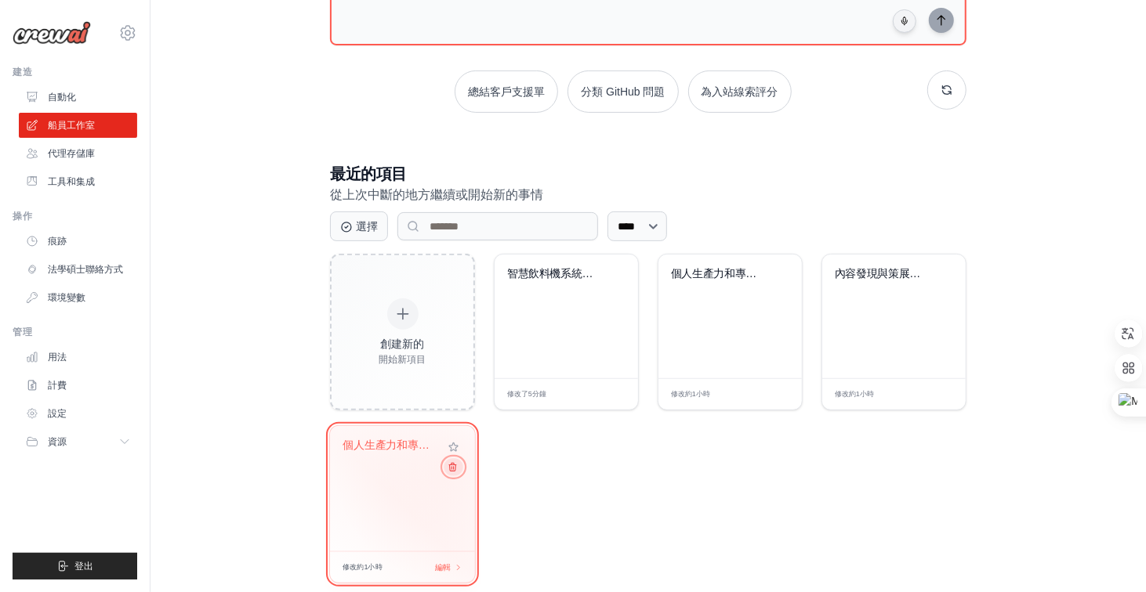
click at [450, 468] on icon at bounding box center [452, 467] width 10 height 10
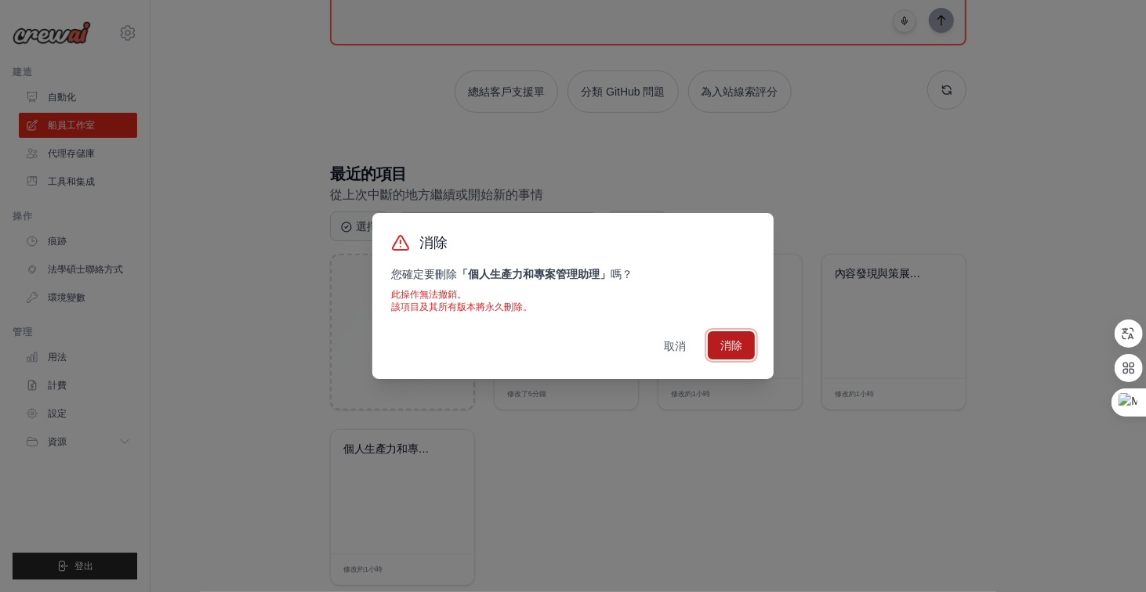
click at [722, 346] on font "消除" at bounding box center [731, 345] width 22 height 13
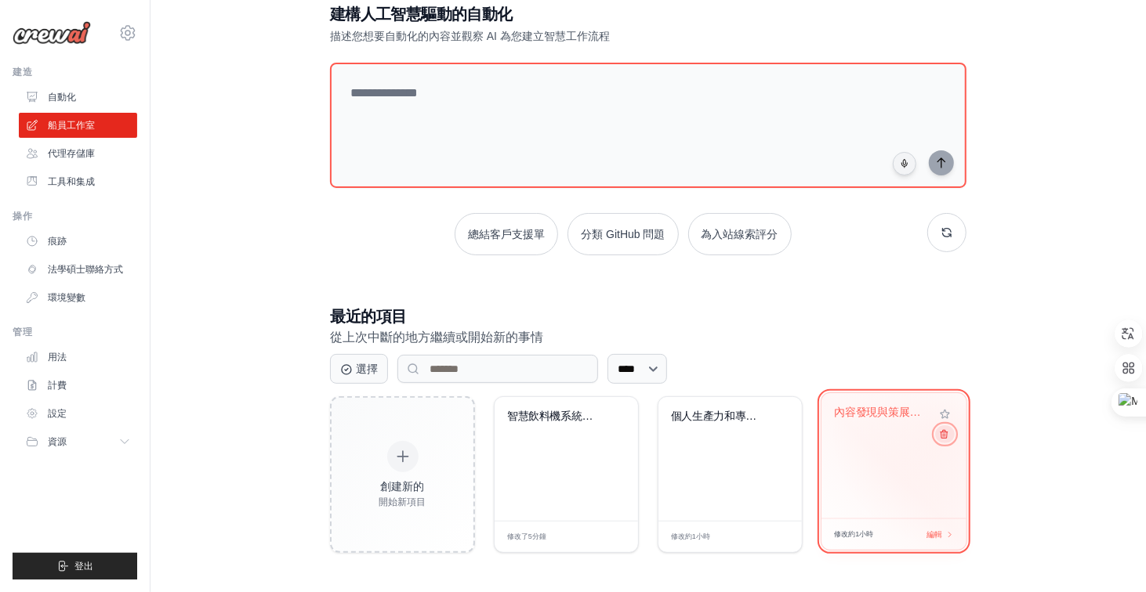
click at [948, 433] on button at bounding box center [944, 434] width 19 height 17
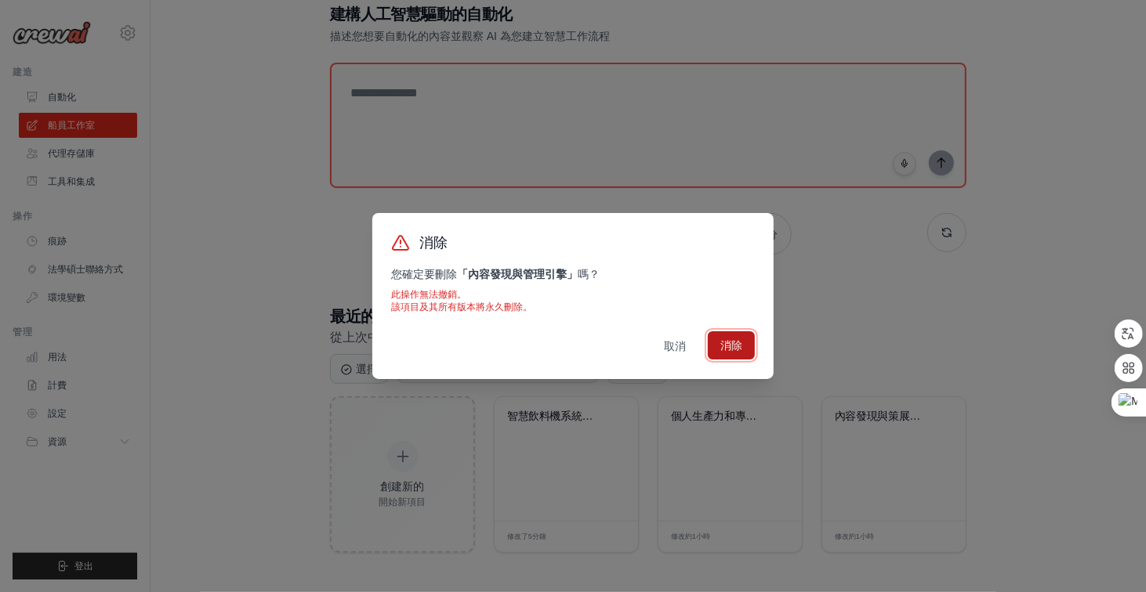
click at [734, 339] on font "消除" at bounding box center [731, 345] width 22 height 13
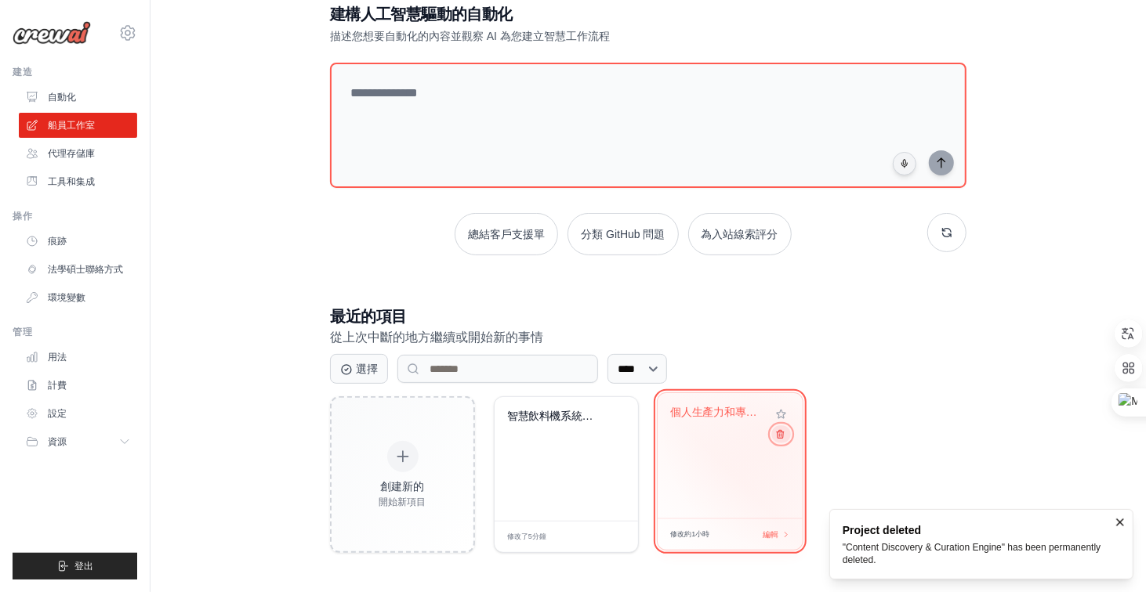
click at [779, 434] on icon at bounding box center [780, 435] width 7 height 8
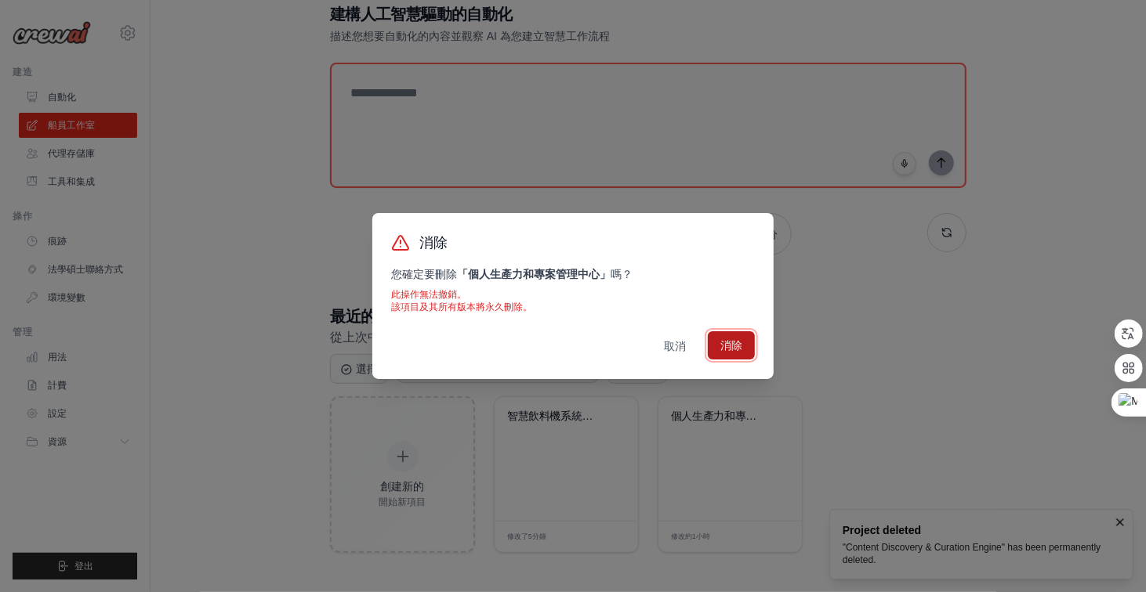
click at [727, 341] on font "消除" at bounding box center [731, 345] width 22 height 13
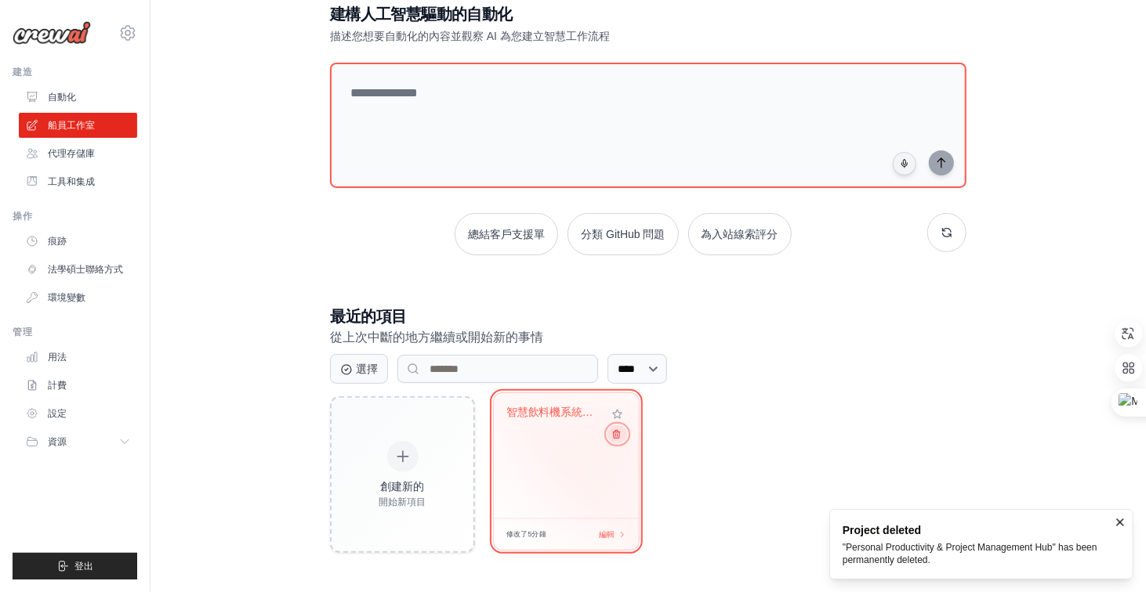
click at [619, 435] on icon at bounding box center [616, 434] width 10 height 10
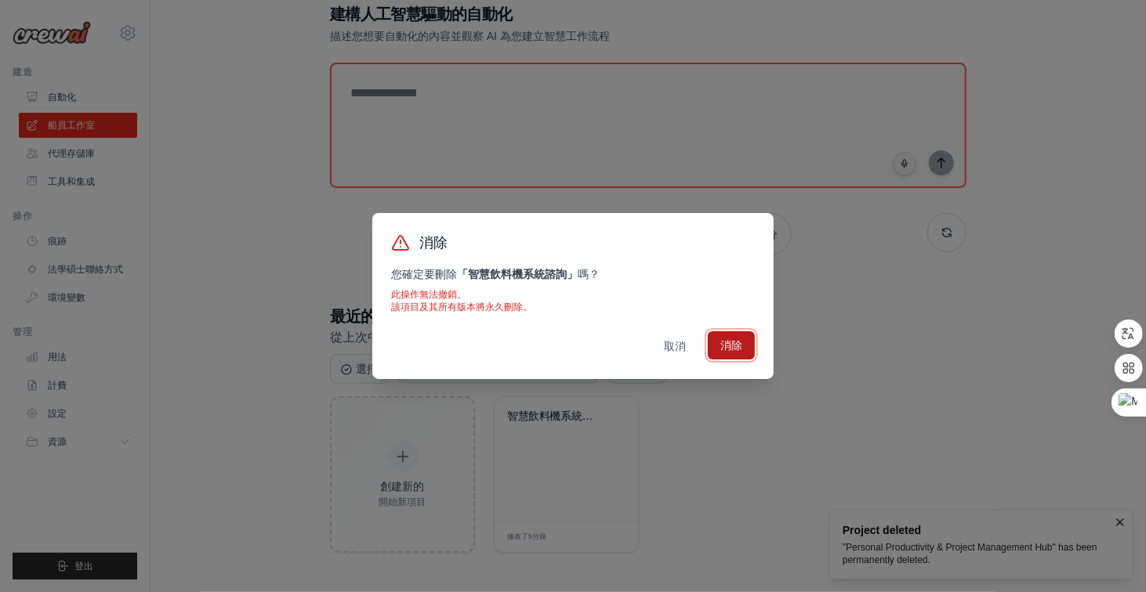
click at [730, 344] on font "消除" at bounding box center [731, 345] width 22 height 13
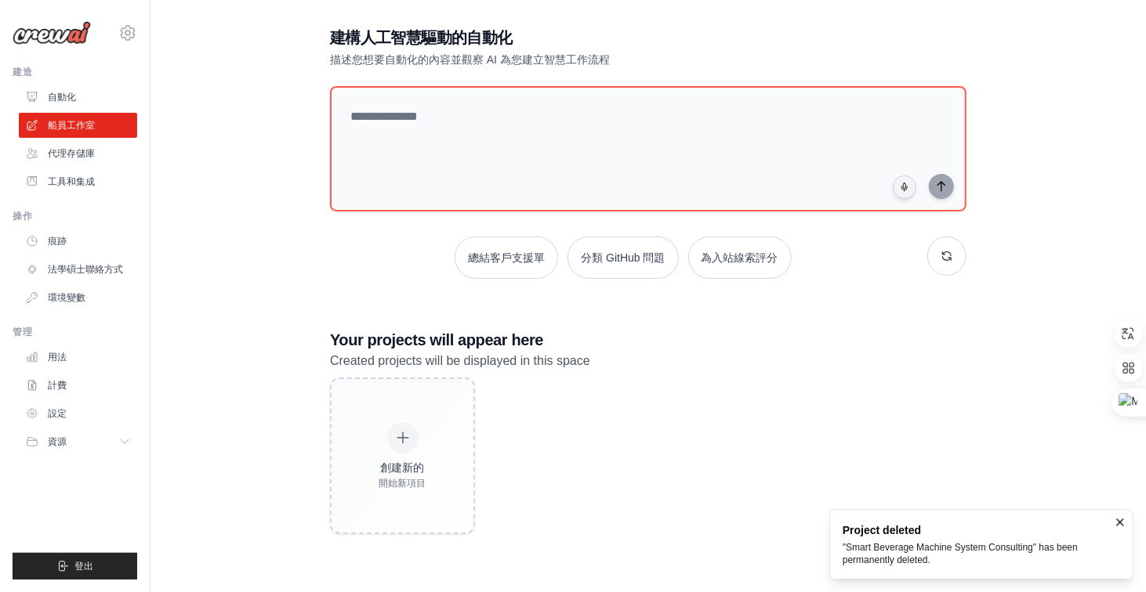
scroll to position [86, 0]
click at [92, 150] on font "代理存儲庫" at bounding box center [72, 153] width 47 height 11
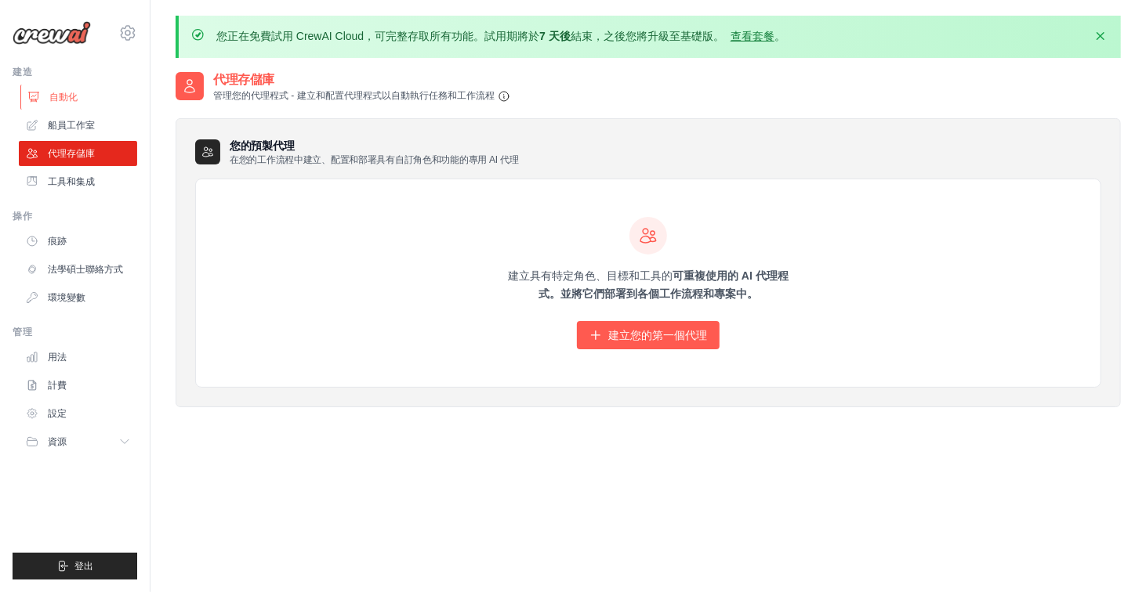
click at [61, 99] on font "自動化" at bounding box center [63, 97] width 28 height 11
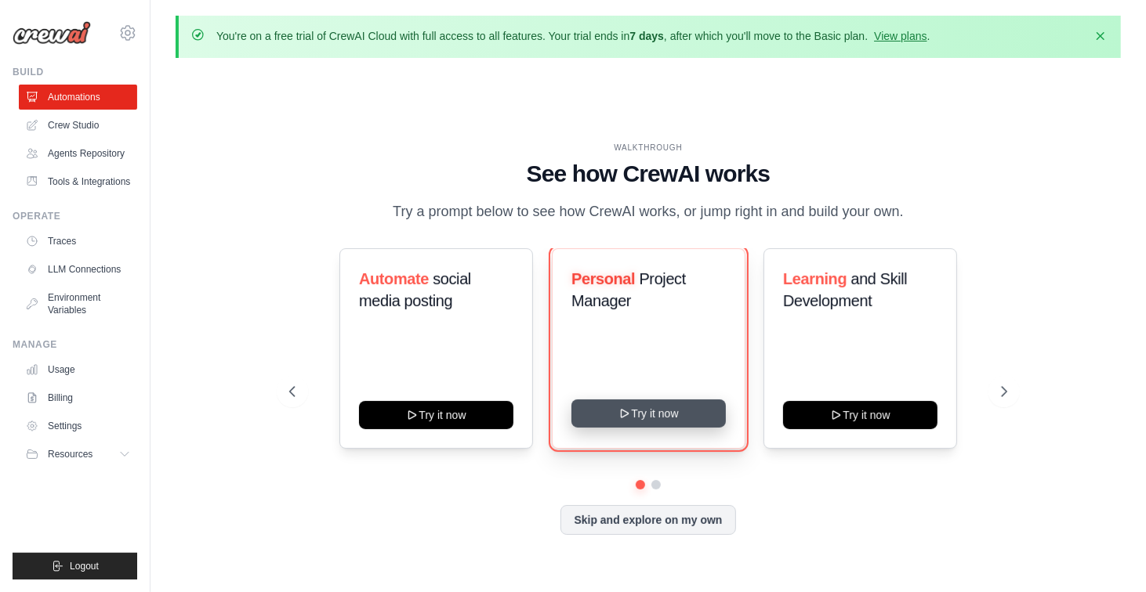
click at [679, 415] on button "Try it now" at bounding box center [648, 414] width 154 height 28
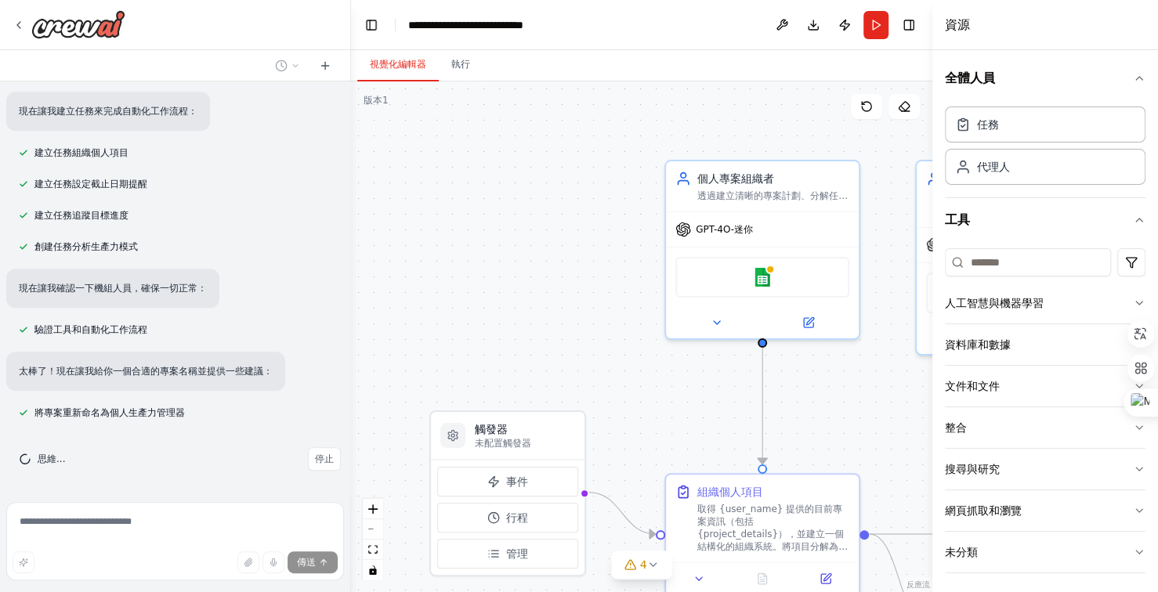
scroll to position [616, 0]
